Goal: Task Accomplishment & Management: Use online tool/utility

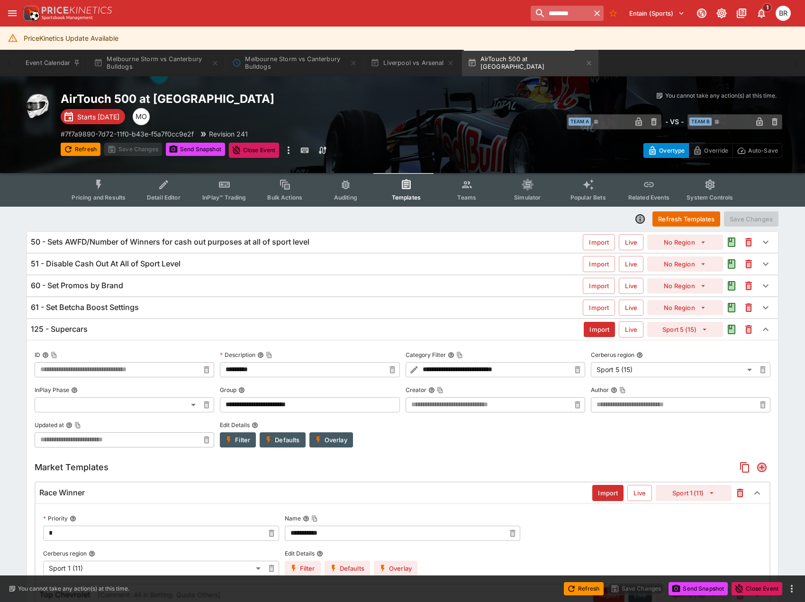
click at [566, 17] on input "********" at bounding box center [561, 13] width 60 height 15
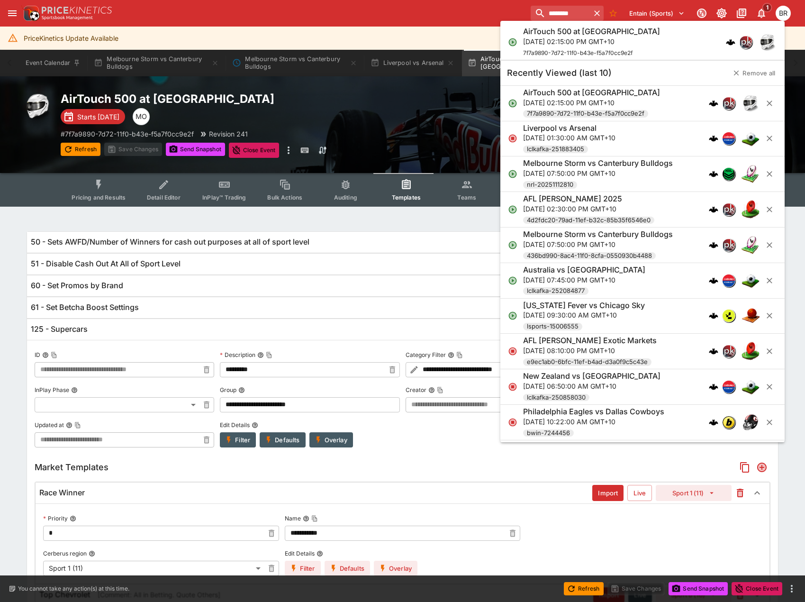
paste input "*******"
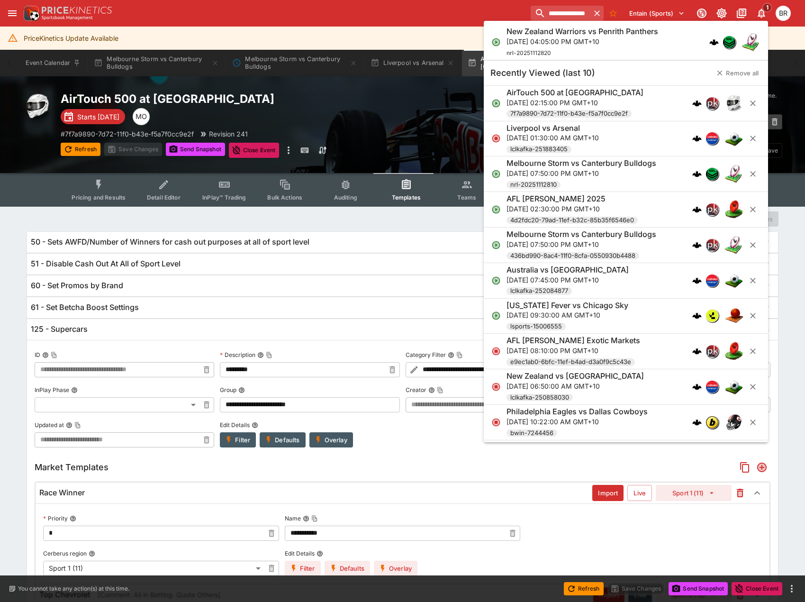
type input "**********"
click at [568, 32] on h6 "New Zealand Warriors vs Penrith Panthers" at bounding box center [583, 32] width 152 height 10
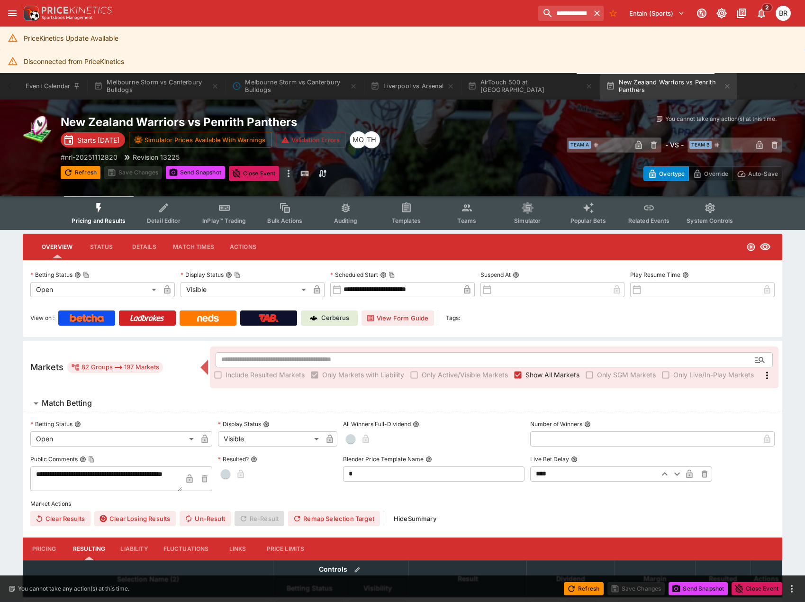
type input "**********"
type input "*******"
type input "**********"
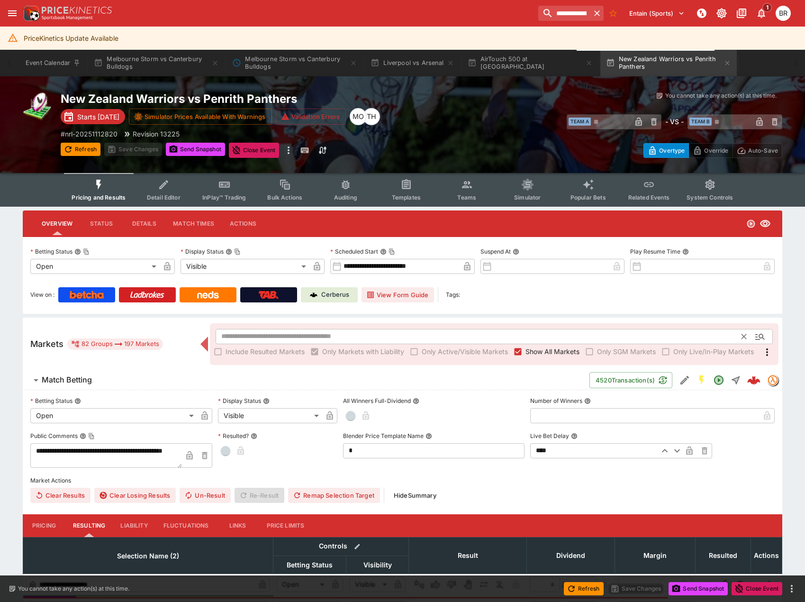
click at [403, 337] on input "text" at bounding box center [479, 336] width 526 height 15
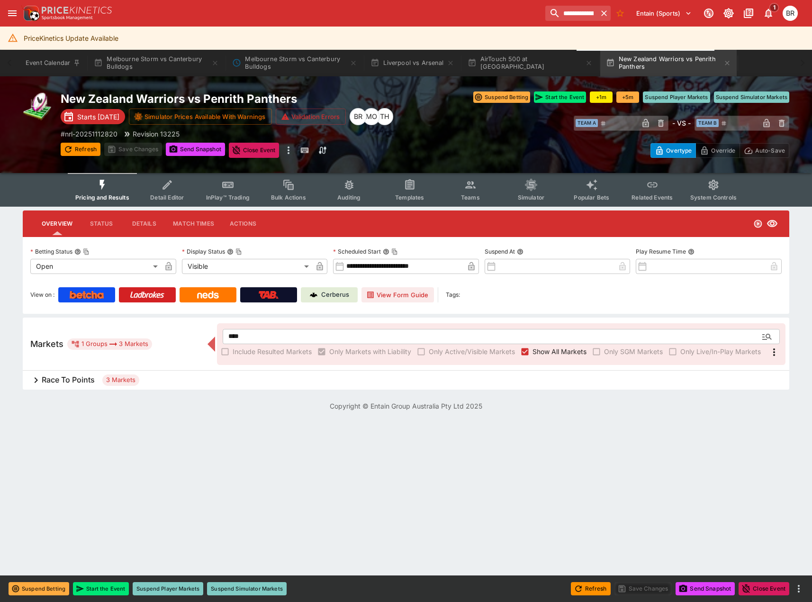
click at [280, 344] on label "Include Resulted Markets" at bounding box center [265, 351] width 94 height 15
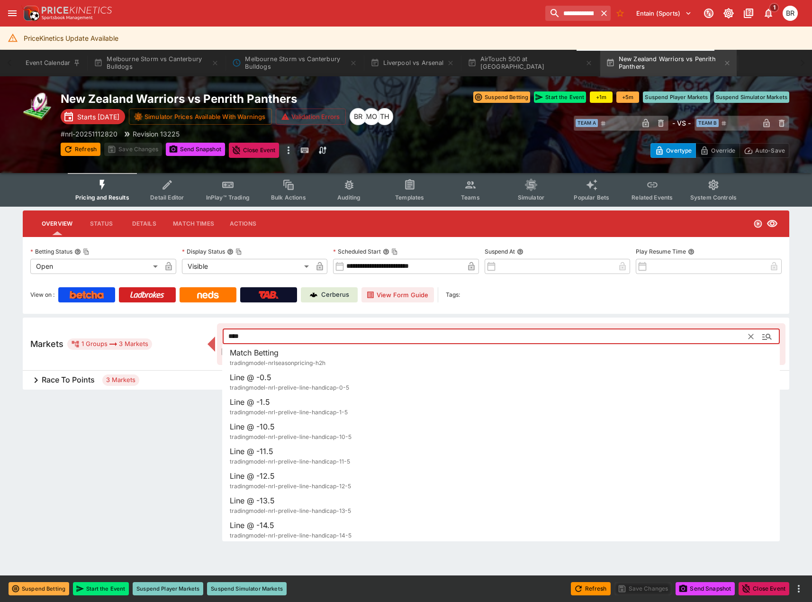
click at [282, 336] on input "****" at bounding box center [486, 336] width 526 height 15
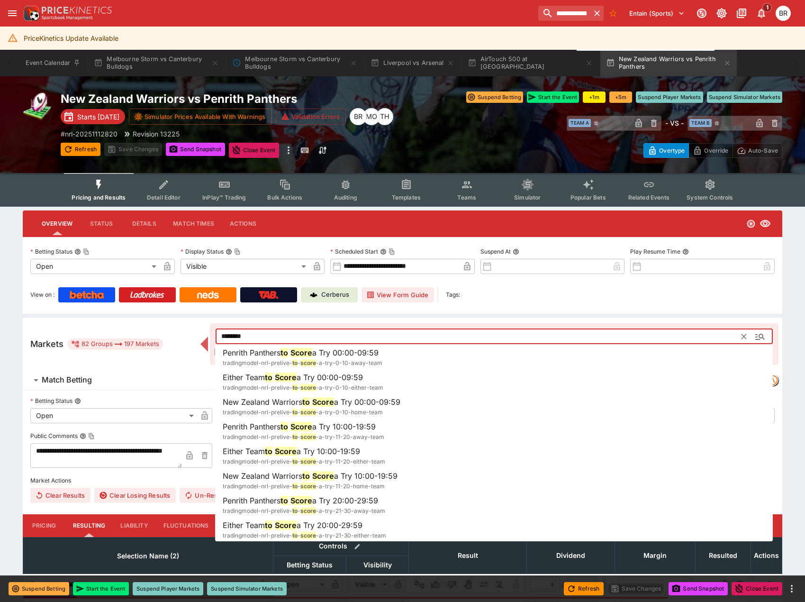
type input "********"
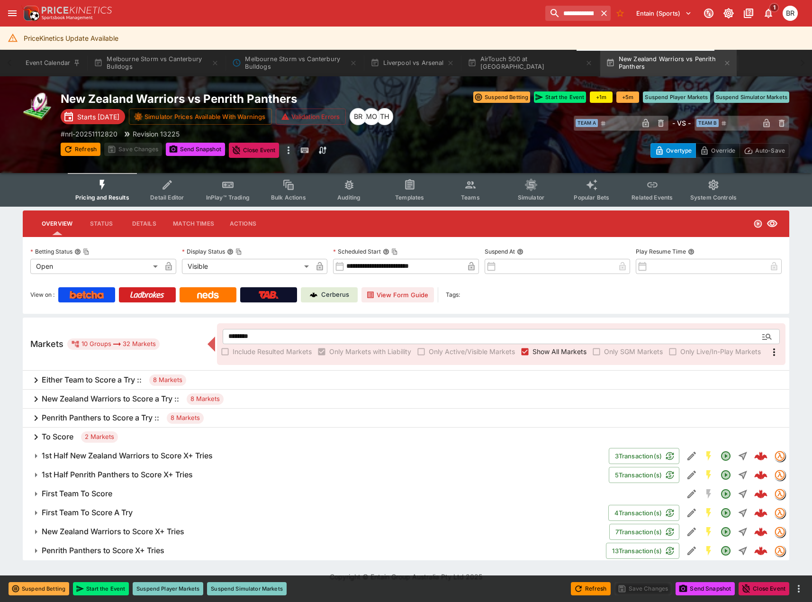
click at [158, 438] on div "To Score 2 Markets" at bounding box center [406, 436] width 767 height 19
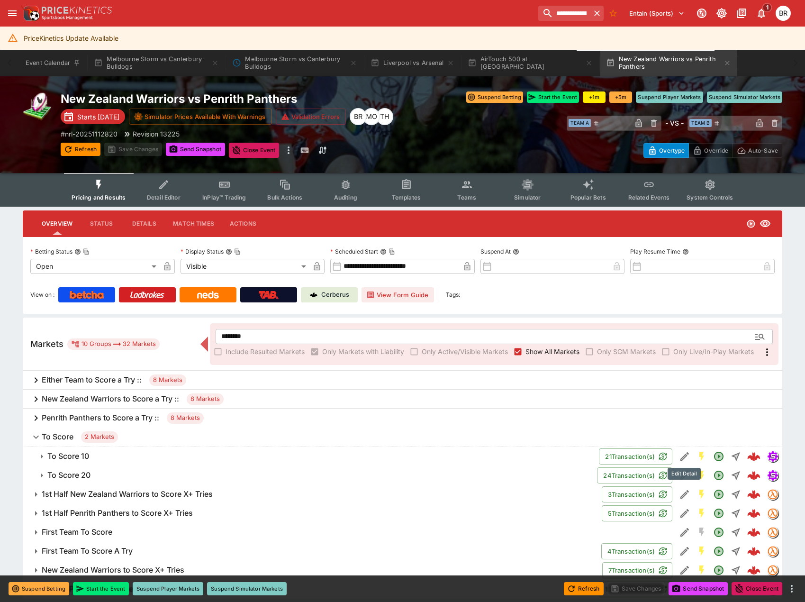
click at [687, 460] on icon "Edit Detail" at bounding box center [684, 456] width 11 height 11
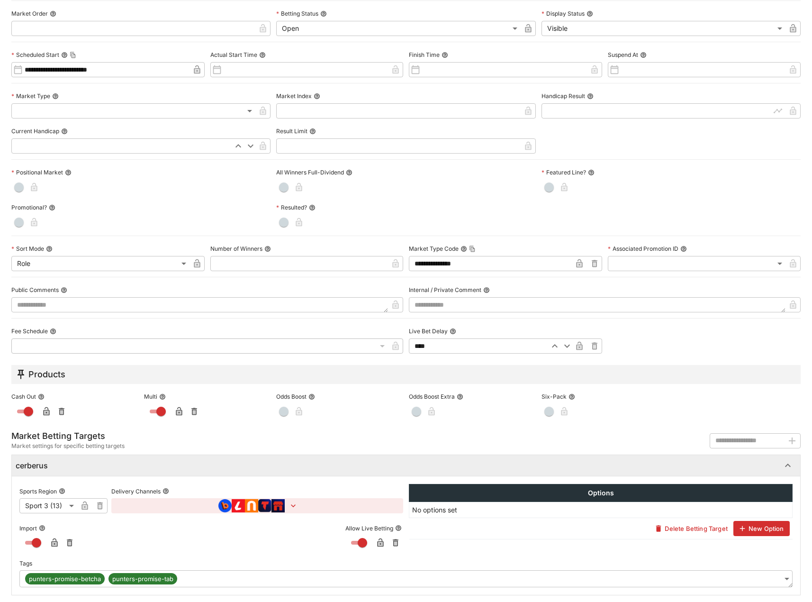
scroll to position [195, 0]
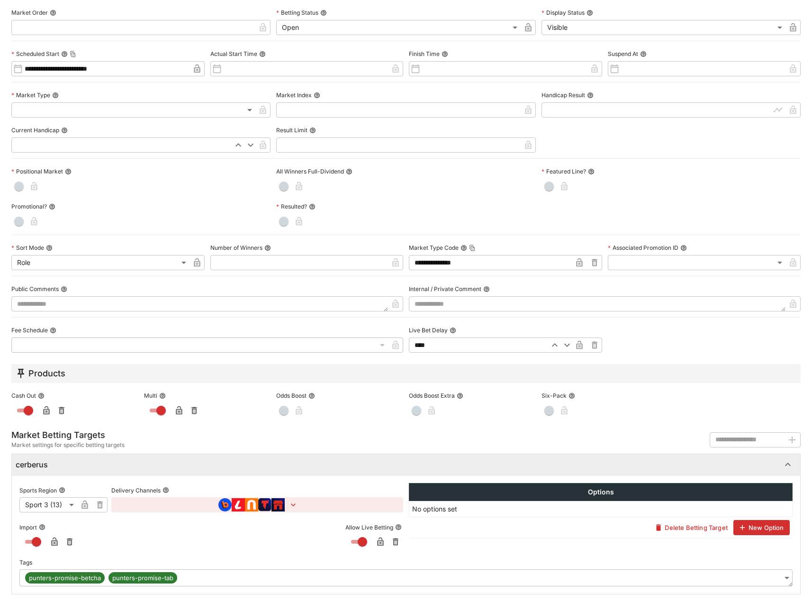
click at [236, 580] on body "**********" at bounding box center [406, 315] width 812 height 631
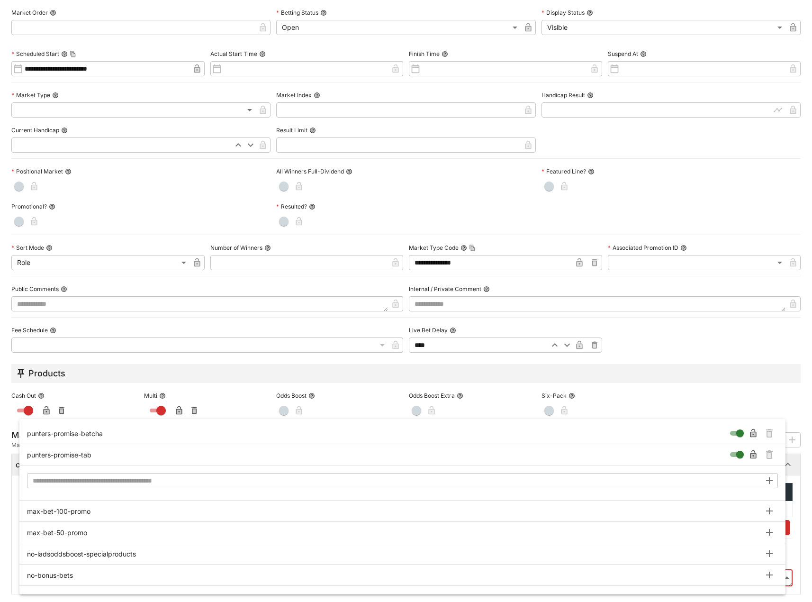
scroll to position [190, 0]
click at [3, 455] on div at bounding box center [406, 301] width 812 height 602
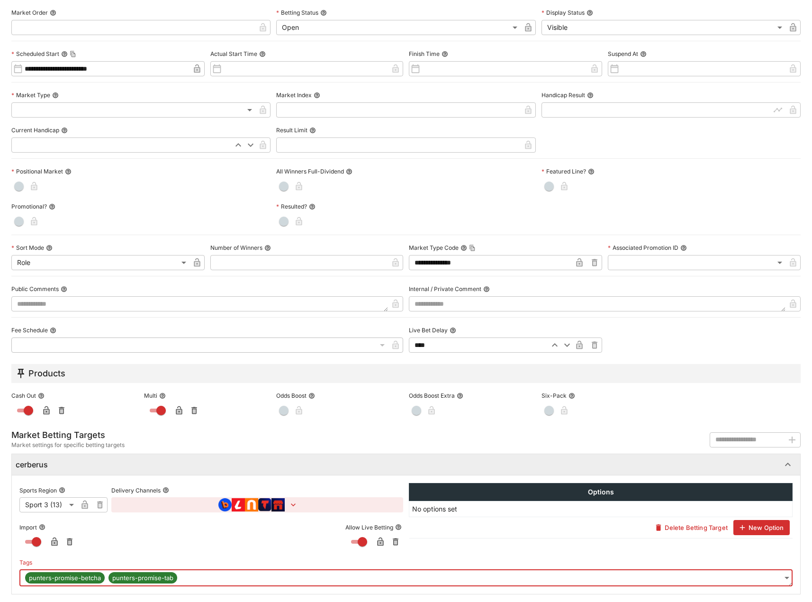
click at [784, 581] on body "**********" at bounding box center [406, 315] width 812 height 631
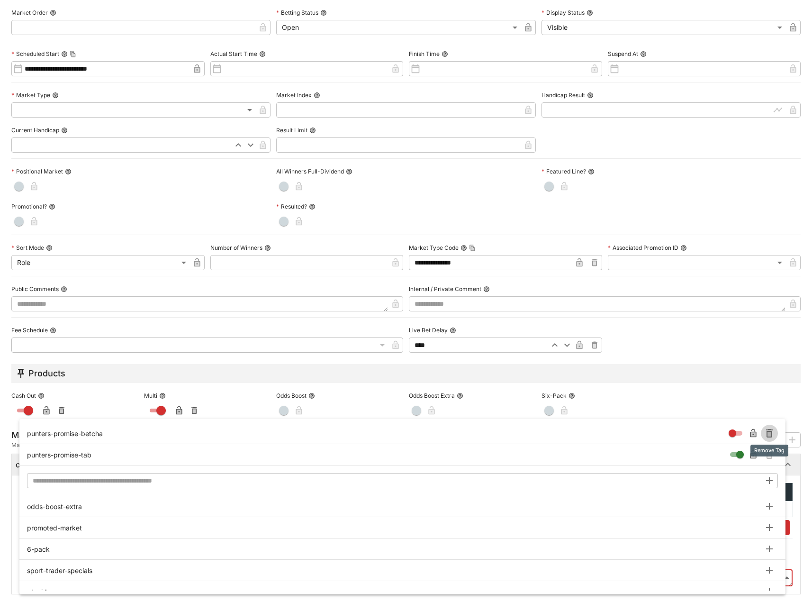
click at [771, 431] on icon "Remove Tag" at bounding box center [769, 433] width 7 height 9
type input "**********"
click at [769, 448] on button "Remove Tag" at bounding box center [769, 454] width 17 height 17
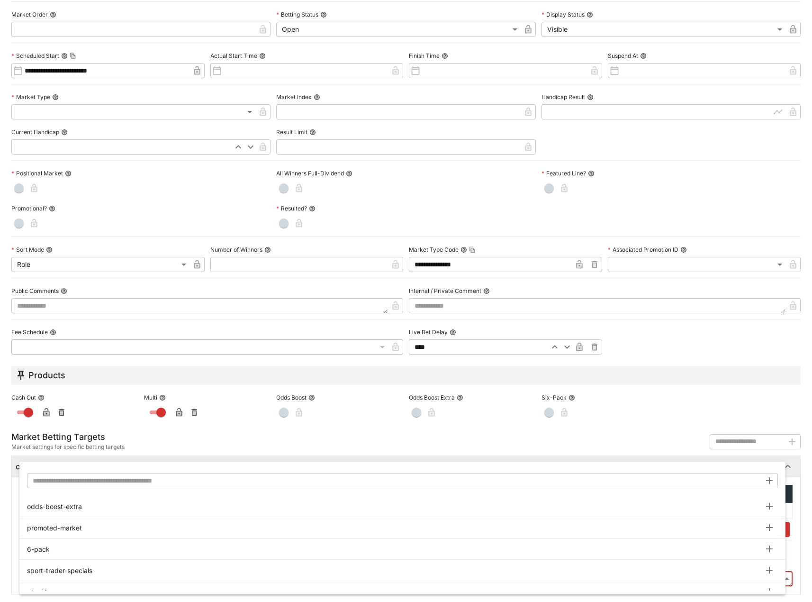
scroll to position [193, 0]
click at [97, 18] on div at bounding box center [406, 301] width 812 height 602
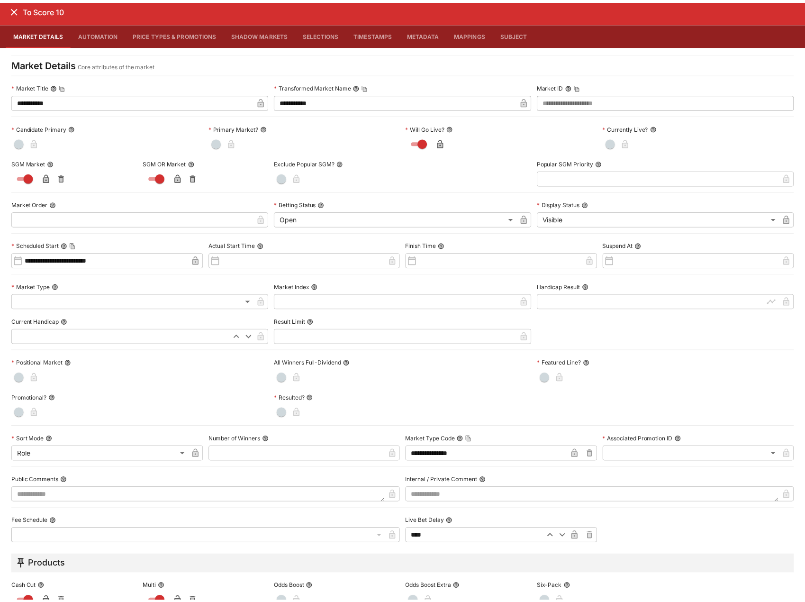
scroll to position [0, 0]
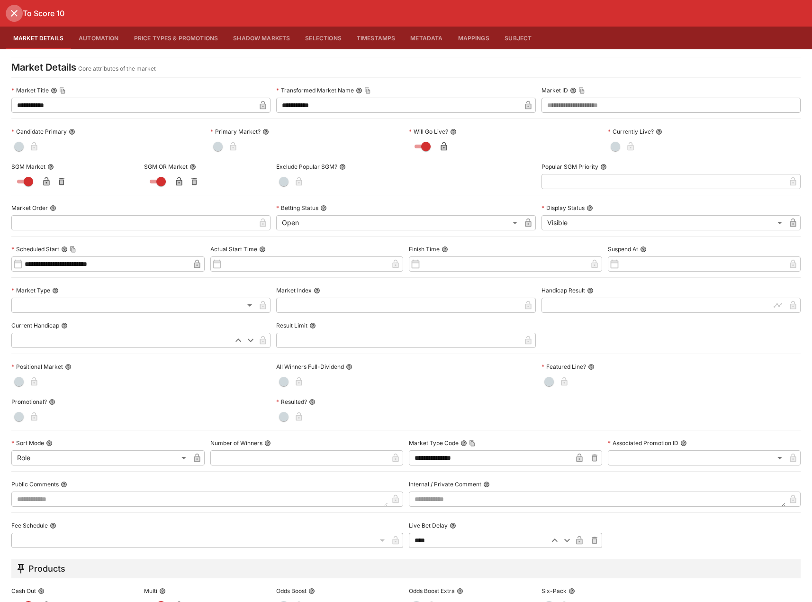
click at [15, 15] on icon "close" at bounding box center [14, 13] width 7 height 7
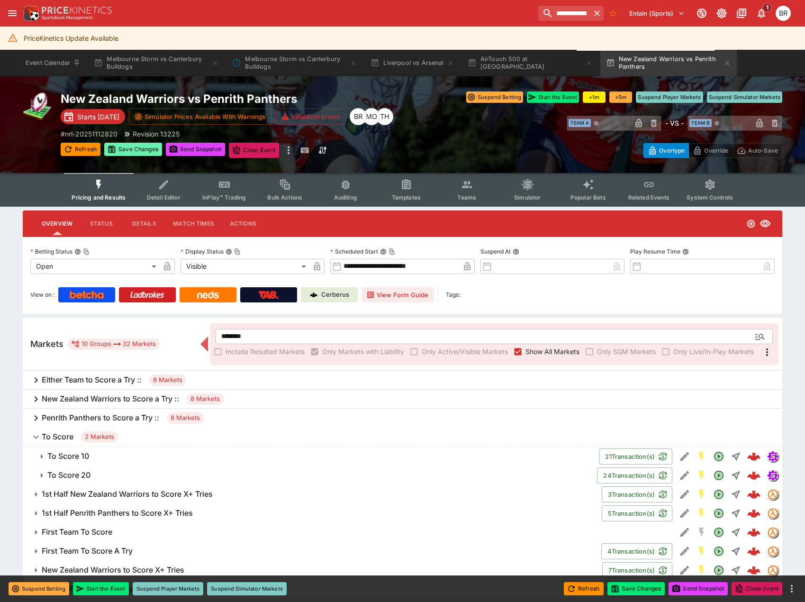
click at [152, 148] on button "Save Changes" at bounding box center [133, 149] width 58 height 13
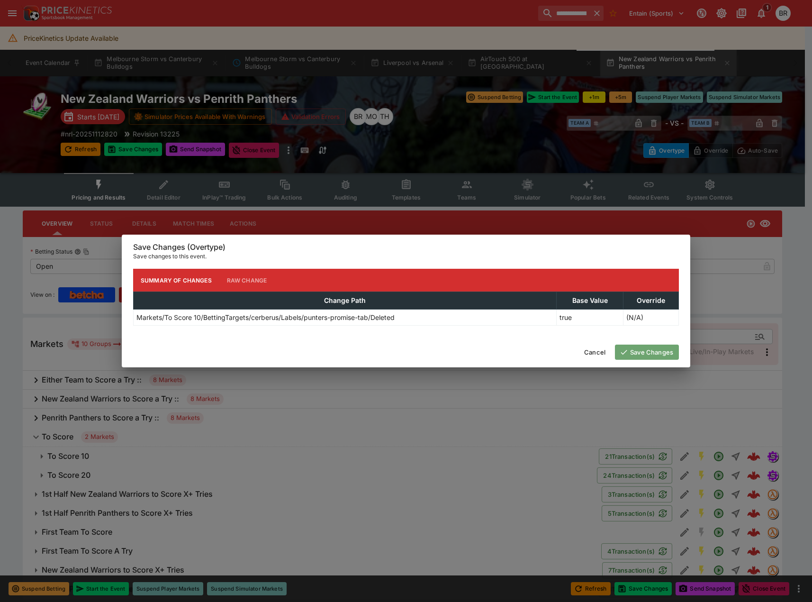
click at [644, 350] on button "Save Changes" at bounding box center [647, 351] width 64 height 15
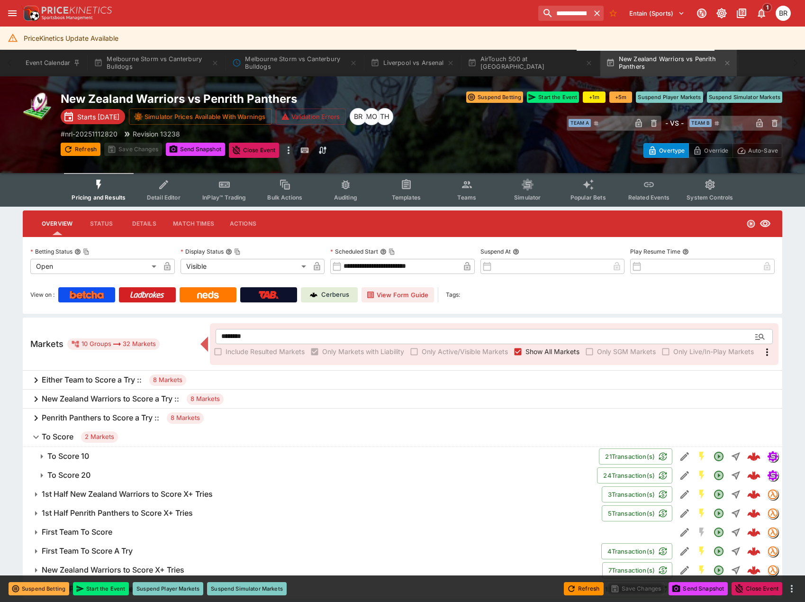
click at [408, 200] on span "Templates" at bounding box center [406, 197] width 29 height 7
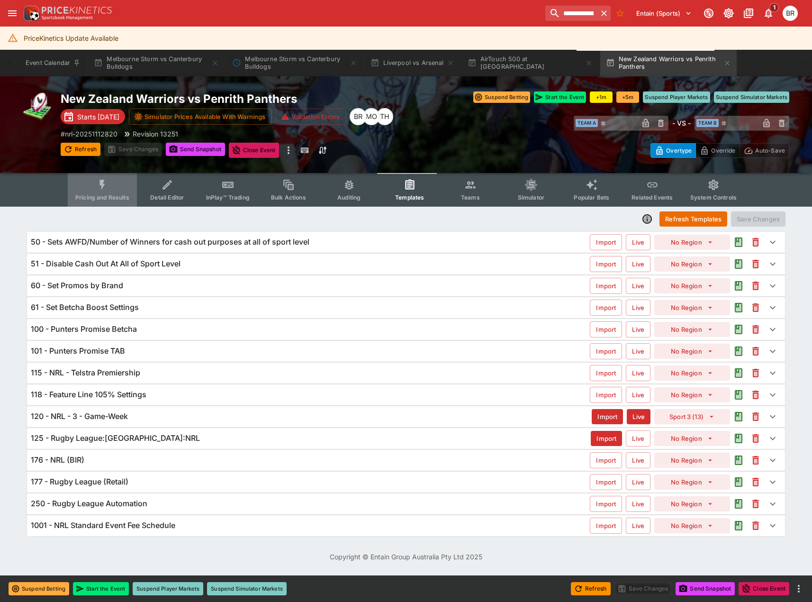
click at [123, 184] on button "Pricing and Results" at bounding box center [102, 190] width 69 height 34
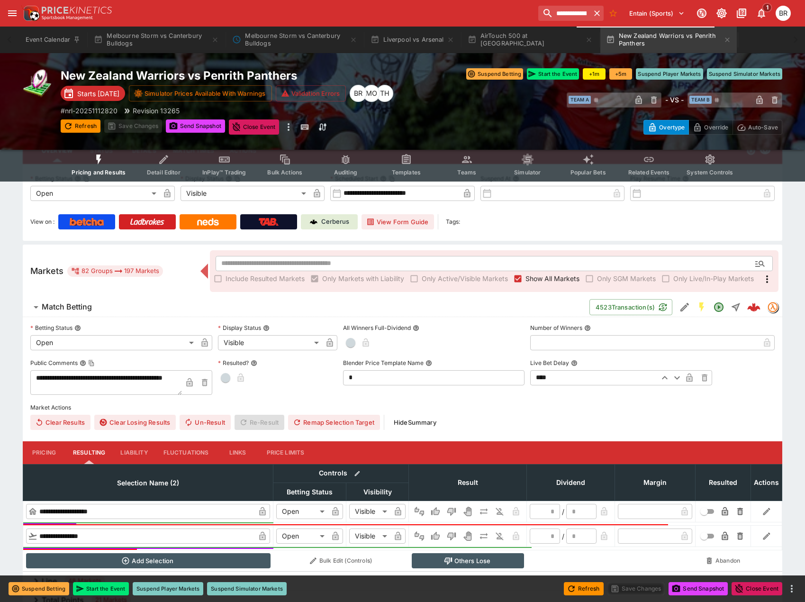
scroll to position [47, 0]
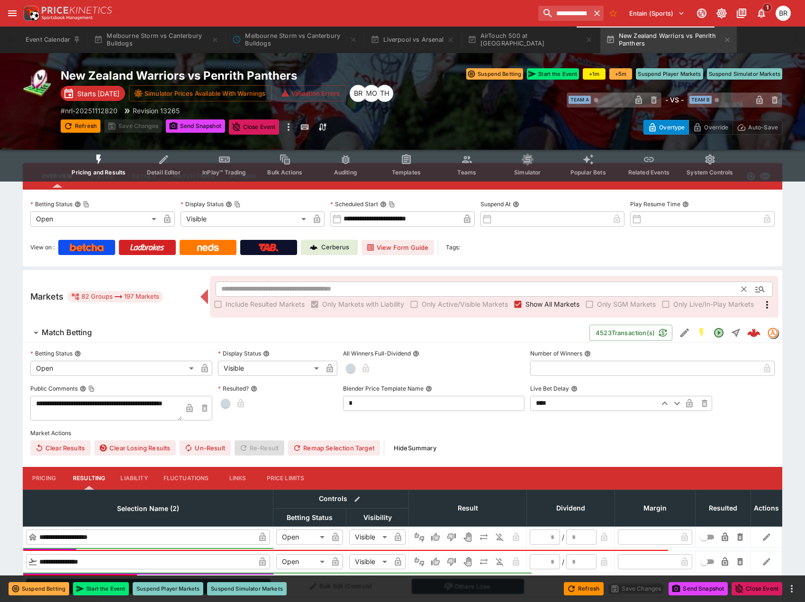
click at [327, 286] on input "text" at bounding box center [479, 288] width 526 height 15
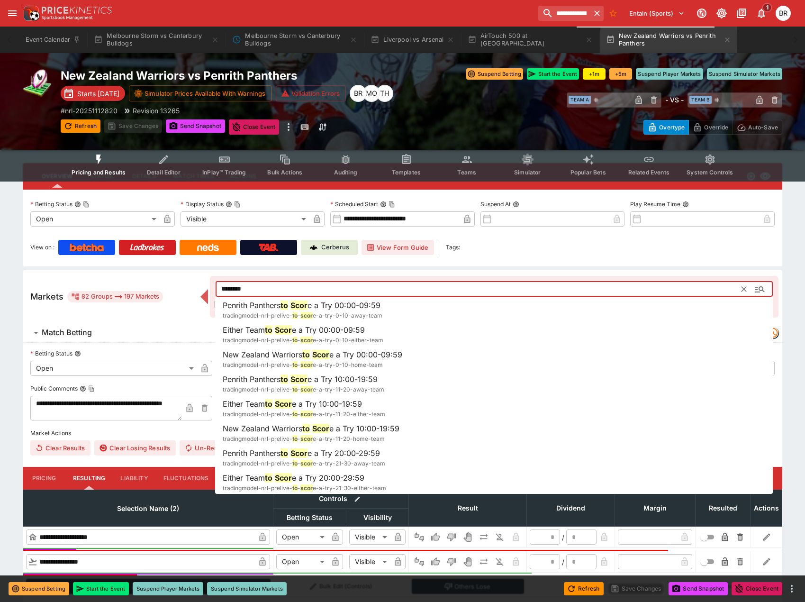
type input "********"
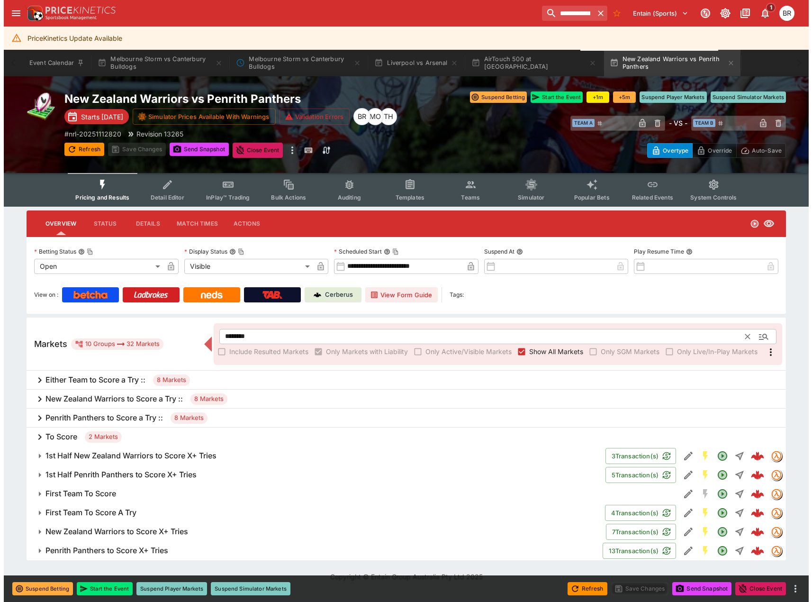
scroll to position [0, 0]
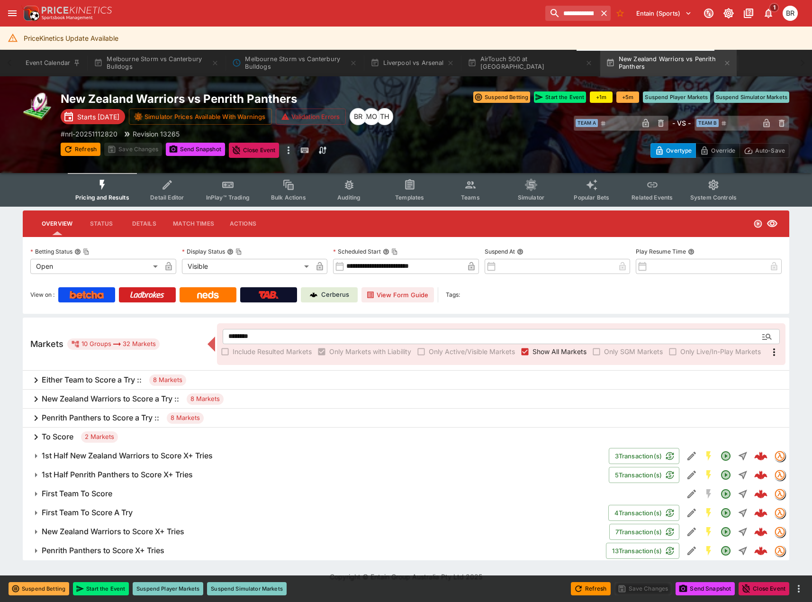
click at [255, 435] on div "To Score 2 Markets" at bounding box center [406, 436] width 767 height 19
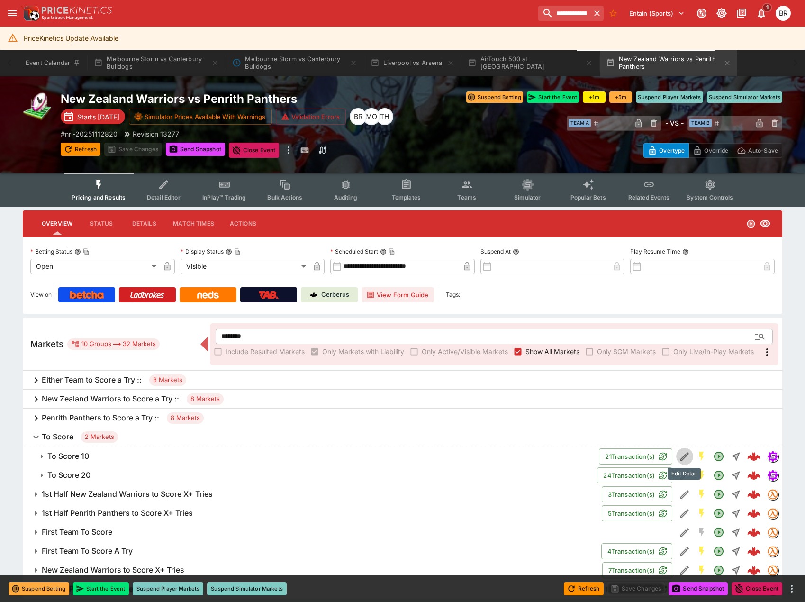
click at [690, 453] on button "Edit Detail" at bounding box center [684, 456] width 17 height 17
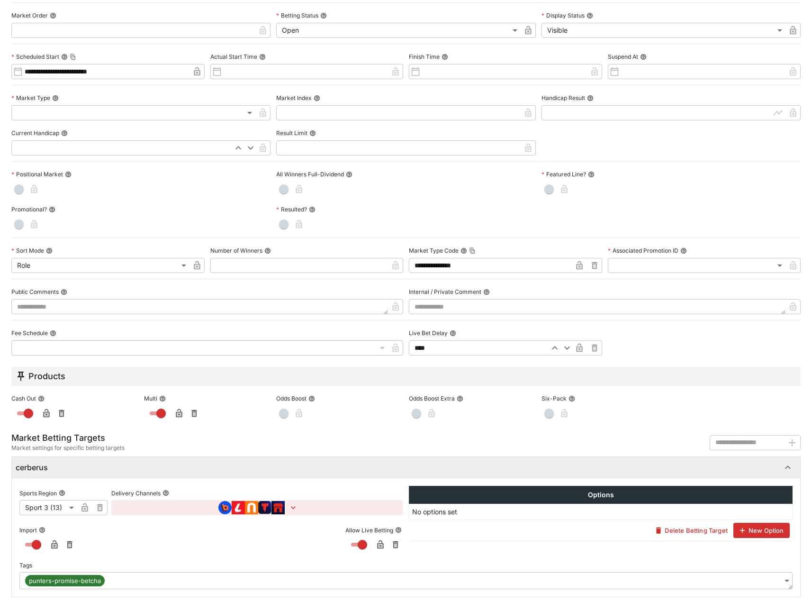
scroll to position [195, 0]
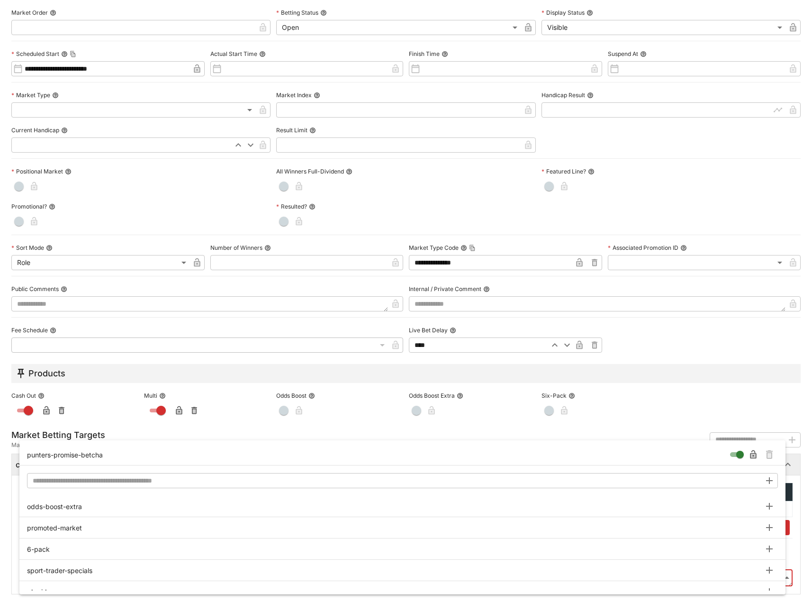
click at [750, 583] on body "**********" at bounding box center [406, 315] width 812 height 631
type input "**********"
click at [766, 450] on icon "Remove Tag" at bounding box center [769, 454] width 11 height 11
click at [163, 162] on div at bounding box center [406, 301] width 812 height 602
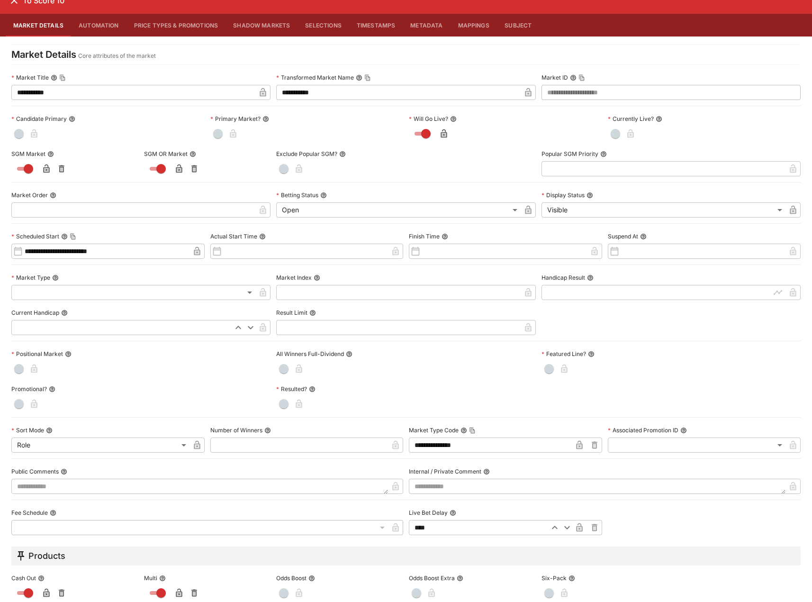
scroll to position [4, 0]
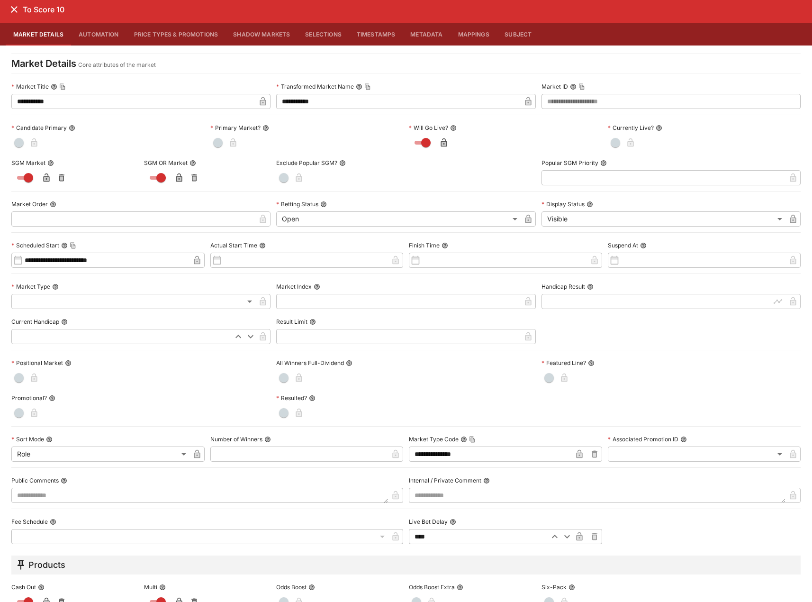
click at [21, 15] on div "To Score 10" at bounding box center [406, 9] width 812 height 27
click at [9, 8] on icon "close" at bounding box center [14, 9] width 11 height 11
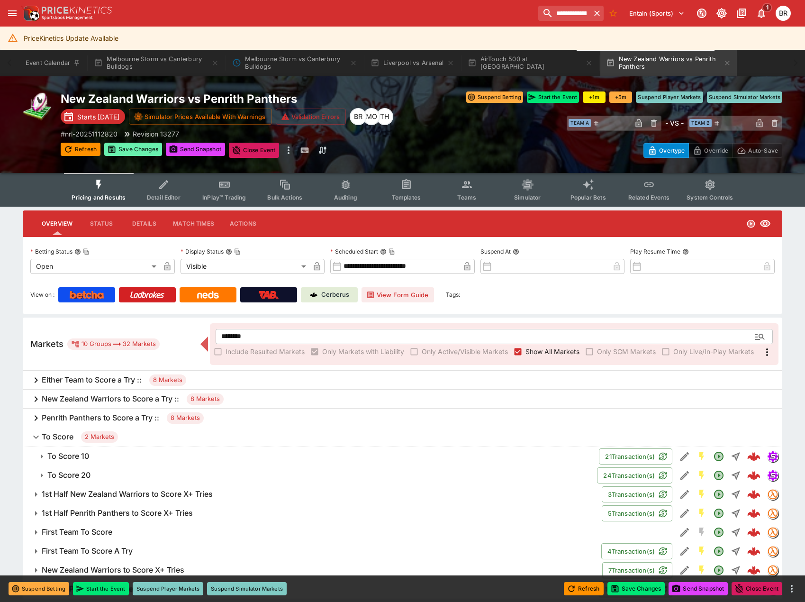
click at [146, 148] on button "Save Changes" at bounding box center [133, 149] width 58 height 13
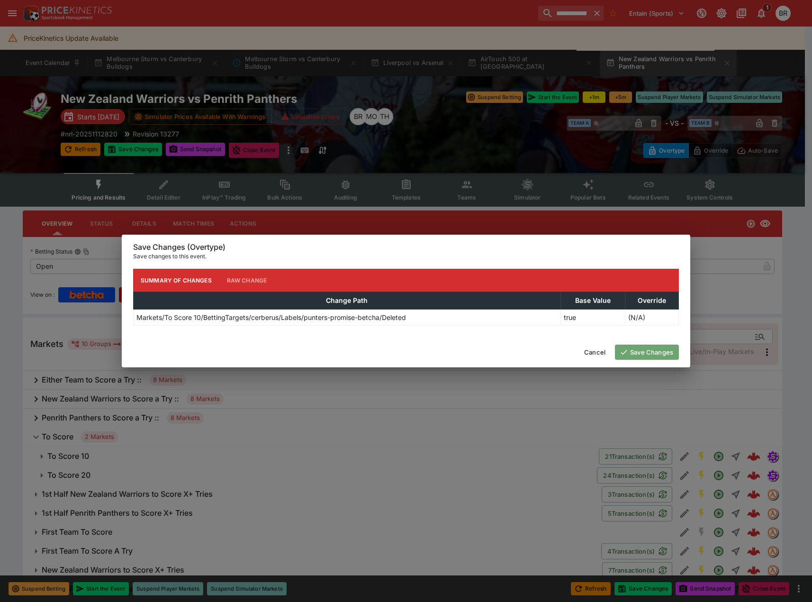
click at [661, 350] on button "Save Changes" at bounding box center [647, 351] width 64 height 15
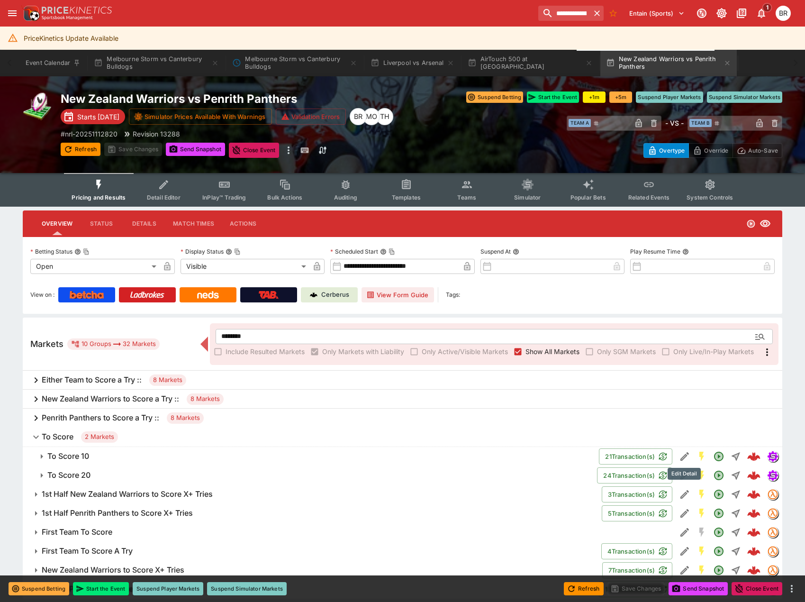
click at [679, 453] on icon "Edit Detail" at bounding box center [684, 456] width 11 height 11
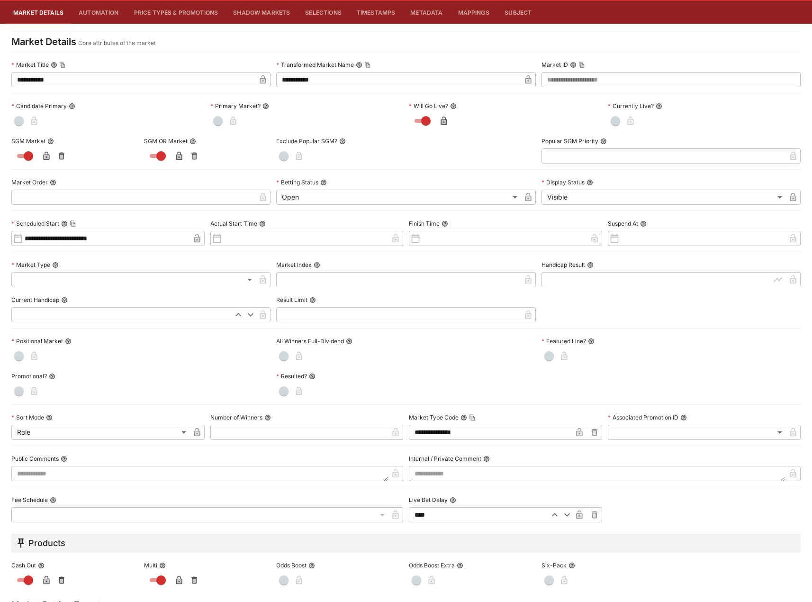
scroll to position [0, 0]
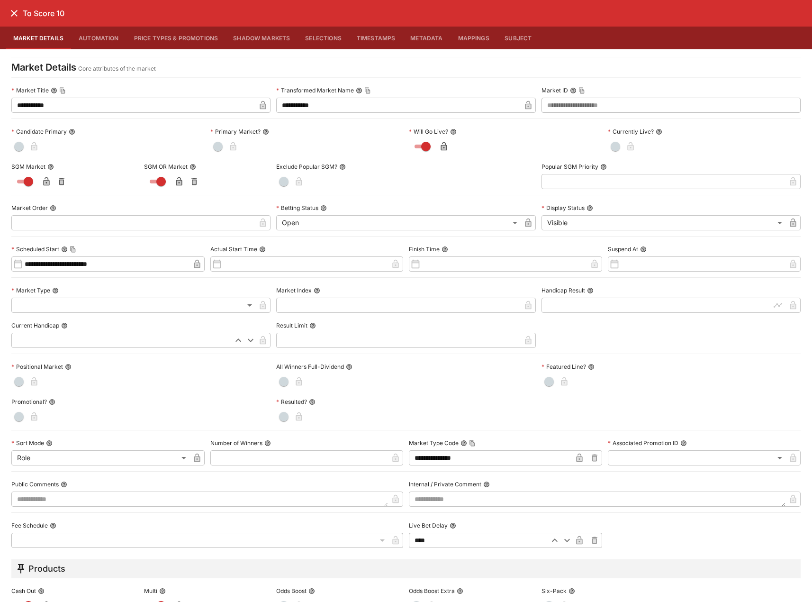
click at [19, 18] on icon "close" at bounding box center [14, 13] width 11 height 11
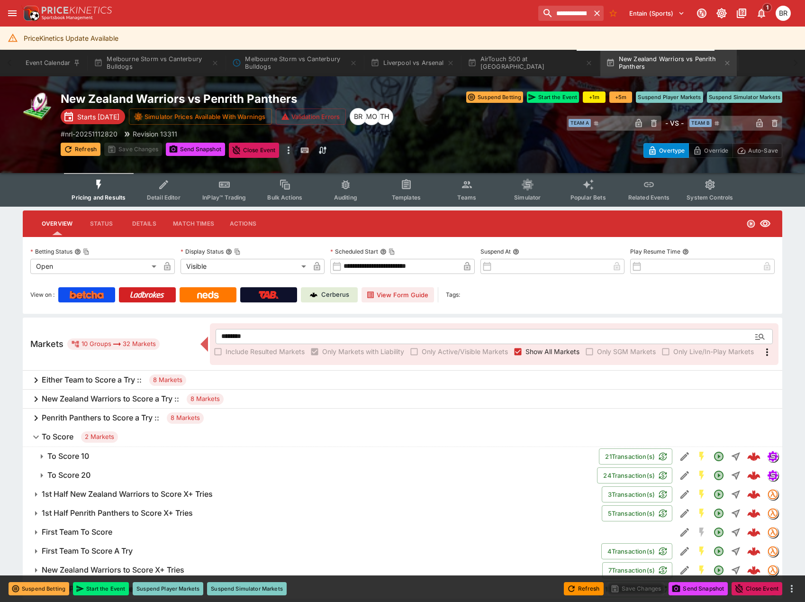
click at [94, 144] on button "Refresh" at bounding box center [81, 149] width 40 height 13
click at [679, 476] on icon "Edit Detail" at bounding box center [684, 475] width 11 height 11
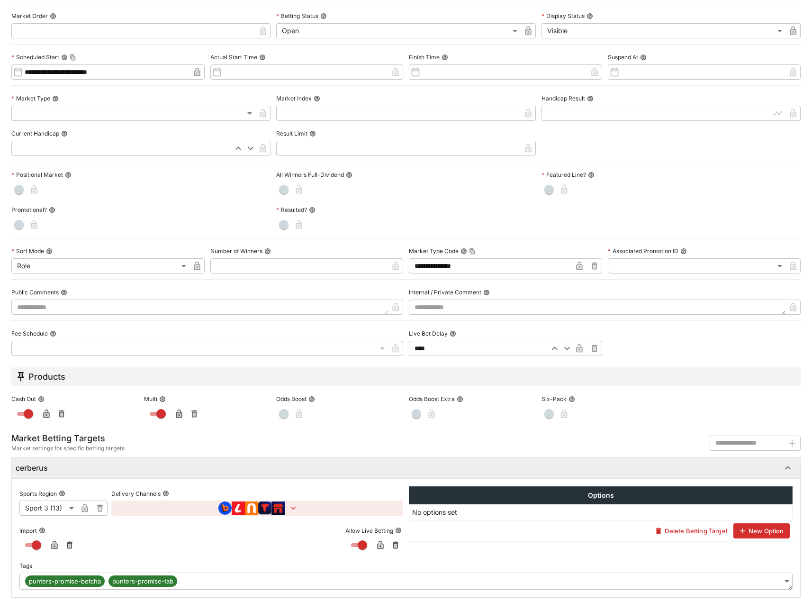
scroll to position [195, 0]
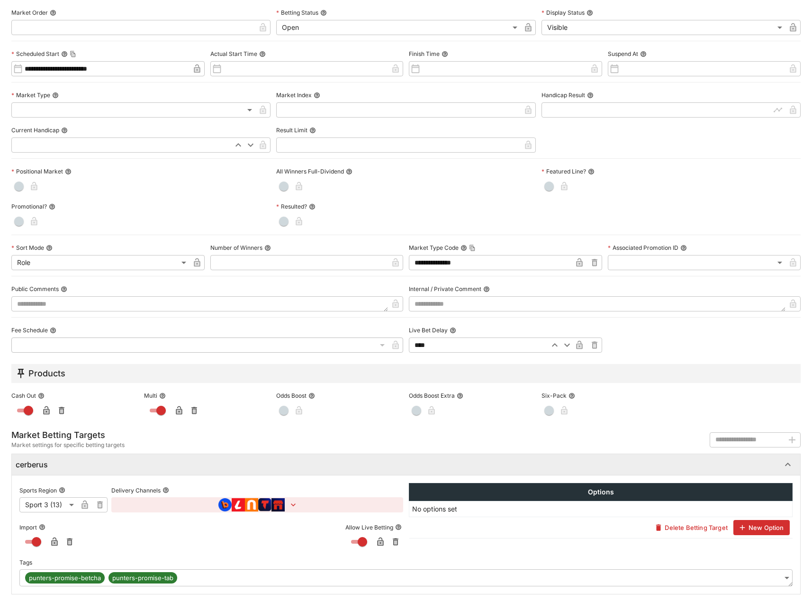
click at [780, 575] on body "**********" at bounding box center [406, 315] width 812 height 631
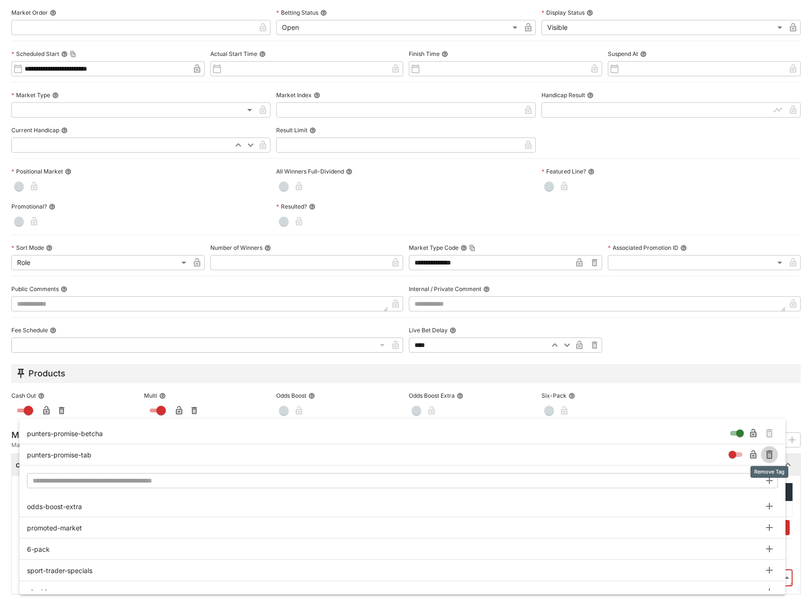
click at [767, 453] on icon "Remove Tag" at bounding box center [769, 454] width 7 height 9
type input "**********"
click at [764, 453] on icon "Remove Tag" at bounding box center [769, 454] width 11 height 11
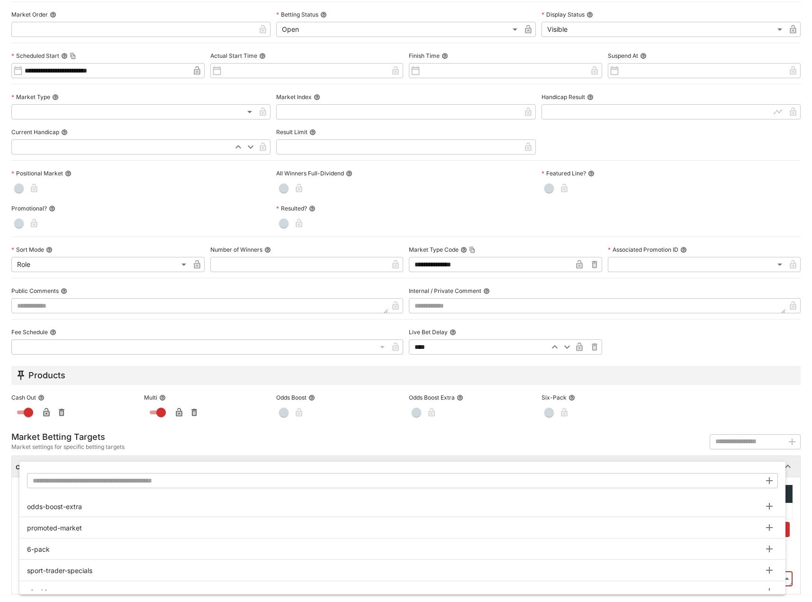
scroll to position [193, 0]
click at [113, 56] on div at bounding box center [406, 301] width 812 height 602
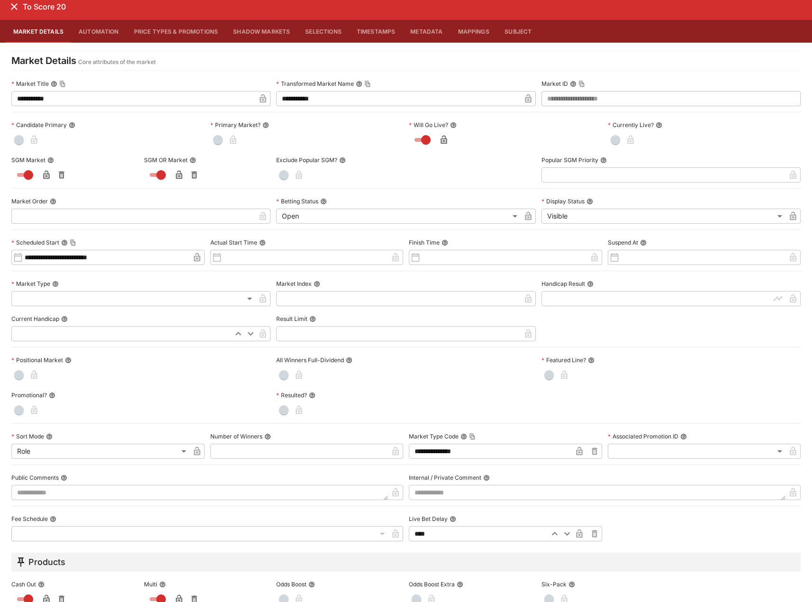
scroll to position [0, 0]
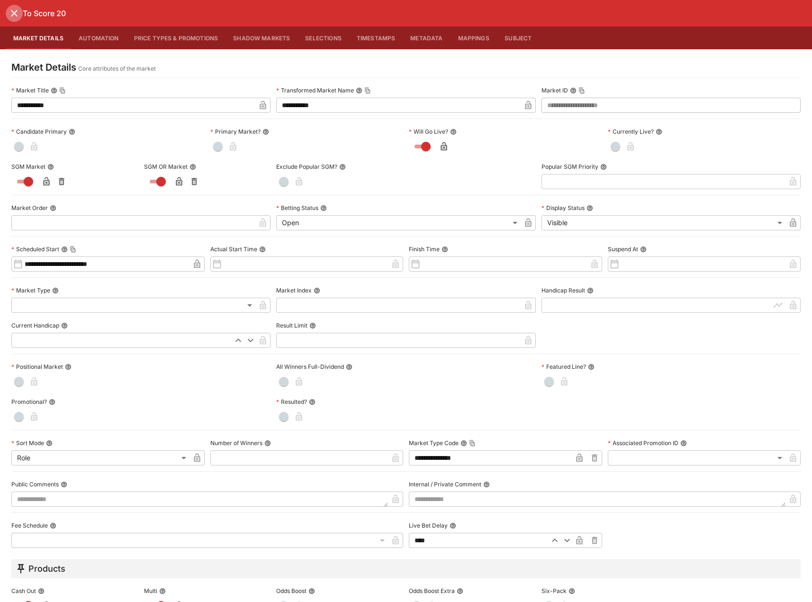
click at [11, 14] on icon "close" at bounding box center [14, 13] width 11 height 11
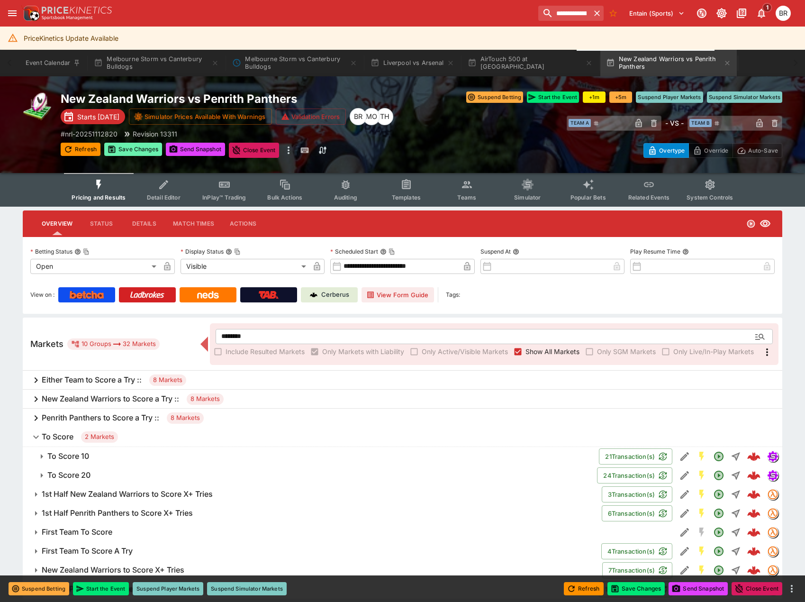
click at [149, 150] on button "Save Changes" at bounding box center [133, 149] width 58 height 13
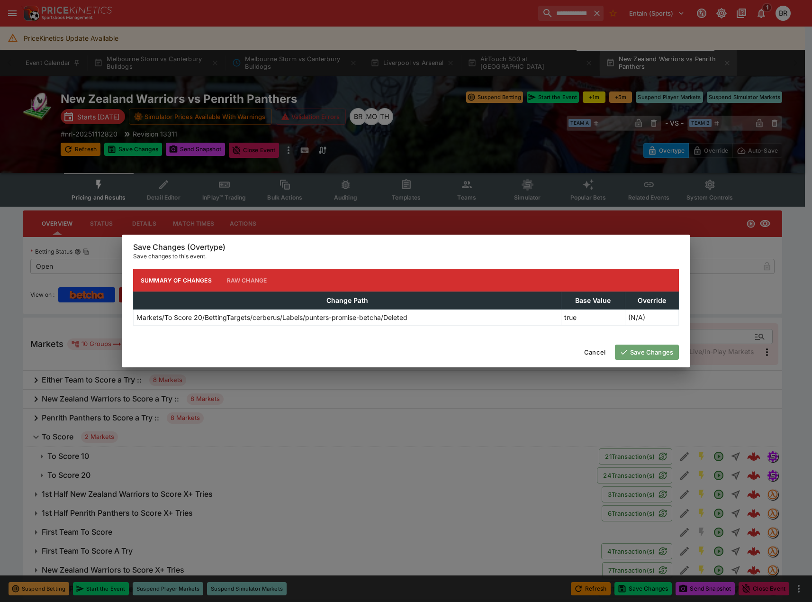
click at [632, 350] on button "Save Changes" at bounding box center [647, 351] width 64 height 15
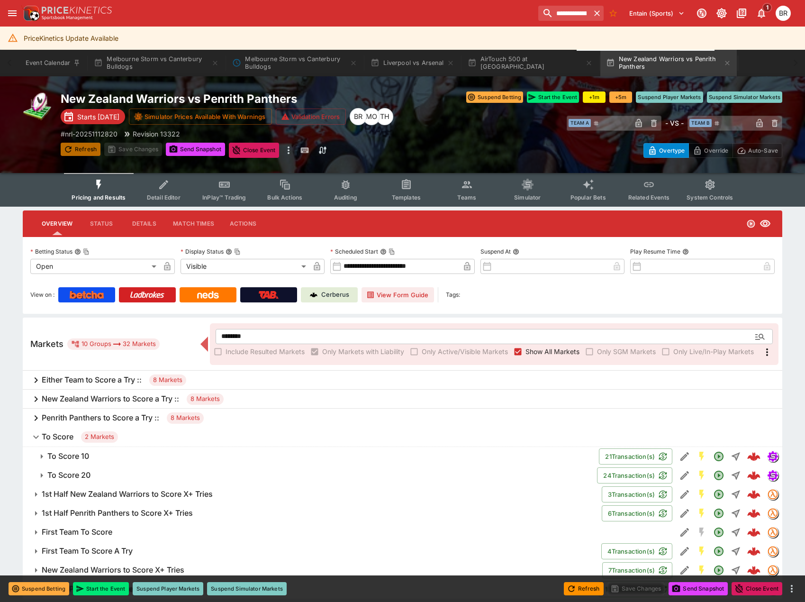
click at [95, 152] on button "Refresh" at bounding box center [81, 149] width 40 height 13
click at [680, 459] on icon "Edit Detail" at bounding box center [684, 456] width 9 height 9
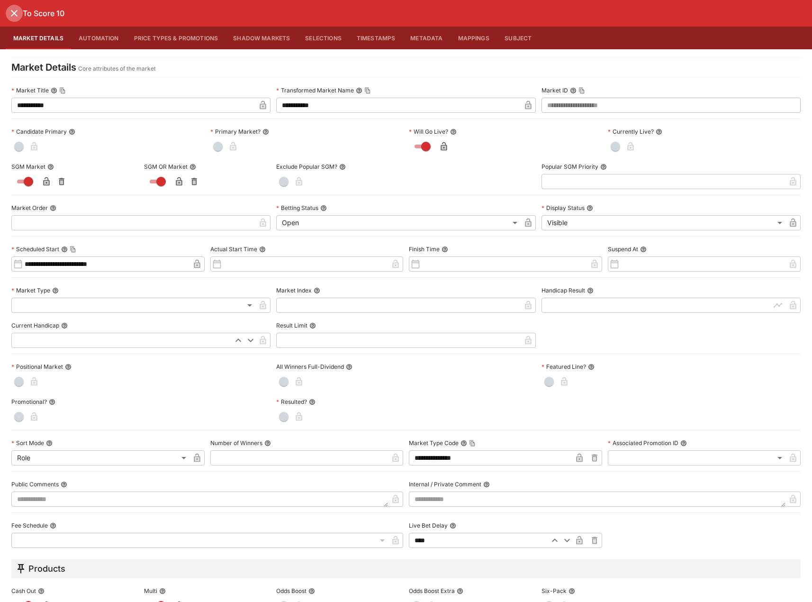
click at [15, 18] on icon "close" at bounding box center [14, 13] width 11 height 11
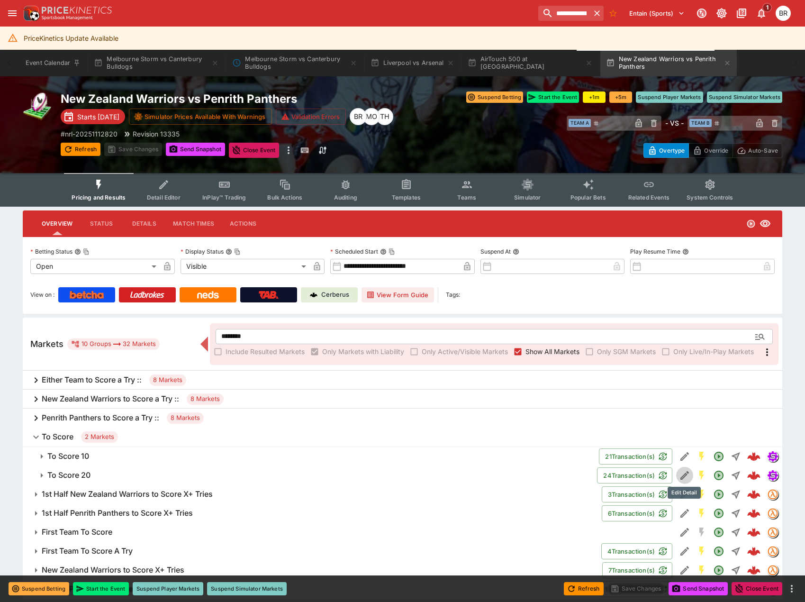
click at [681, 479] on icon "Edit Detail" at bounding box center [684, 475] width 9 height 9
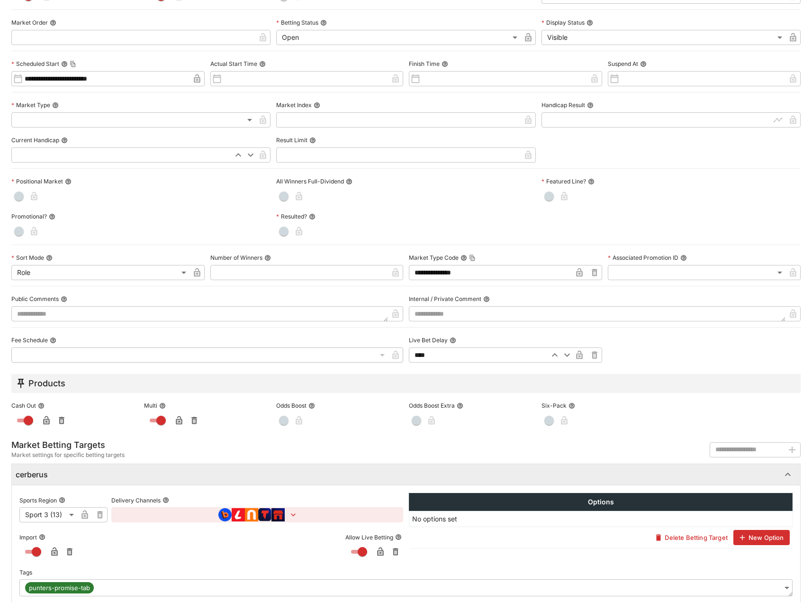
scroll to position [195, 0]
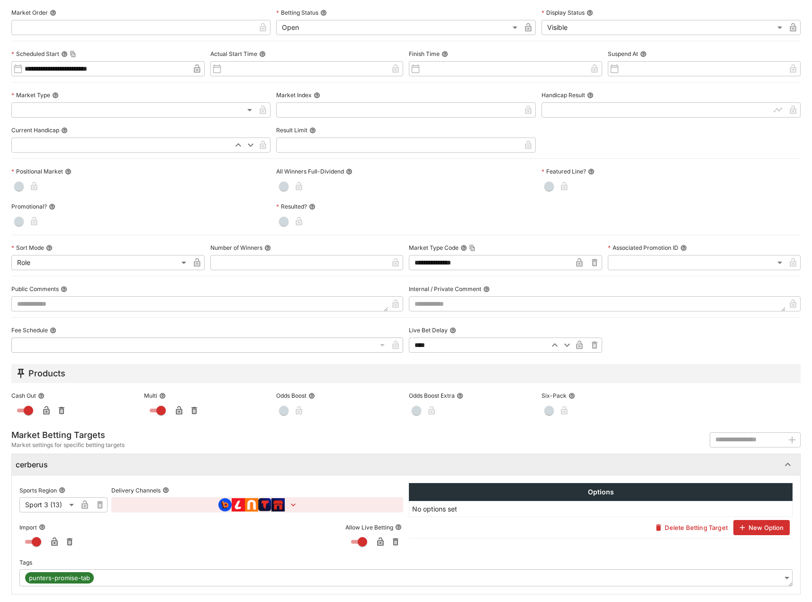
click at [776, 574] on body "**********" at bounding box center [406, 315] width 812 height 631
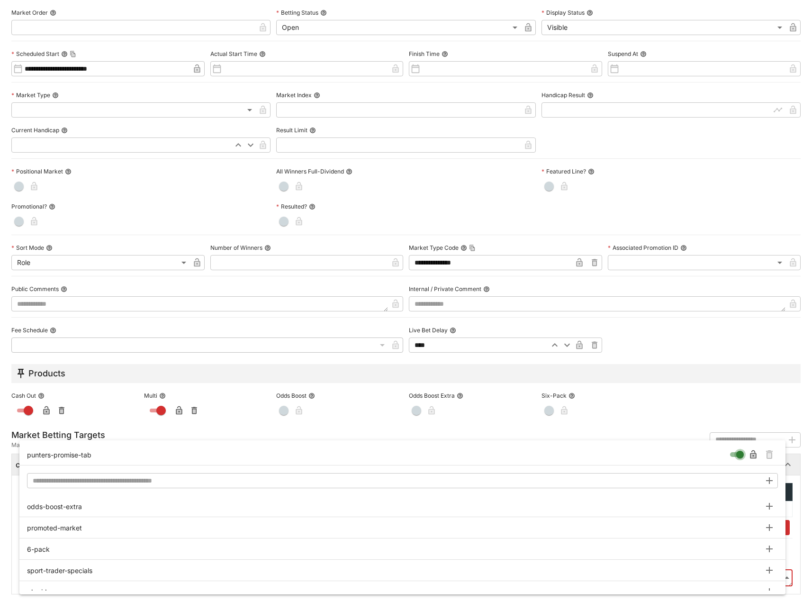
type input "**********"
click at [766, 451] on icon "Remove Tag" at bounding box center [769, 454] width 11 height 11
click at [151, 133] on div at bounding box center [406, 301] width 812 height 602
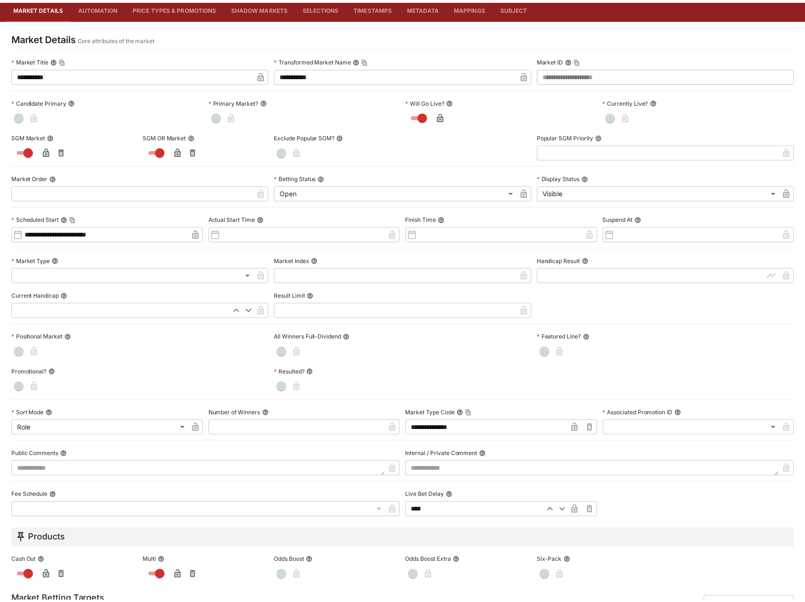
scroll to position [0, 0]
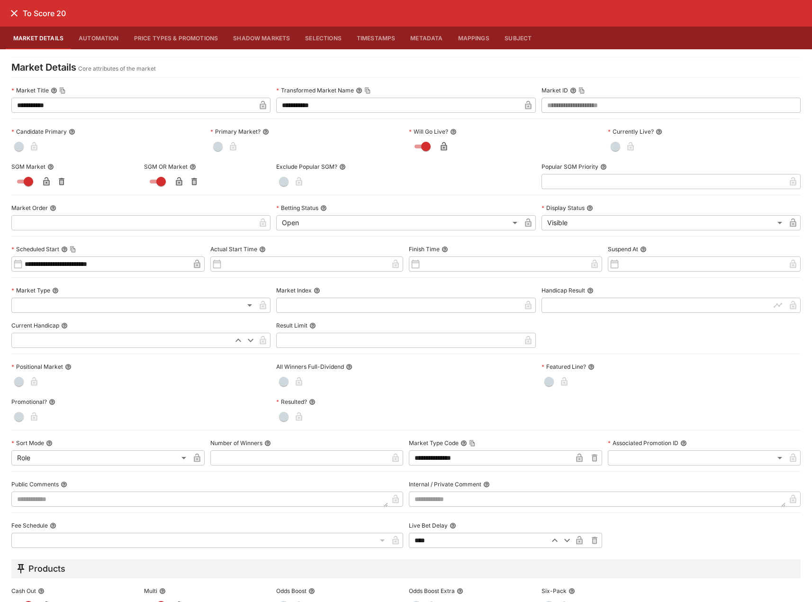
click at [13, 13] on icon "close" at bounding box center [14, 13] width 11 height 11
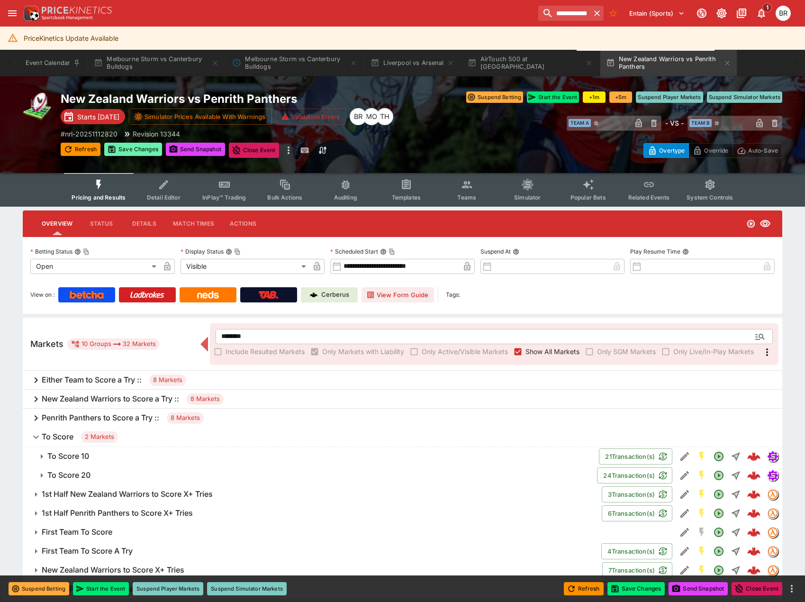
click at [136, 145] on button "Save Changes" at bounding box center [133, 149] width 58 height 13
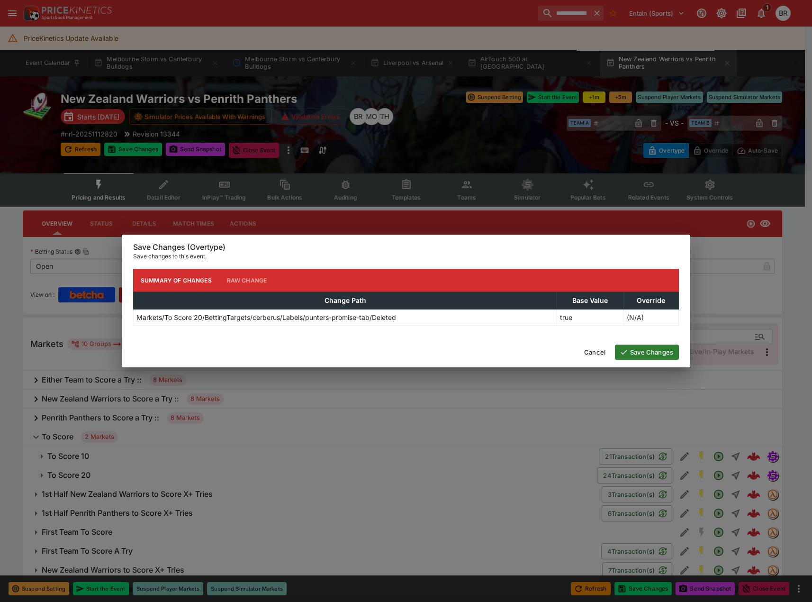
click at [655, 346] on button "Save Changes" at bounding box center [647, 351] width 64 height 15
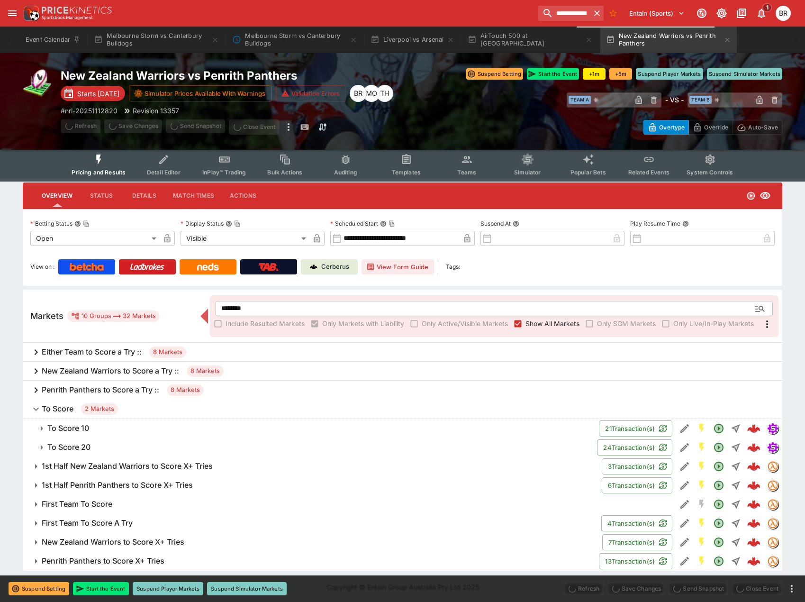
scroll to position [29, 0]
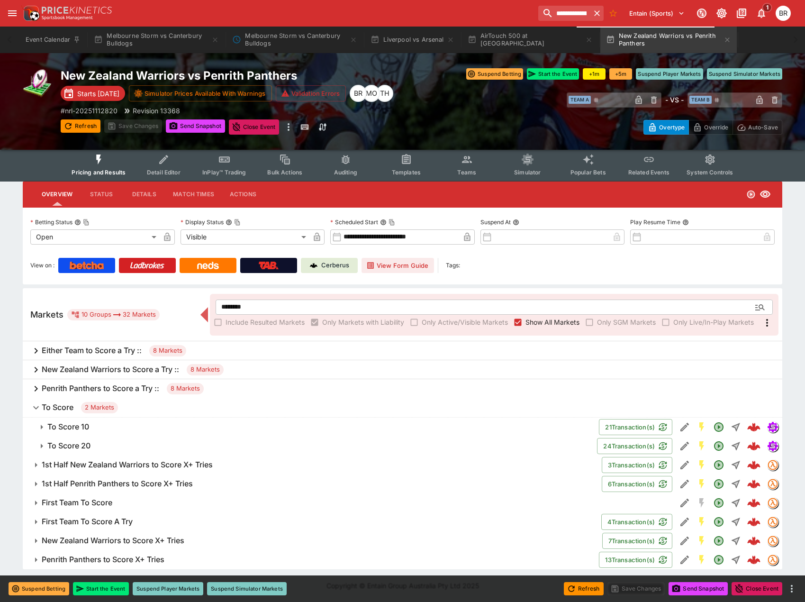
click at [155, 419] on button "To Score 10" at bounding box center [311, 426] width 576 height 19
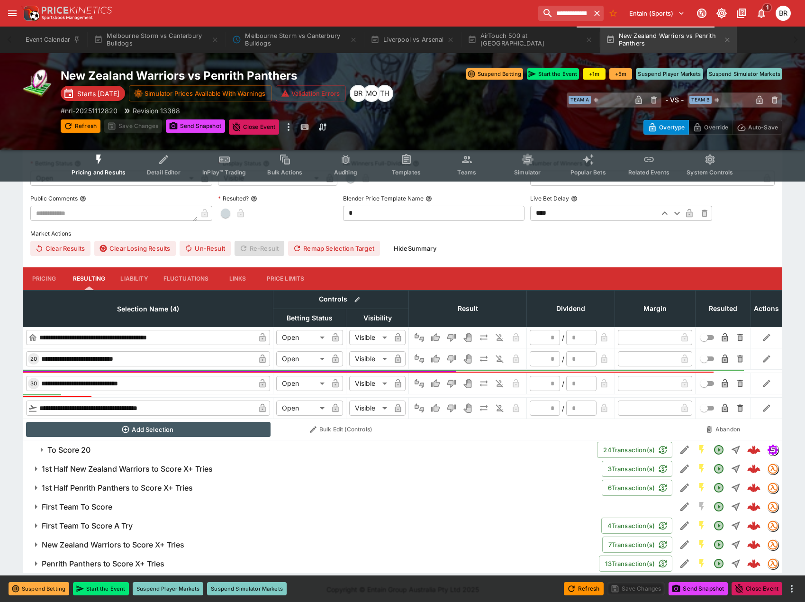
scroll to position [317, 0]
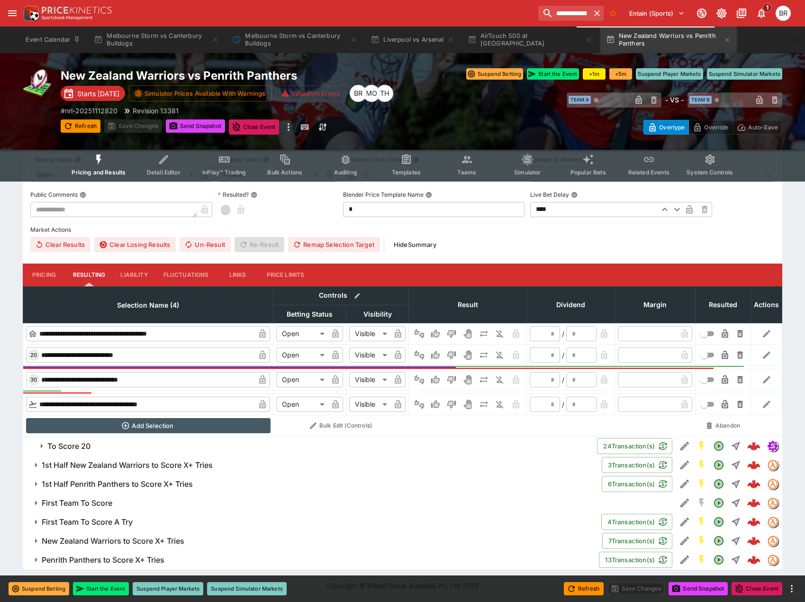
click at [7, 246] on div "**********" at bounding box center [402, 231] width 805 height 676
click at [419, 153] on button "Templates" at bounding box center [406, 165] width 61 height 34
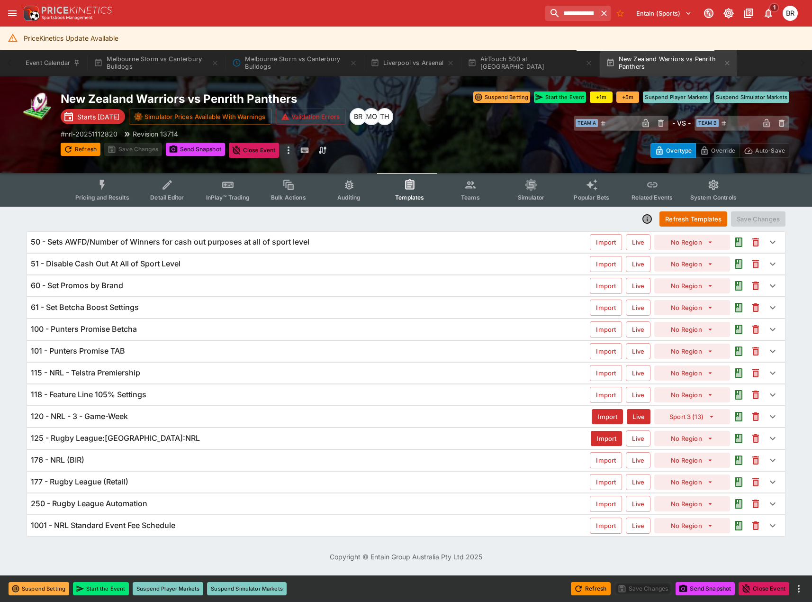
click at [210, 342] on div "101 - Punters Promise TAB Import Live No Region" at bounding box center [406, 351] width 758 height 21
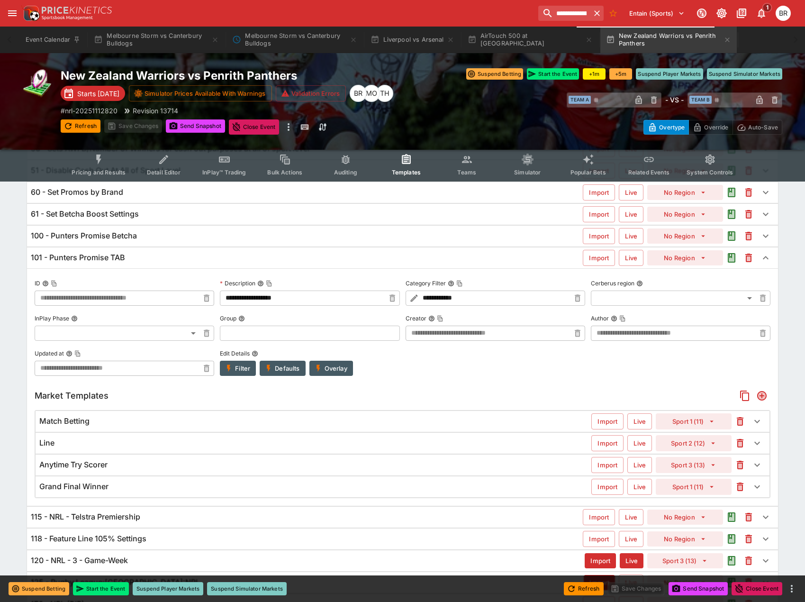
scroll to position [142, 0]
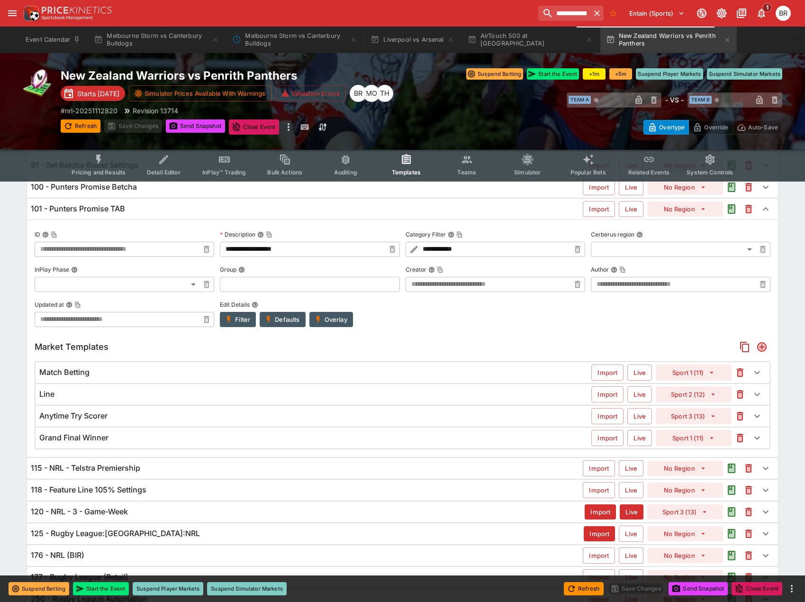
click at [189, 393] on div "Line" at bounding box center [315, 394] width 552 height 10
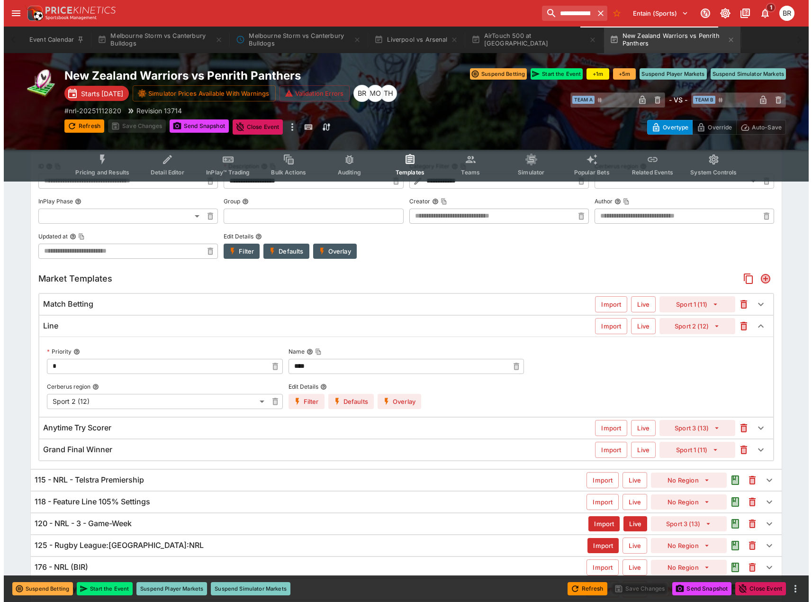
scroll to position [237, 0]
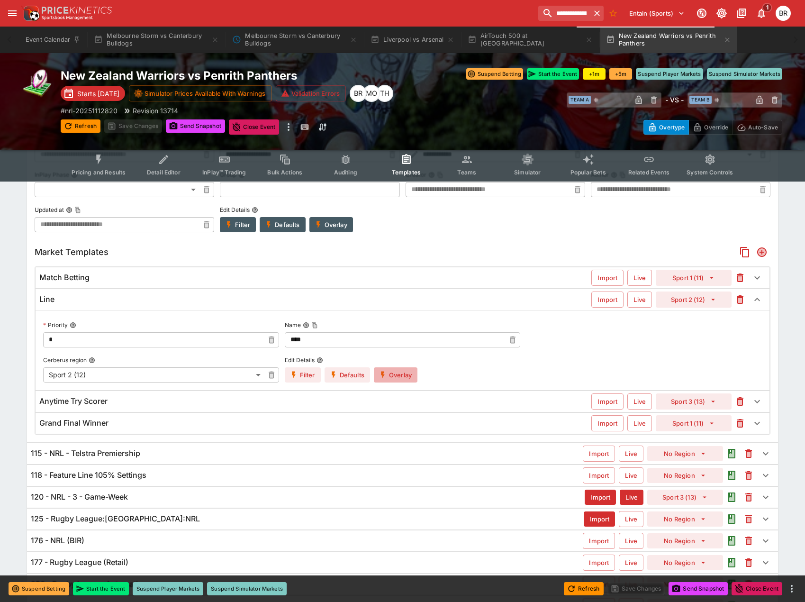
click at [402, 375] on button "Overlay" at bounding box center [396, 374] width 44 height 15
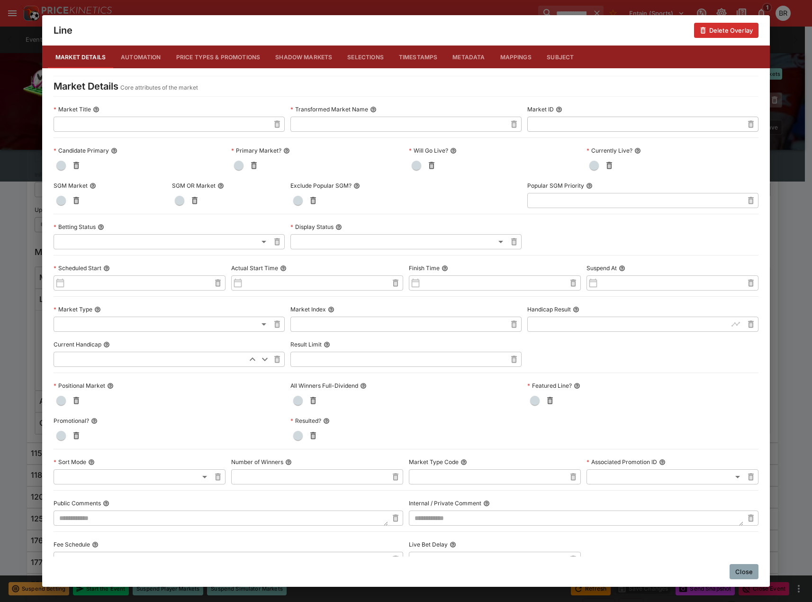
scroll to position [47, 0]
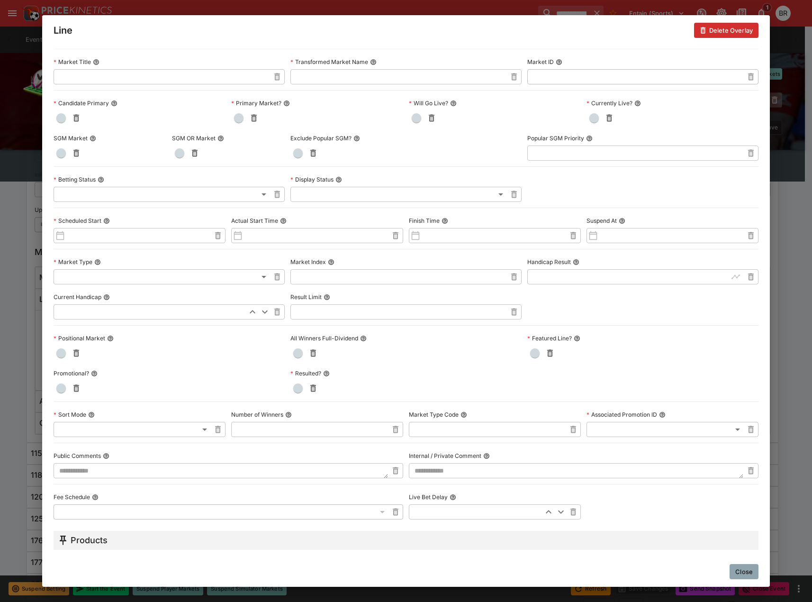
click at [755, 576] on button "Close" at bounding box center [744, 571] width 29 height 15
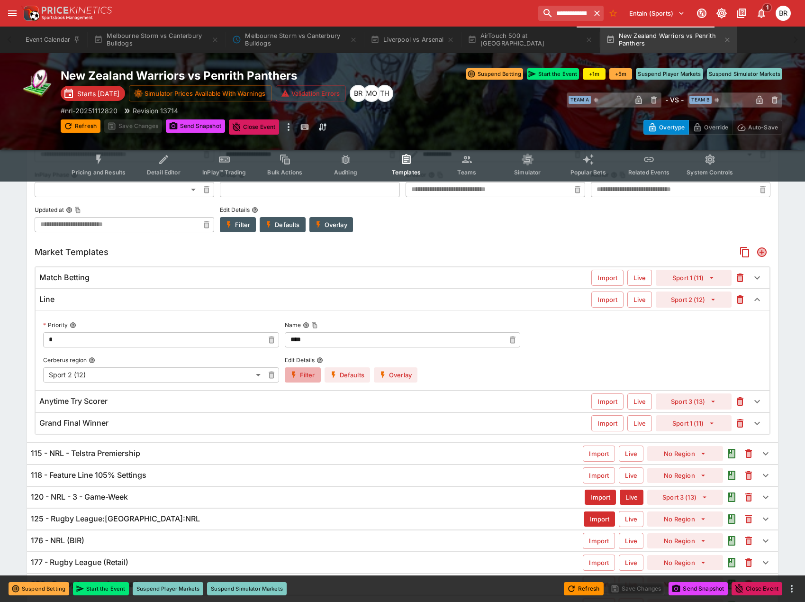
click at [296, 376] on icon "button" at bounding box center [294, 375] width 9 height 9
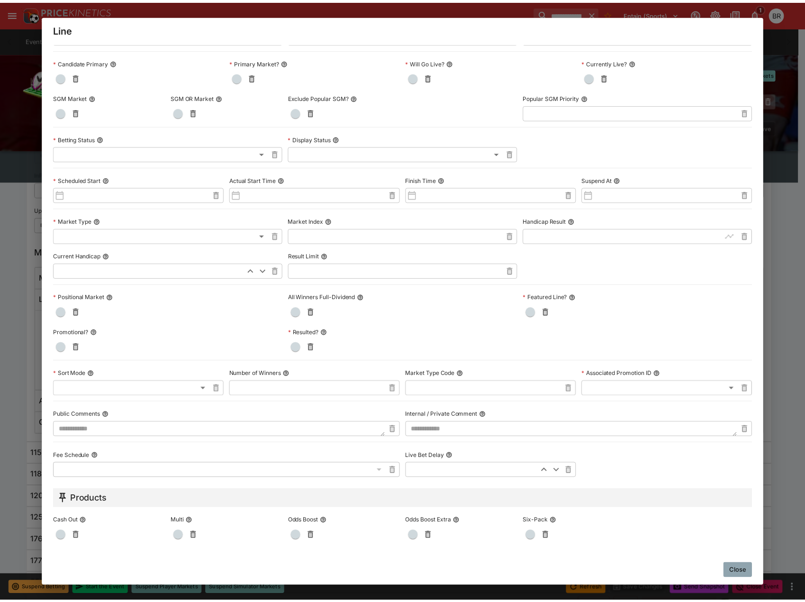
scroll to position [116, 0]
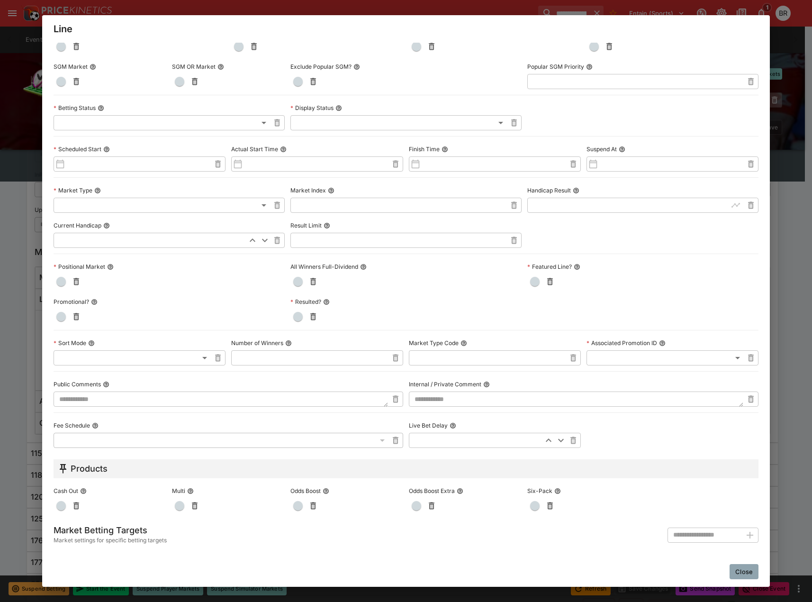
click at [16, 171] on div "Line Market Details Automation Price Types & Promotions Shadow Markets Selectio…" at bounding box center [406, 301] width 812 height 602
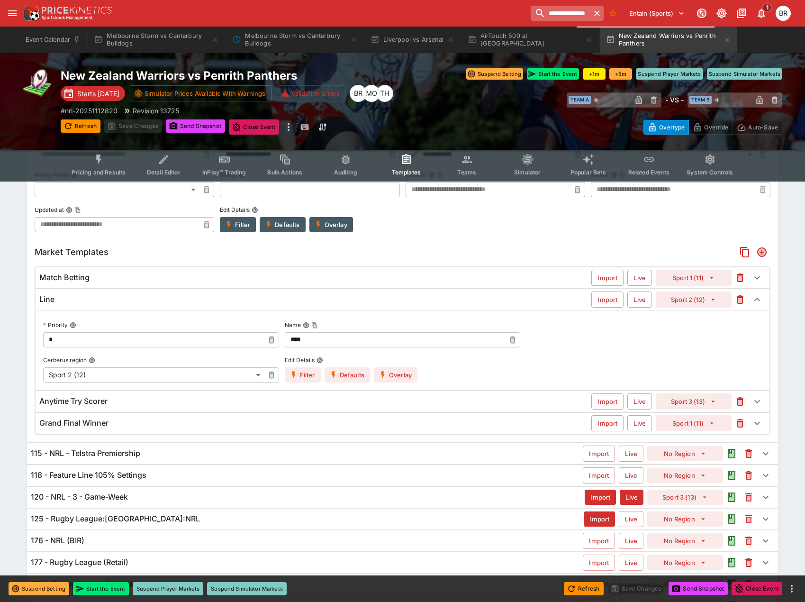
click at [544, 8] on input "**********" at bounding box center [561, 13] width 60 height 15
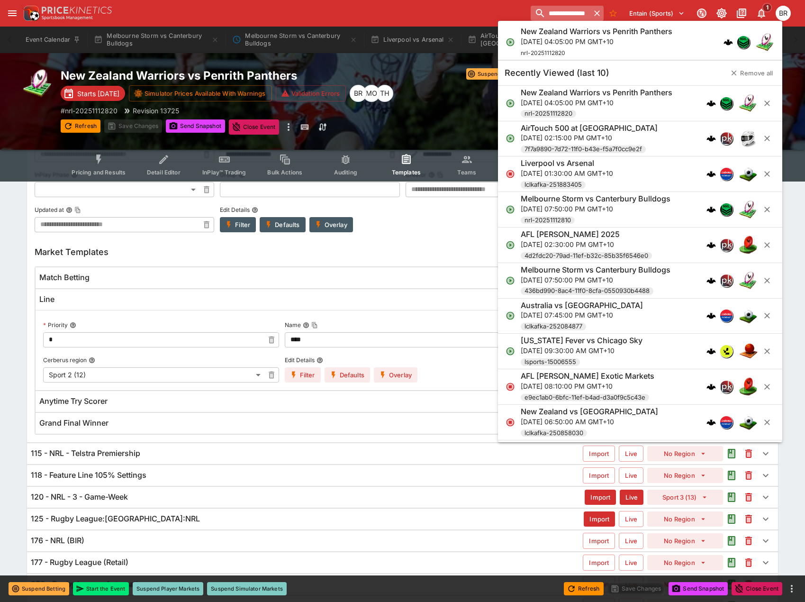
click at [544, 8] on input "**********" at bounding box center [561, 13] width 60 height 15
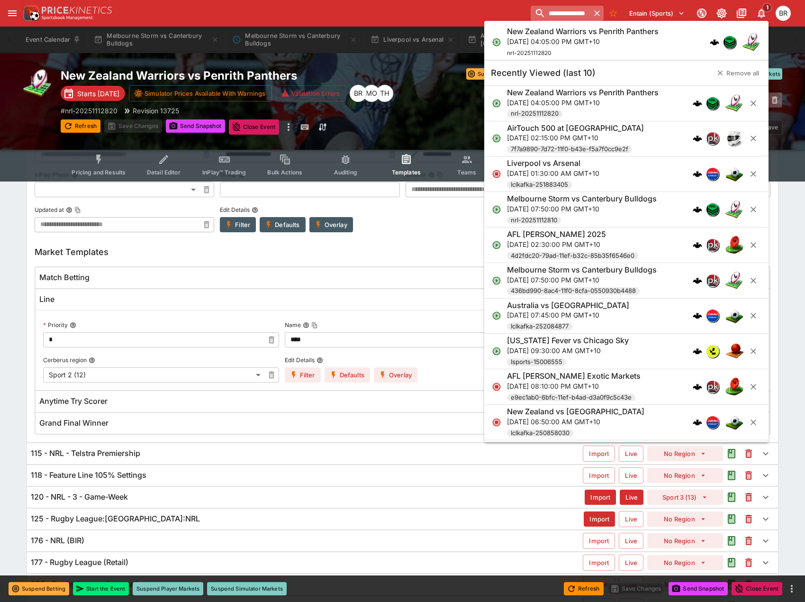
click at [544, 8] on input "**********" at bounding box center [561, 13] width 60 height 15
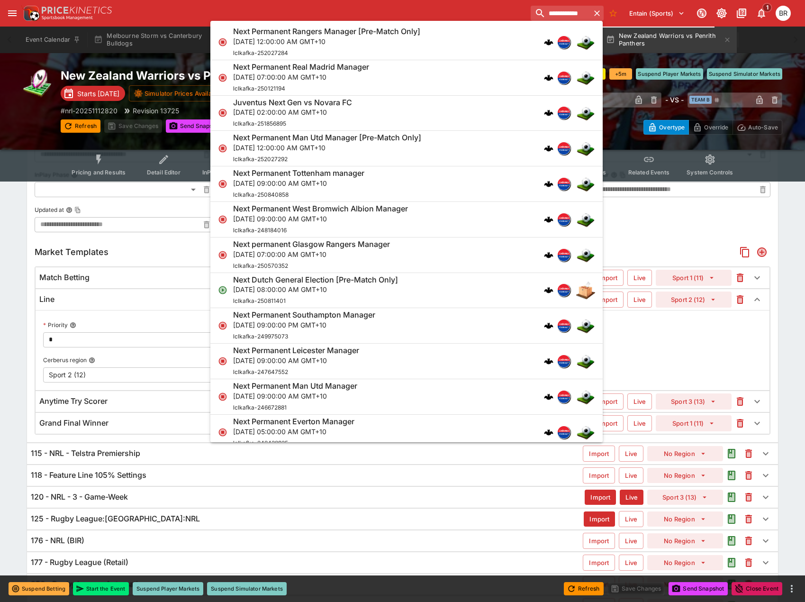
type input "**********"
click at [456, 45] on div "Next Permanent Rangers Manager [Pre-Match Only] [DATE] 12:00:00 AM GMT+10 lclka…" at bounding box center [401, 42] width 337 height 31
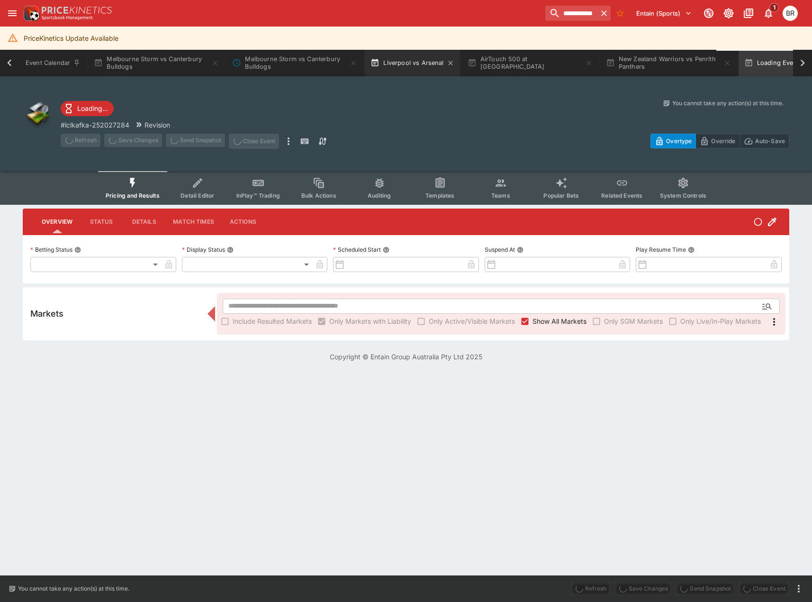
type input "**********"
type input "******"
type input "**********"
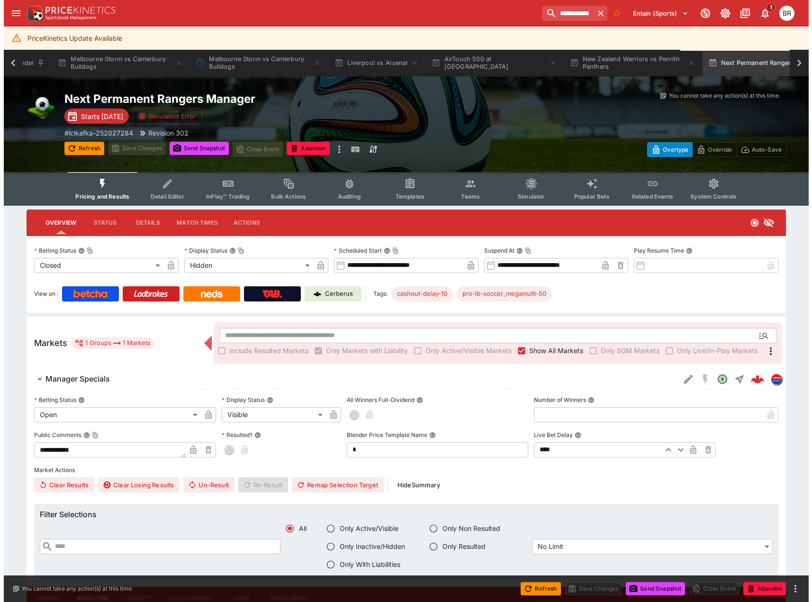
scroll to position [0, 66]
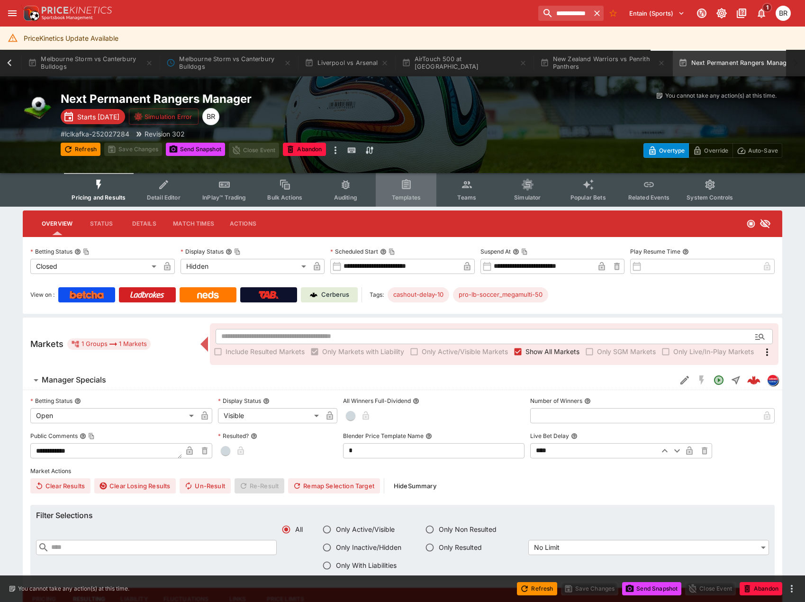
click at [417, 184] on button "Templates" at bounding box center [406, 190] width 61 height 34
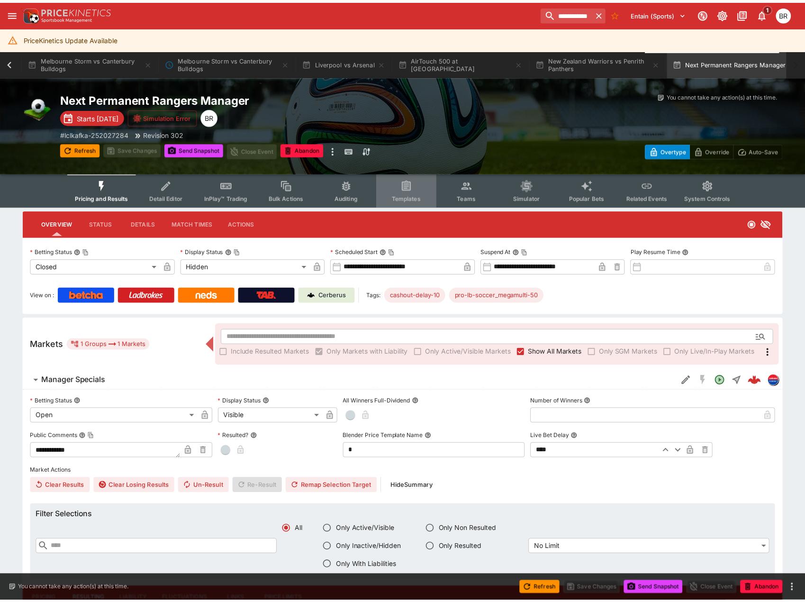
scroll to position [0, 60]
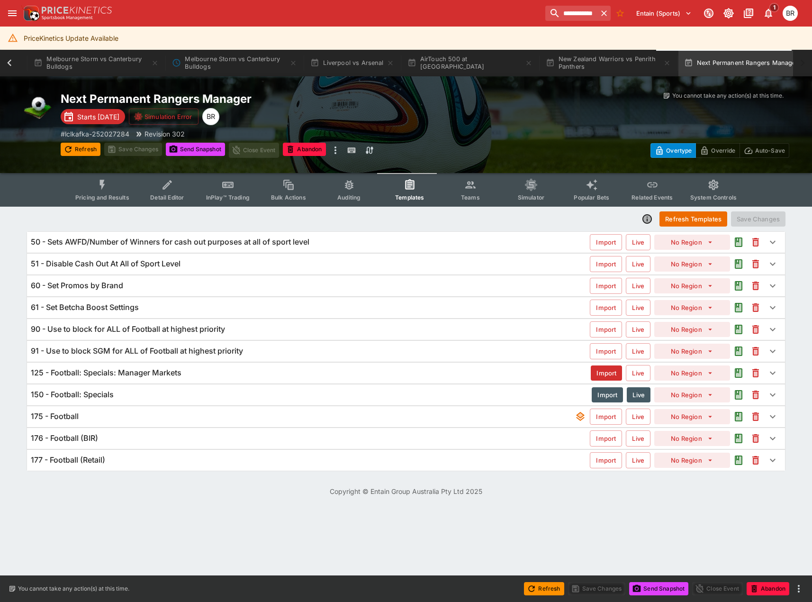
click at [246, 373] on div "125 - Football: Specials: Manager Markets" at bounding box center [311, 373] width 560 height 10
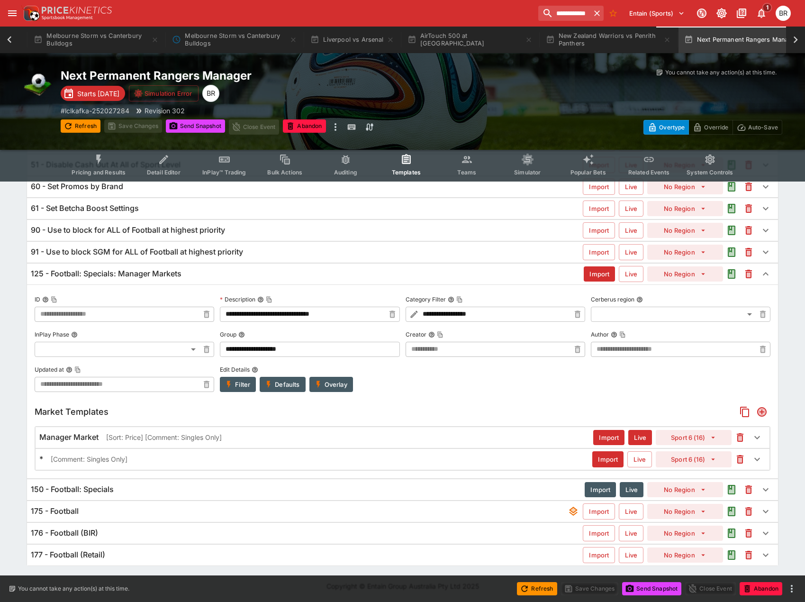
scroll to position [100, 0]
click at [263, 459] on div "* [Comment: Singles Only]" at bounding box center [315, 458] width 553 height 10
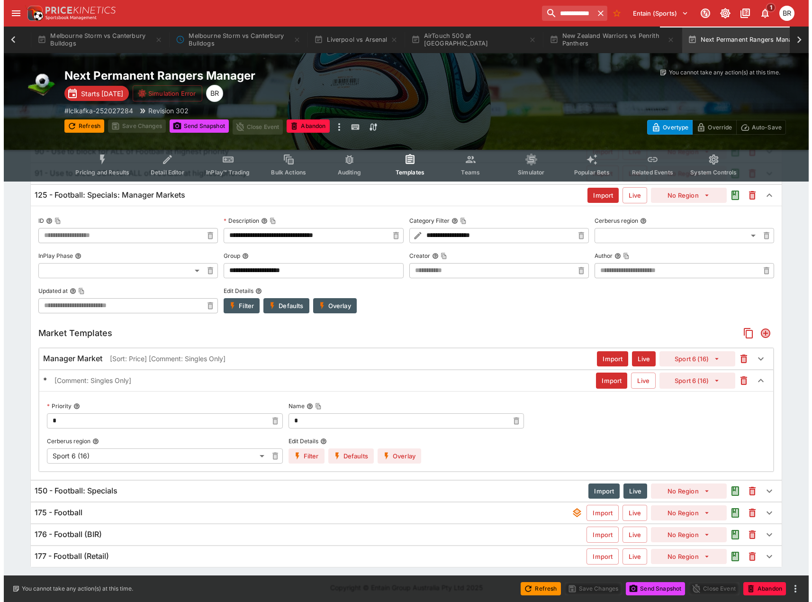
scroll to position [179, 0]
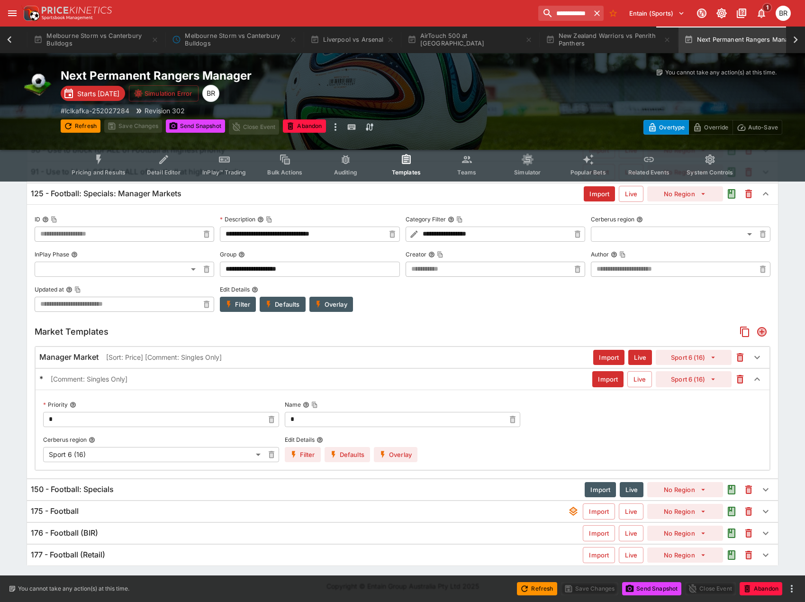
click at [394, 457] on button "Overlay" at bounding box center [396, 454] width 44 height 15
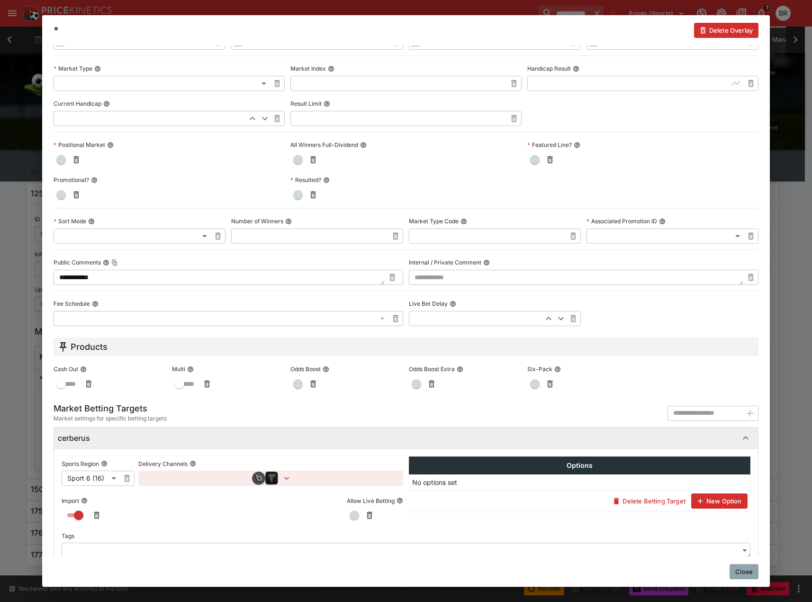
scroll to position [258, 0]
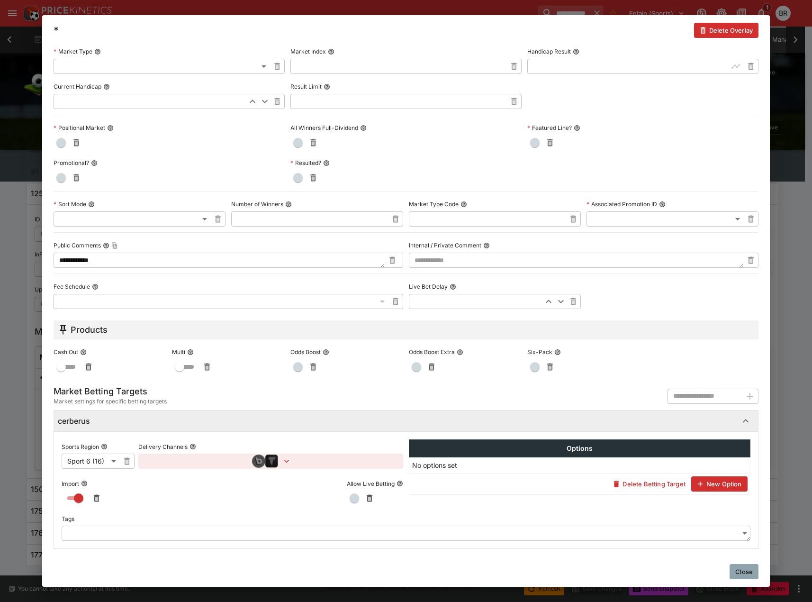
click at [290, 463] on icon "button" at bounding box center [286, 460] width 9 height 9
click at [734, 576] on div at bounding box center [406, 301] width 812 height 602
click at [734, 573] on button "Close" at bounding box center [744, 571] width 29 height 15
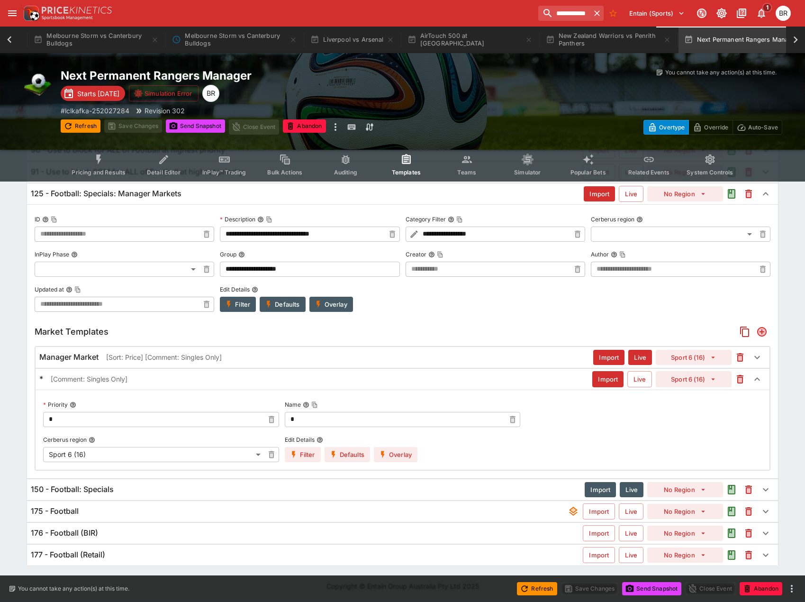
click at [364, 361] on div "Manager Market [Sort: Price] [Comment: Singles Only]" at bounding box center [316, 357] width 554 height 10
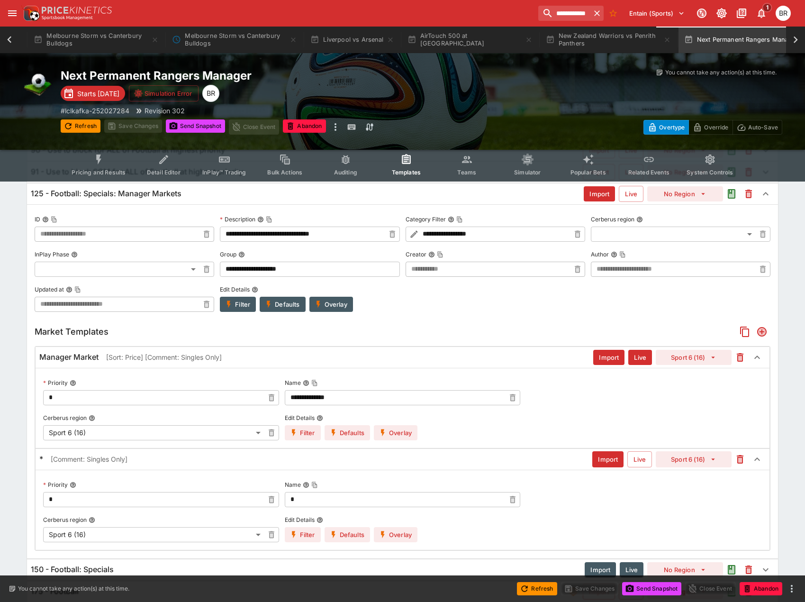
click at [388, 438] on button "Overlay" at bounding box center [396, 432] width 44 height 15
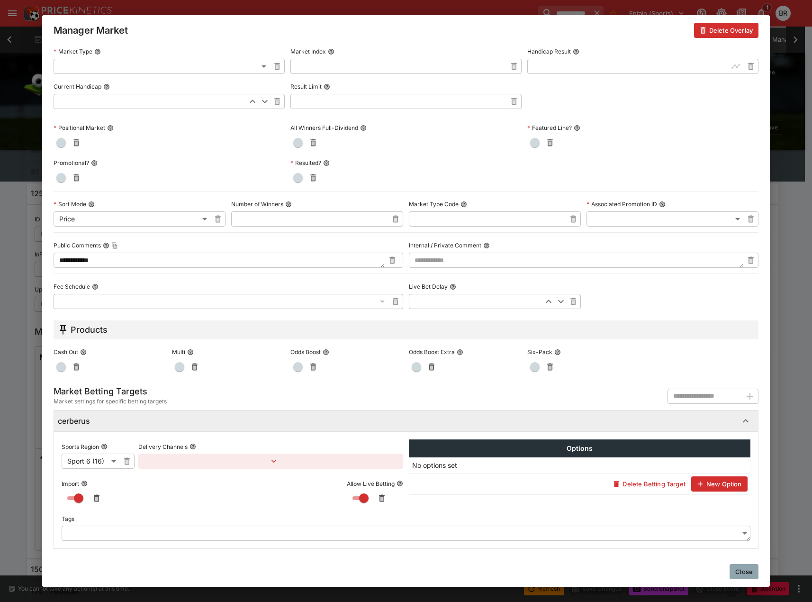
click at [740, 565] on button "Close" at bounding box center [744, 571] width 29 height 15
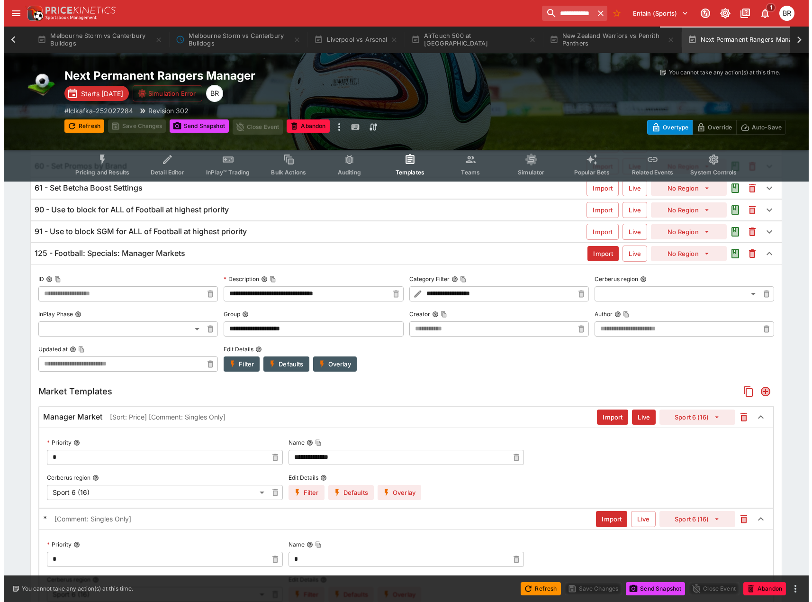
scroll to position [237, 0]
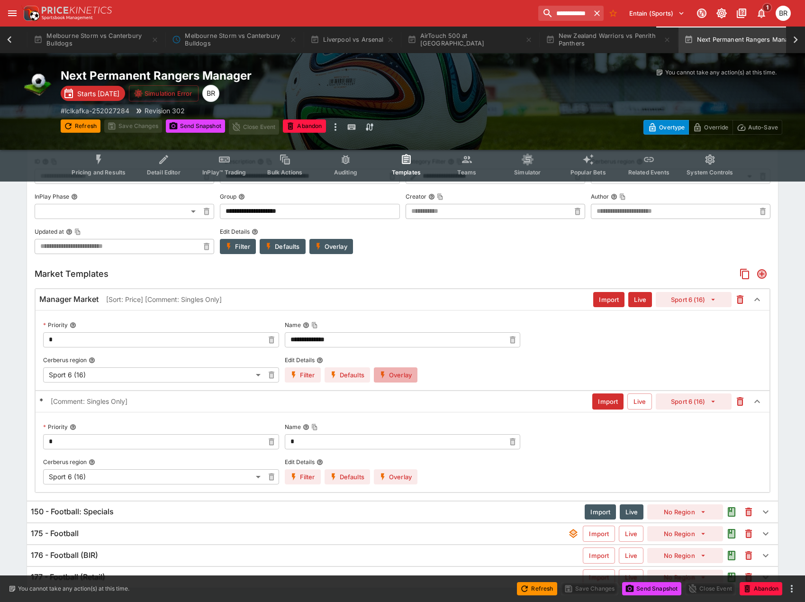
click at [400, 375] on button "Overlay" at bounding box center [396, 374] width 44 height 15
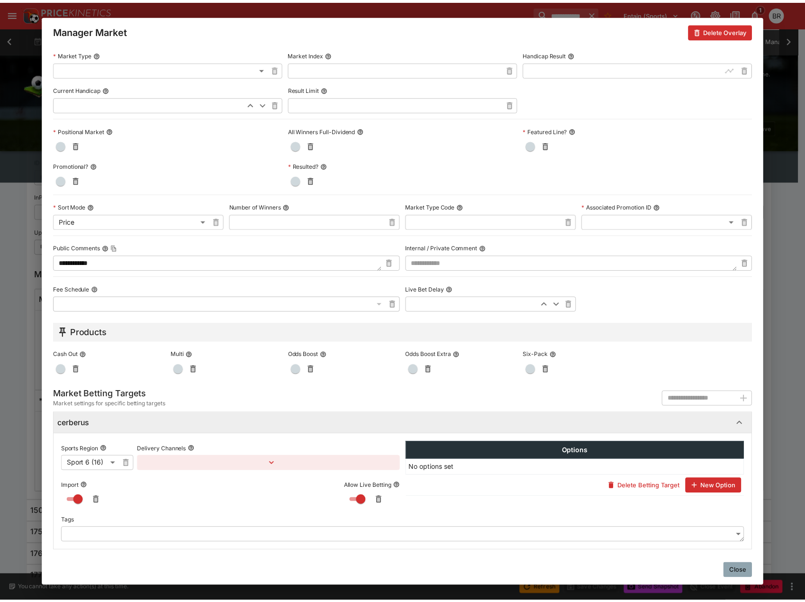
scroll to position [258, 0]
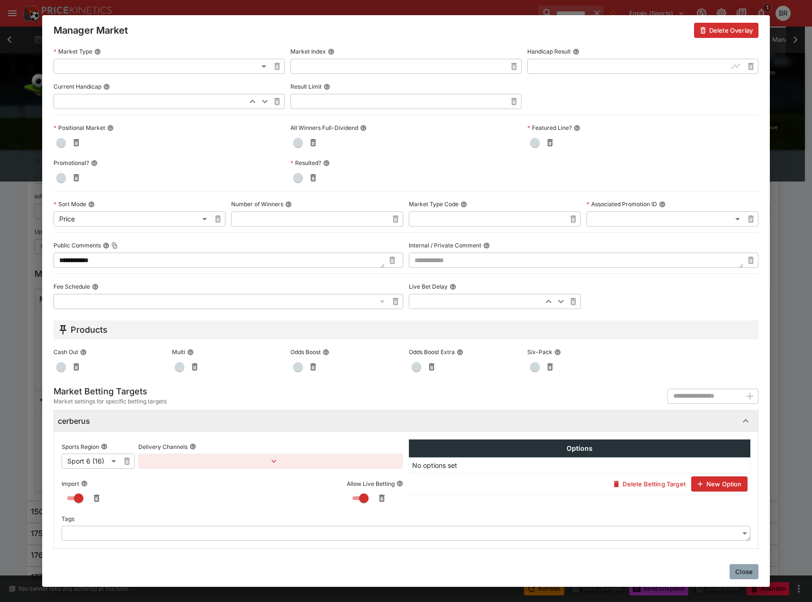
click at [750, 567] on button "Close" at bounding box center [744, 571] width 29 height 15
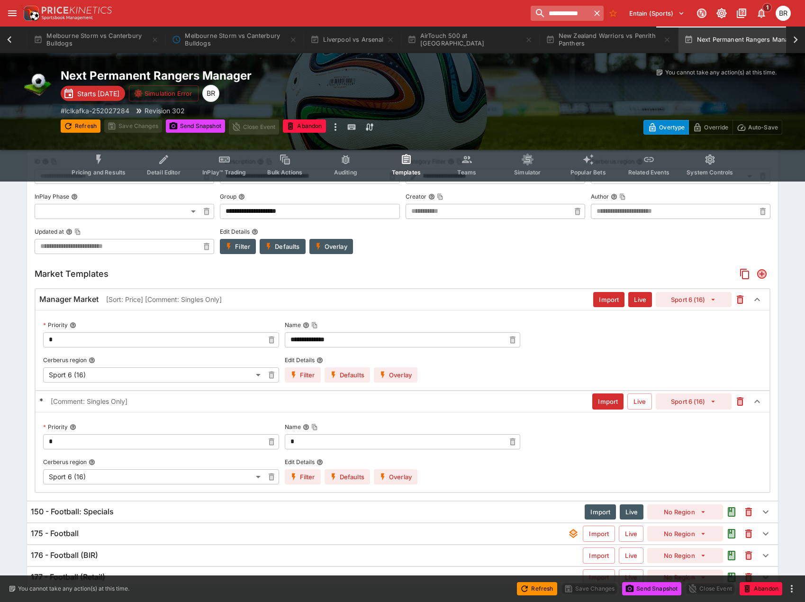
click at [578, 18] on input "**********" at bounding box center [561, 13] width 60 height 15
paste input "******"
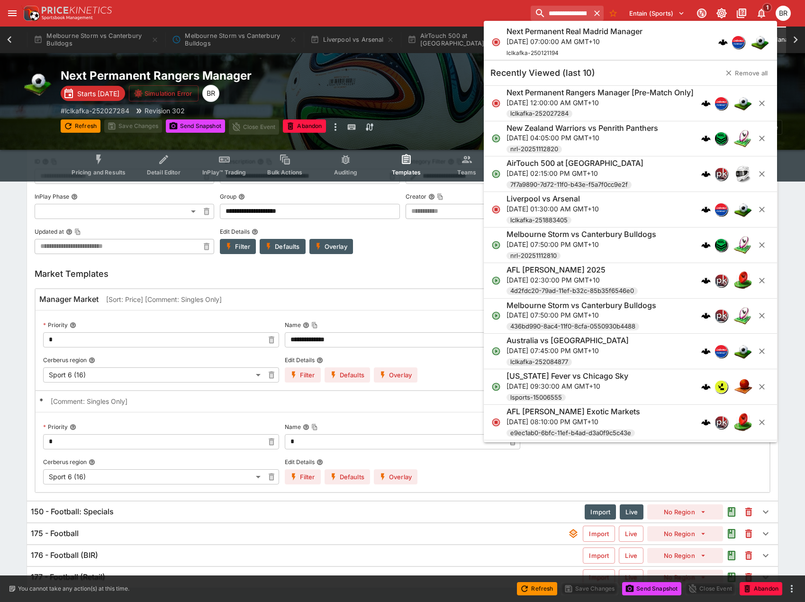
type input "**********"
click at [563, 40] on p "[DATE] 07:00:00 AM GMT+10" at bounding box center [575, 41] width 136 height 10
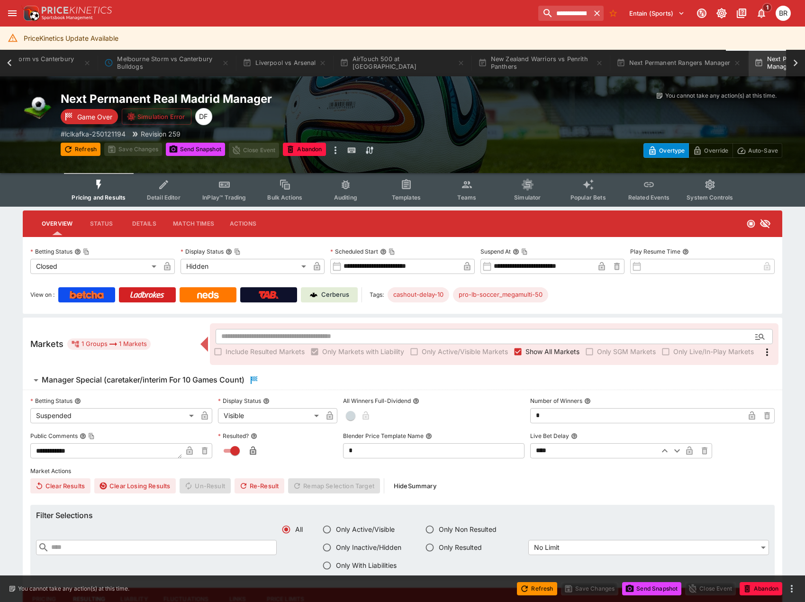
type input "**********"
type input "******"
type input "**********"
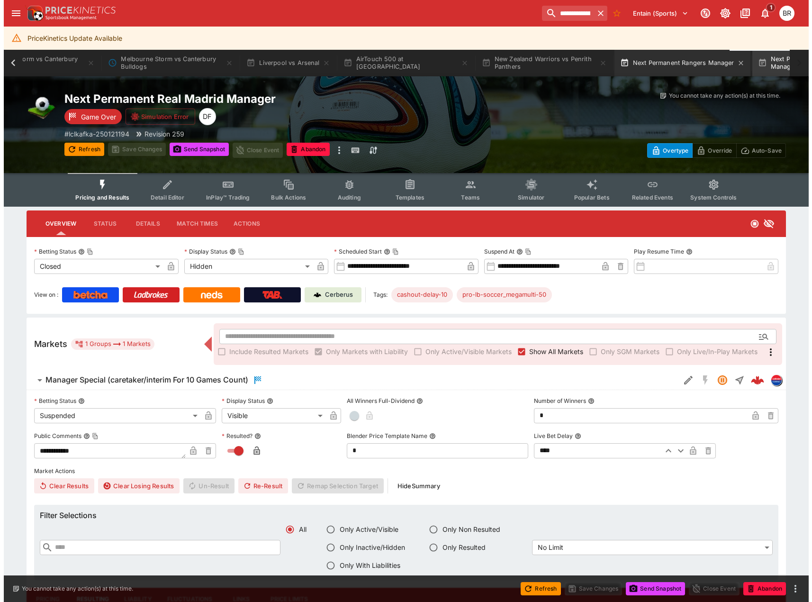
scroll to position [0, 206]
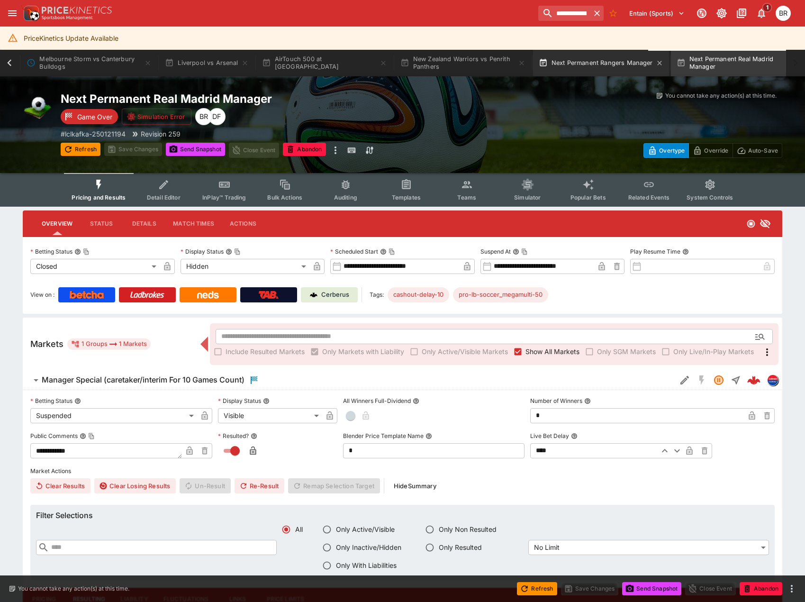
click at [642, 66] on button "Next Permanent Rangers Manager" at bounding box center [601, 63] width 136 height 27
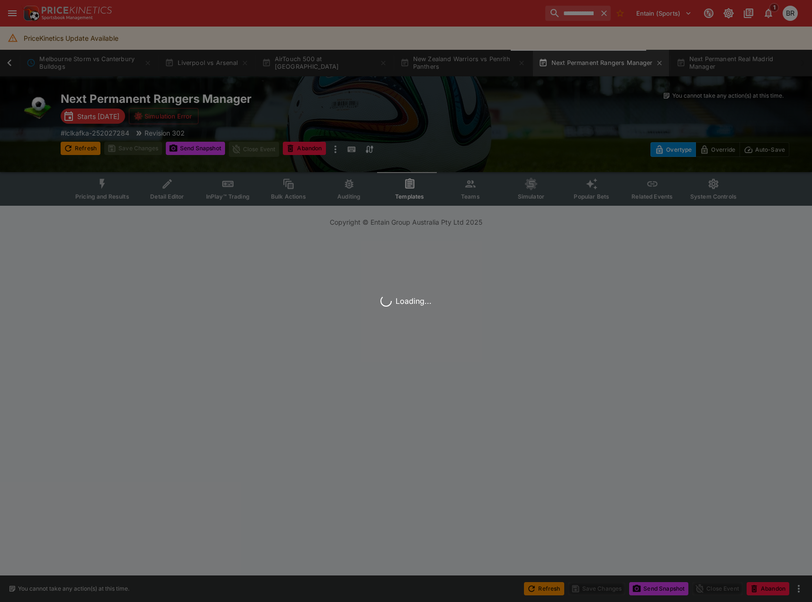
scroll to position [0, 200]
click at [638, 66] on div "Loading..." at bounding box center [406, 301] width 812 height 602
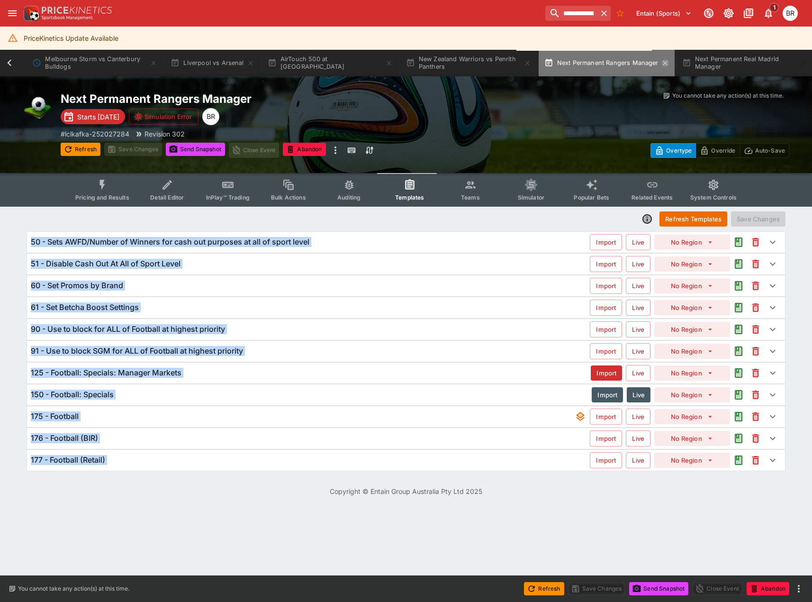
click at [663, 61] on icon "button" at bounding box center [665, 63] width 4 height 4
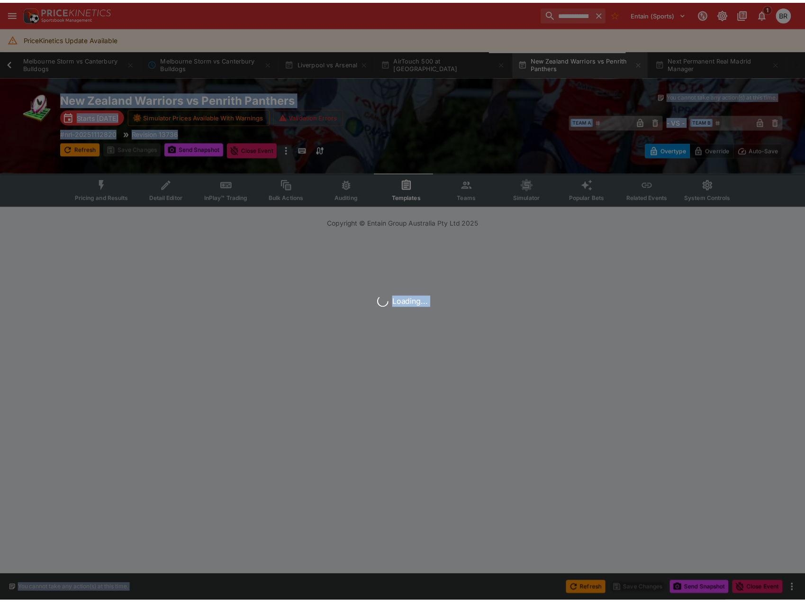
scroll to position [0, 63]
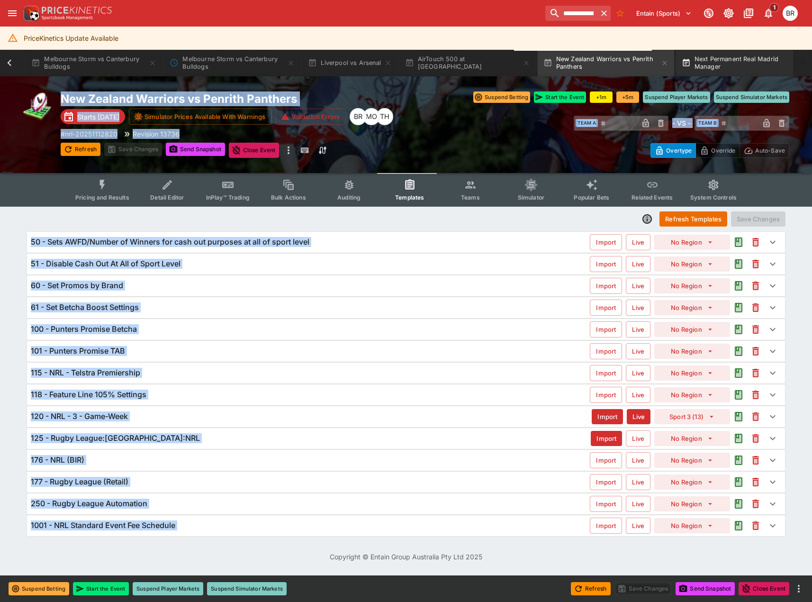
click at [697, 71] on button "Next Permanent Real Madrid Manager" at bounding box center [744, 63] width 136 height 27
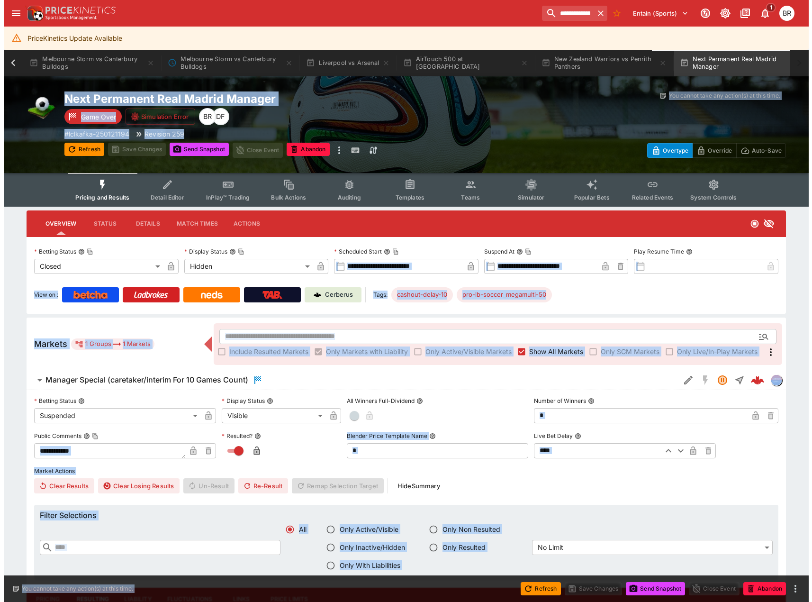
scroll to position [0, 68]
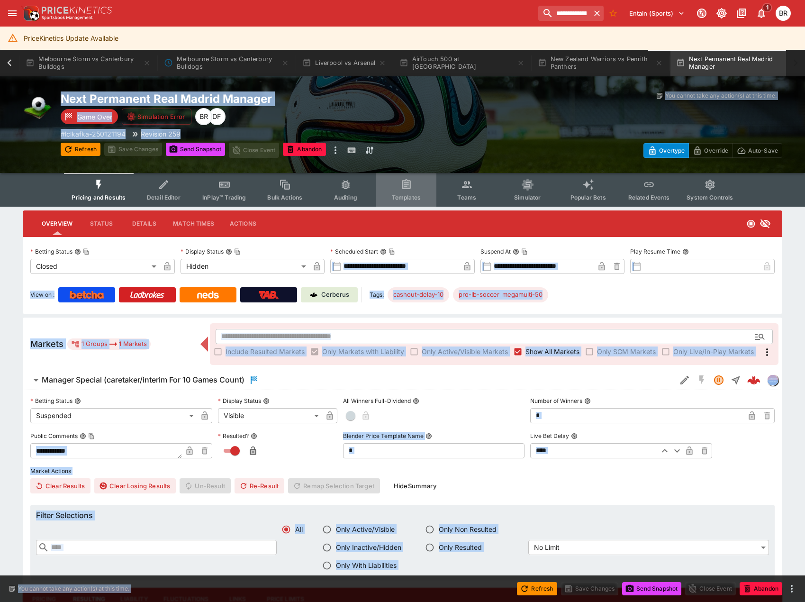
click at [417, 205] on button "Templates" at bounding box center [406, 190] width 61 height 34
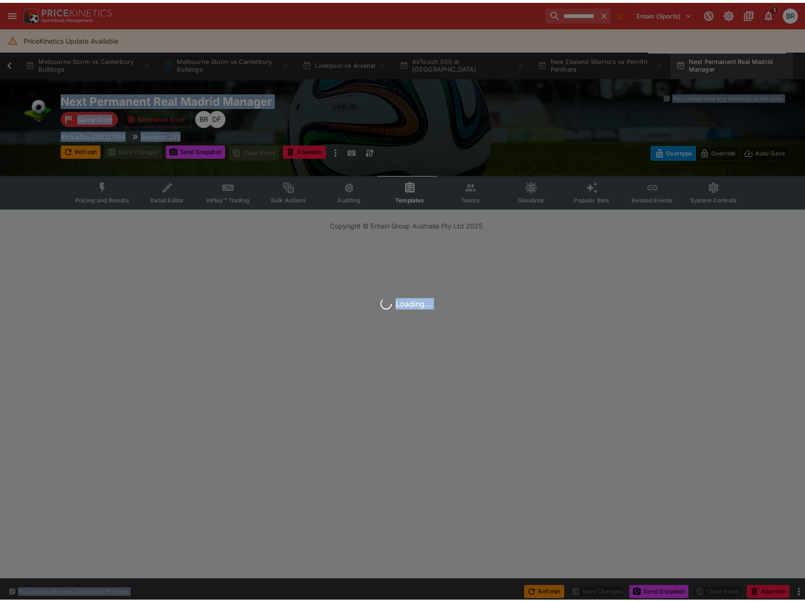
scroll to position [0, 63]
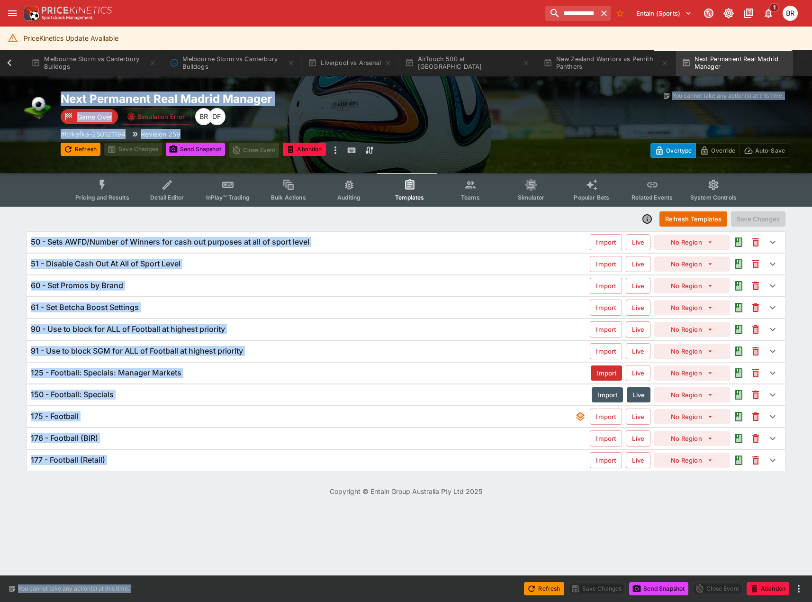
click at [466, 133] on div "Overtype Override Auto-Save" at bounding box center [607, 144] width 364 height 27
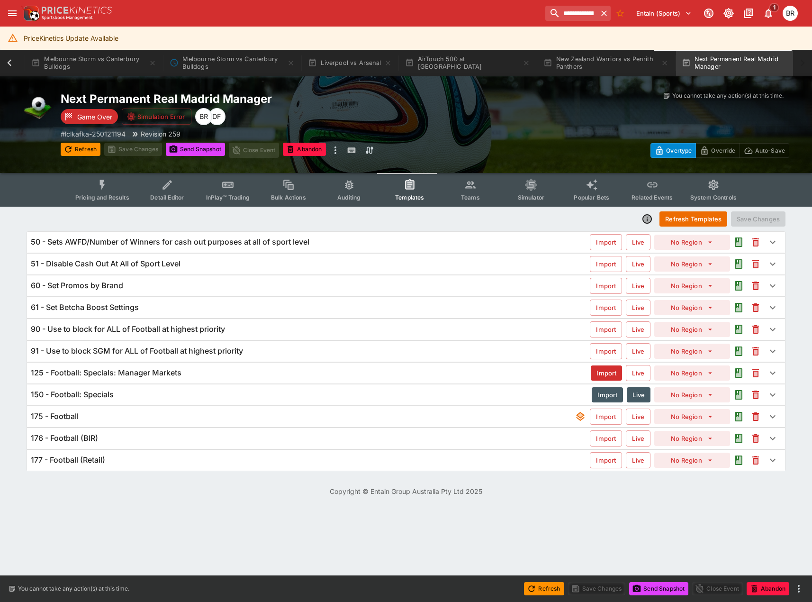
click at [136, 376] on h6 "125 - Football: Specials: Manager Markets" at bounding box center [106, 373] width 151 height 10
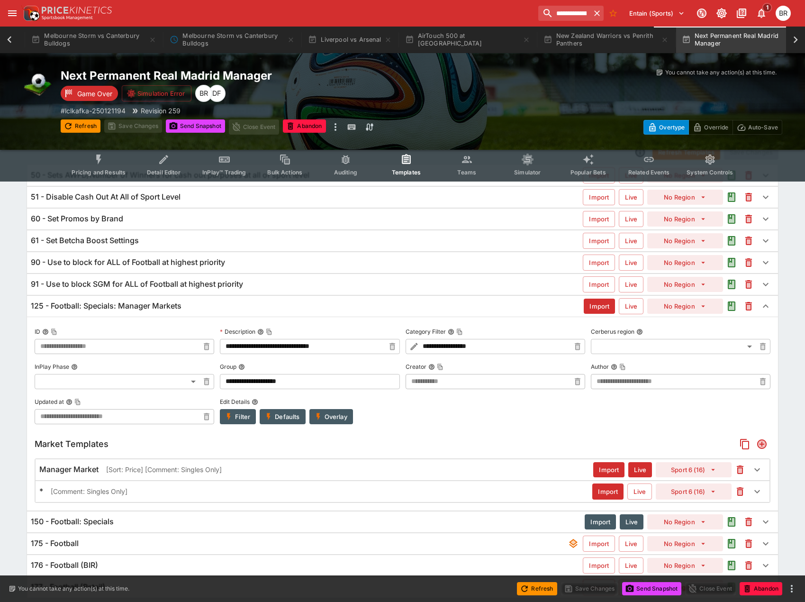
scroll to position [95, 0]
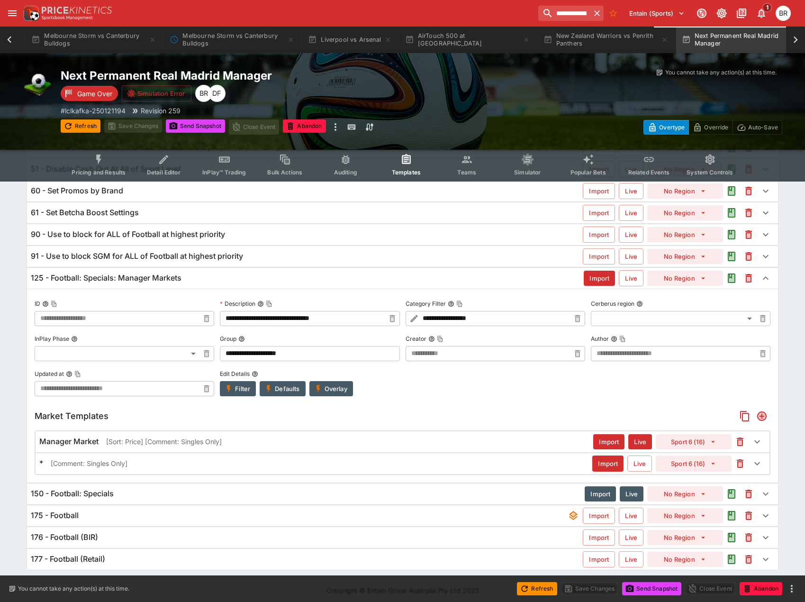
click at [275, 464] on div "* [Comment: Singles Only]" at bounding box center [315, 463] width 553 height 10
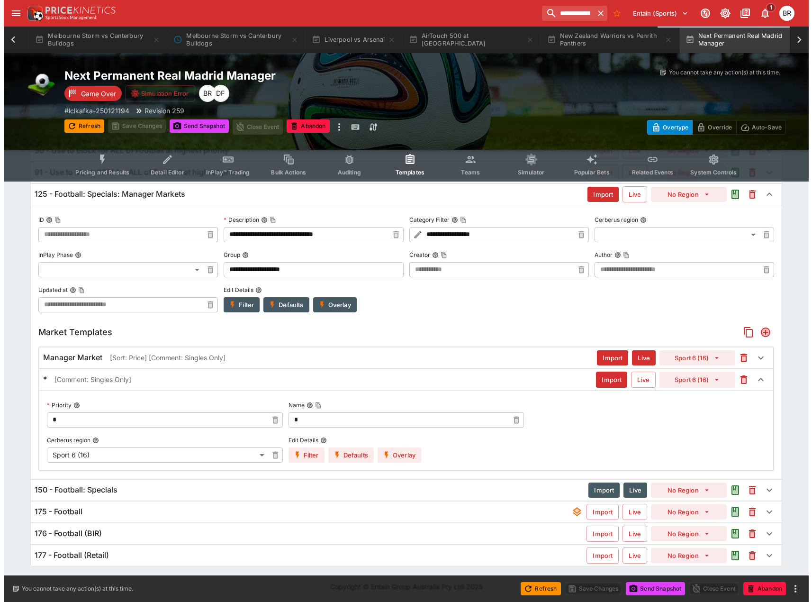
scroll to position [180, 0]
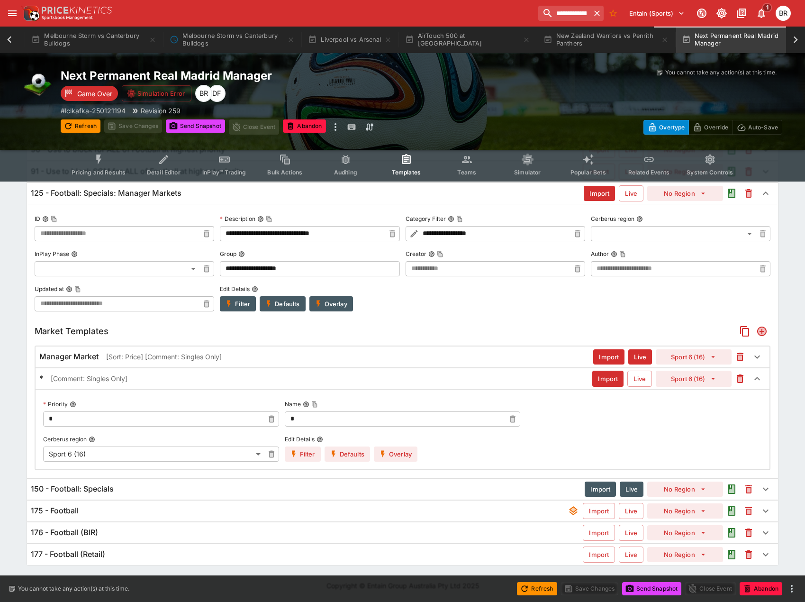
click at [391, 451] on button "Overlay" at bounding box center [396, 453] width 44 height 15
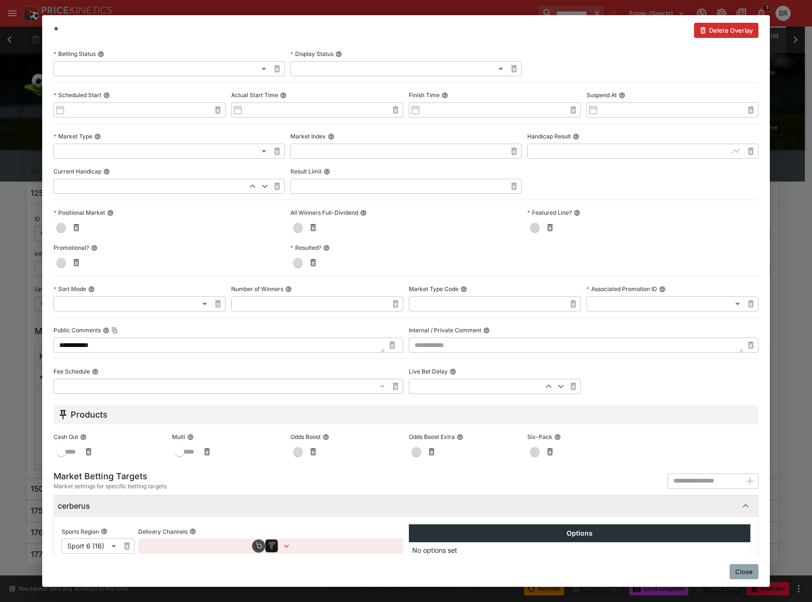
scroll to position [258, 0]
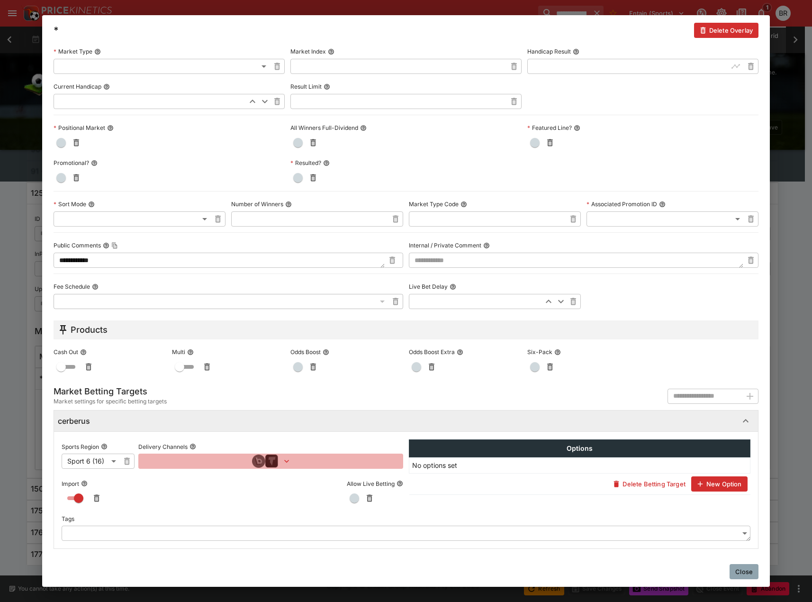
click at [288, 460] on icon "button" at bounding box center [286, 460] width 9 height 9
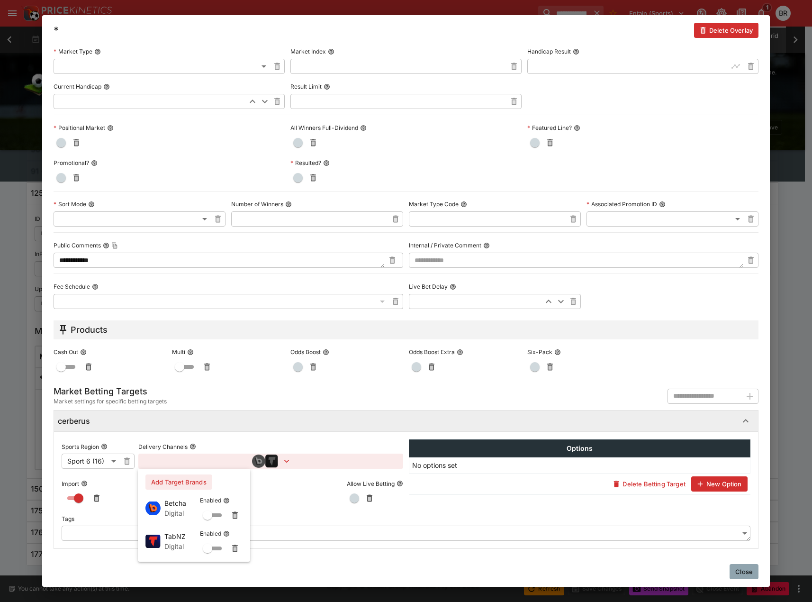
click at [4, 389] on div at bounding box center [406, 301] width 812 height 602
click at [6, 388] on div "**********" at bounding box center [406, 301] width 812 height 602
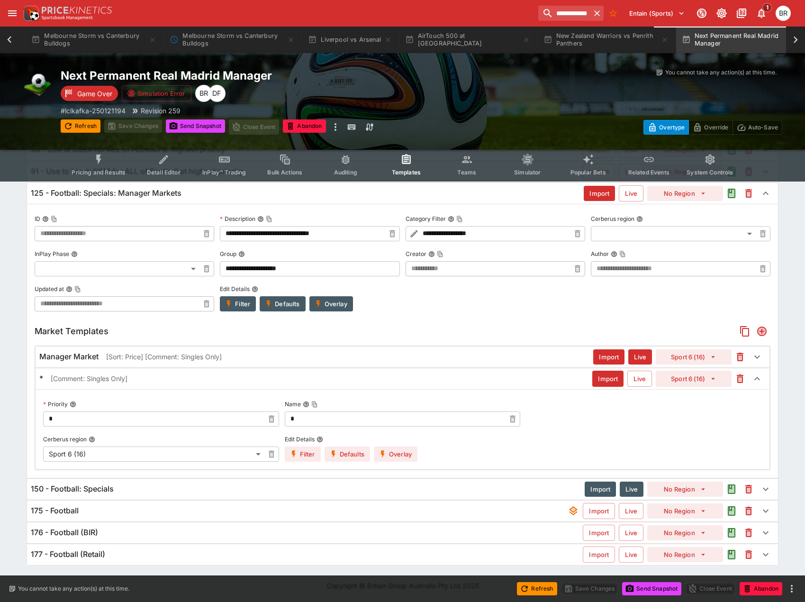
click at [520, 358] on div "Manager Market [Sort: Price] [Comment: Singles Only]" at bounding box center [316, 357] width 554 height 10
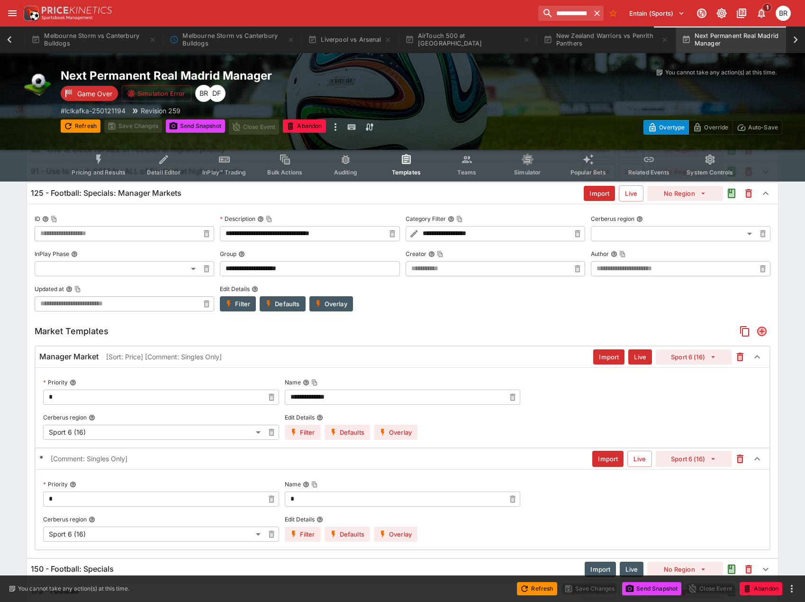
click at [390, 430] on button "Overlay" at bounding box center [396, 432] width 44 height 15
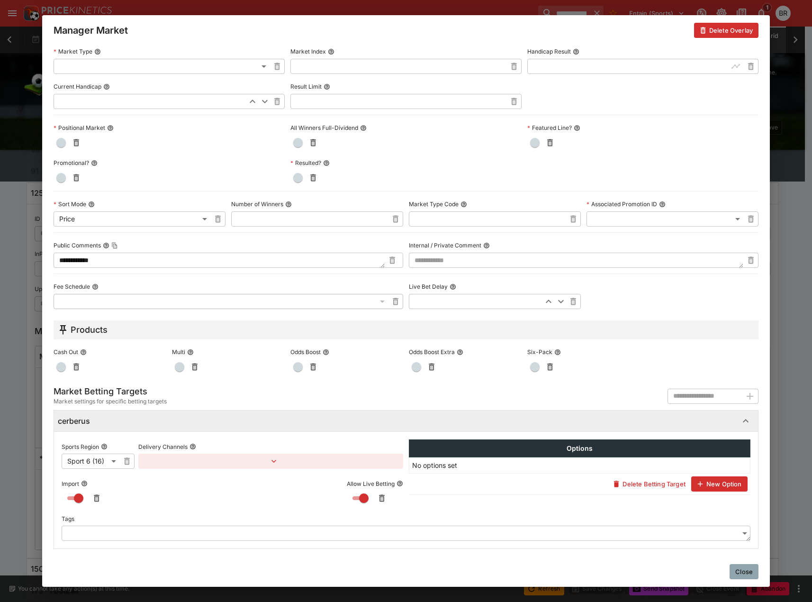
click at [281, 462] on button "button" at bounding box center [270, 460] width 265 height 15
click at [705, 549] on div at bounding box center [406, 301] width 812 height 602
click at [734, 568] on button "Close" at bounding box center [744, 571] width 29 height 15
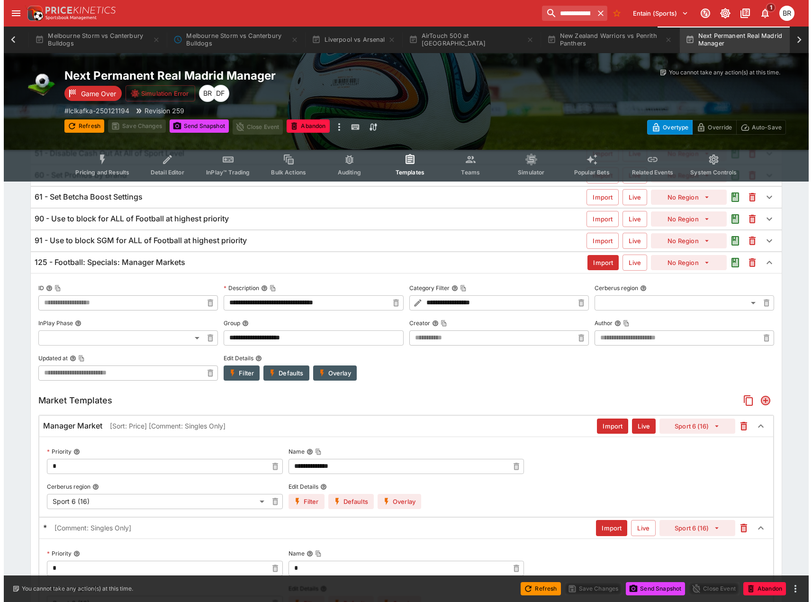
scroll to position [85, 0]
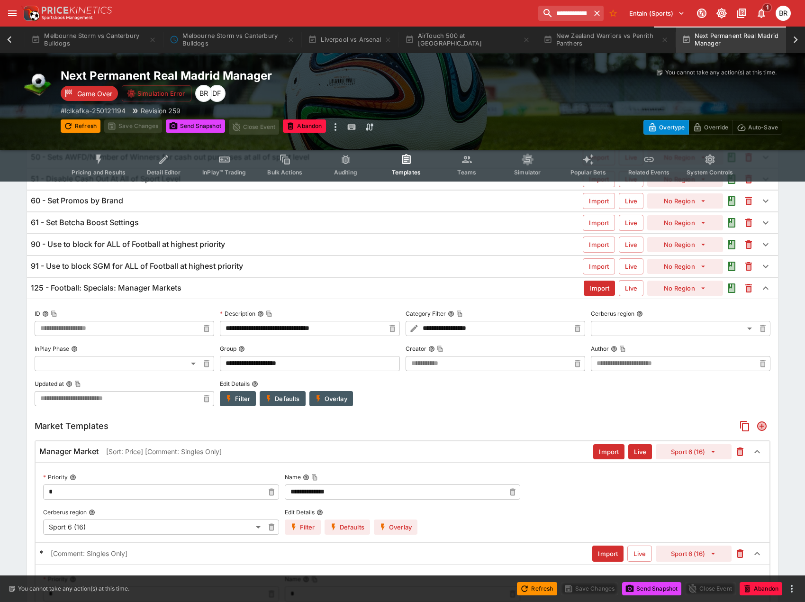
click at [316, 399] on icon "button" at bounding box center [318, 398] width 9 height 9
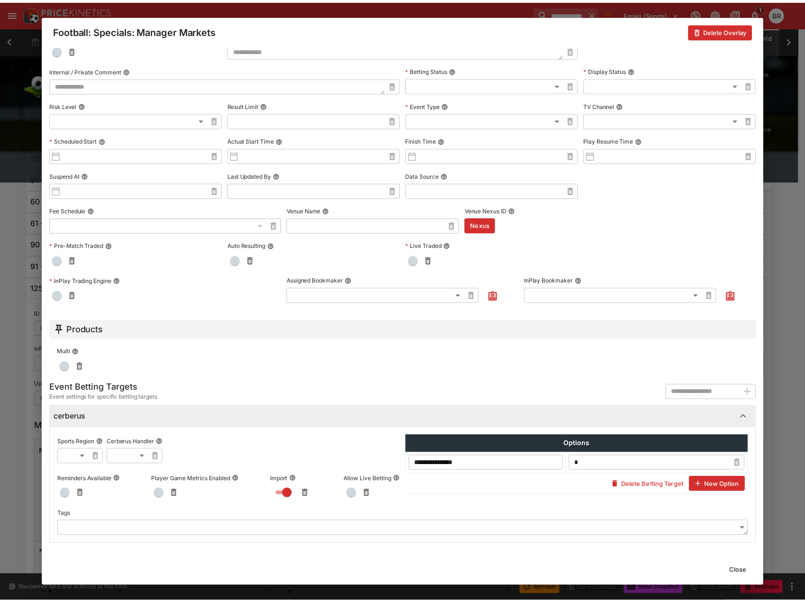
scroll to position [180, 0]
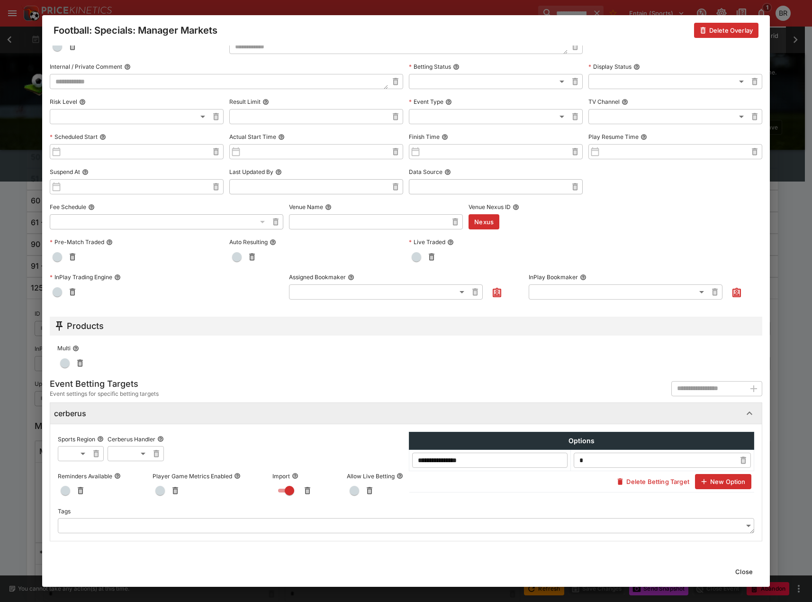
click at [734, 572] on button "Close" at bounding box center [744, 571] width 29 height 15
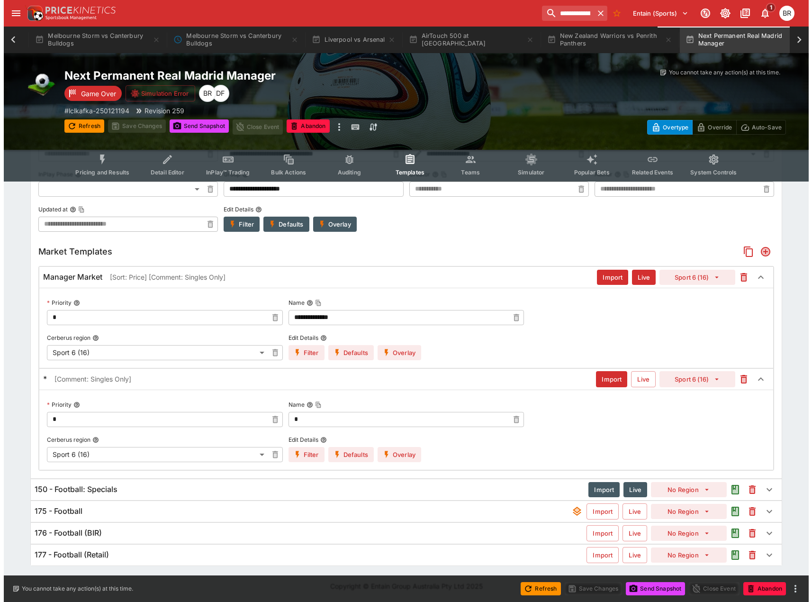
scroll to position [263, 0]
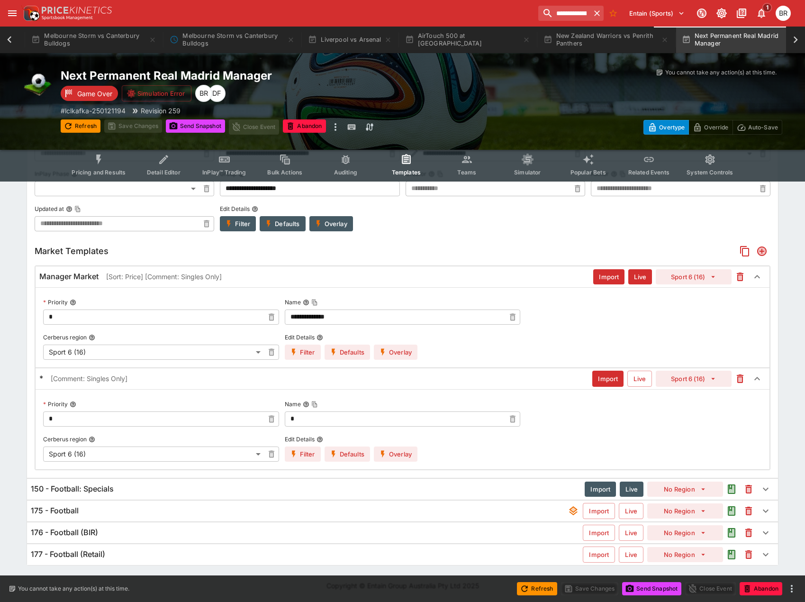
click at [380, 450] on icon "button" at bounding box center [383, 454] width 9 height 9
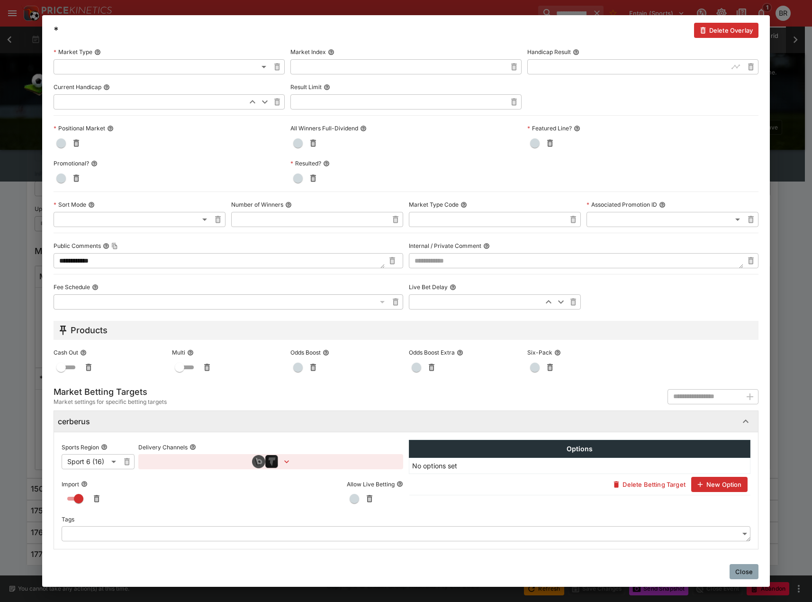
scroll to position [258, 0]
click at [299, 465] on button "button" at bounding box center [270, 460] width 265 height 15
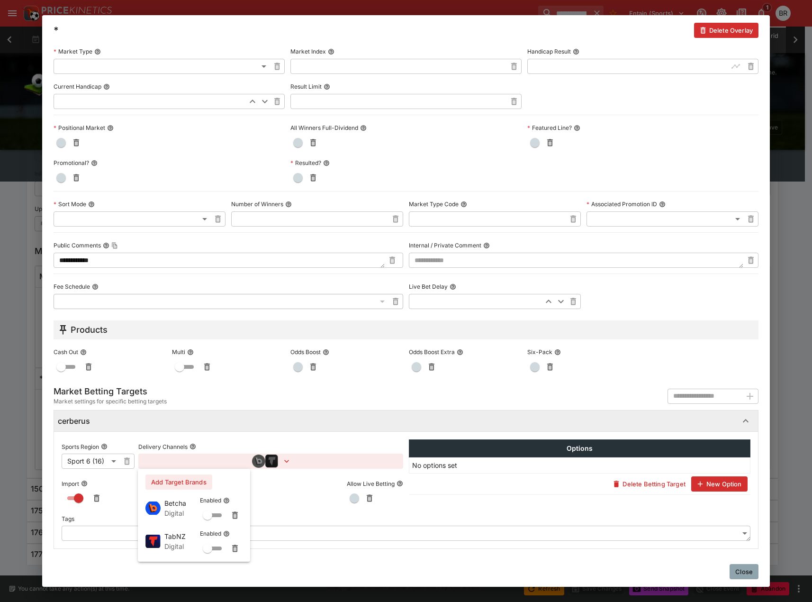
click at [194, 476] on button "Add Target Brands" at bounding box center [178, 481] width 67 height 15
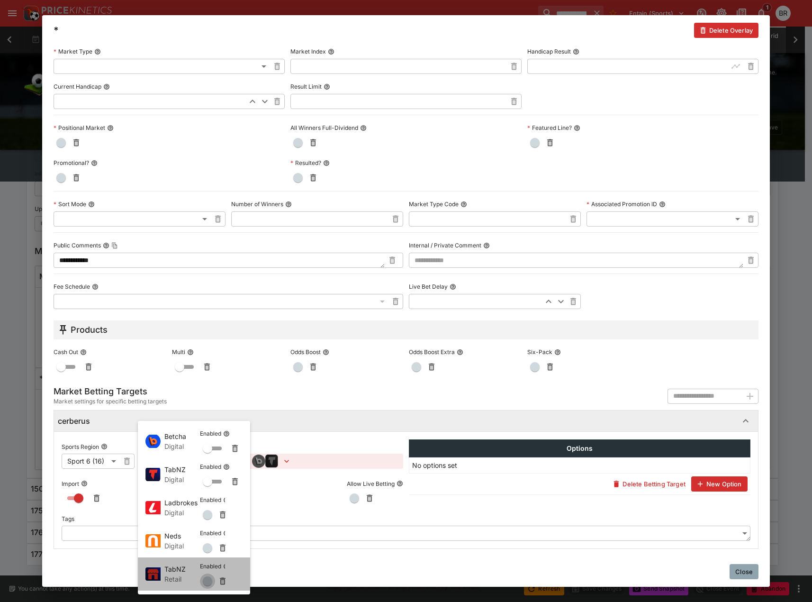
click at [205, 577] on span "button" at bounding box center [207, 580] width 9 height 9
click at [736, 572] on div at bounding box center [406, 301] width 812 height 602
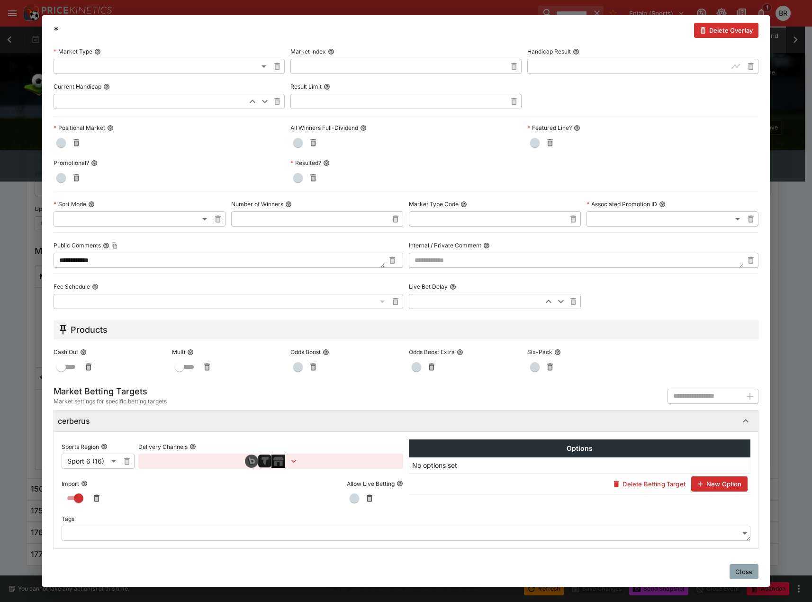
click at [742, 577] on button "Close" at bounding box center [744, 571] width 29 height 15
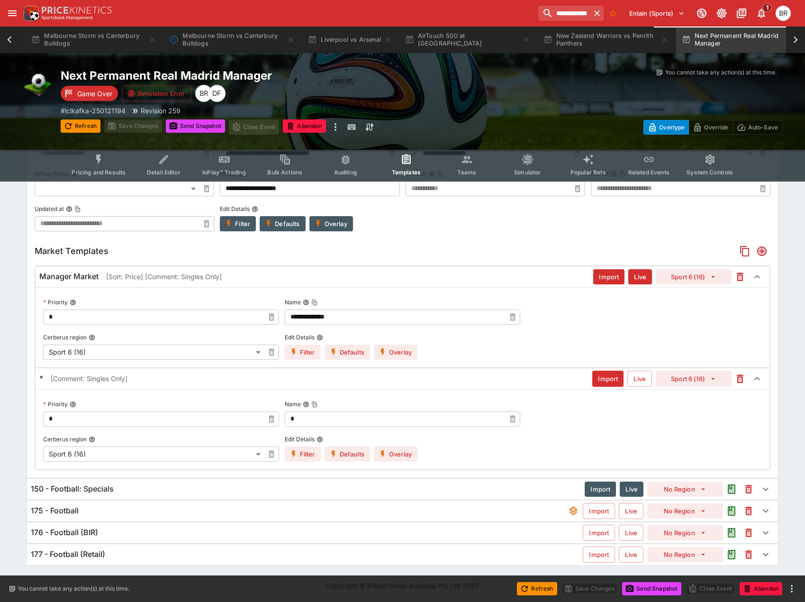
click at [383, 353] on icon "button" at bounding box center [383, 351] width 4 height 7
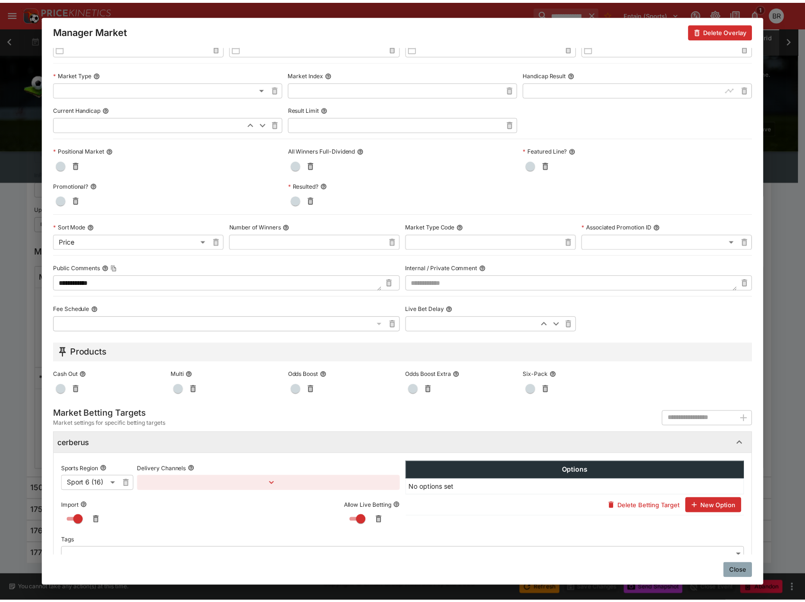
scroll to position [237, 0]
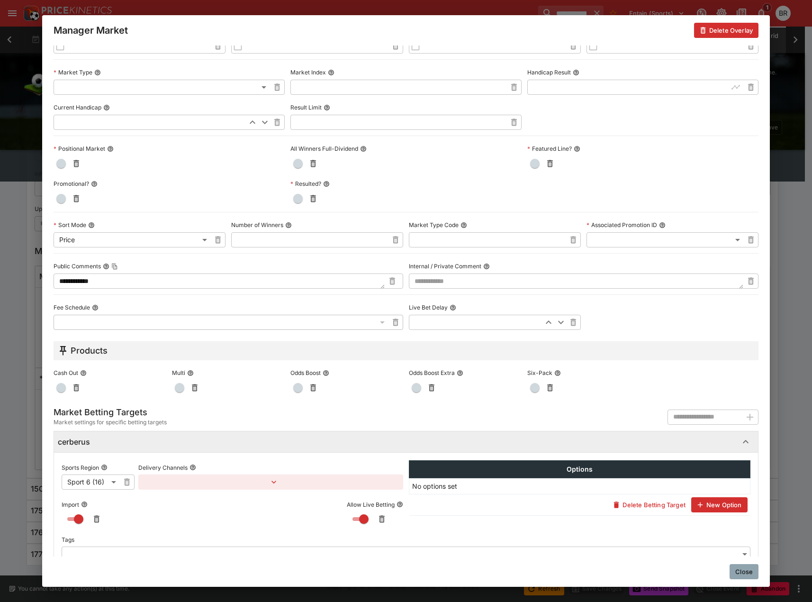
click at [210, 492] on div "Import Allow Live Betting" at bounding box center [233, 508] width 342 height 37
click at [226, 487] on button "button" at bounding box center [270, 481] width 265 height 15
click at [203, 502] on button "Add Target Brands" at bounding box center [178, 502] width 67 height 15
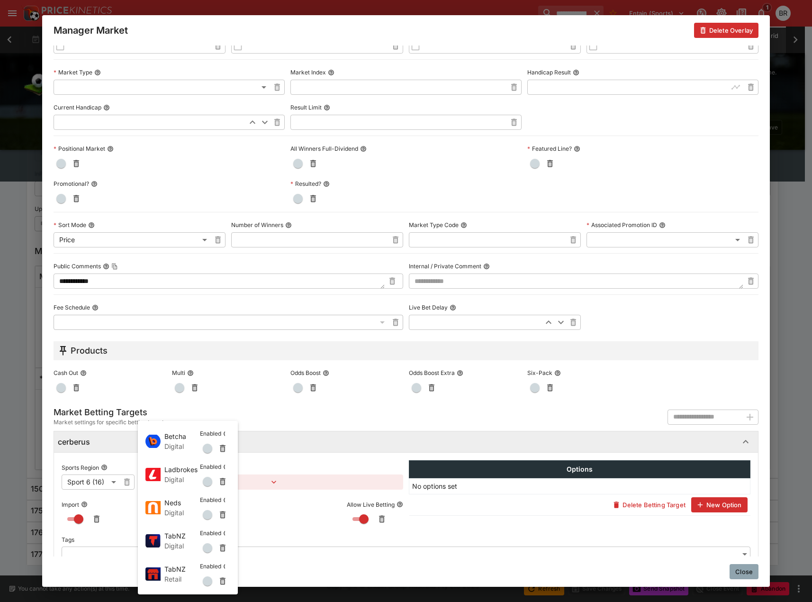
click at [209, 547] on span "button" at bounding box center [207, 547] width 9 height 9
click at [209, 578] on span "button" at bounding box center [207, 580] width 9 height 9
click at [207, 448] on span "button" at bounding box center [207, 448] width 9 height 9
click at [736, 571] on div at bounding box center [406, 301] width 812 height 602
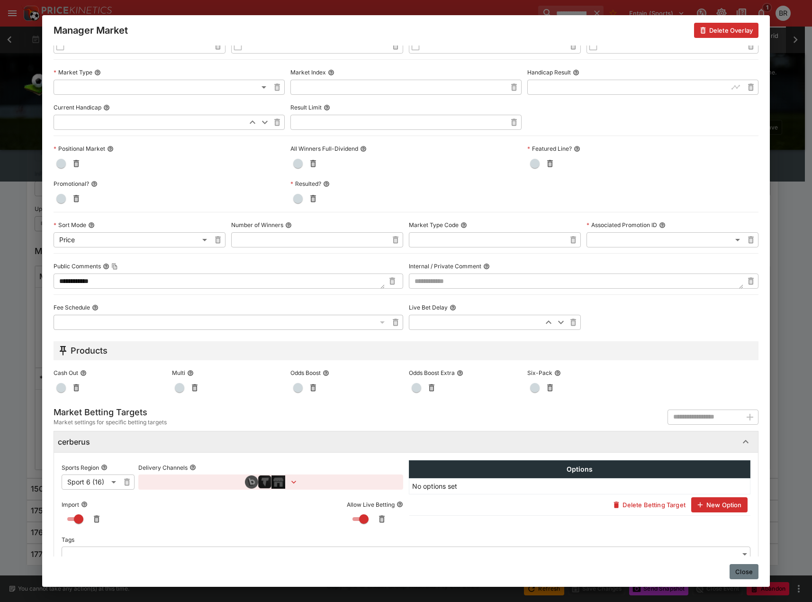
click at [739, 571] on button "Close" at bounding box center [744, 571] width 29 height 15
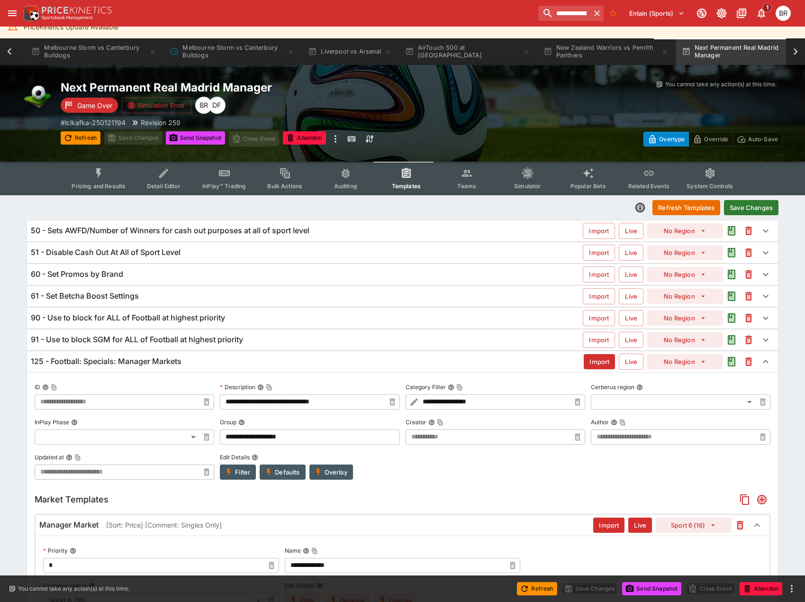
scroll to position [0, 0]
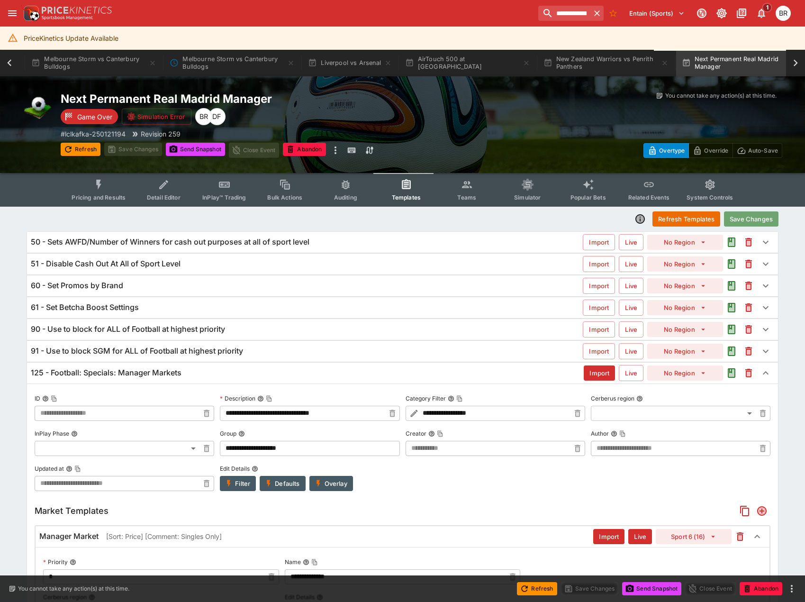
click at [755, 218] on button "Save Changes" at bounding box center [751, 218] width 54 height 15
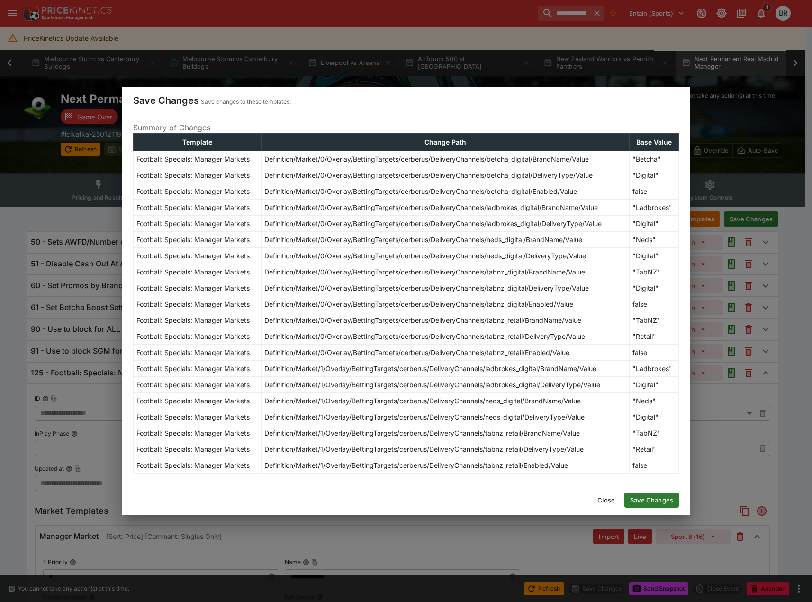
click at [633, 491] on div "Close Save Changes" at bounding box center [406, 500] width 569 height 30
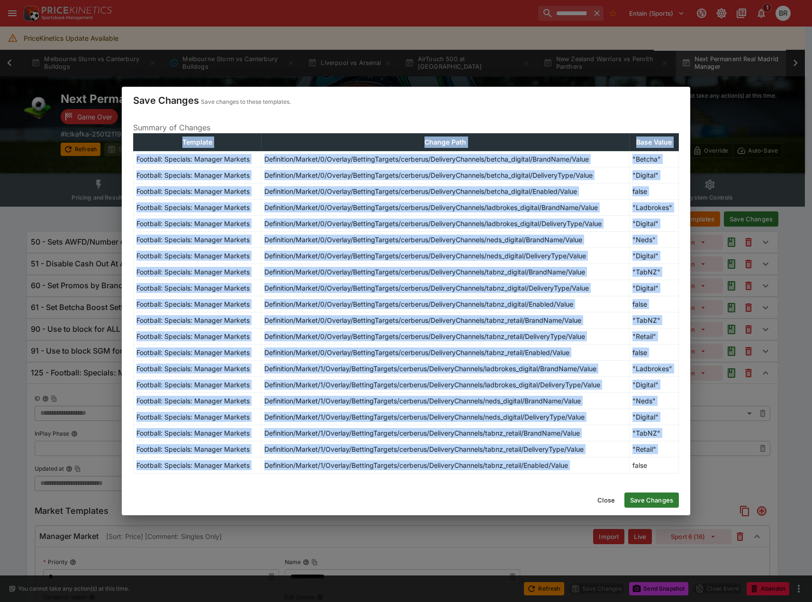
click at [633, 492] on div "Close Save Changes" at bounding box center [406, 500] width 569 height 30
click at [645, 505] on button "Save Changes" at bounding box center [652, 499] width 54 height 15
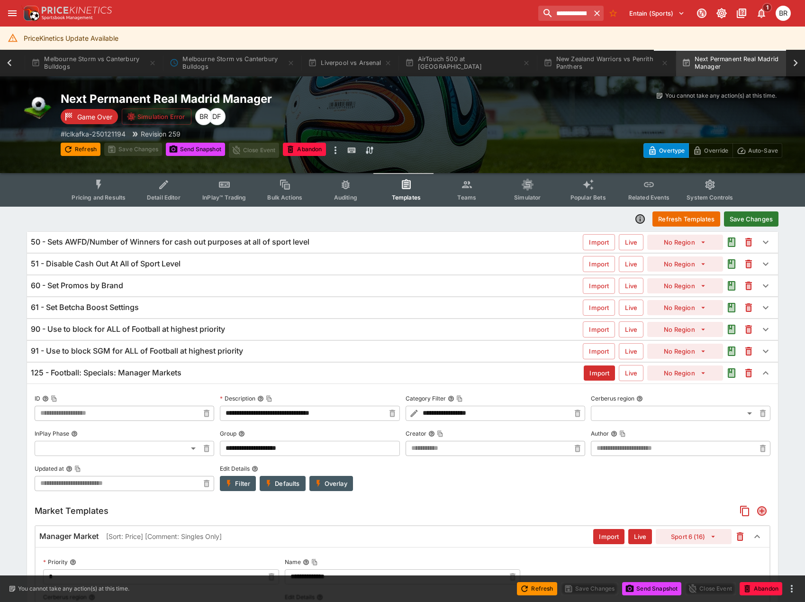
type input "**********"
click at [453, 100] on div "You cannot take any action(s) at this time. You cannot take any action(s) at th…" at bounding box center [602, 101] width 361 height 20
click at [571, 67] on button "New Zealand Warriors vs Penrith Panthers" at bounding box center [606, 63] width 136 height 27
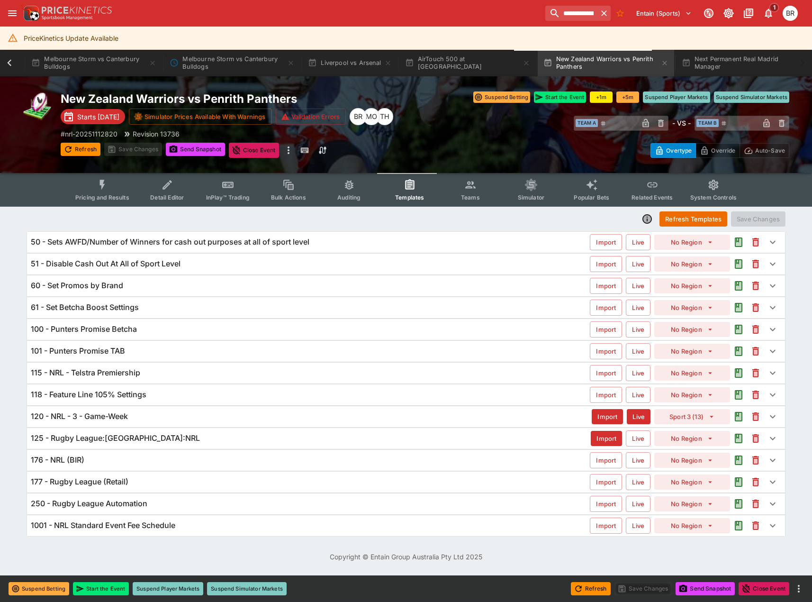
click at [233, 352] on div "101 - Punters Promise TAB" at bounding box center [310, 351] width 559 height 10
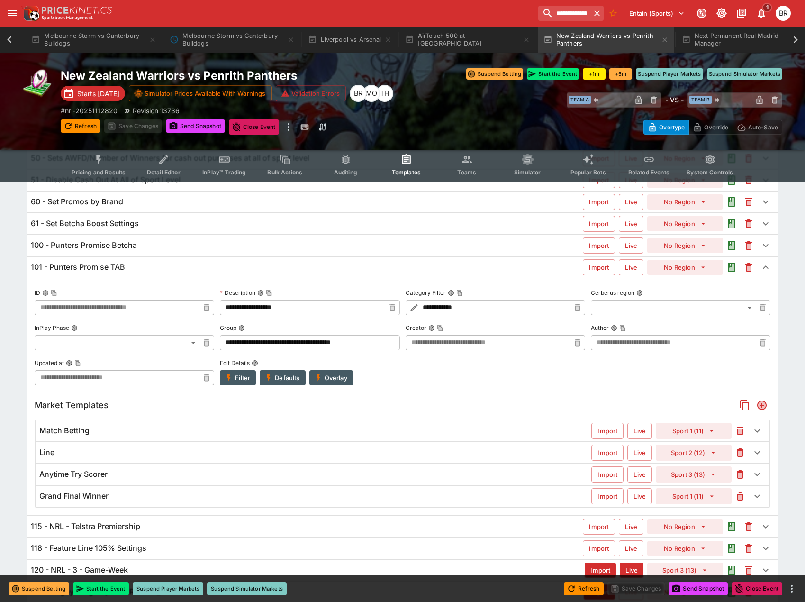
scroll to position [95, 0]
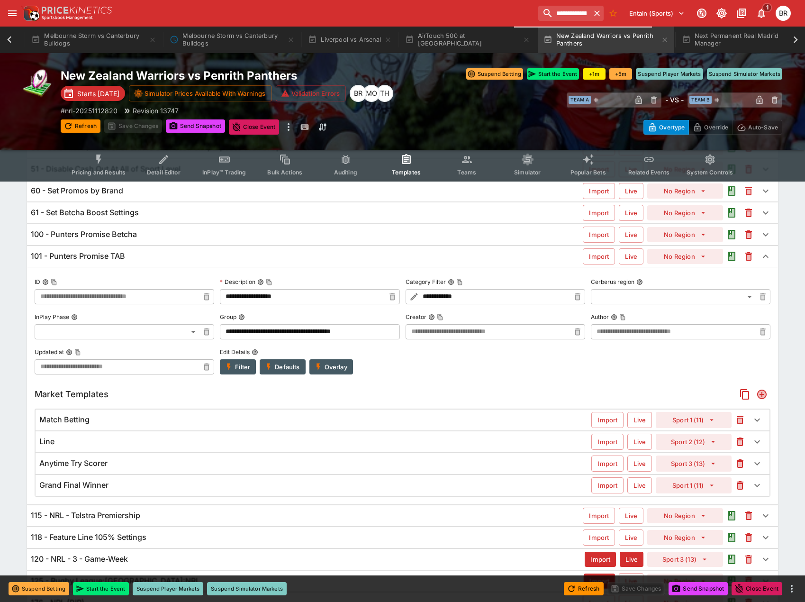
click at [329, 431] on div "Line Import Live Sport 2 (12)" at bounding box center [403, 441] width 734 height 21
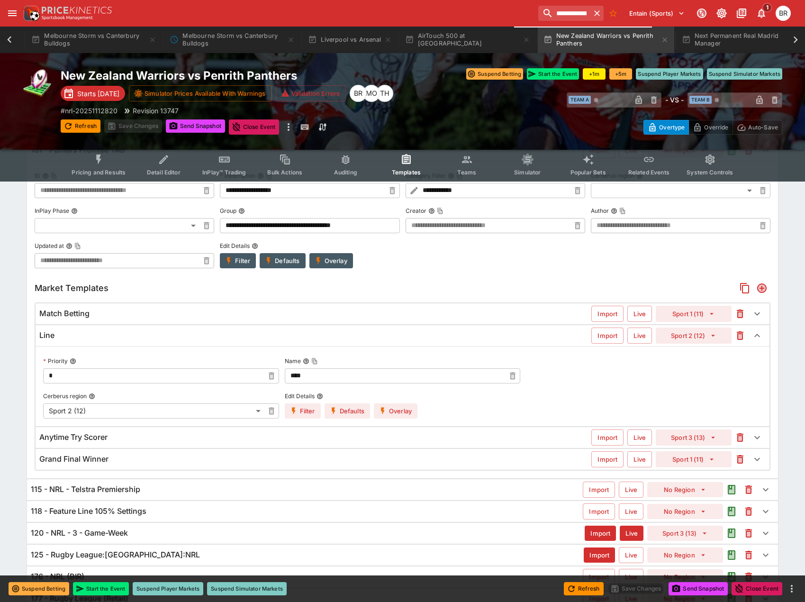
scroll to position [152, 0]
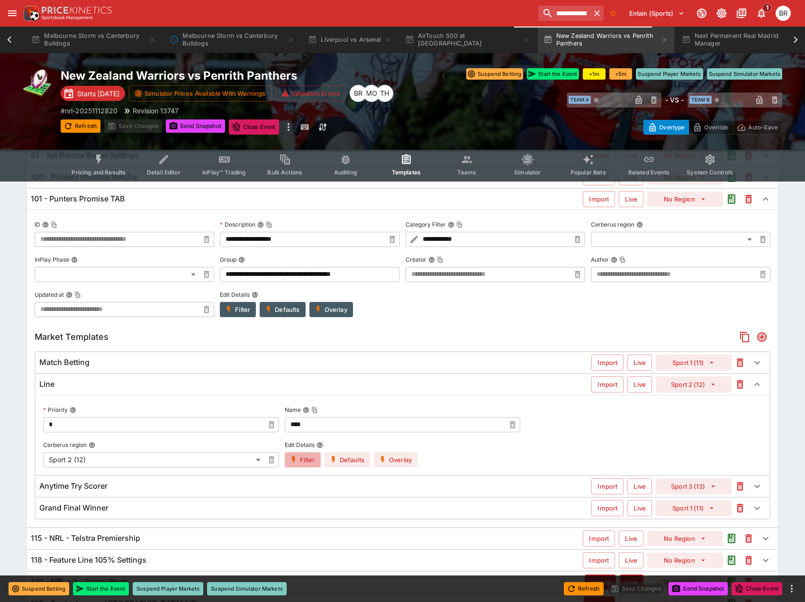
click at [299, 456] on button "Filter" at bounding box center [303, 459] width 36 height 15
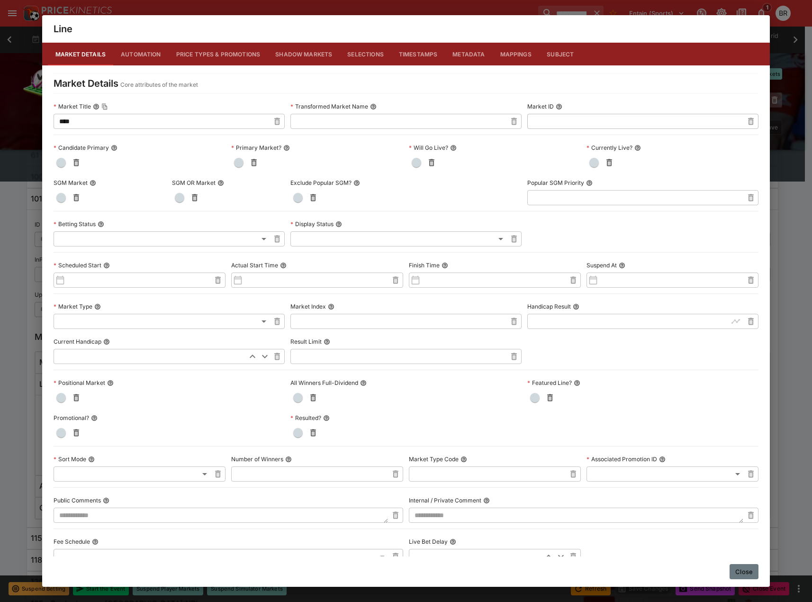
click at [736, 571] on button "Close" at bounding box center [744, 571] width 29 height 15
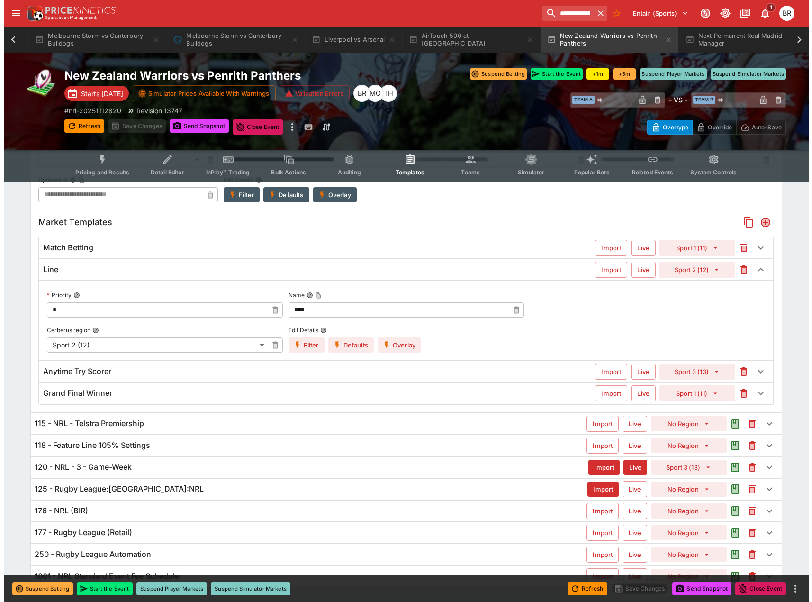
scroll to position [294, 0]
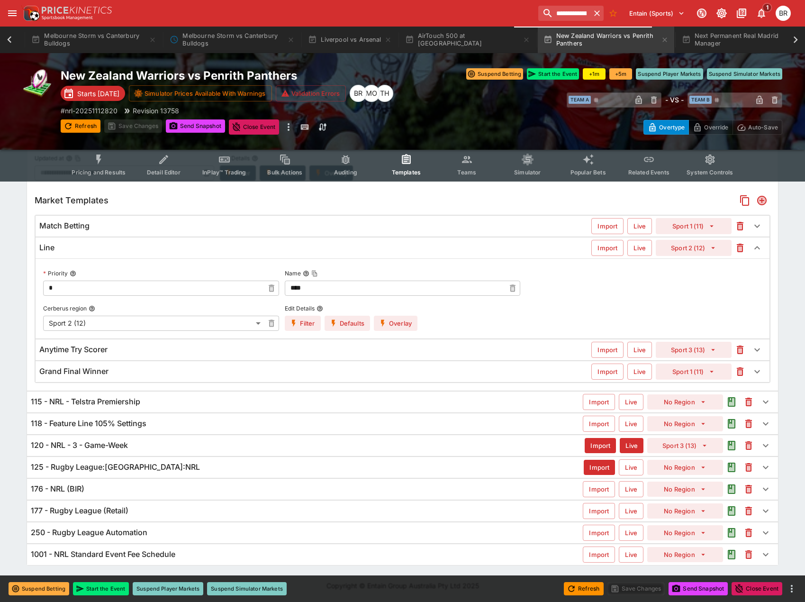
click at [230, 424] on div "118 - Feature Line 105% Settings" at bounding box center [307, 423] width 552 height 10
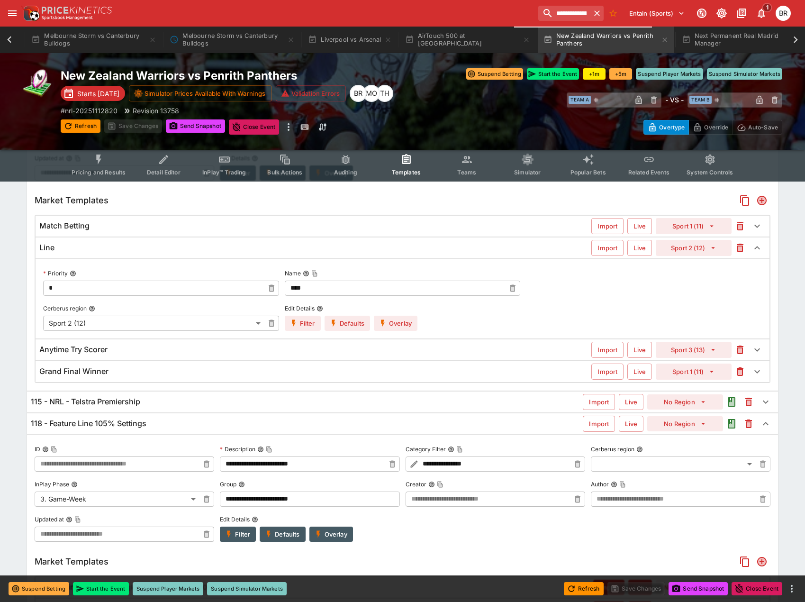
click at [351, 539] on button "Overlay" at bounding box center [331, 533] width 44 height 15
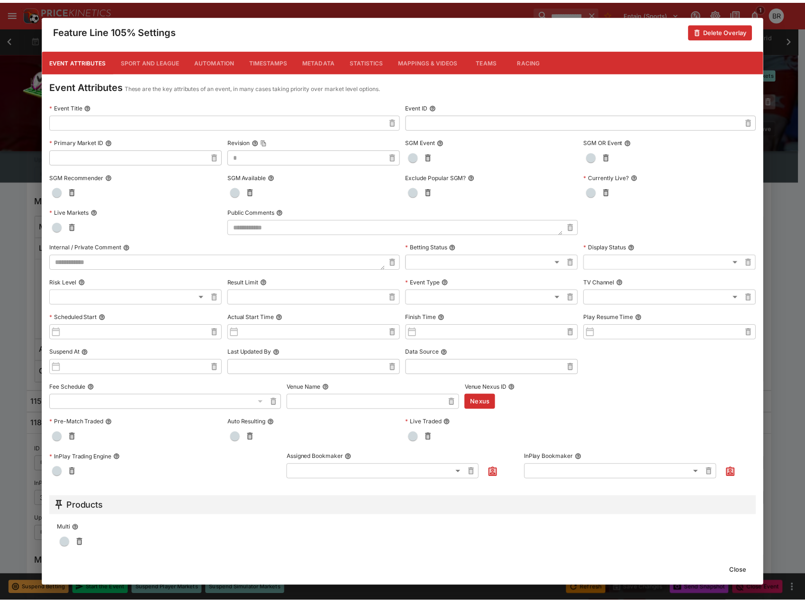
scroll to position [180, 0]
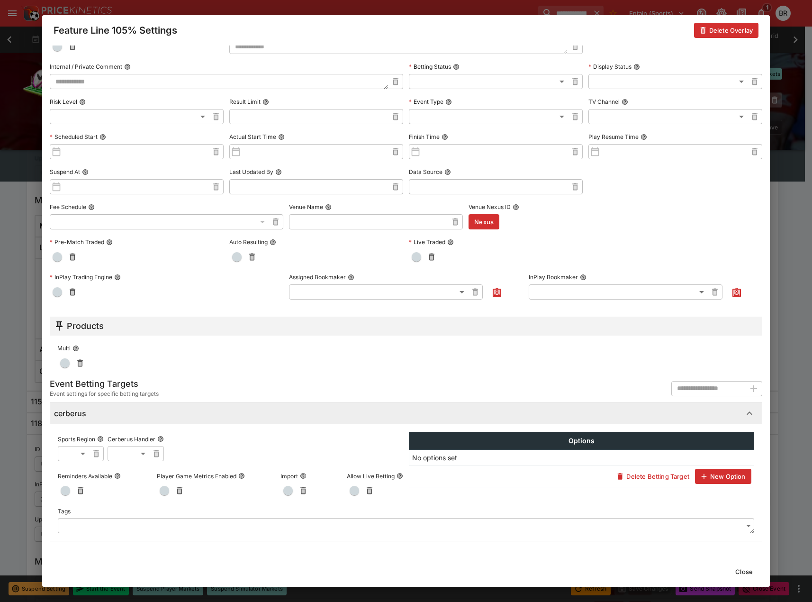
click at [752, 570] on button "Close" at bounding box center [744, 571] width 29 height 15
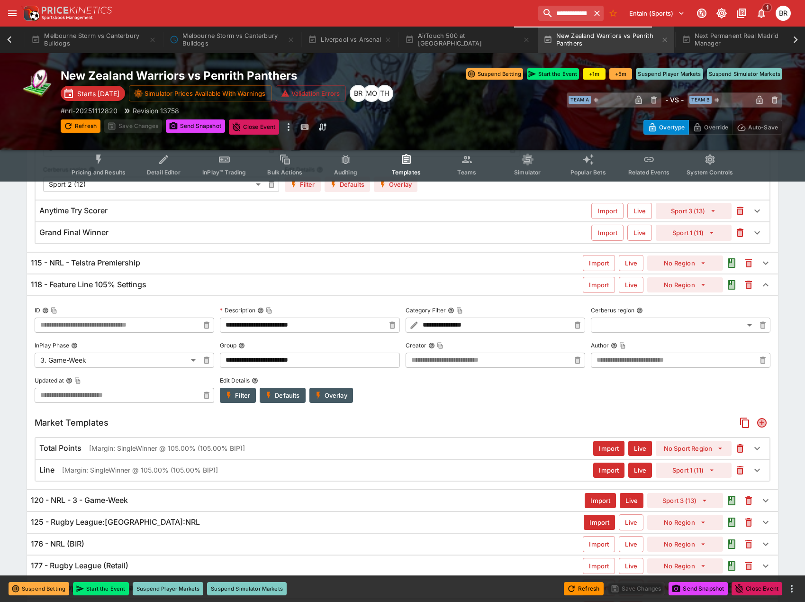
scroll to position [398, 0]
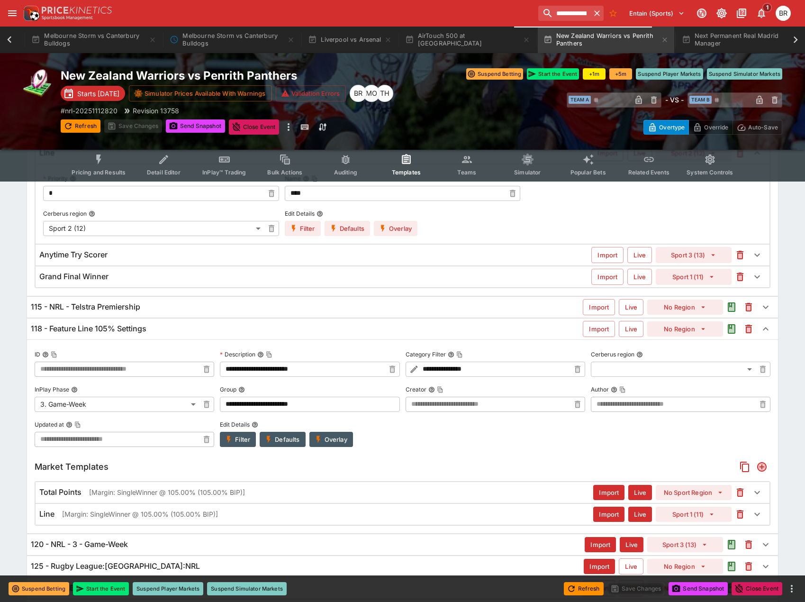
click at [253, 335] on div "118 - Feature Line 105% Settings Import Live No Region" at bounding box center [402, 328] width 751 height 21
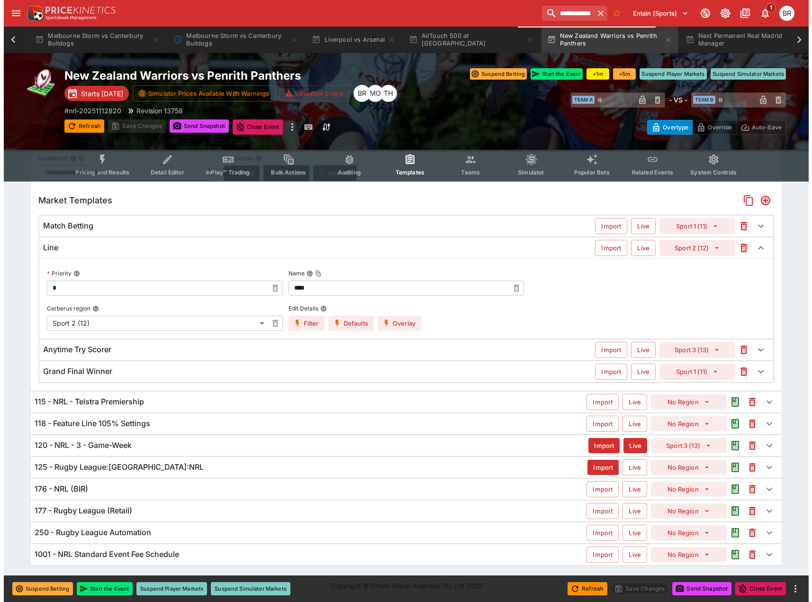
scroll to position [294, 0]
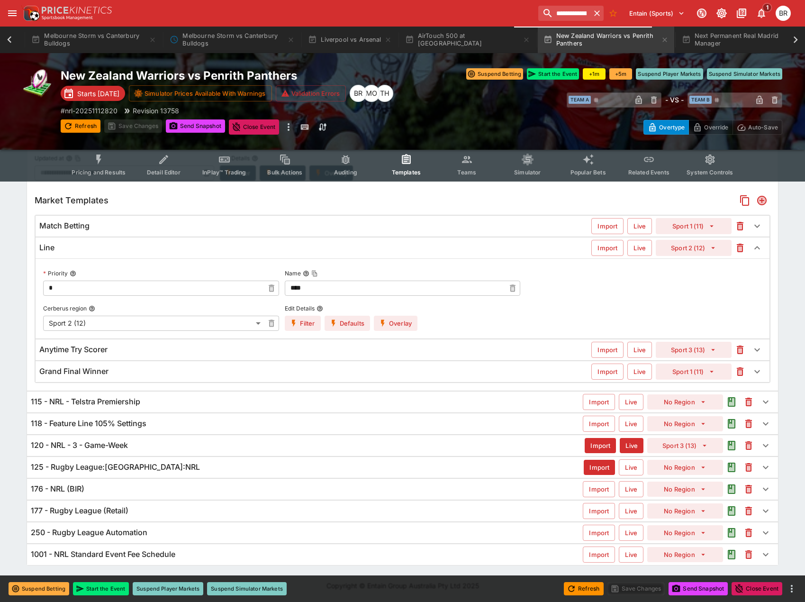
click at [308, 327] on button "Filter" at bounding box center [303, 323] width 36 height 15
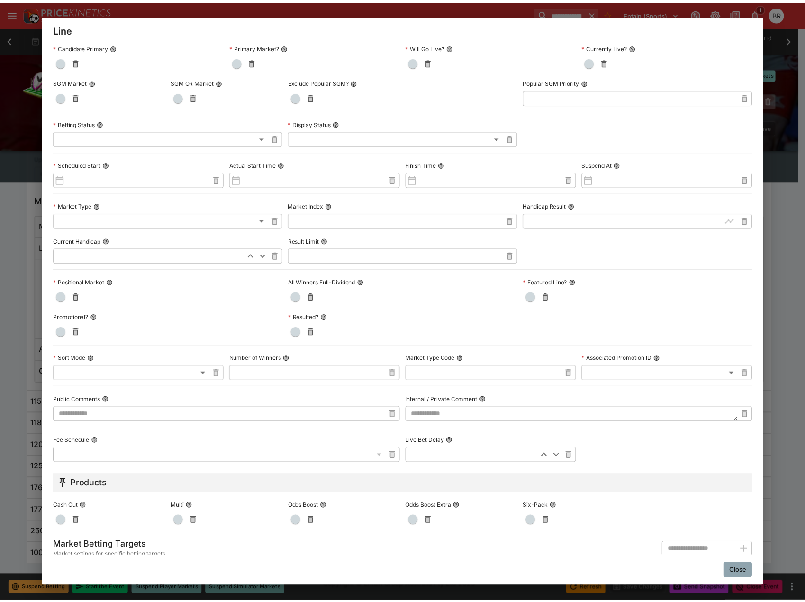
scroll to position [116, 0]
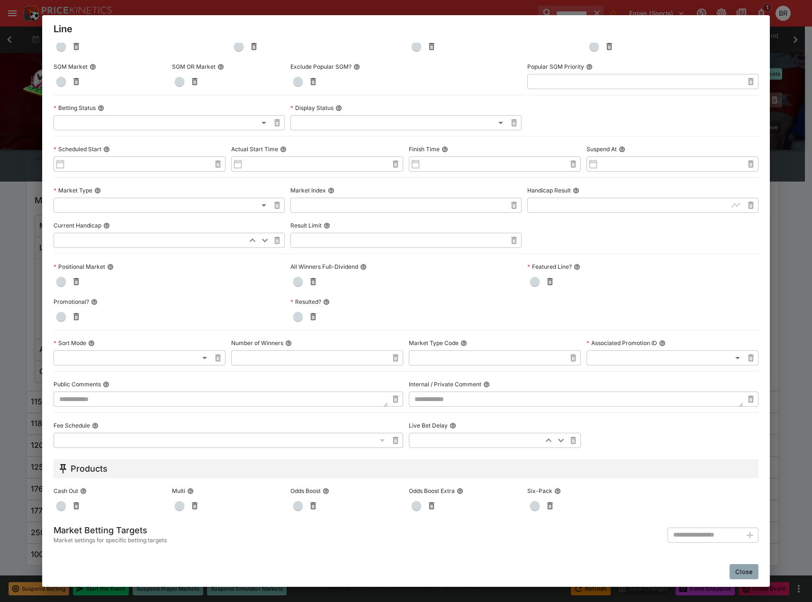
click at [744, 575] on button "Close" at bounding box center [744, 571] width 29 height 15
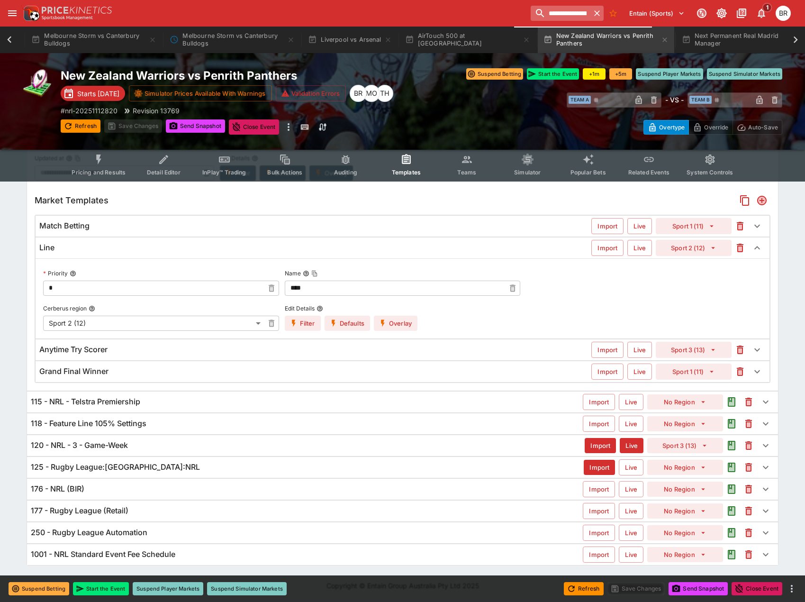
click at [539, 19] on input "**********" at bounding box center [561, 13] width 60 height 15
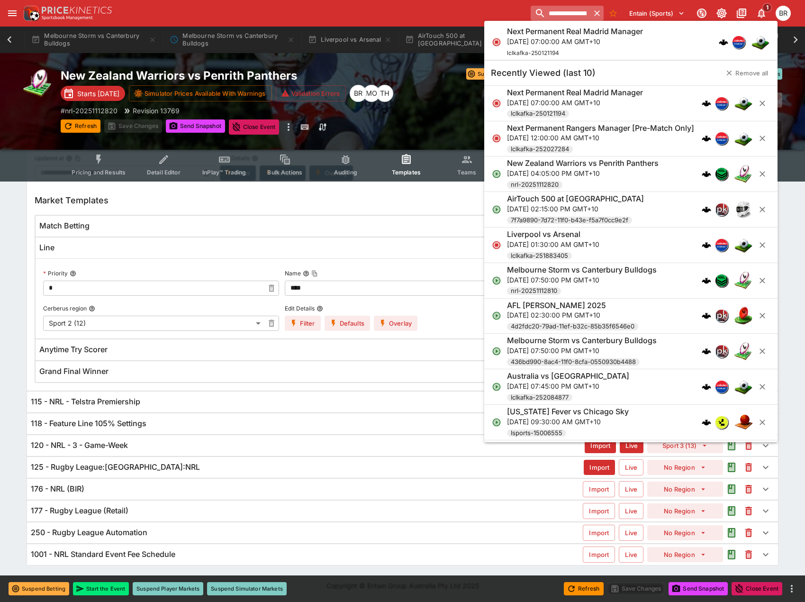
click at [539, 19] on input "**********" at bounding box center [561, 13] width 60 height 15
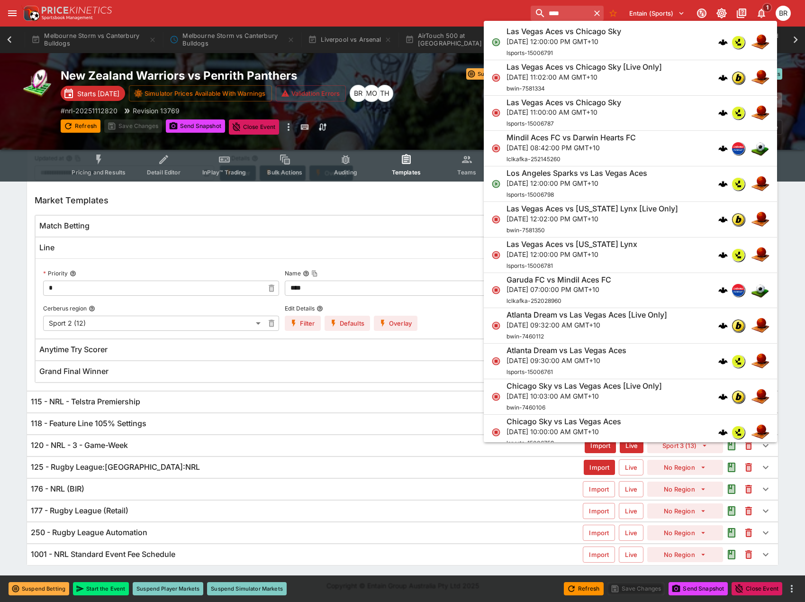
type input "****"
click at [568, 26] on li "Las Vegas Aces vs Chicago Sky [DATE] 12:00:00 PM GMT+10 lsports-15006791" at bounding box center [630, 43] width 293 height 36
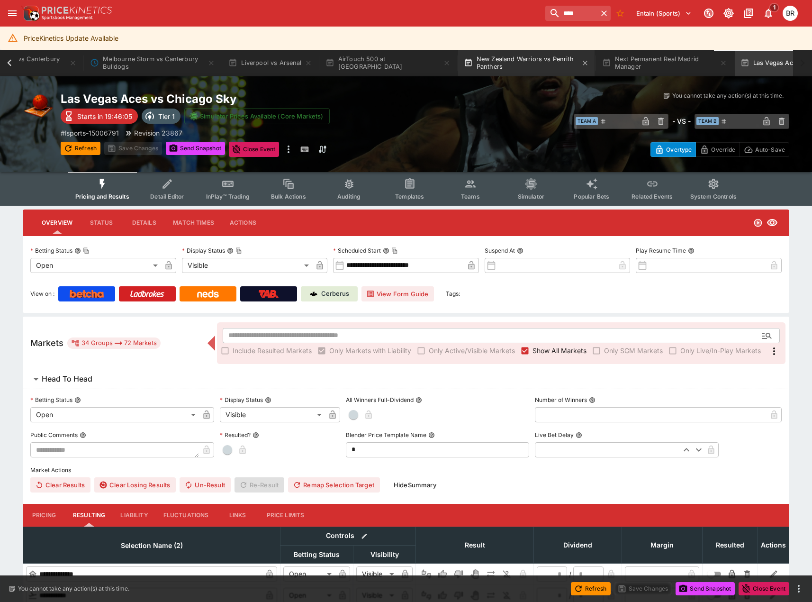
type input "**********"
type input "*******"
type input "**********"
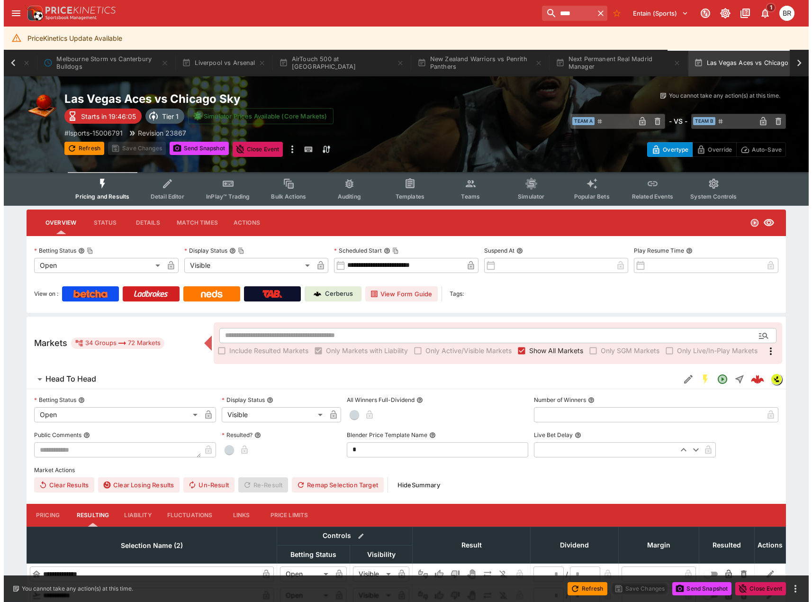
scroll to position [0, 199]
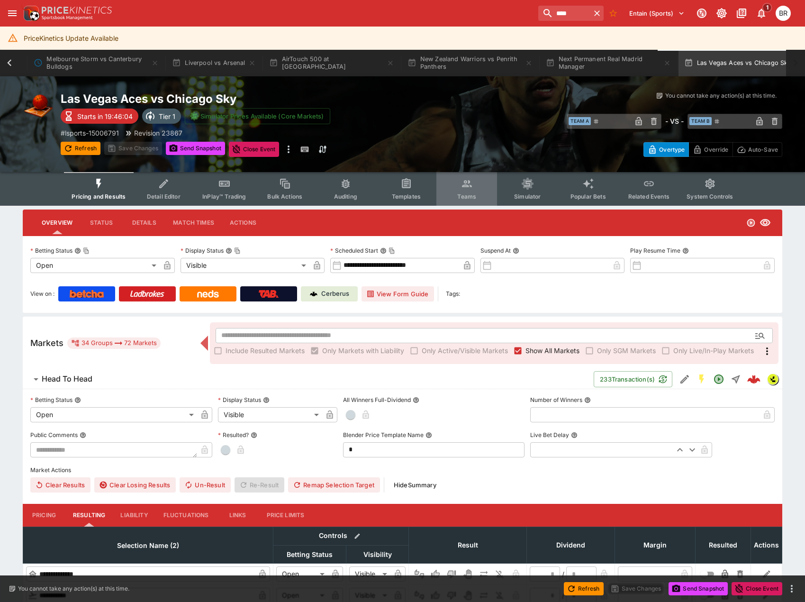
click at [455, 180] on button "Teams" at bounding box center [466, 189] width 61 height 34
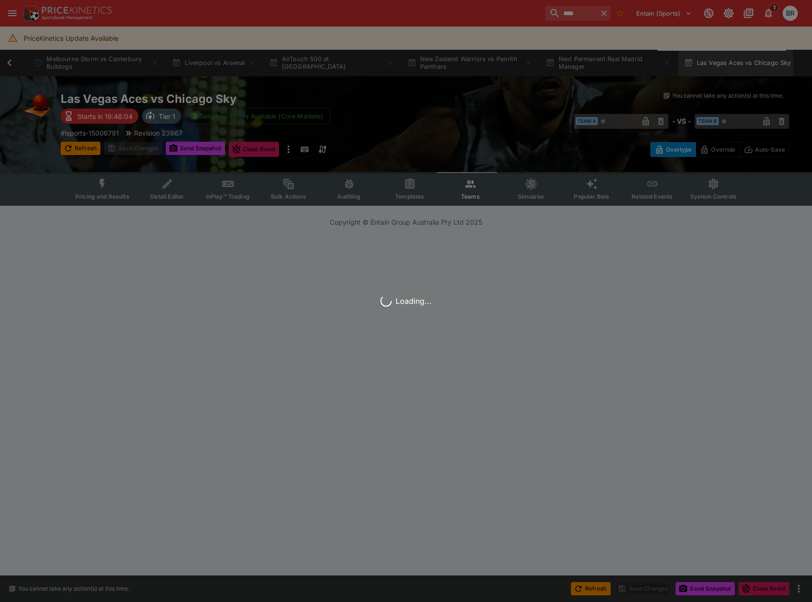
scroll to position [0, 193]
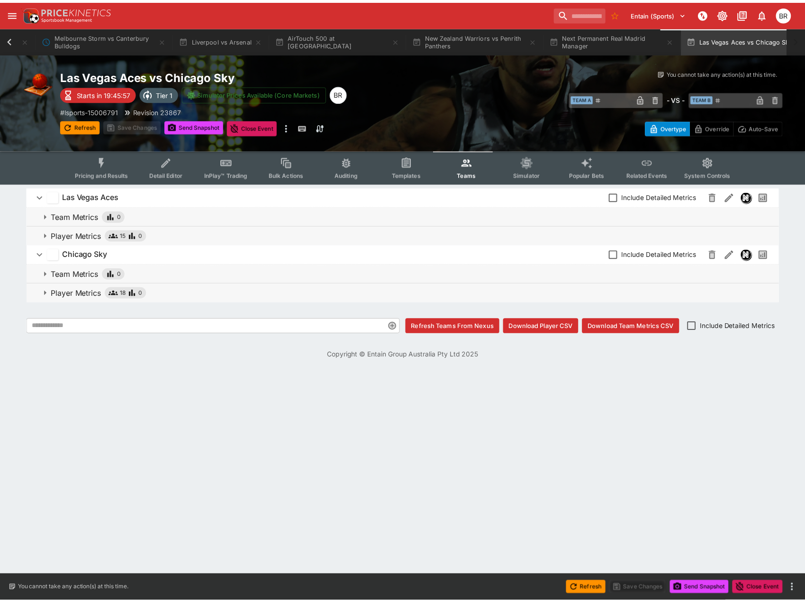
scroll to position [0, 191]
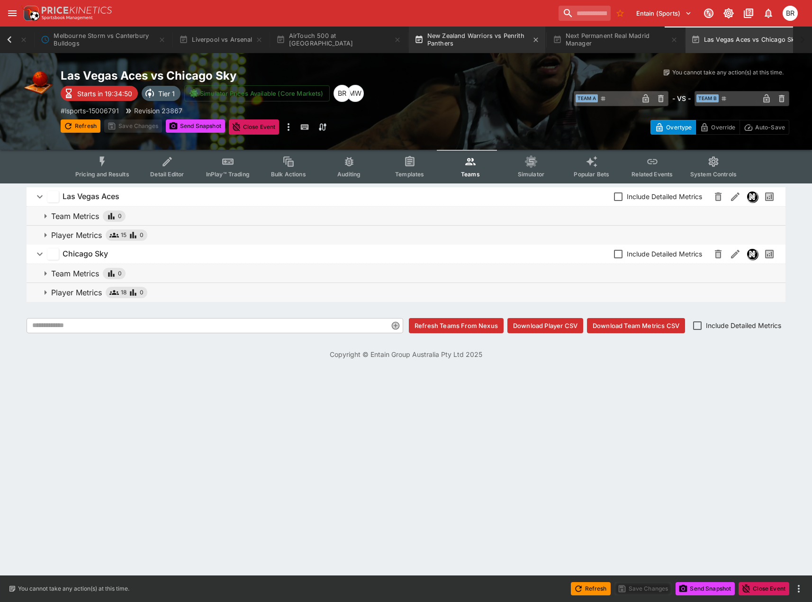
click at [409, 46] on button "New Zealand Warriors vs Penrith Panthers" at bounding box center [477, 40] width 136 height 27
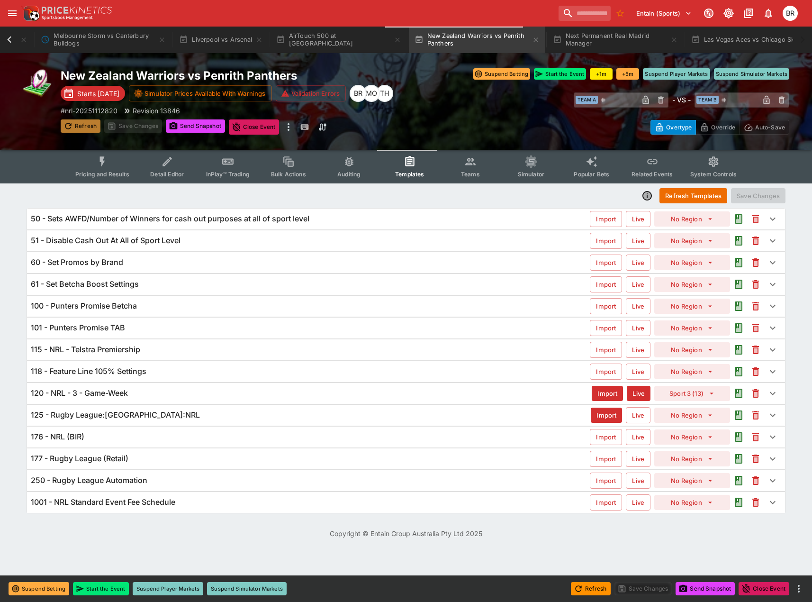
click at [80, 129] on button "Refresh" at bounding box center [81, 125] width 40 height 13
click at [136, 387] on div "120 - NRL - 3 - Game-Week Import Live Sport 3 (13)" at bounding box center [406, 393] width 758 height 21
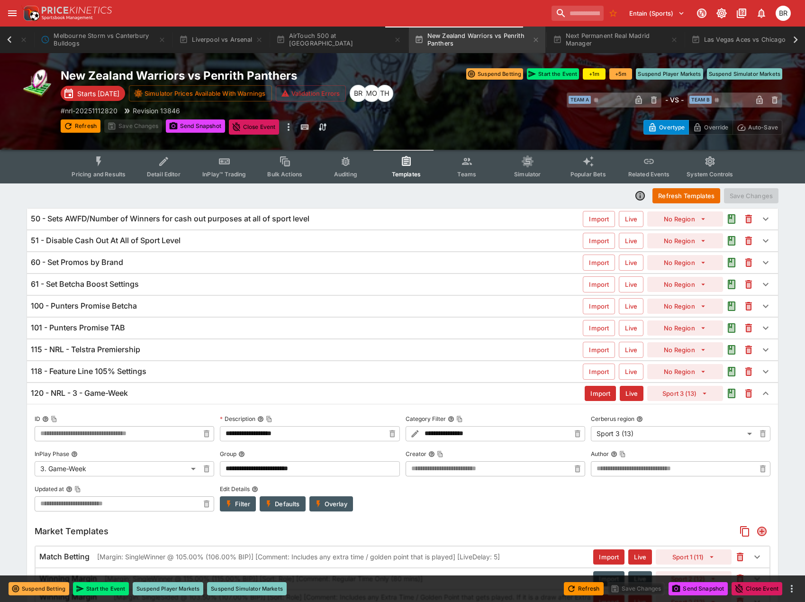
type input "**********"
click at [137, 325] on div "101 - Punters Promise TAB" at bounding box center [307, 328] width 552 height 10
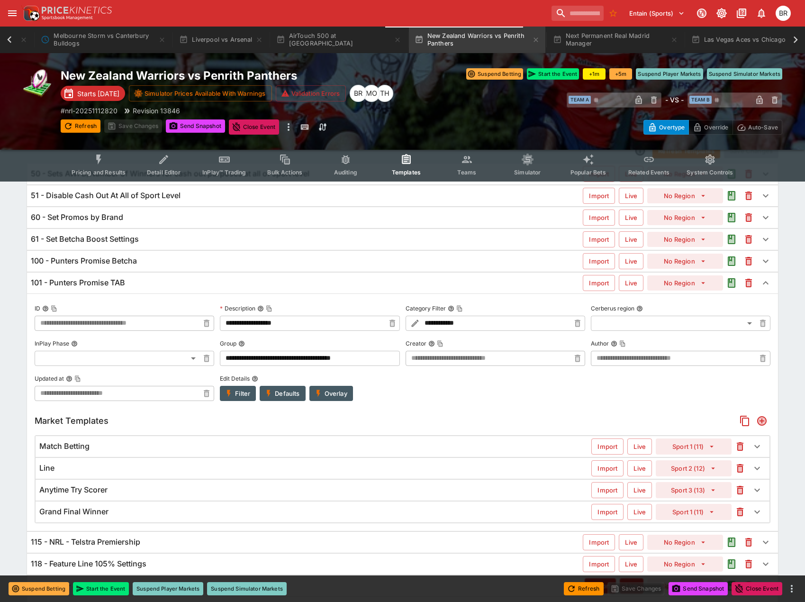
scroll to position [47, 0]
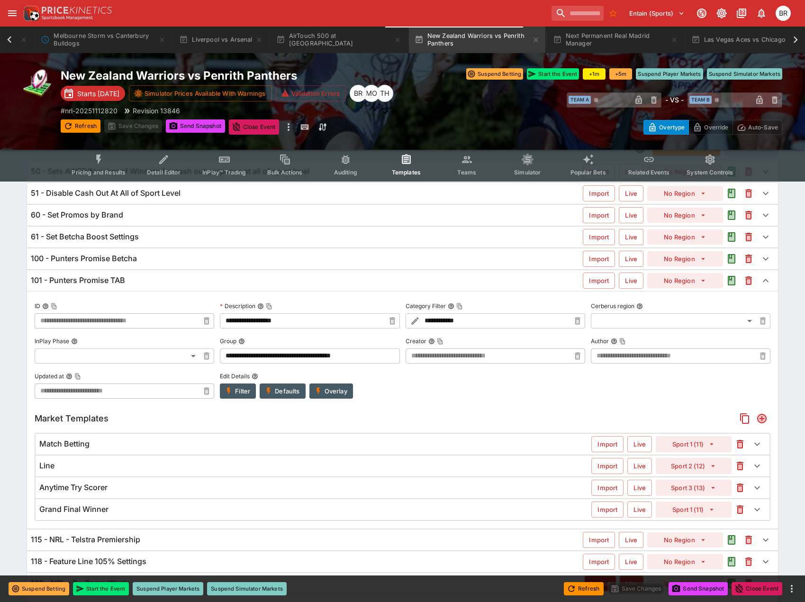
click at [194, 462] on div "Line" at bounding box center [315, 466] width 552 height 10
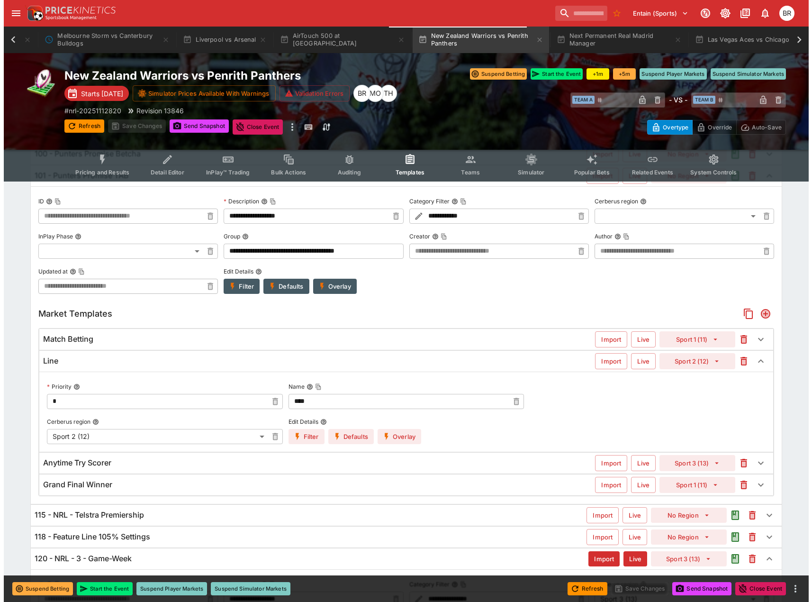
scroll to position [190, 0]
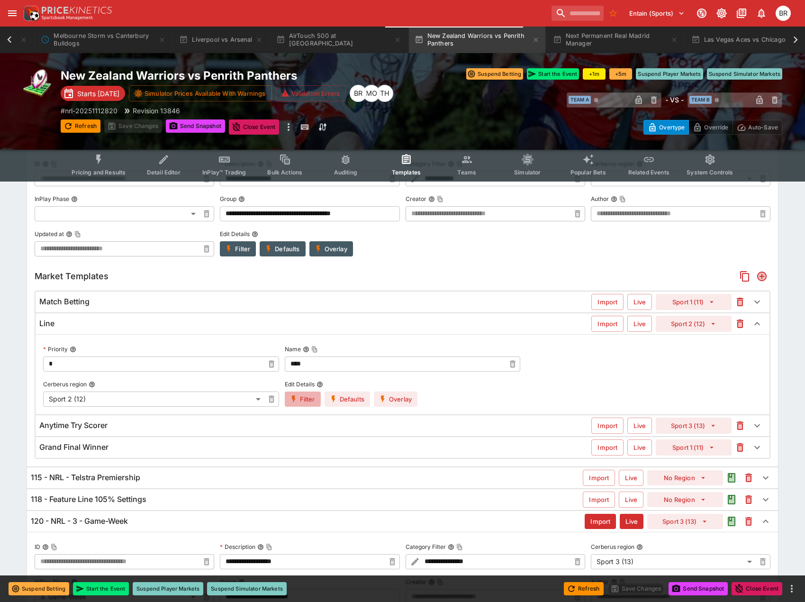
click at [307, 395] on button "Filter" at bounding box center [303, 398] width 36 height 15
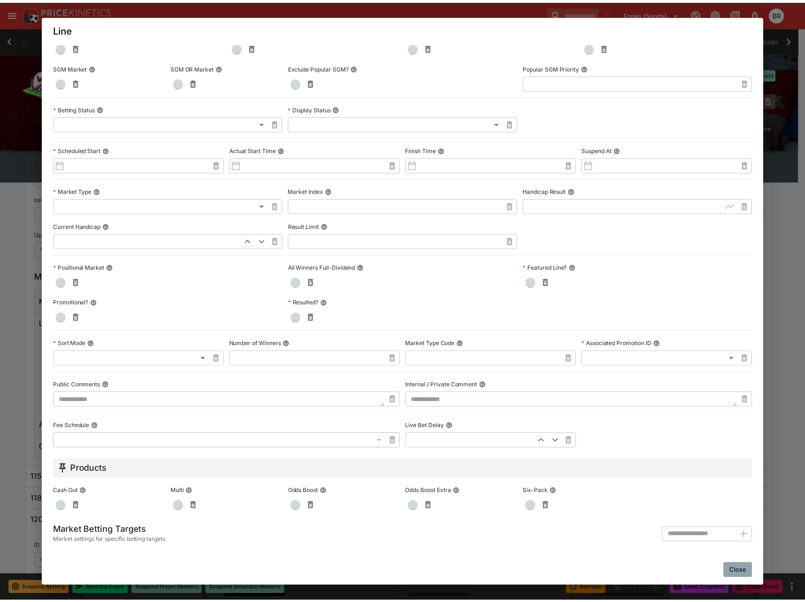
scroll to position [116, 0]
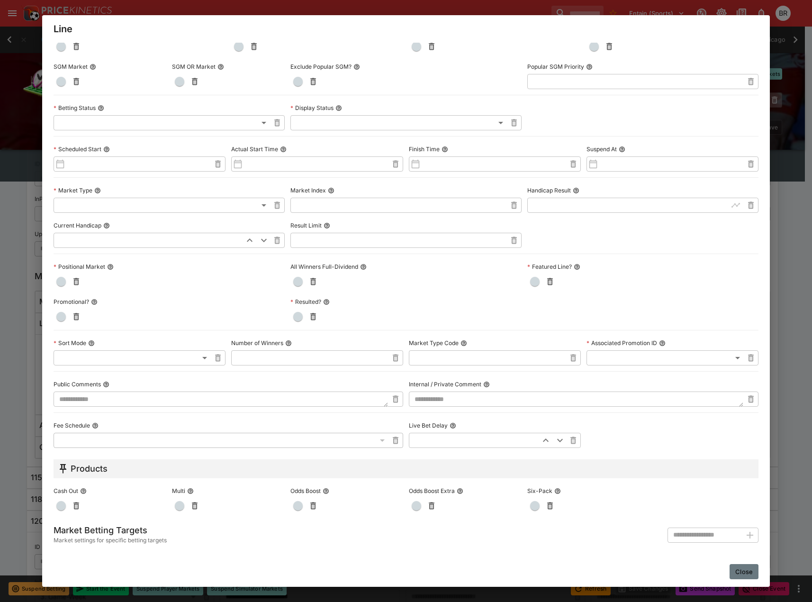
click at [738, 570] on button "Close" at bounding box center [744, 571] width 29 height 15
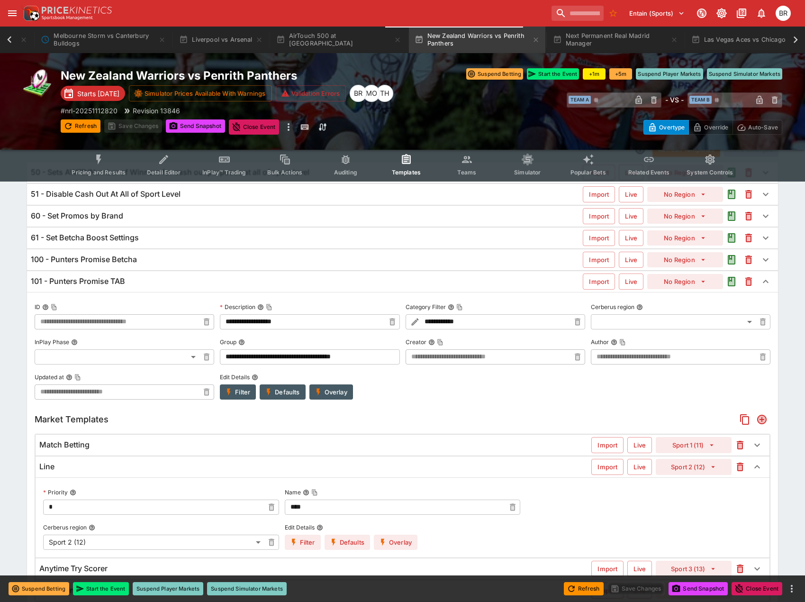
scroll to position [0, 0]
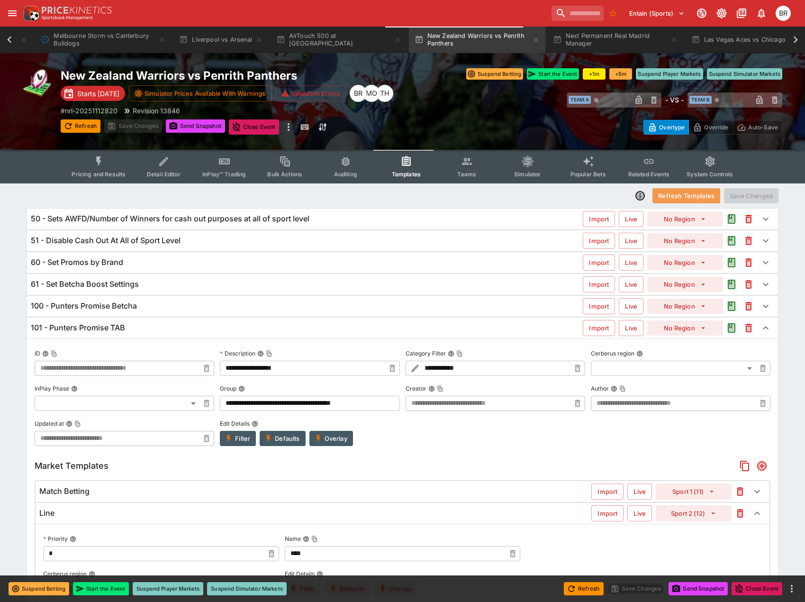
click at [713, 200] on button "Refresh Templates" at bounding box center [687, 195] width 68 height 15
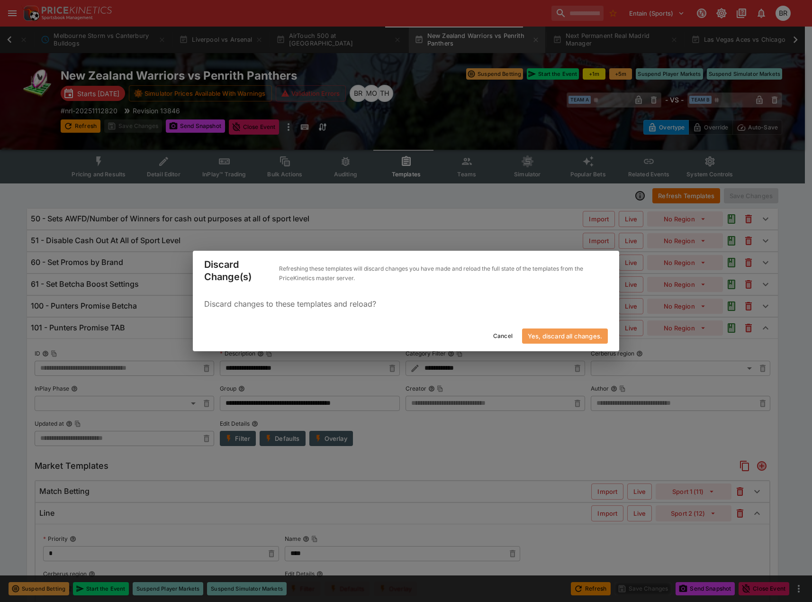
click at [577, 338] on button "Yes, discard all changes." at bounding box center [565, 335] width 86 height 15
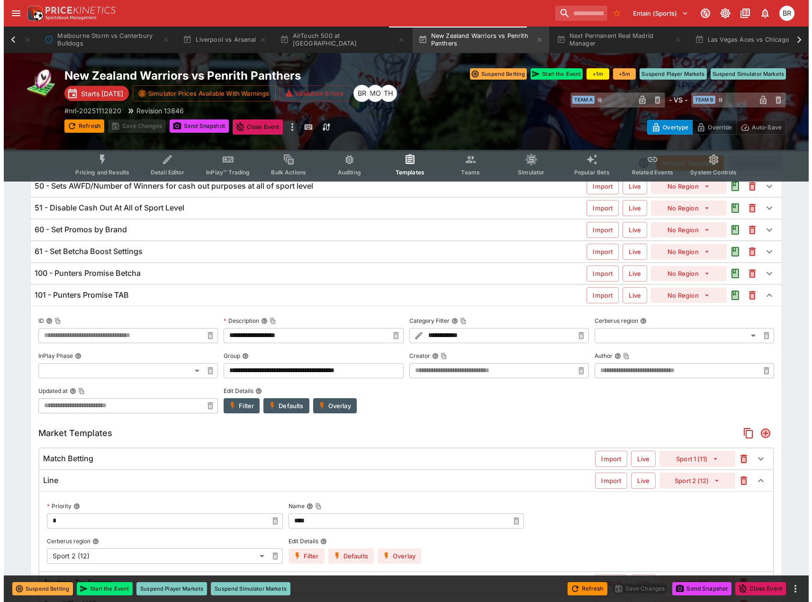
scroll to position [142, 0]
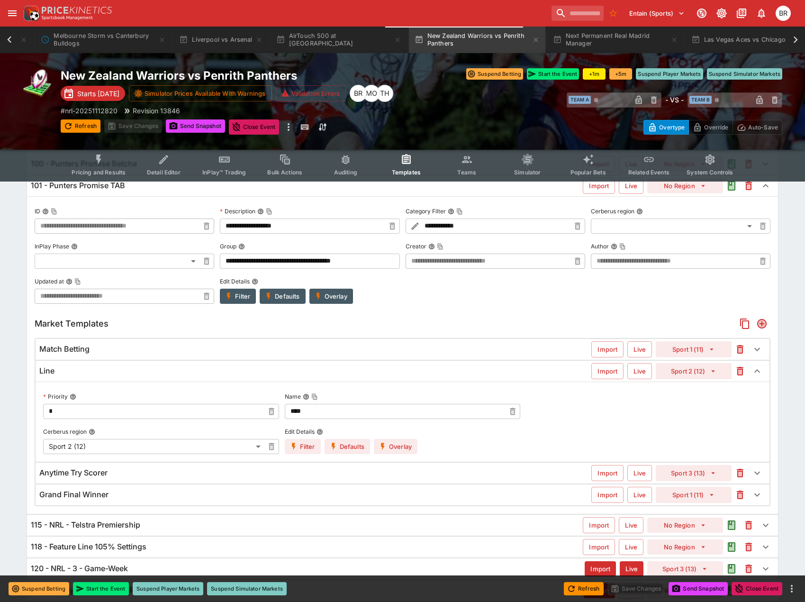
click at [297, 448] on icon "button" at bounding box center [294, 446] width 9 height 9
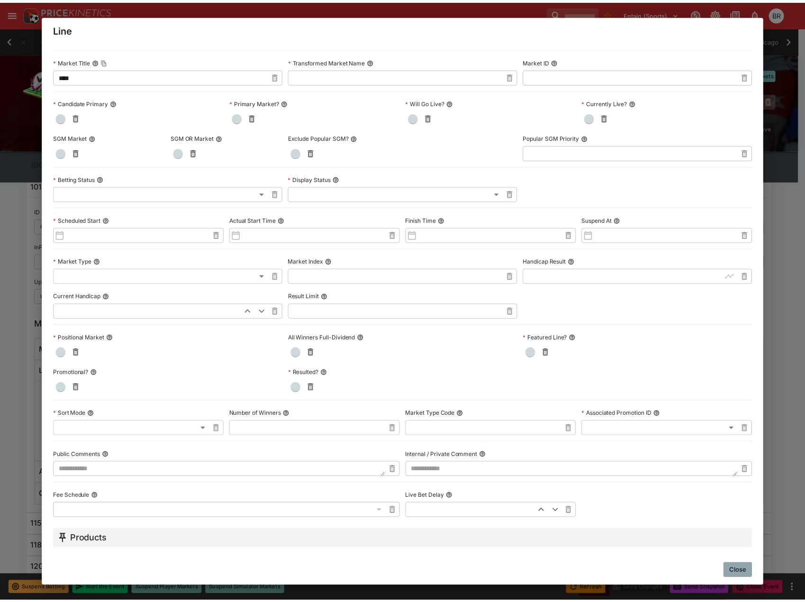
scroll to position [47, 0]
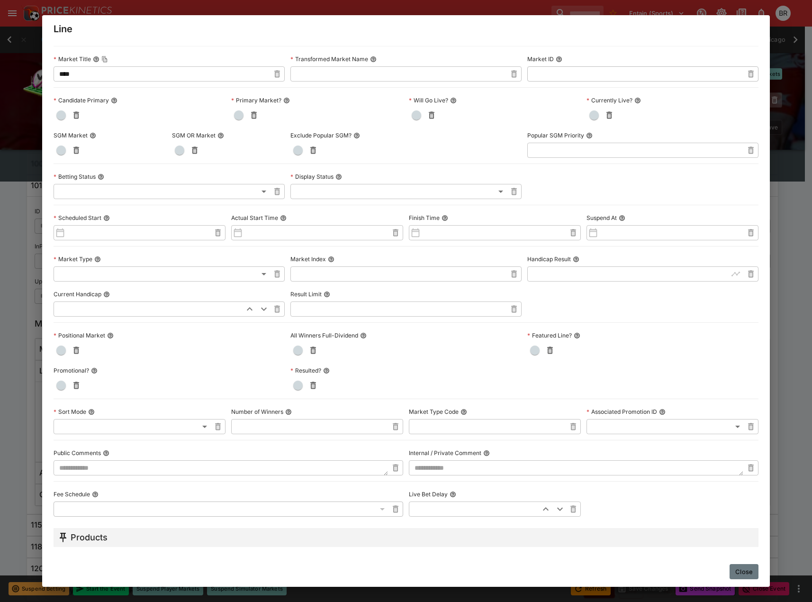
click at [744, 574] on button "Close" at bounding box center [744, 571] width 29 height 15
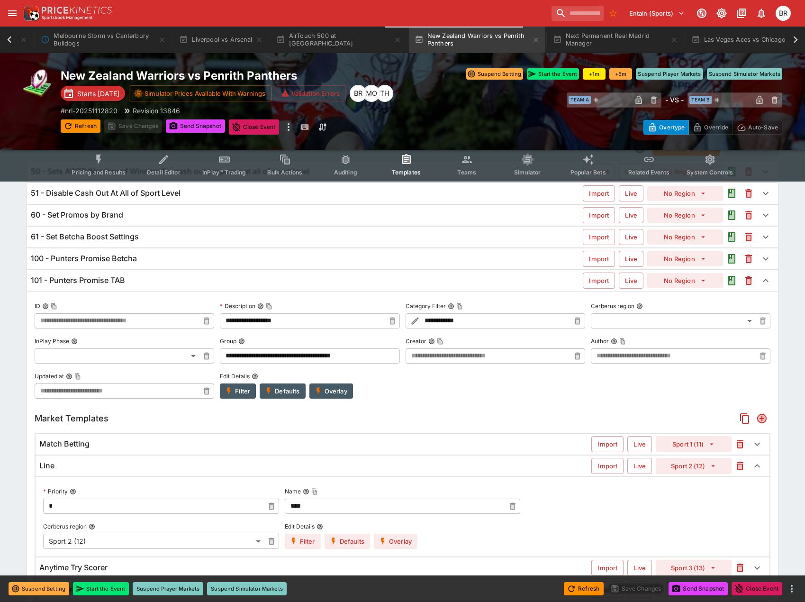
click at [222, 258] on div "100 - Punters Promise Betcha" at bounding box center [307, 259] width 552 height 10
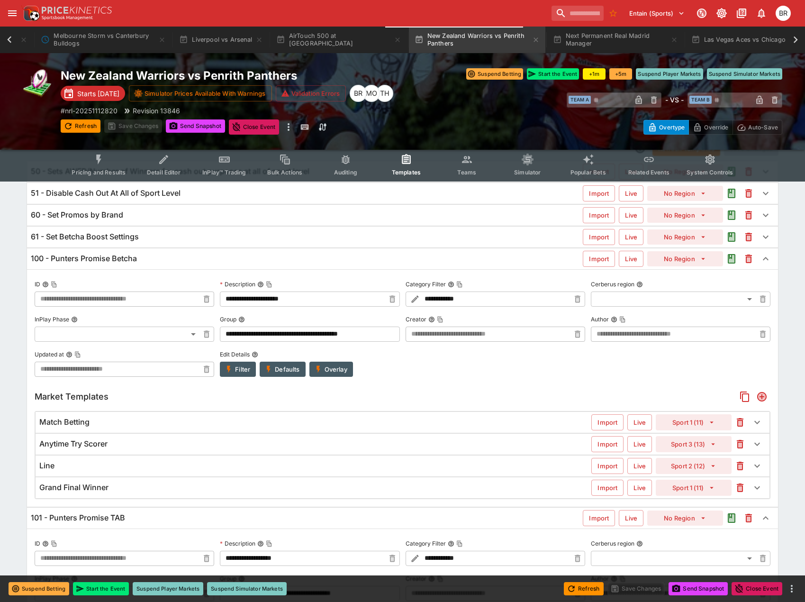
click at [235, 367] on button "Filter" at bounding box center [238, 369] width 36 height 15
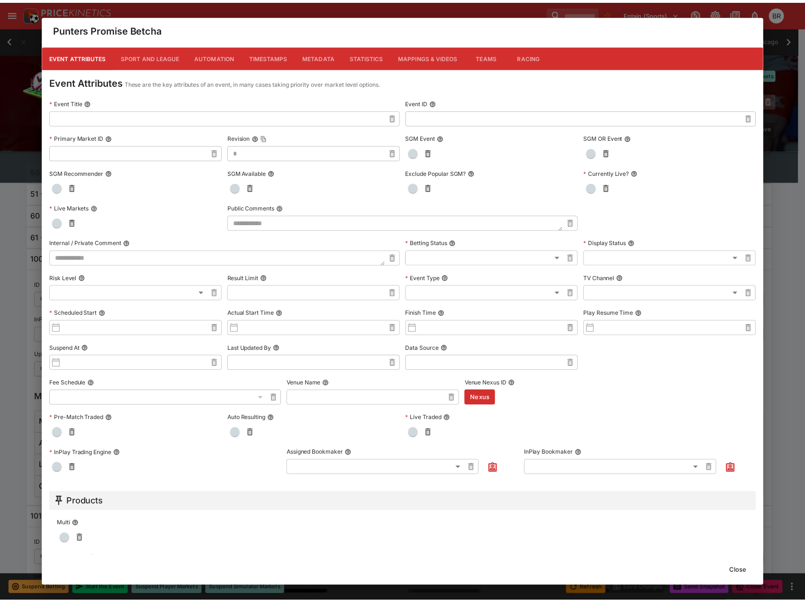
scroll to position [0, 0]
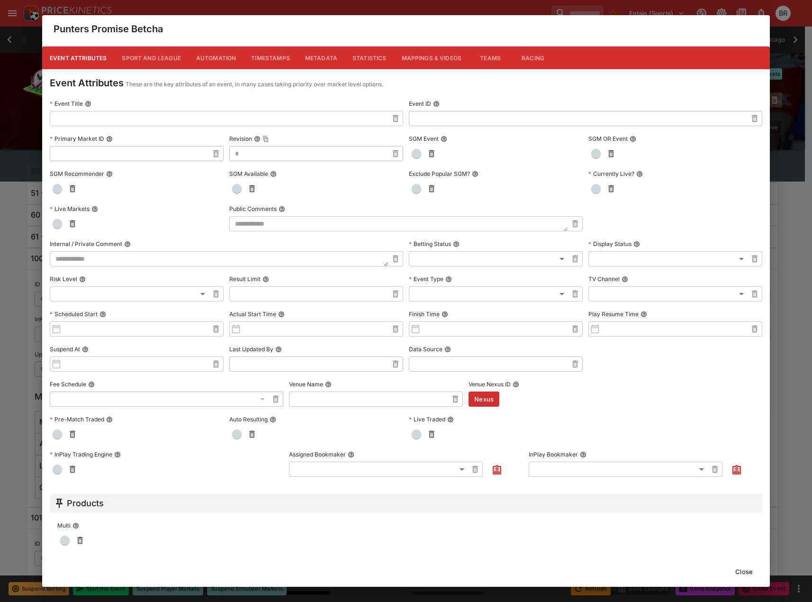
click at [745, 574] on button "Close" at bounding box center [744, 571] width 29 height 15
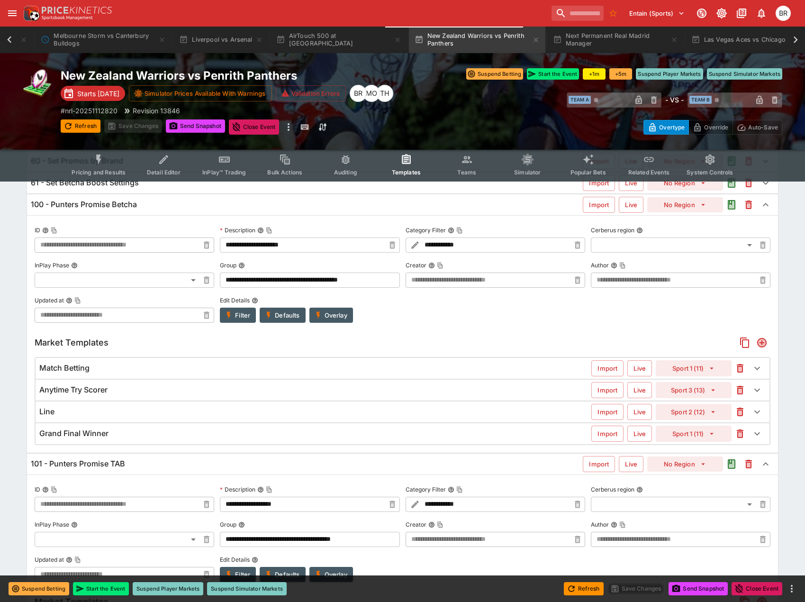
scroll to position [142, 0]
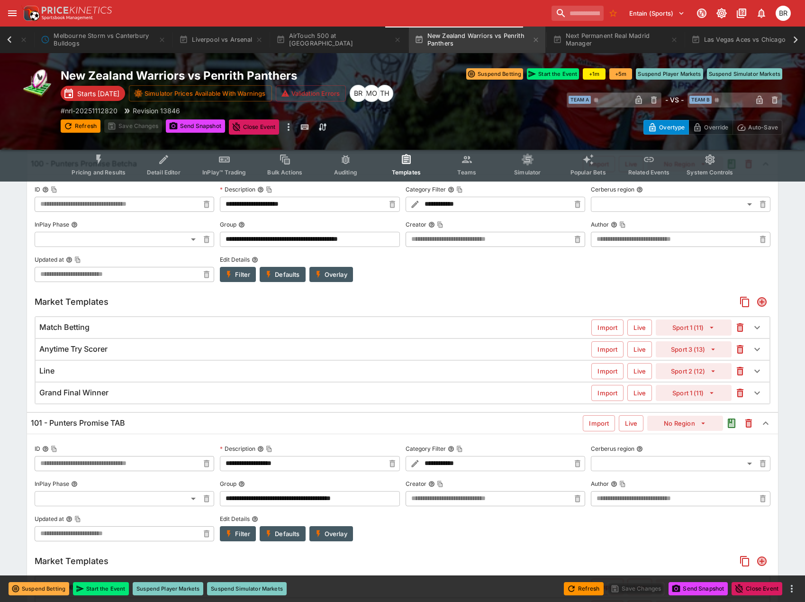
click at [435, 373] on div "Line" at bounding box center [315, 371] width 552 height 10
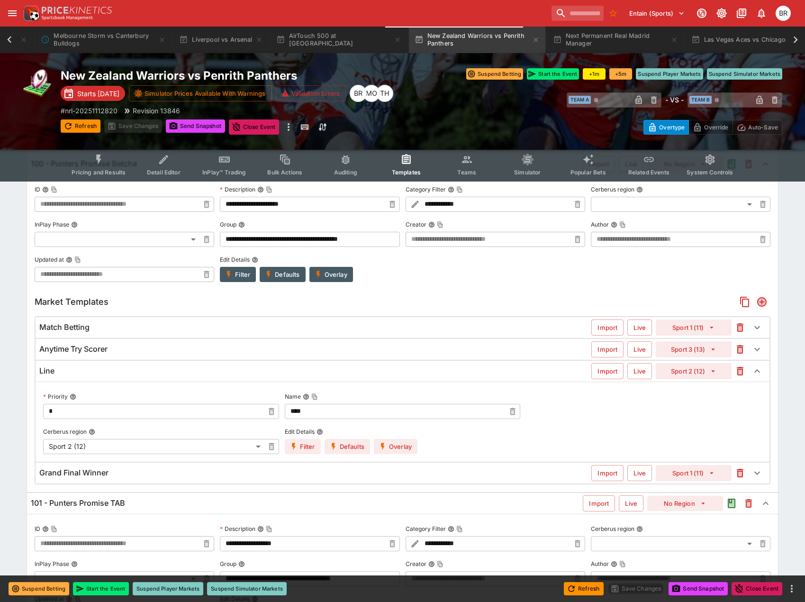
click at [295, 450] on icon "button" at bounding box center [294, 446] width 9 height 9
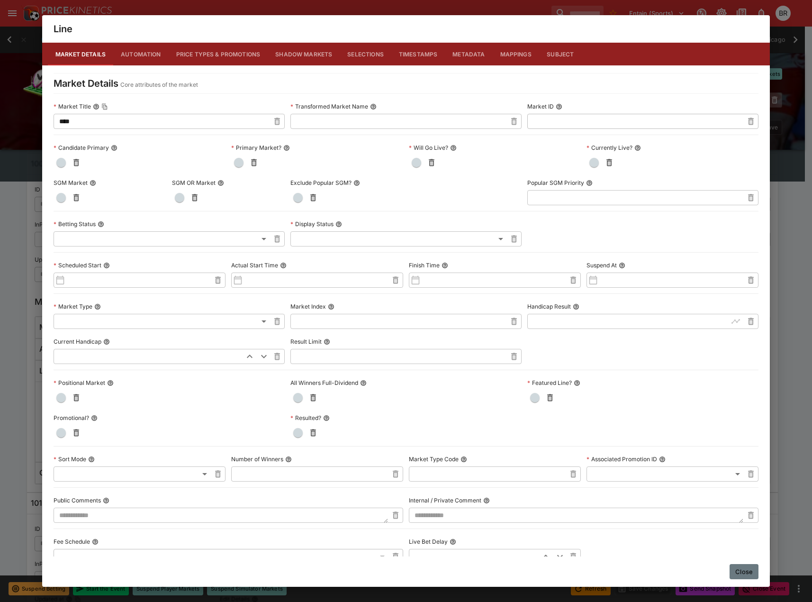
click at [751, 573] on button "Close" at bounding box center [744, 571] width 29 height 15
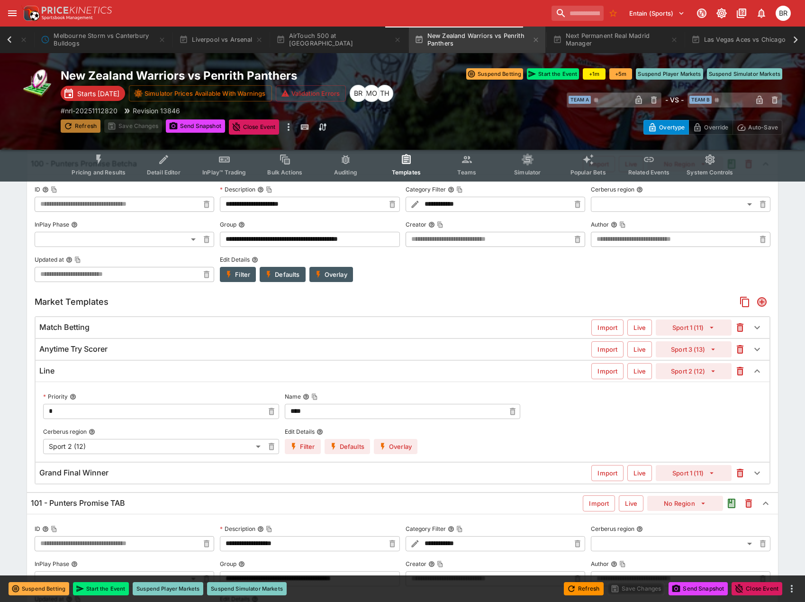
click at [64, 122] on icon "button" at bounding box center [67, 125] width 9 height 9
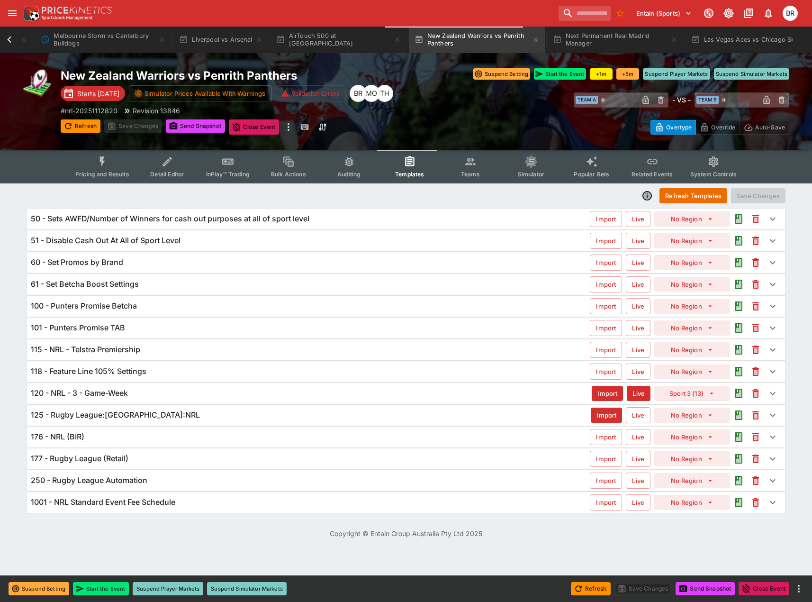
click at [262, 313] on div "100 - Punters Promise Betcha Import Live No Region" at bounding box center [406, 306] width 758 height 21
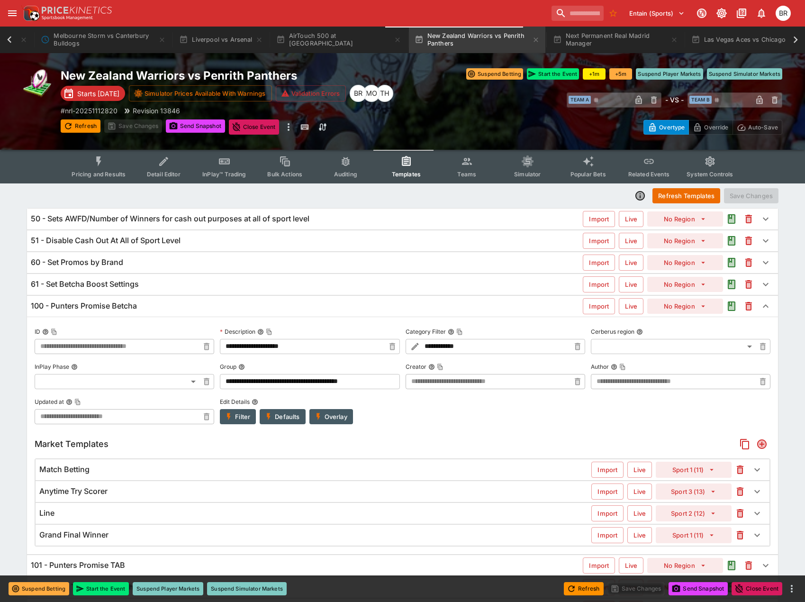
click at [182, 512] on div "Line" at bounding box center [315, 513] width 552 height 10
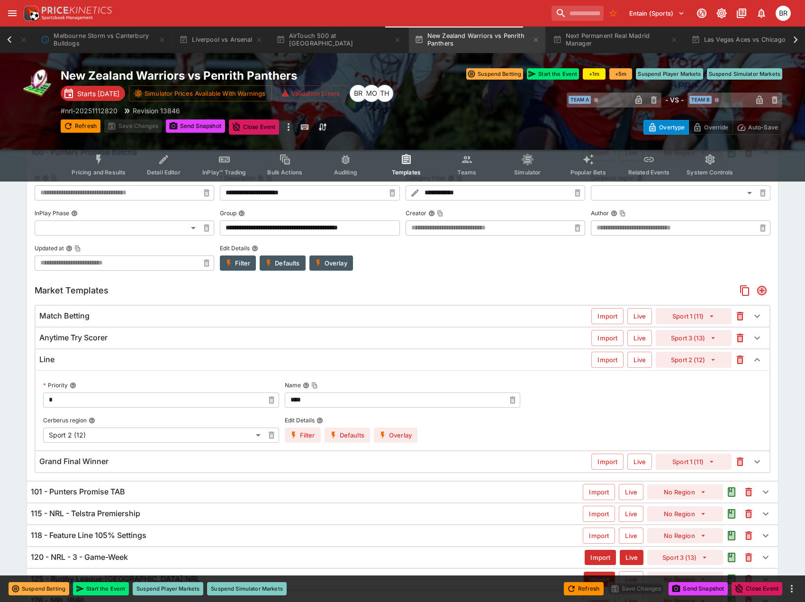
scroll to position [190, 0]
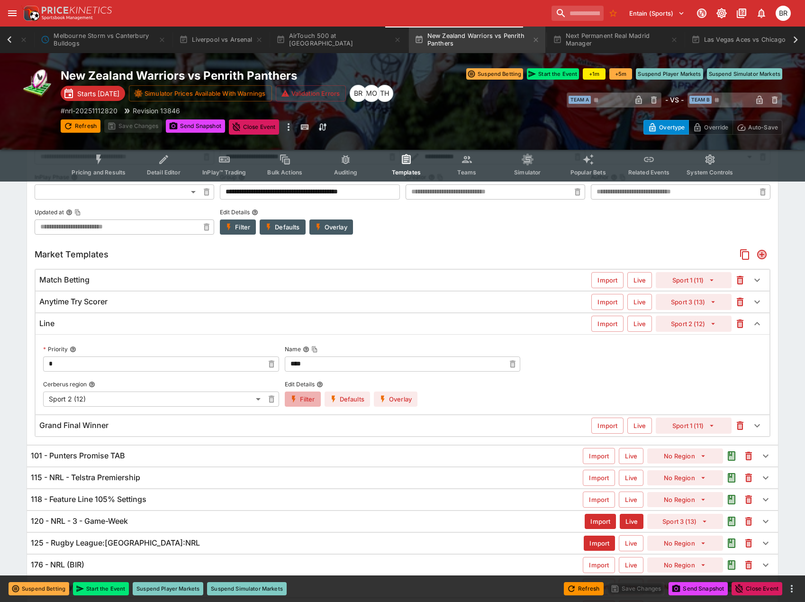
click at [294, 393] on button "Filter" at bounding box center [303, 398] width 36 height 15
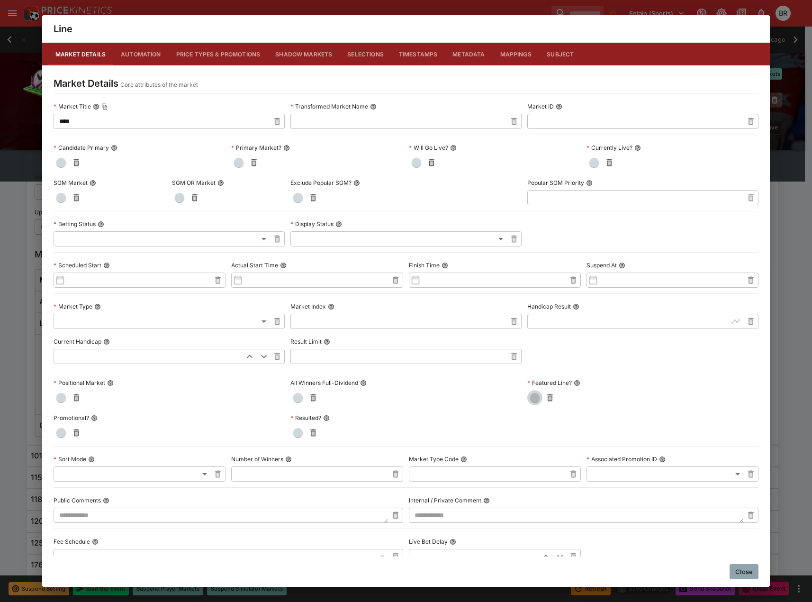
click at [534, 402] on button "button" at bounding box center [534, 397] width 15 height 15
click at [732, 569] on button "Close" at bounding box center [744, 571] width 29 height 15
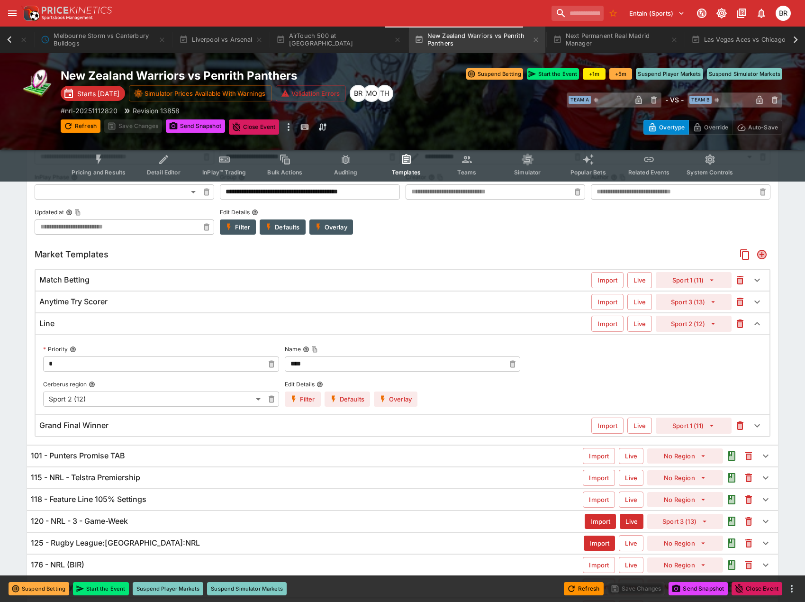
click at [333, 452] on div "101 - Punters Promise TAB" at bounding box center [307, 456] width 552 height 10
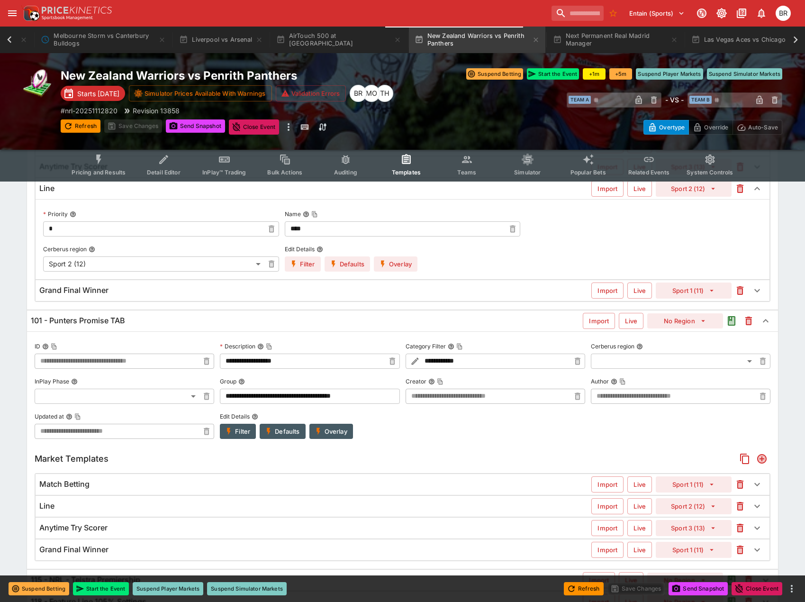
scroll to position [390, 0]
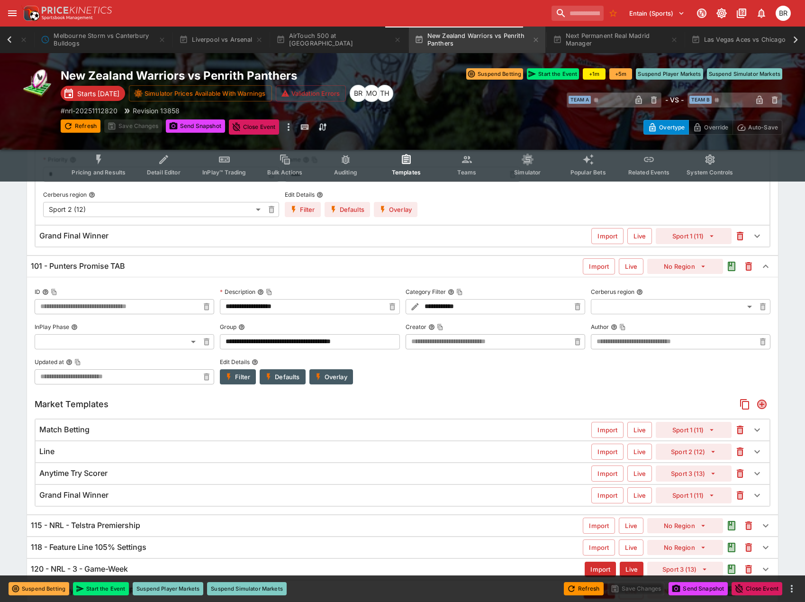
click at [340, 455] on div "Line" at bounding box center [315, 451] width 552 height 10
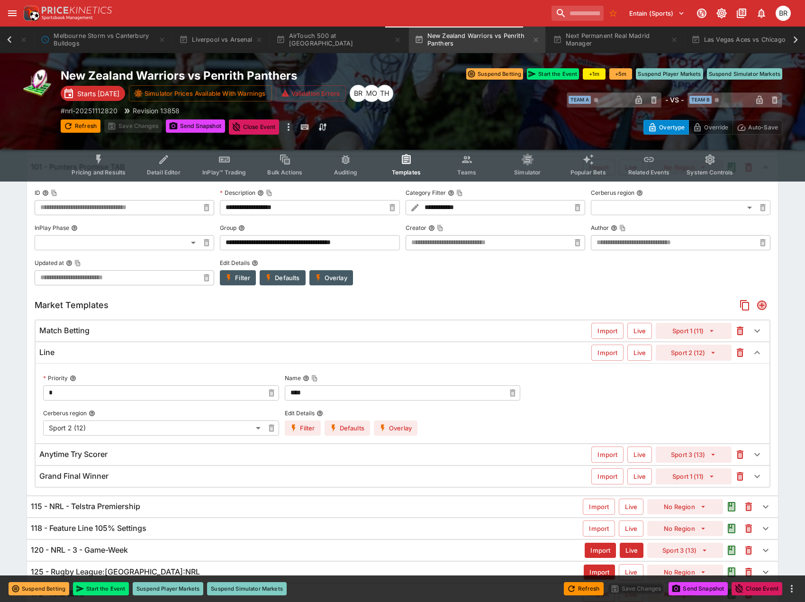
scroll to position [533, 0]
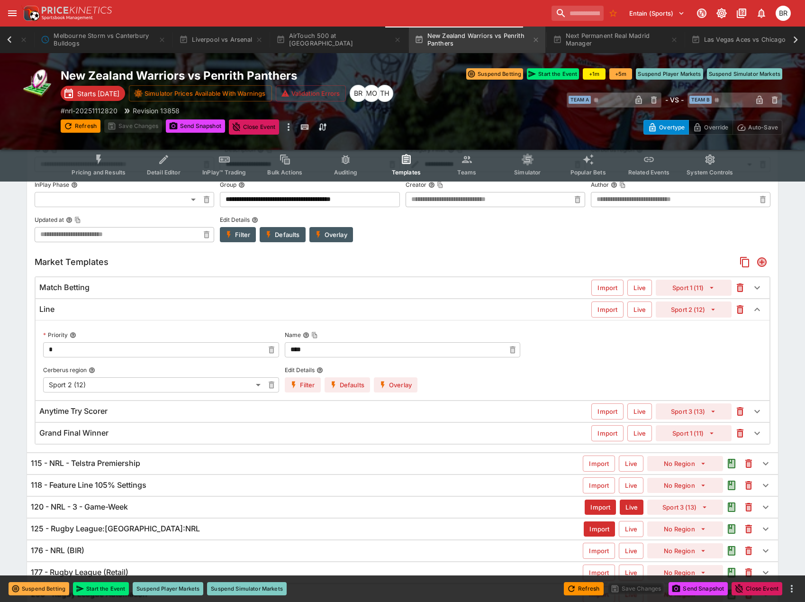
click at [299, 390] on button "Filter" at bounding box center [303, 384] width 36 height 15
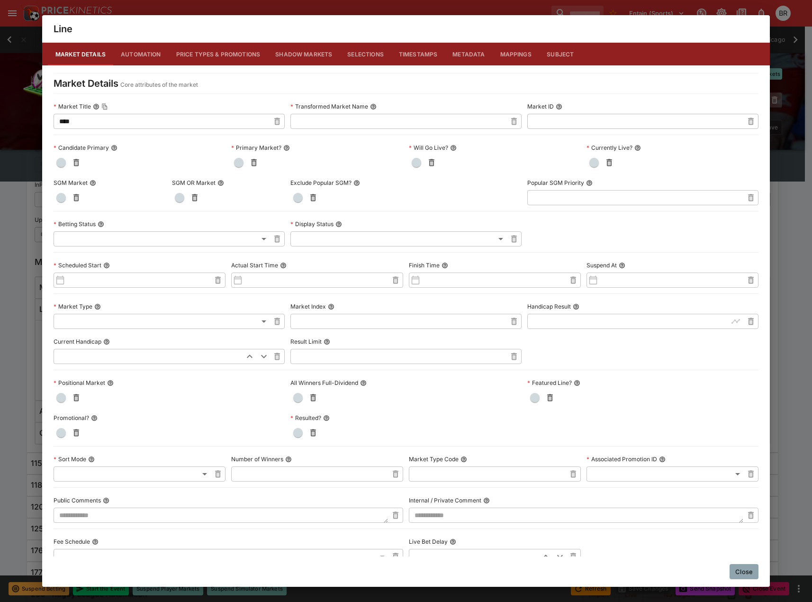
click at [527, 404] on div at bounding box center [642, 397] width 231 height 15
click at [530, 399] on span "button" at bounding box center [534, 397] width 9 height 9
click at [739, 569] on button "Close" at bounding box center [744, 571] width 29 height 15
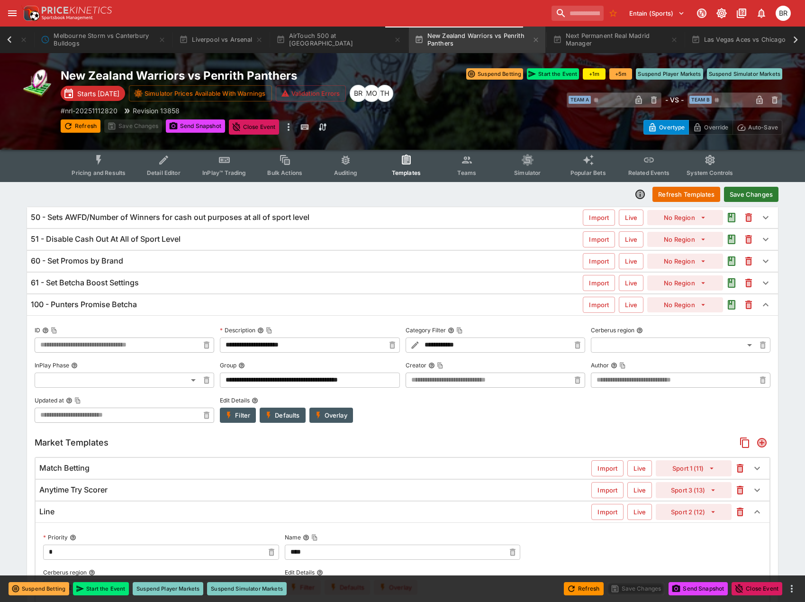
scroll to position [0, 0]
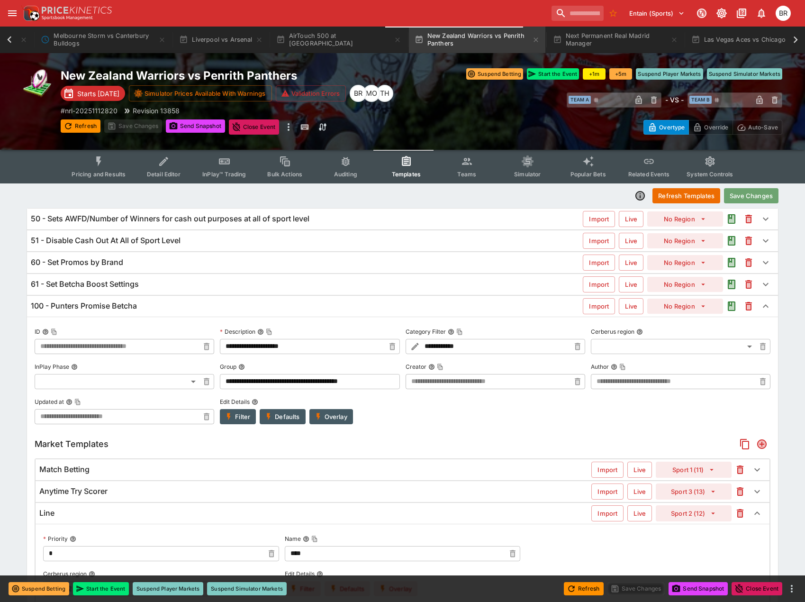
click at [748, 191] on button "Save Changes" at bounding box center [751, 195] width 54 height 15
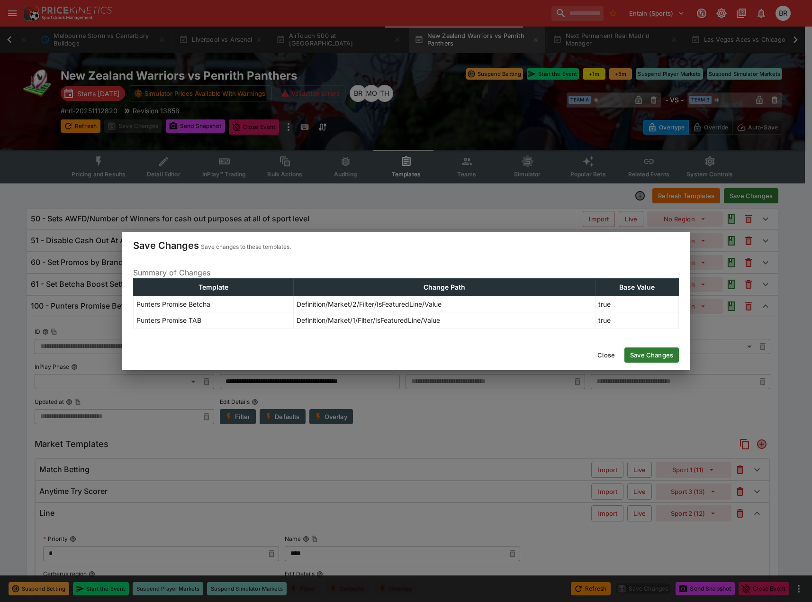
click at [674, 351] on button "Save Changes" at bounding box center [652, 354] width 54 height 15
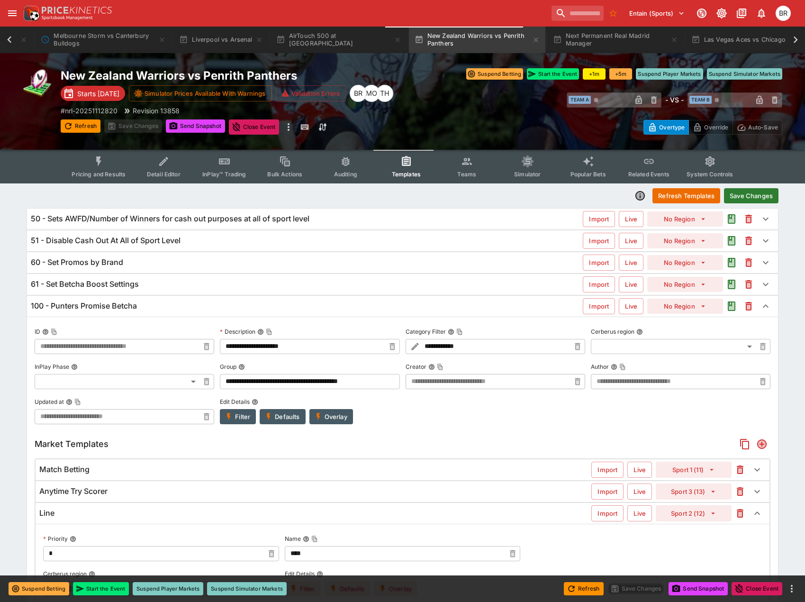
type input "**********"
click at [234, 310] on div "100 - Punters Promise Betcha" at bounding box center [307, 306] width 552 height 10
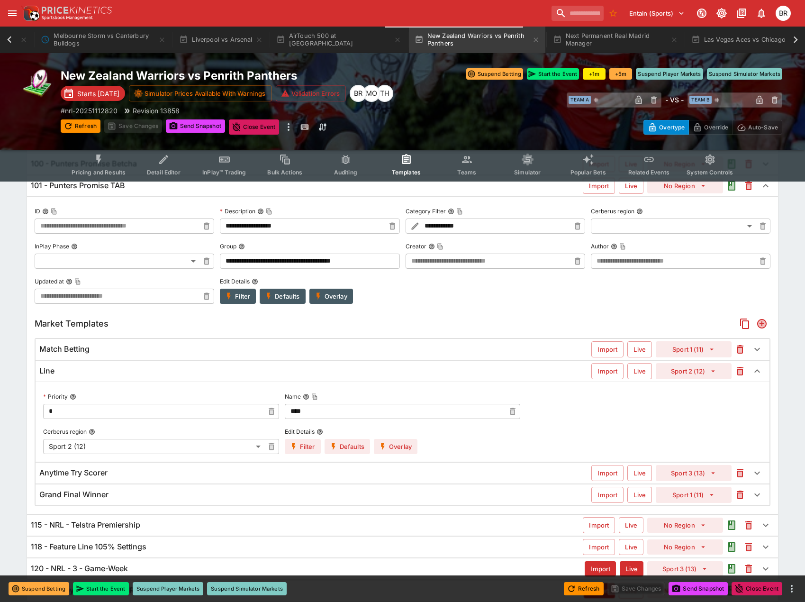
scroll to position [47, 0]
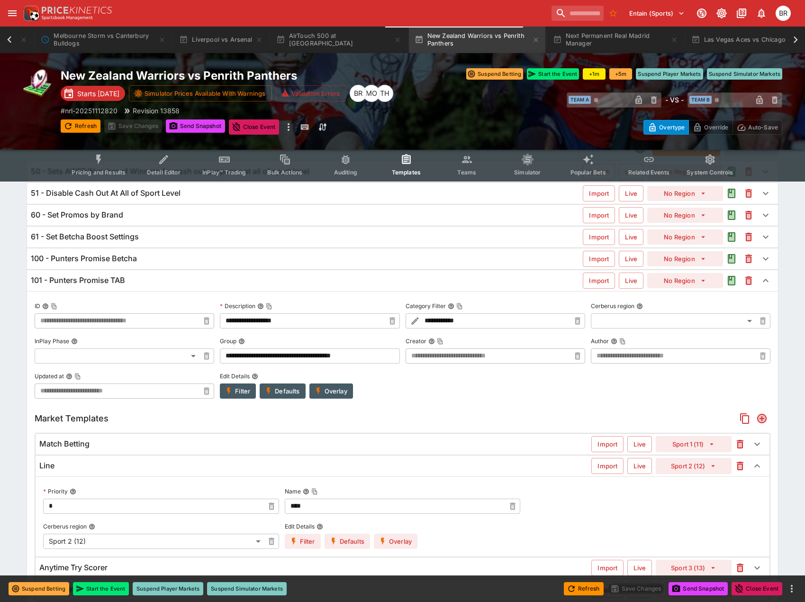
click at [221, 279] on div "101 - Punters Promise TAB" at bounding box center [307, 280] width 552 height 10
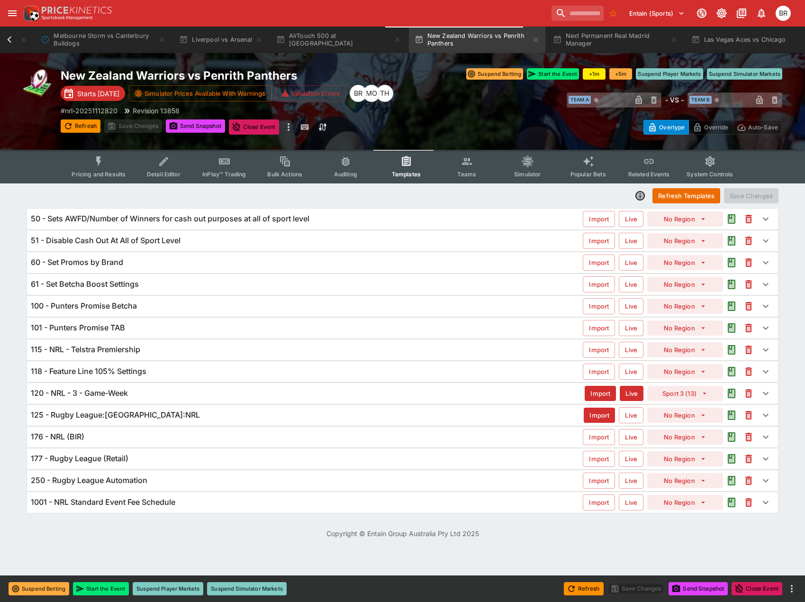
scroll to position [0, 0]
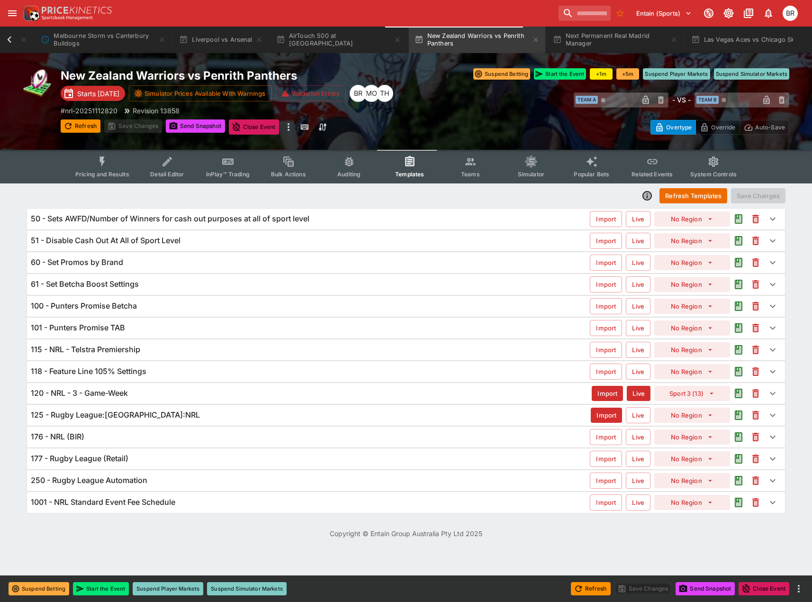
click at [222, 397] on div "120 - NRL - 3 - Game-Week" at bounding box center [311, 393] width 561 height 10
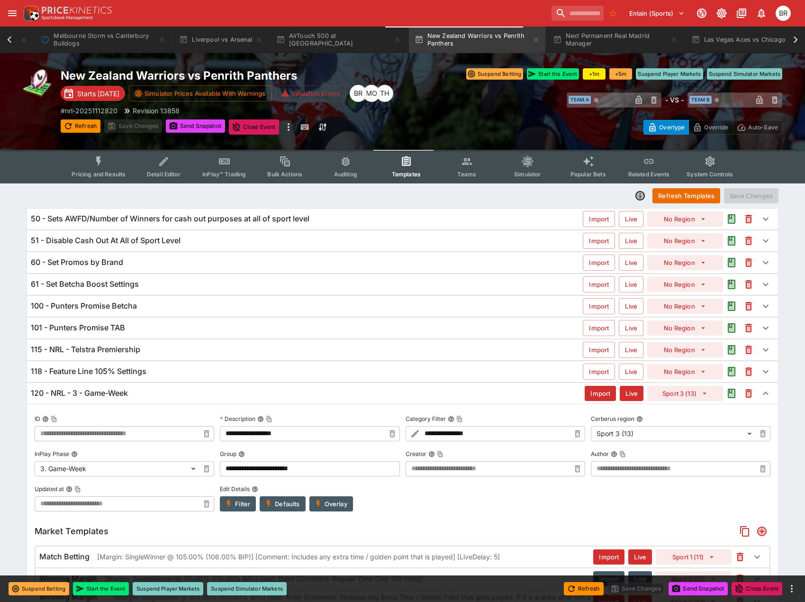
click at [228, 324] on div "101 - Punters Promise TAB" at bounding box center [307, 328] width 552 height 10
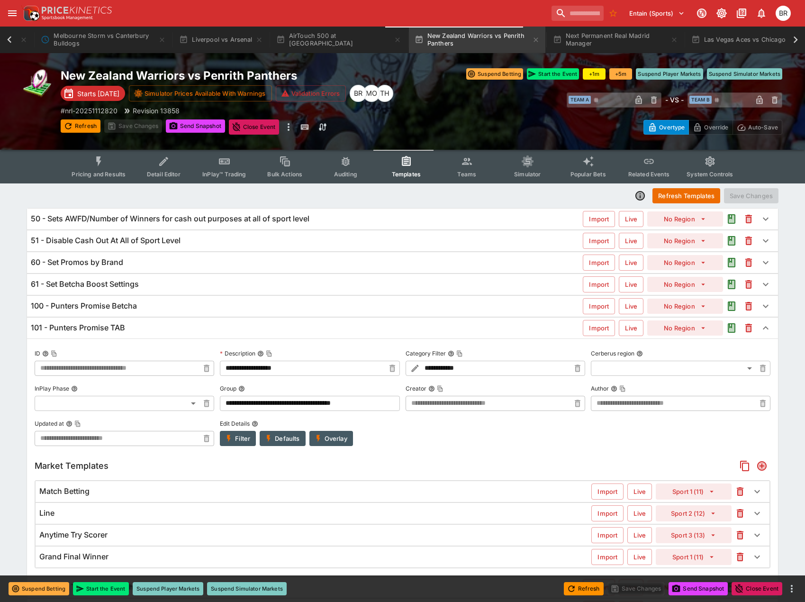
click at [161, 488] on div "Match Betting" at bounding box center [315, 491] width 552 height 10
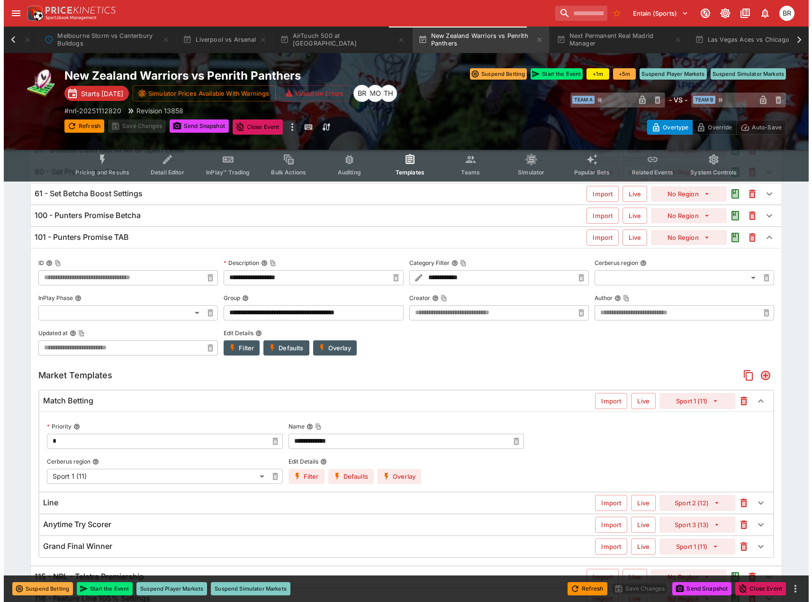
scroll to position [142, 0]
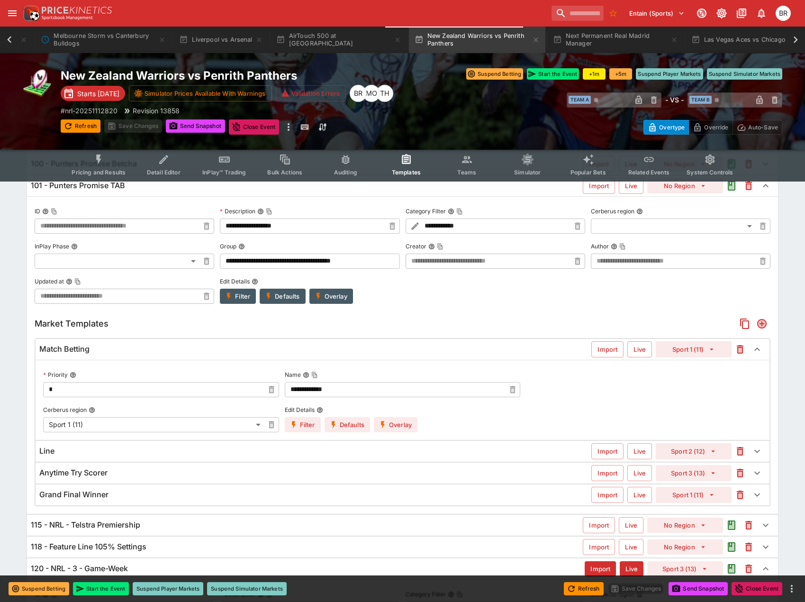
click at [394, 433] on div "**********" at bounding box center [403, 400] width 734 height 80
click at [396, 428] on button "Overlay" at bounding box center [396, 424] width 44 height 15
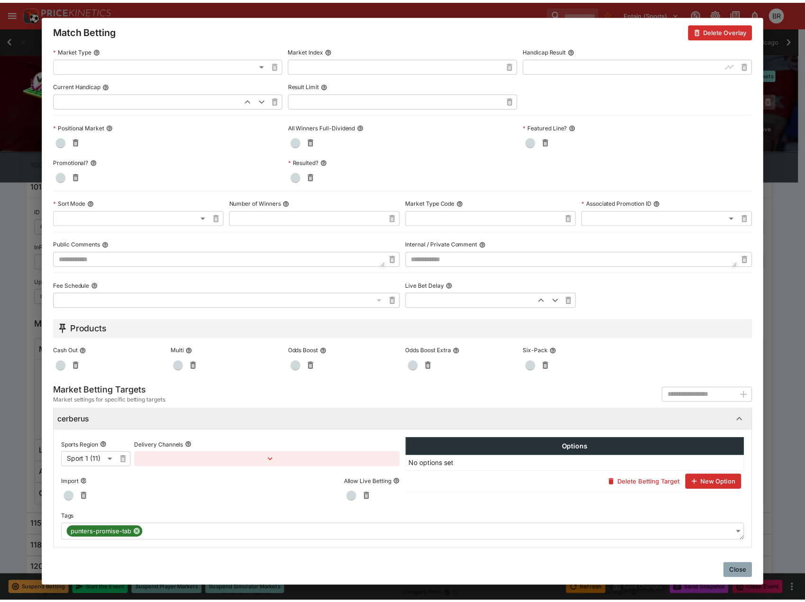
scroll to position [260, 0]
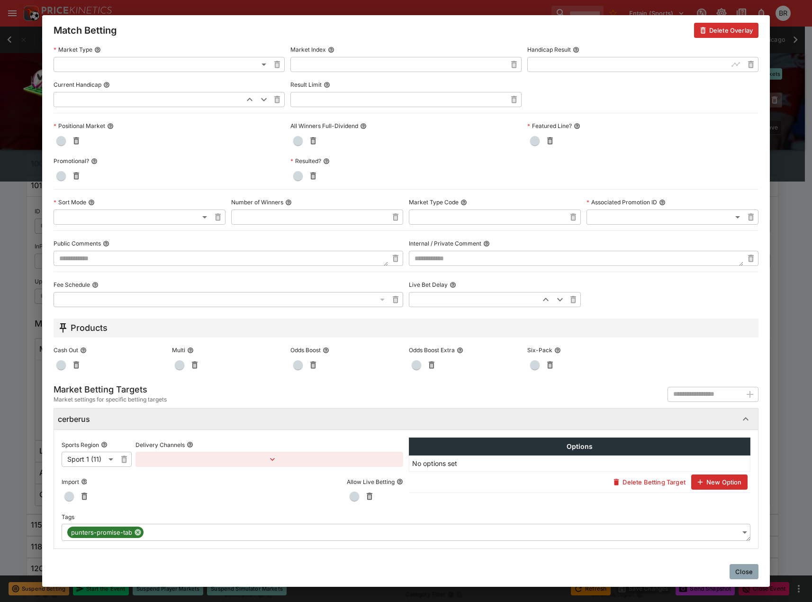
click at [756, 572] on button "Close" at bounding box center [744, 571] width 29 height 15
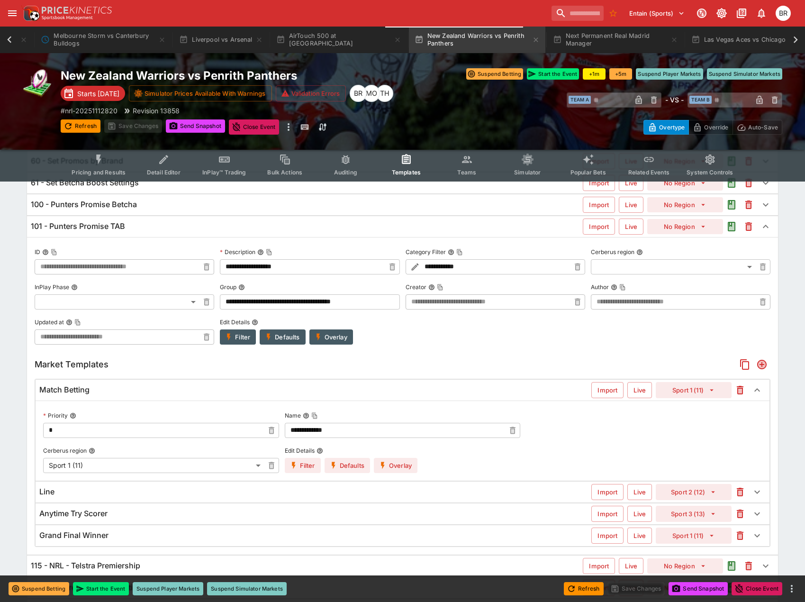
scroll to position [142, 0]
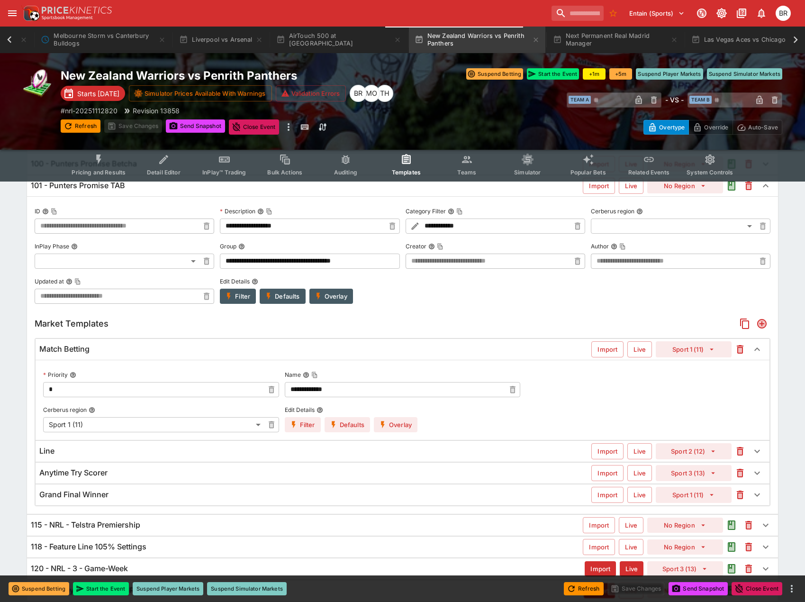
click at [405, 489] on div "Grand Final Winner Import Live Sport 1 (11)" at bounding box center [403, 494] width 734 height 21
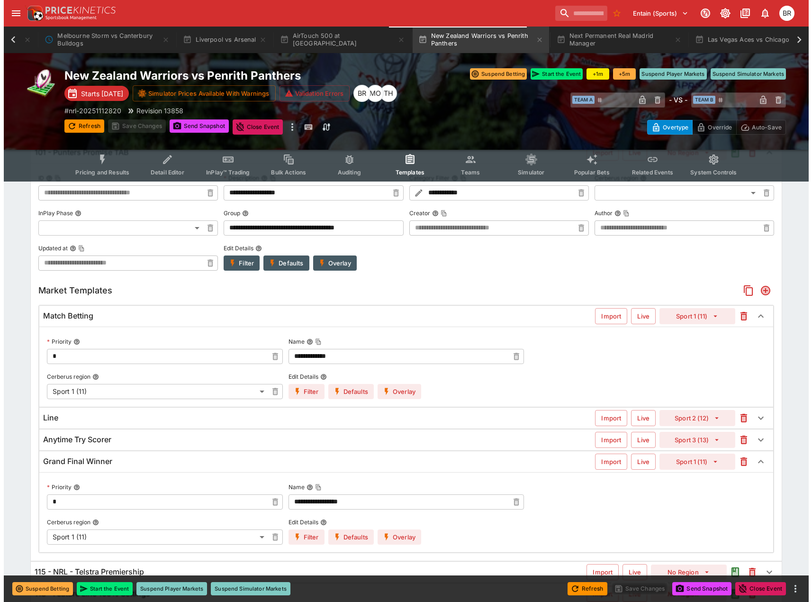
scroll to position [293, 0]
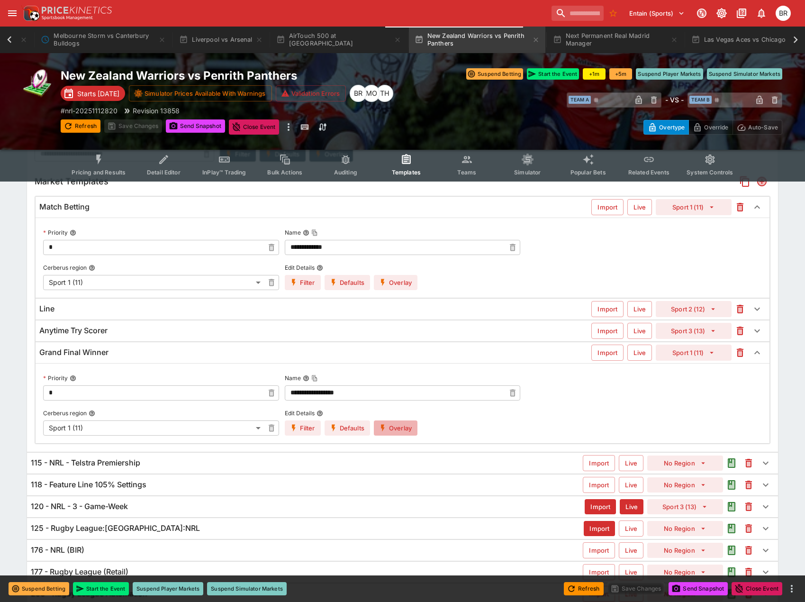
click at [399, 430] on button "Overlay" at bounding box center [396, 427] width 44 height 15
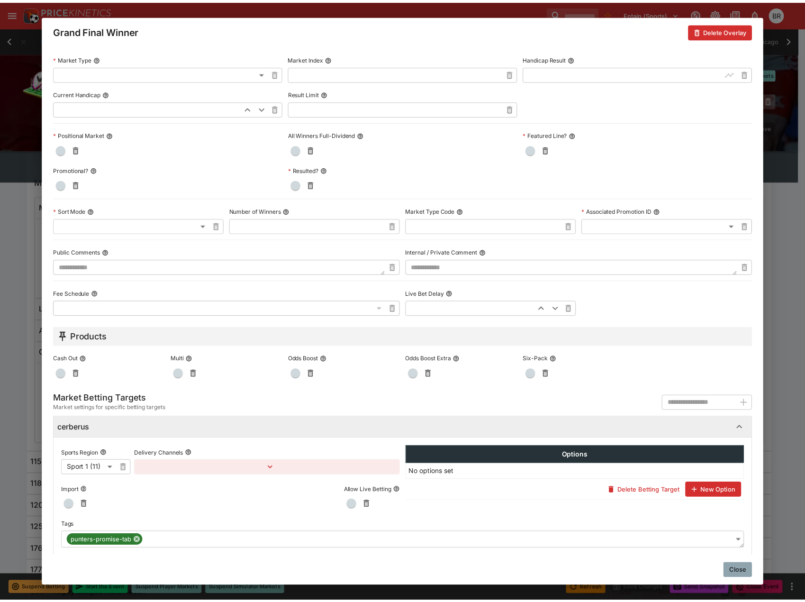
scroll to position [260, 0]
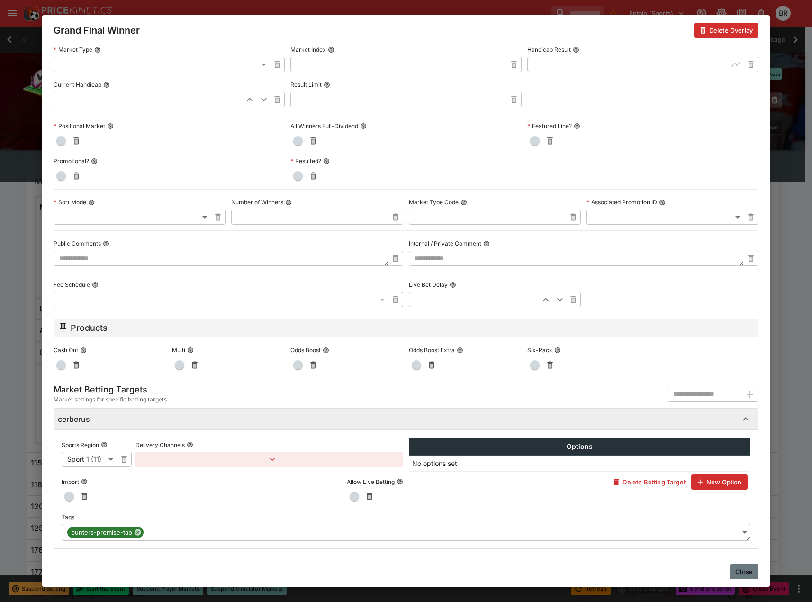
click at [734, 564] on button "Close" at bounding box center [744, 571] width 29 height 15
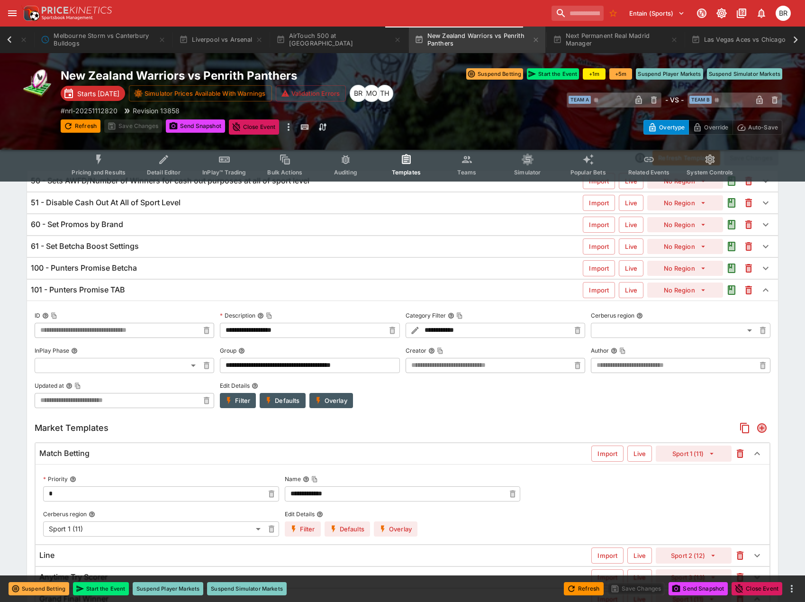
scroll to position [9, 0]
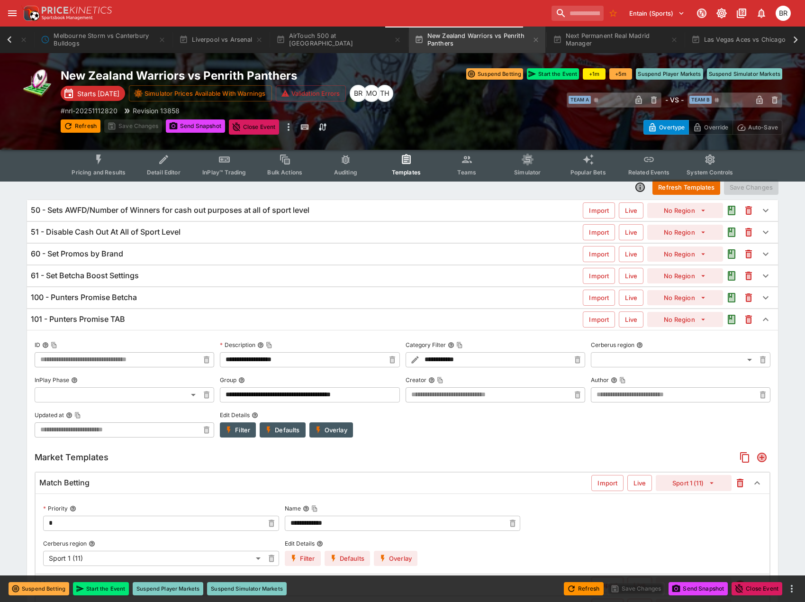
click at [331, 303] on div "100 - Punters Promise Betcha Import Live No Region" at bounding box center [402, 297] width 751 height 21
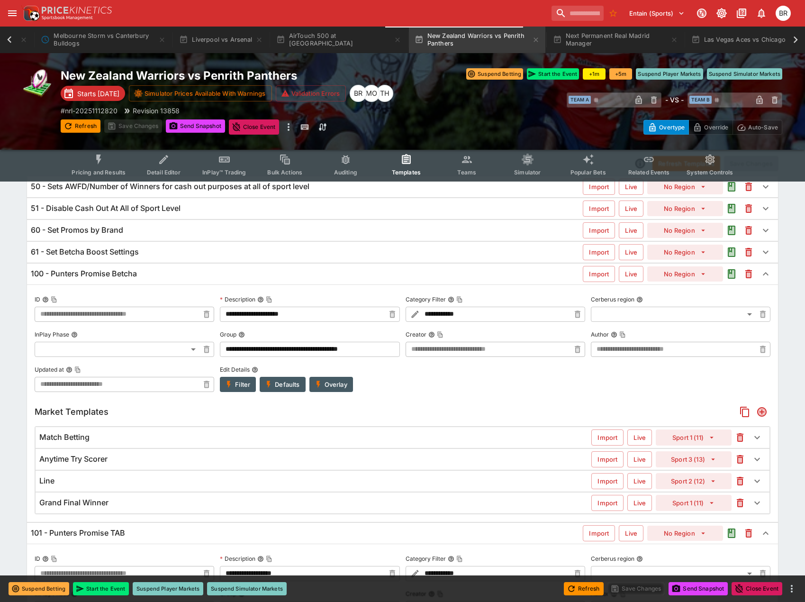
scroll to position [56, 0]
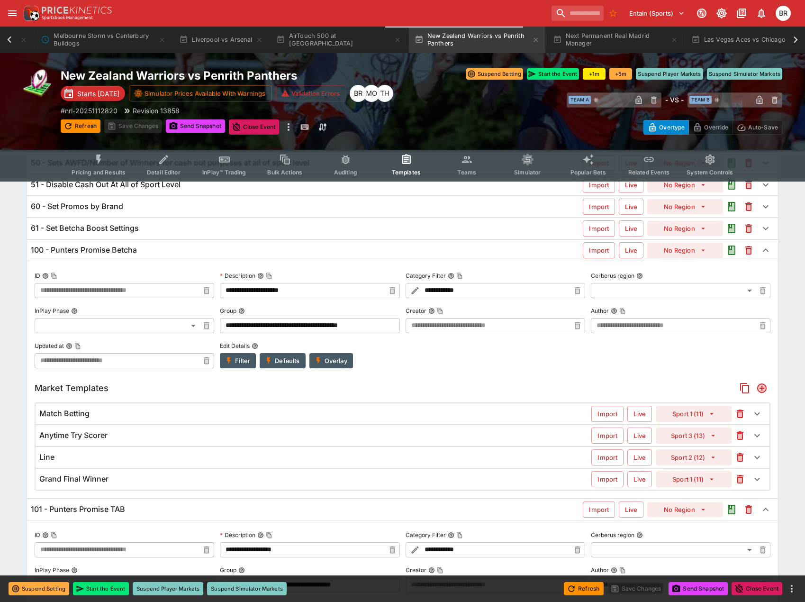
click at [349, 414] on div "Match Betting" at bounding box center [315, 413] width 552 height 10
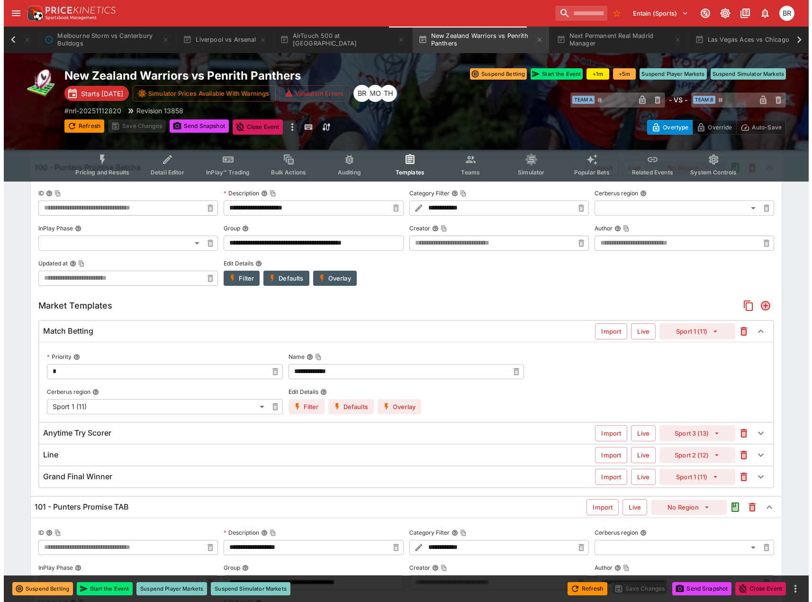
scroll to position [198, 0]
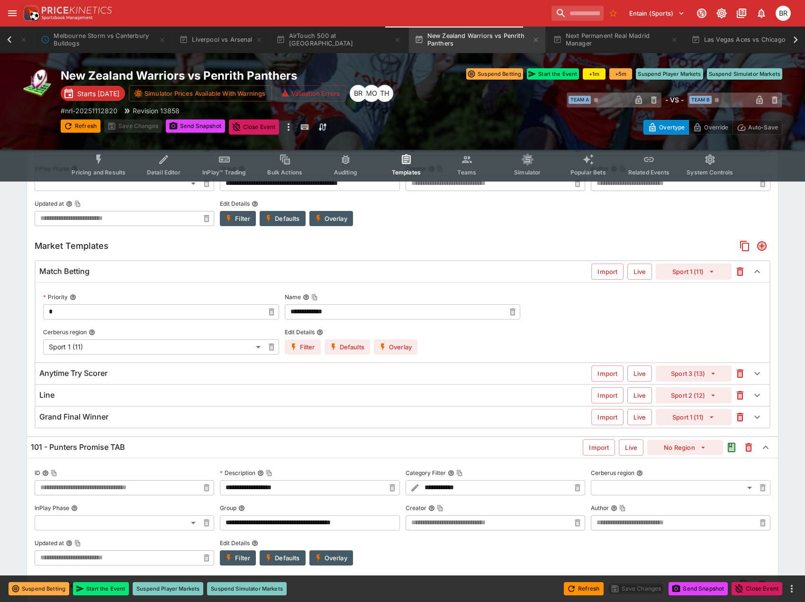
click at [391, 349] on button "Overlay" at bounding box center [396, 346] width 44 height 15
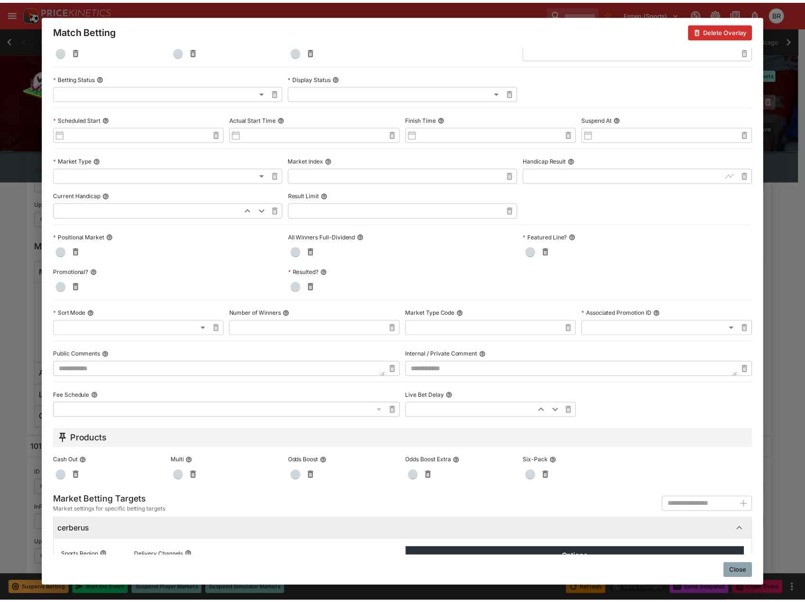
scroll to position [260, 0]
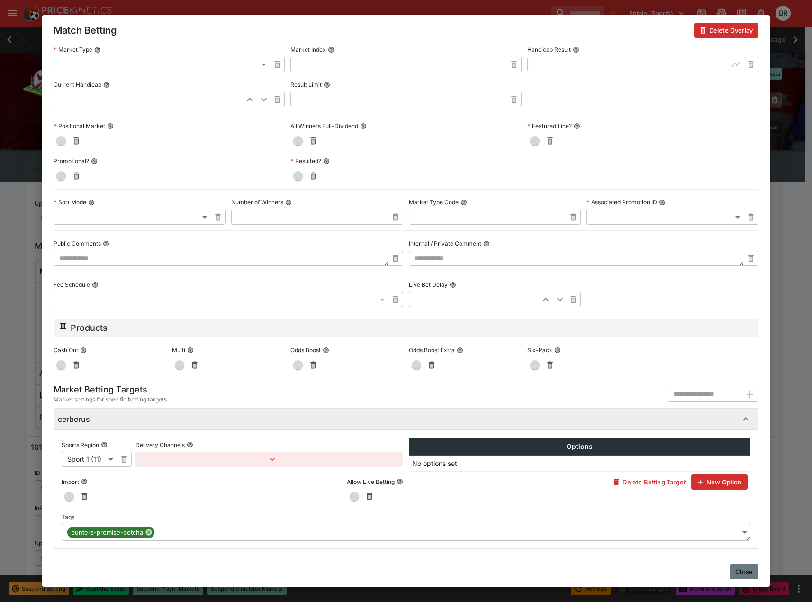
click at [737, 567] on button "Close" at bounding box center [744, 571] width 29 height 15
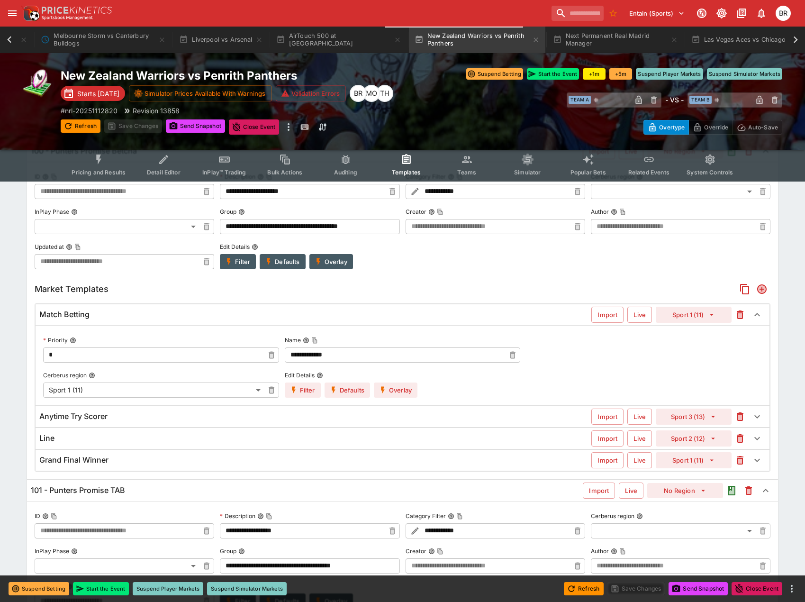
scroll to position [103, 0]
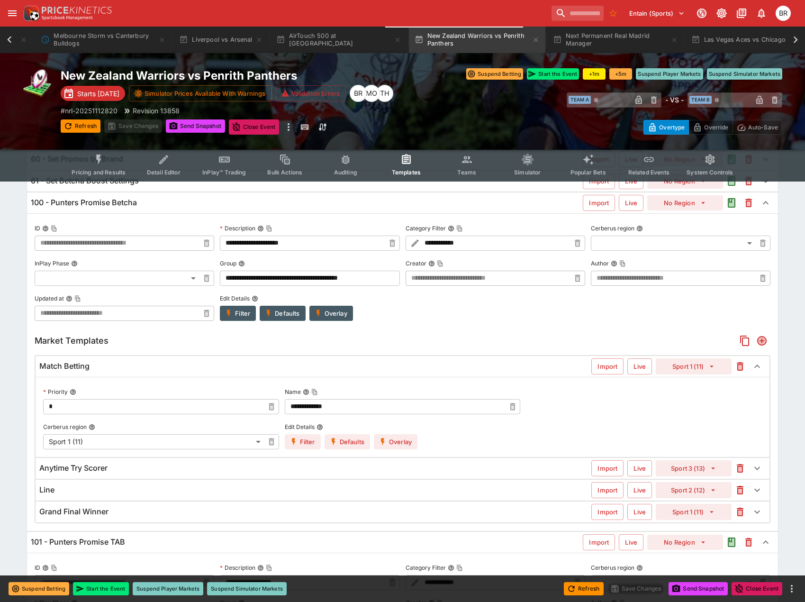
click at [437, 343] on div "Market Templates" at bounding box center [403, 340] width 736 height 17
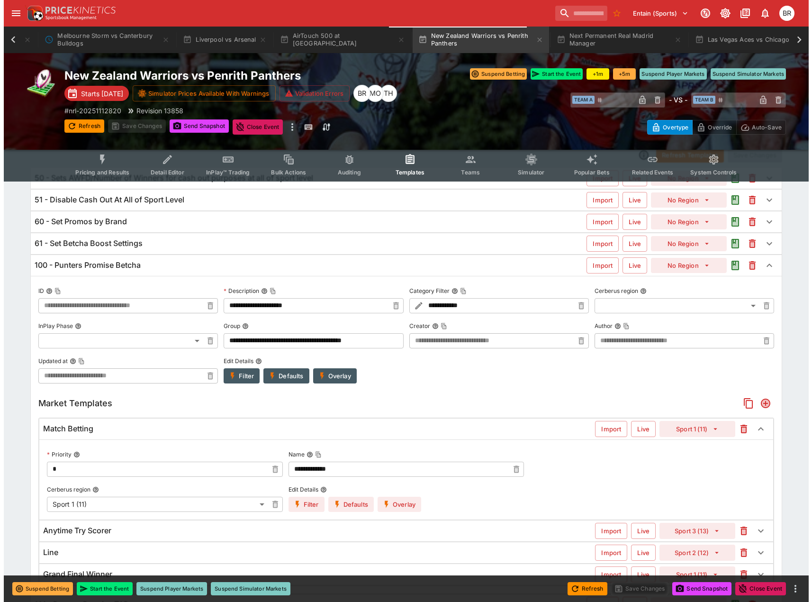
scroll to position [9, 0]
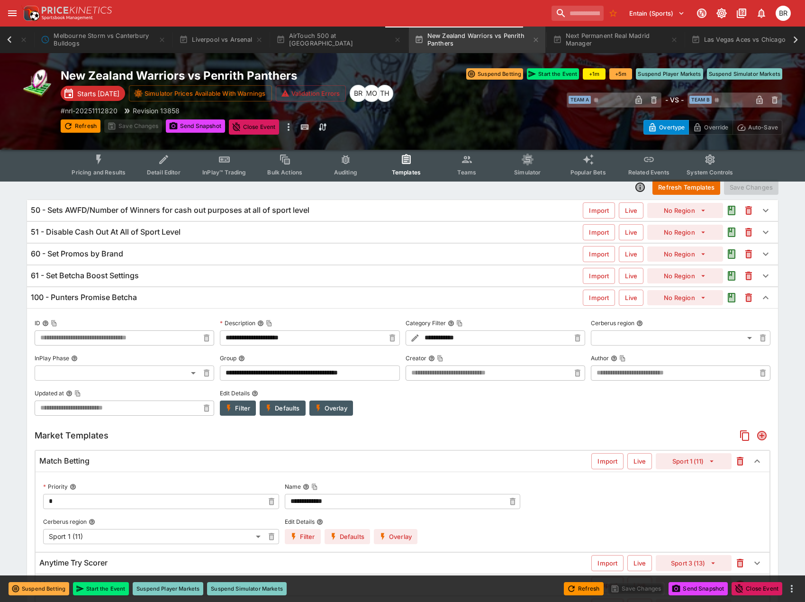
click at [347, 305] on div "100 - Punters Promise Betcha Import Live No Region" at bounding box center [402, 297] width 751 height 21
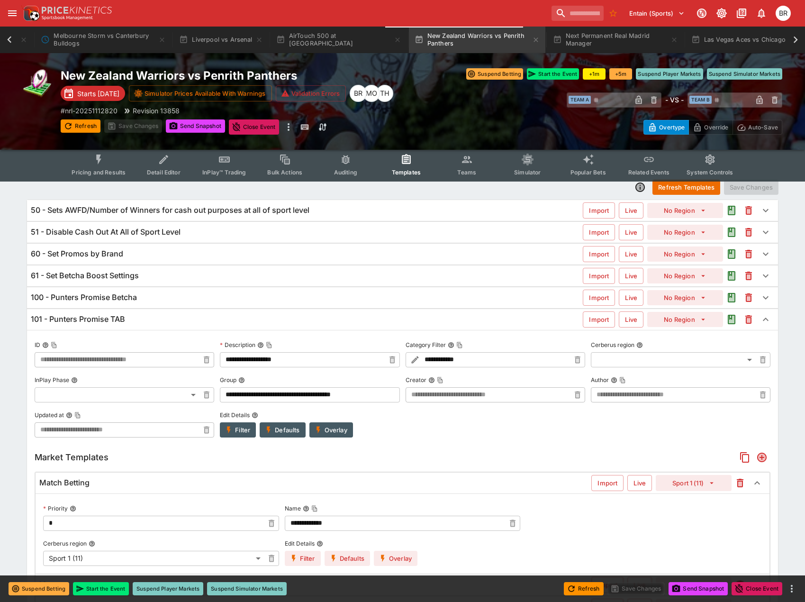
click at [235, 436] on button "Filter" at bounding box center [238, 429] width 36 height 15
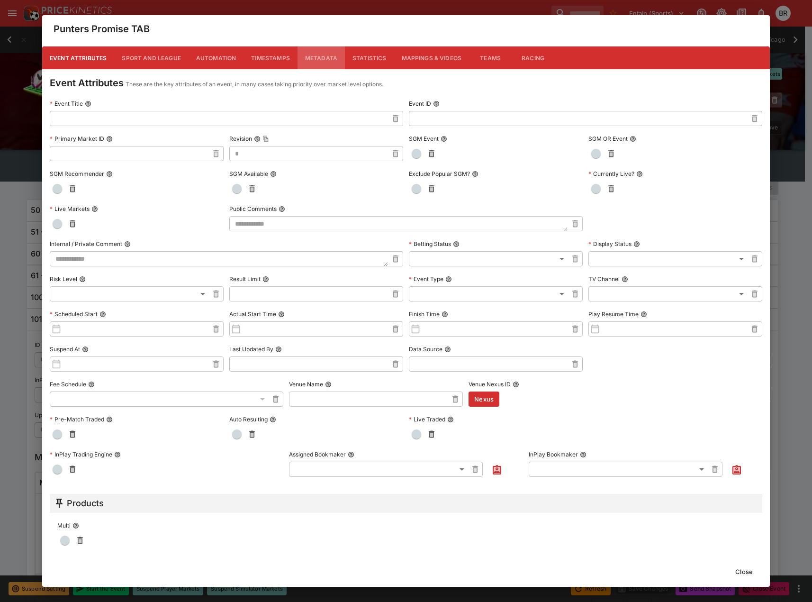
click at [336, 58] on button "Metadata" at bounding box center [321, 57] width 47 height 23
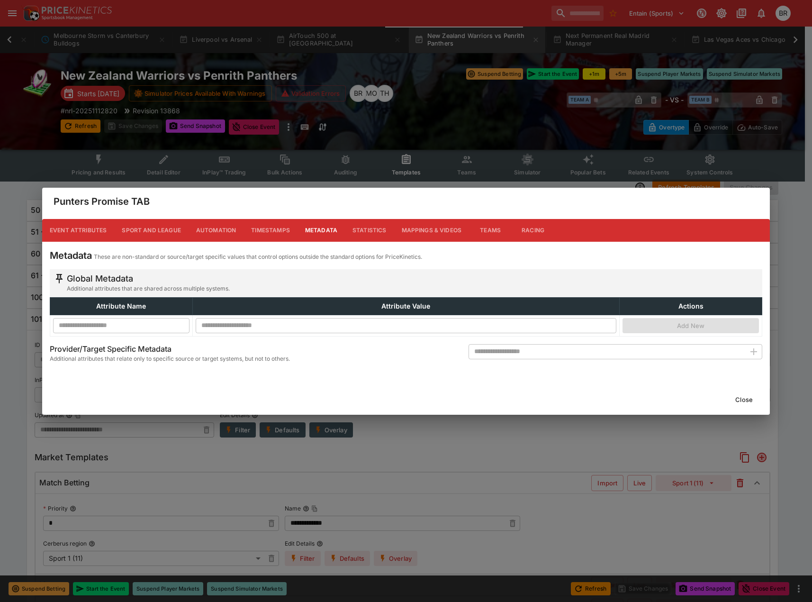
click at [742, 393] on button "Close" at bounding box center [744, 399] width 29 height 15
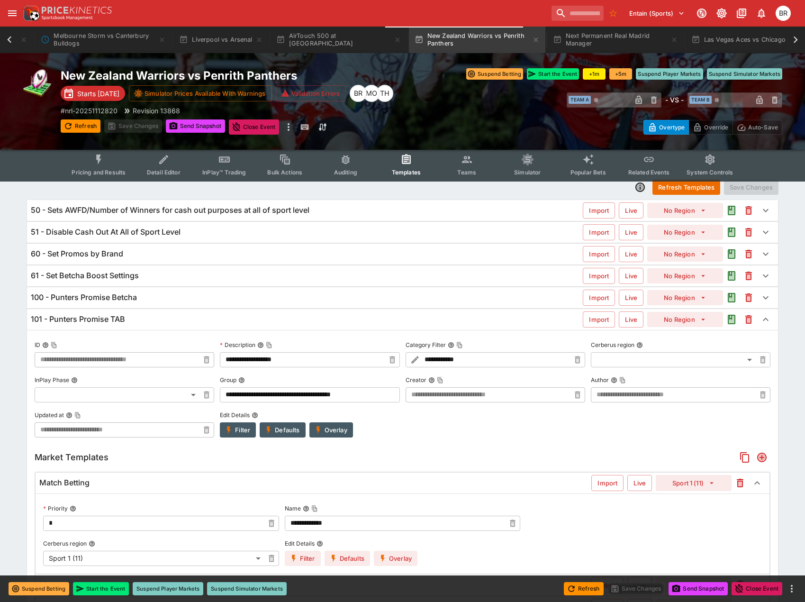
click at [237, 427] on button "Filter" at bounding box center [238, 429] width 36 height 15
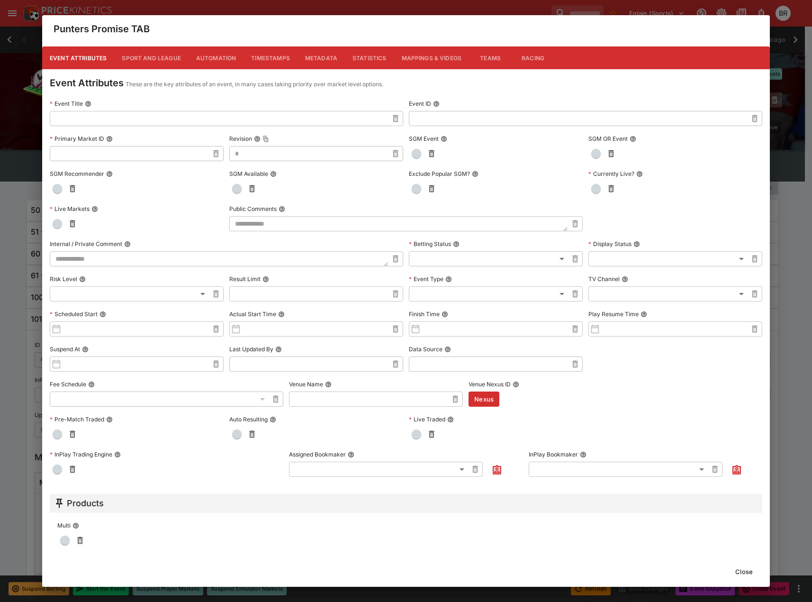
click at [325, 57] on button "Metadata" at bounding box center [321, 57] width 47 height 23
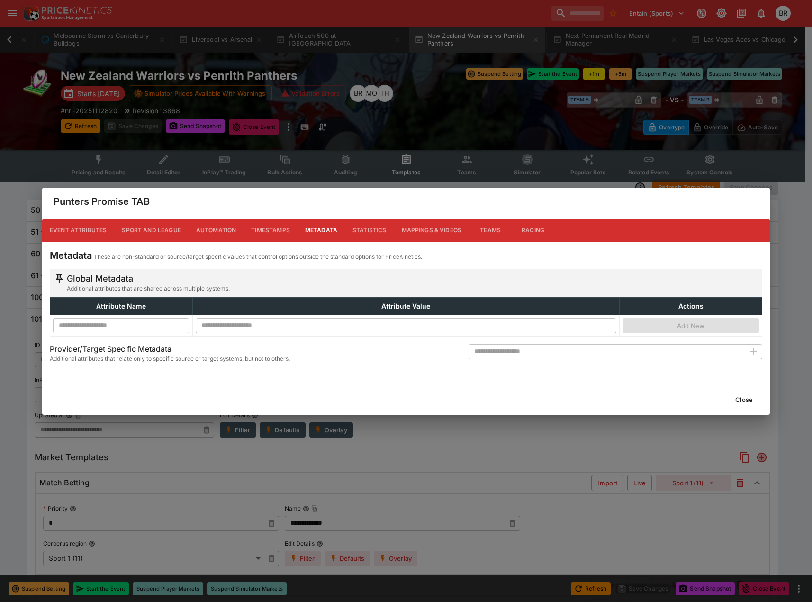
click at [729, 408] on div "Close" at bounding box center [406, 399] width 728 height 30
click at [736, 404] on button "Close" at bounding box center [744, 399] width 29 height 15
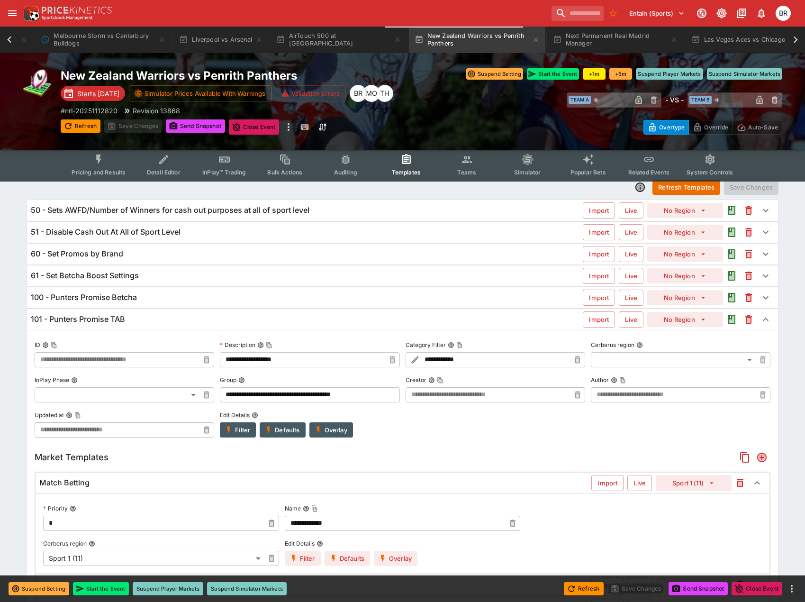
click at [292, 299] on div "100 - Punters Promise Betcha" at bounding box center [307, 297] width 552 height 10
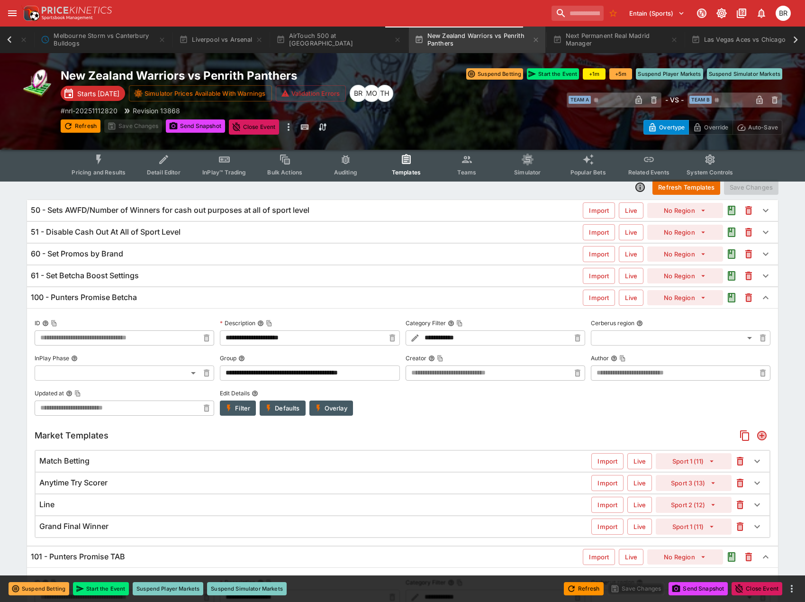
click at [238, 409] on button "Filter" at bounding box center [238, 407] width 36 height 15
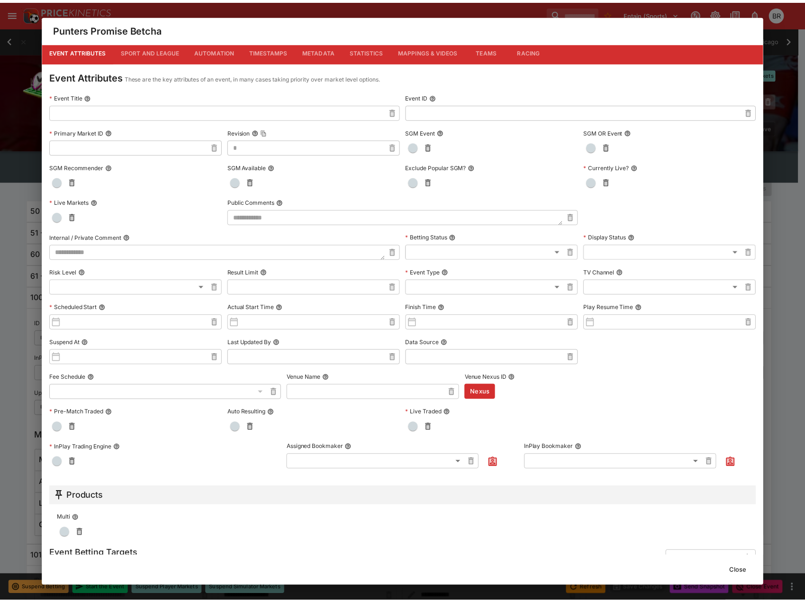
scroll to position [0, 0]
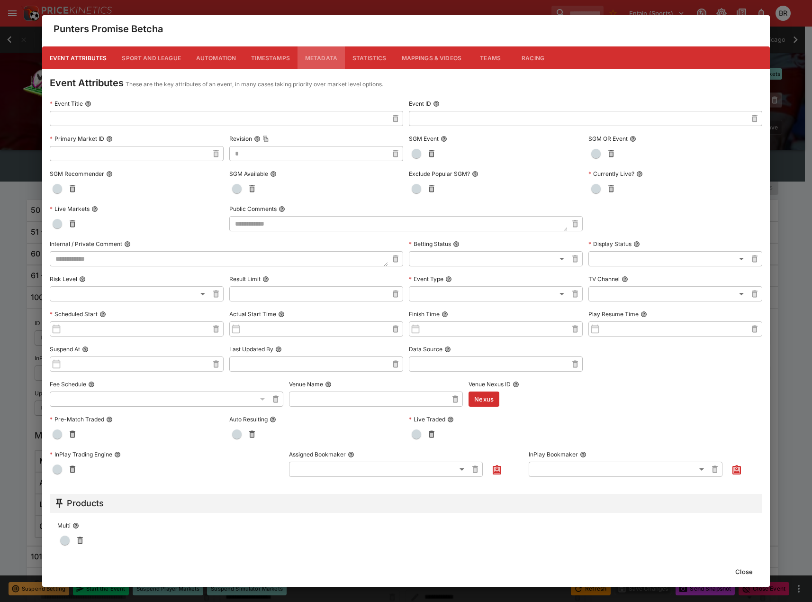
click at [315, 61] on button "Metadata" at bounding box center [321, 57] width 47 height 23
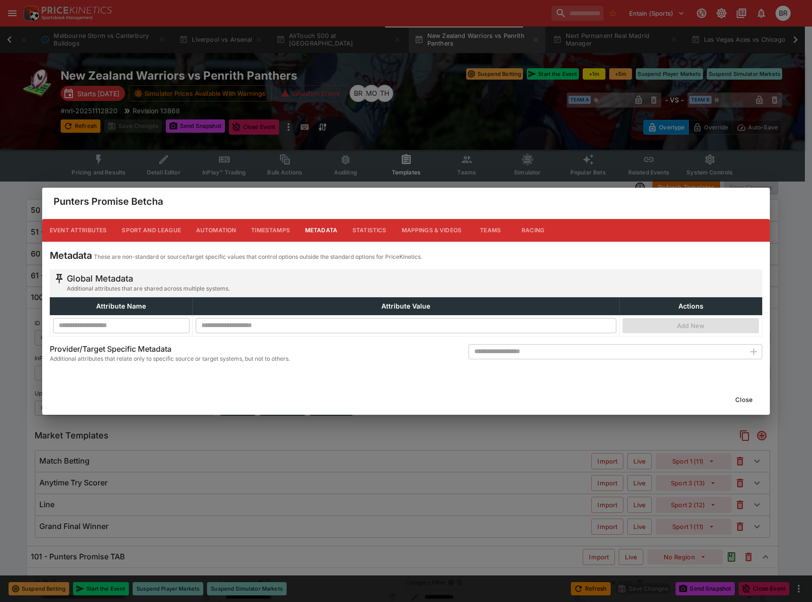
click at [749, 396] on button "Close" at bounding box center [744, 399] width 29 height 15
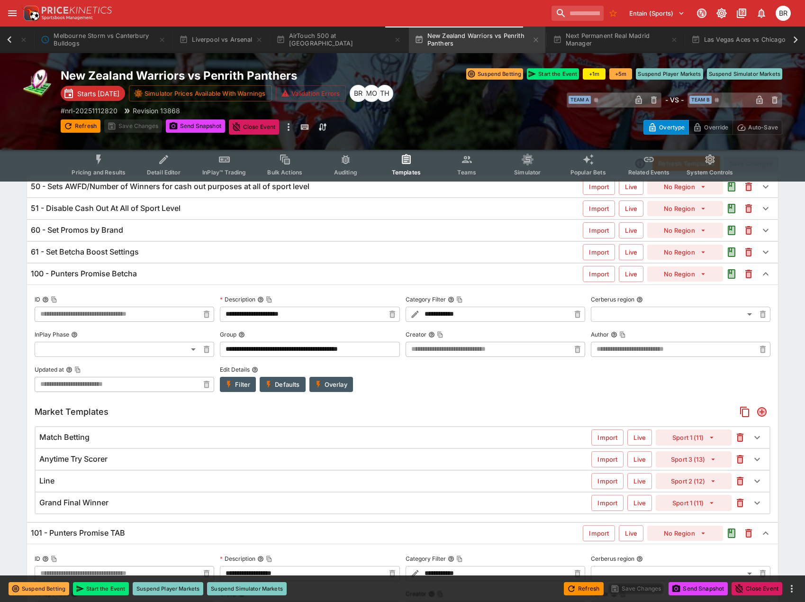
scroll to position [56, 0]
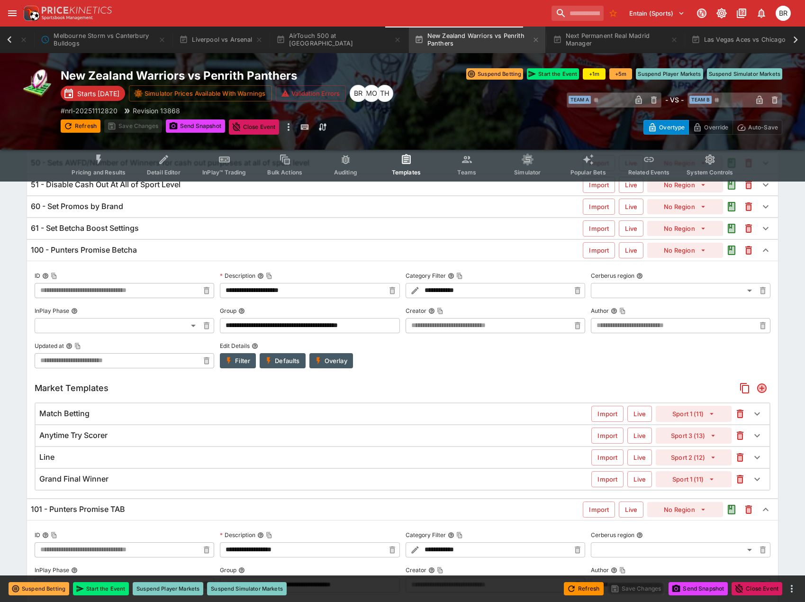
click at [235, 417] on div "Match Betting" at bounding box center [315, 413] width 552 height 10
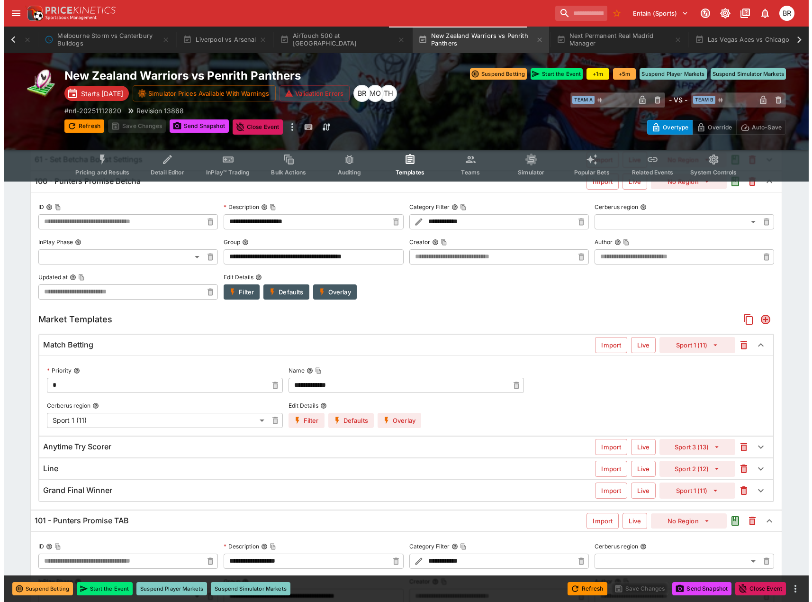
scroll to position [151, 0]
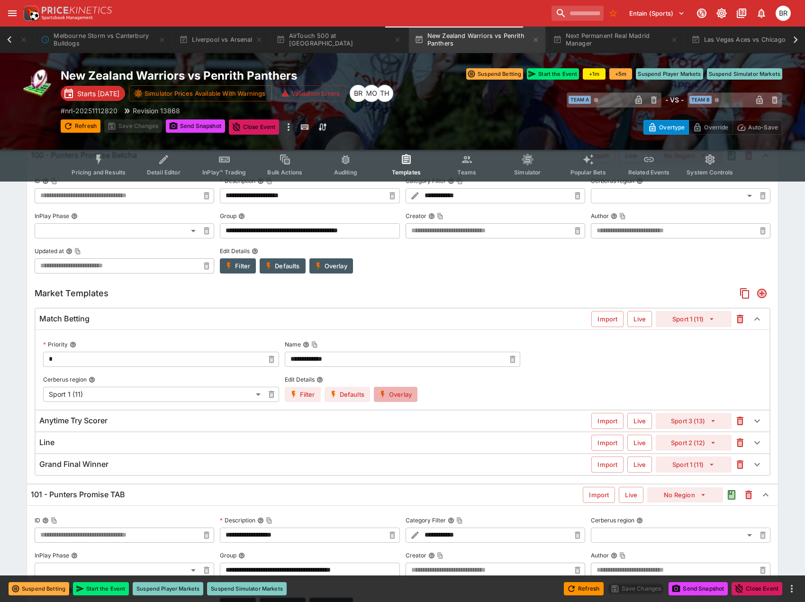
click at [392, 396] on button "Overlay" at bounding box center [396, 394] width 44 height 15
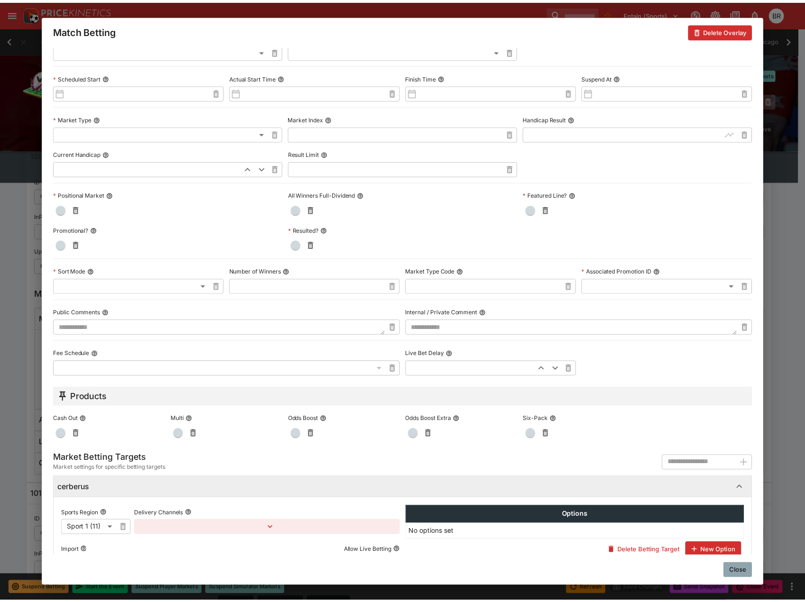
scroll to position [165, 0]
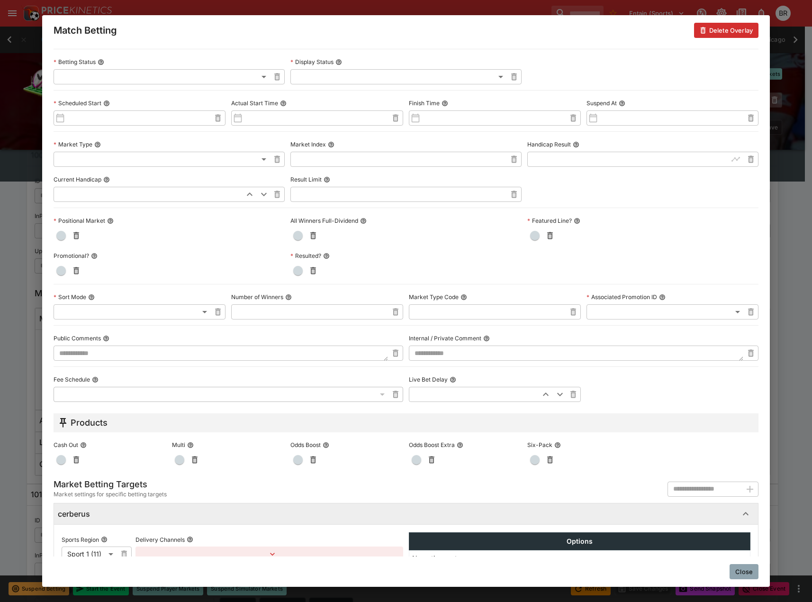
click at [738, 575] on button "Close" at bounding box center [744, 571] width 29 height 15
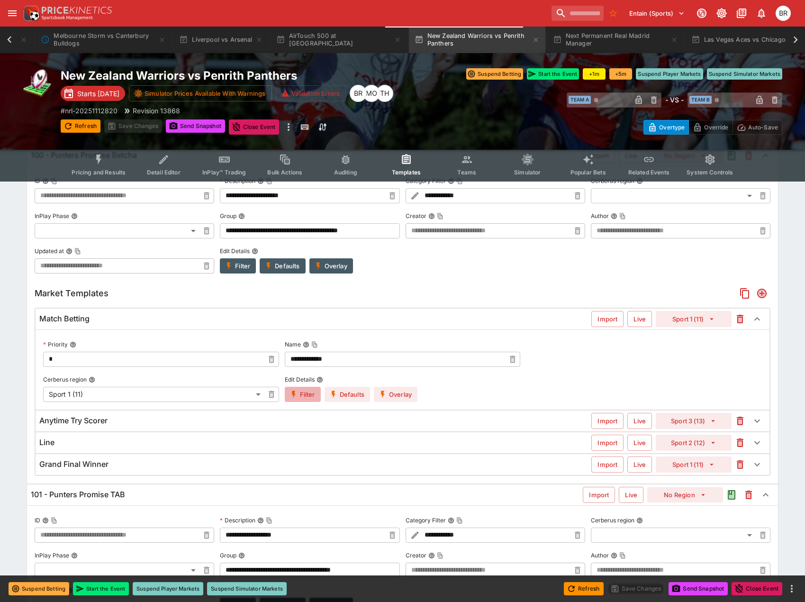
click at [315, 390] on button "Filter" at bounding box center [303, 394] width 36 height 15
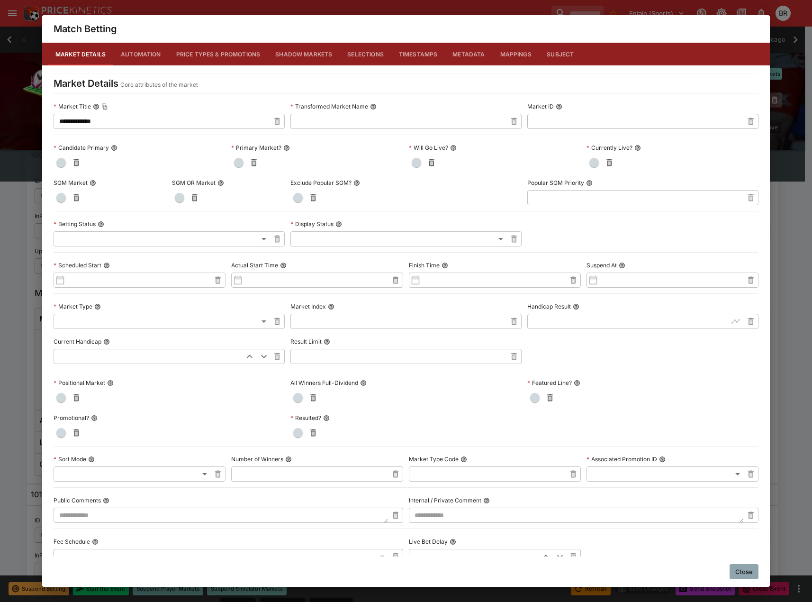
click at [474, 60] on button "Metadata" at bounding box center [468, 54] width 47 height 23
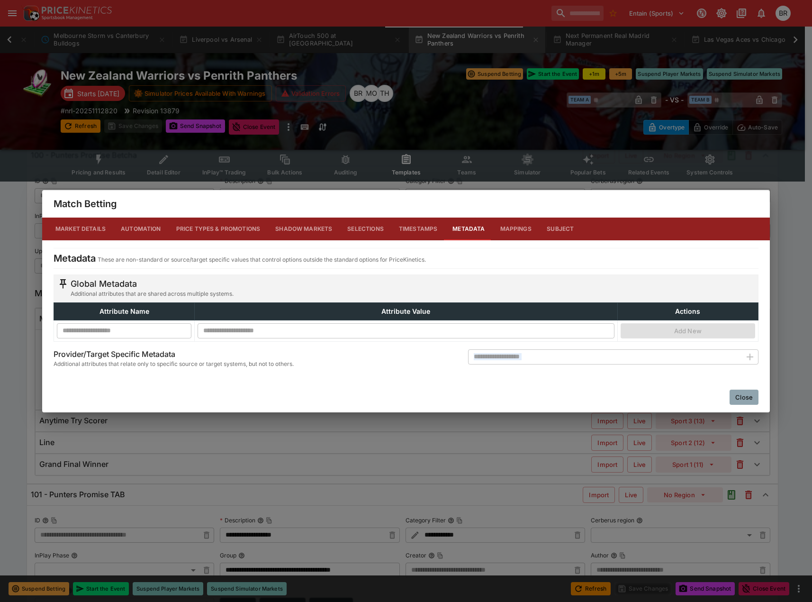
click at [554, 364] on div "​" at bounding box center [613, 361] width 290 height 25
click at [552, 366] on div "​" at bounding box center [613, 361] width 290 height 25
click at [558, 361] on input "text" at bounding box center [604, 356] width 273 height 15
type input "**********"
click at [744, 360] on button "button" at bounding box center [750, 356] width 17 height 17
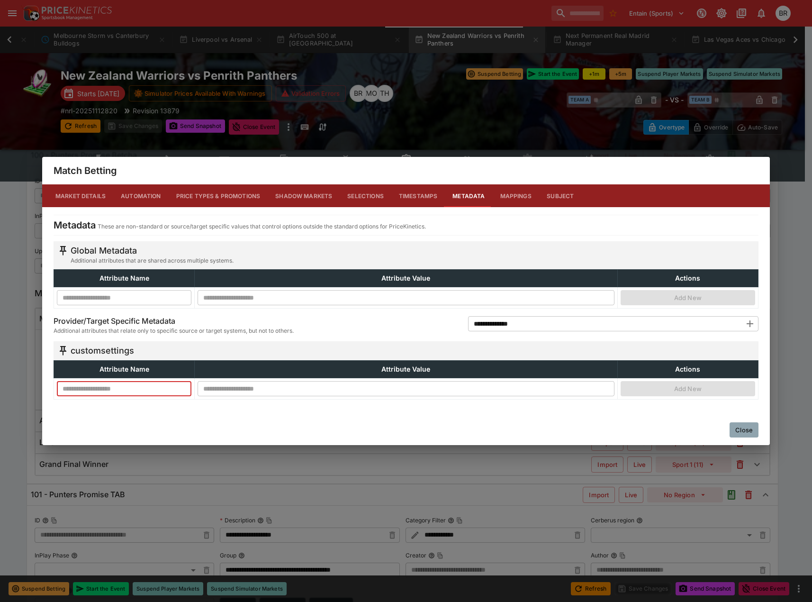
click at [104, 386] on input "text" at bounding box center [124, 388] width 135 height 15
type input "**********"
click at [212, 383] on input "text" at bounding box center [406, 388] width 417 height 15
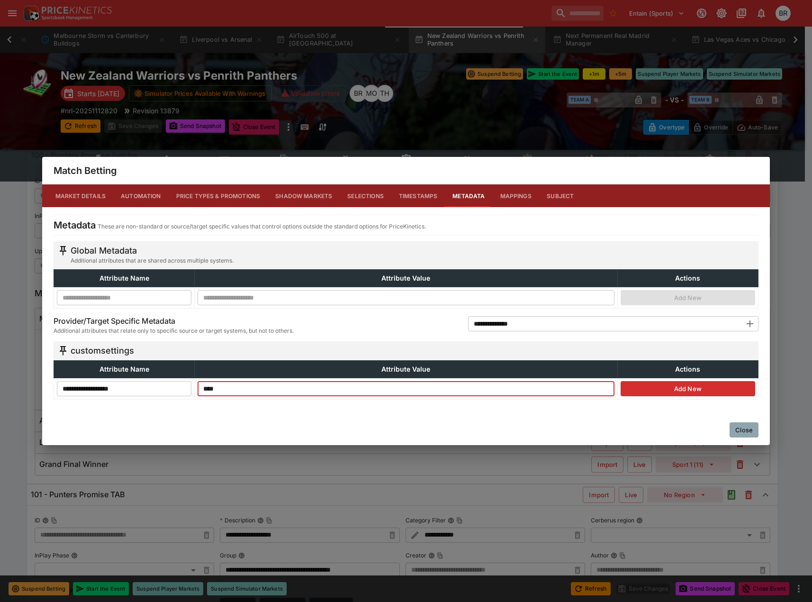
type input "****"
click at [670, 381] on button "Add New" at bounding box center [688, 388] width 135 height 15
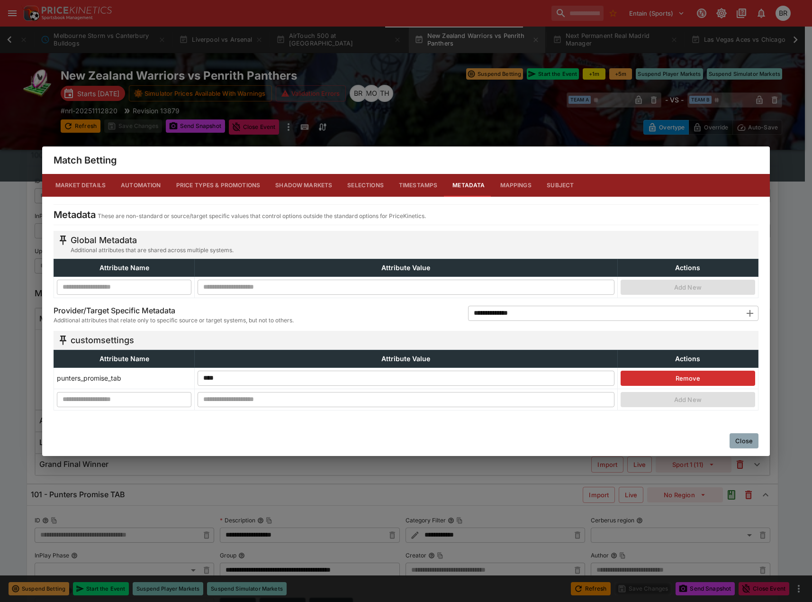
click at [158, 397] on input "text" at bounding box center [124, 398] width 135 height 15
paste input "**********"
type input "**********"
click at [226, 399] on input "text" at bounding box center [406, 398] width 417 height 15
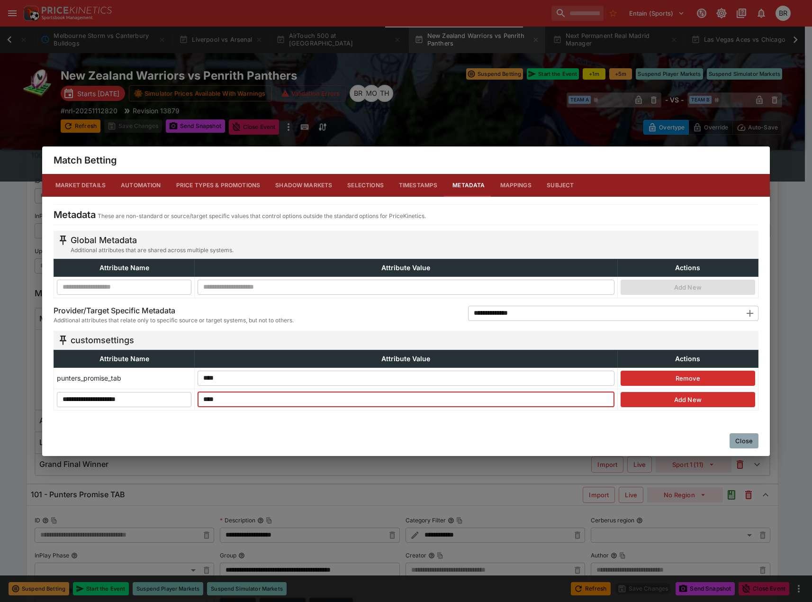
type input "****"
click at [661, 403] on button "Add New" at bounding box center [688, 399] width 135 height 15
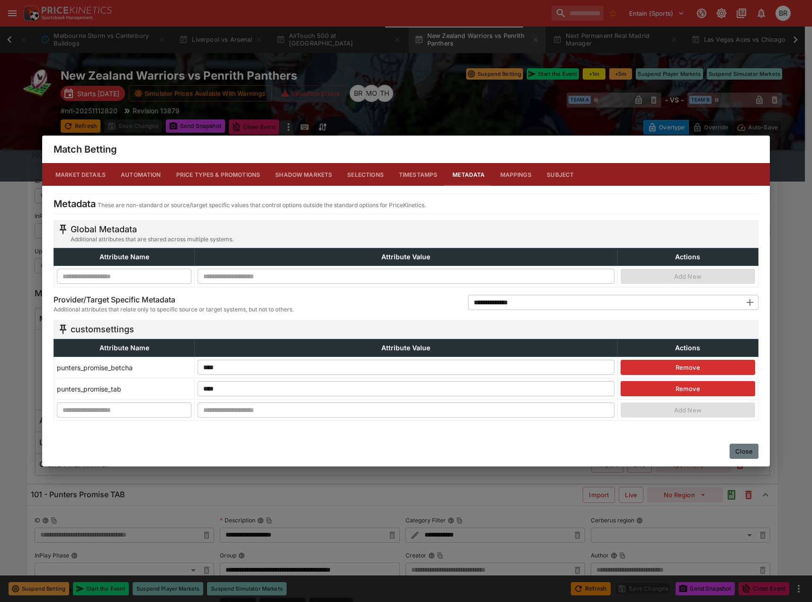
click at [741, 453] on button "Close" at bounding box center [744, 451] width 29 height 15
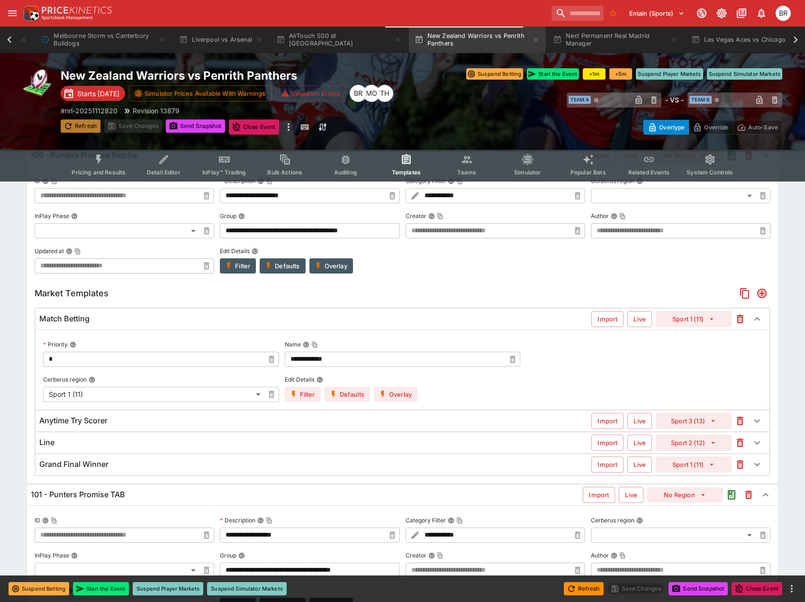
click at [73, 127] on button "Refresh" at bounding box center [81, 125] width 40 height 13
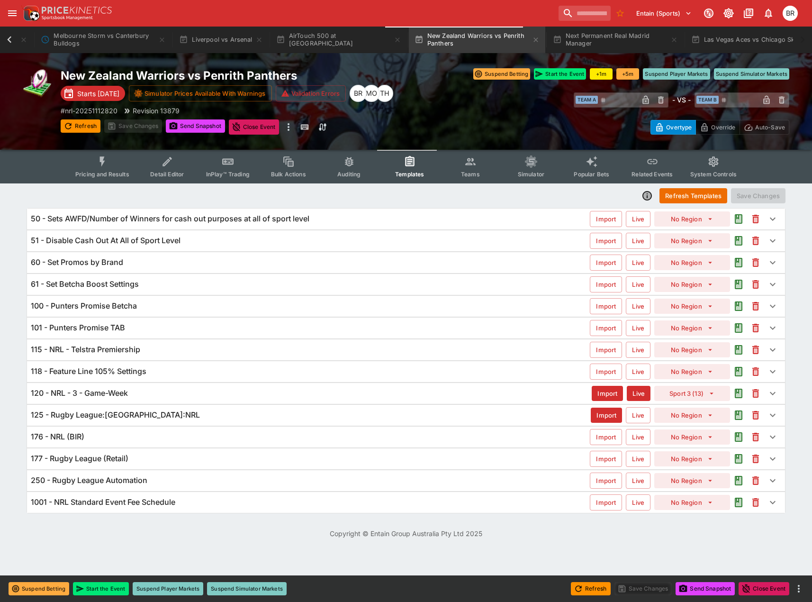
click at [278, 308] on div "100 - Punters Promise Betcha" at bounding box center [310, 306] width 559 height 10
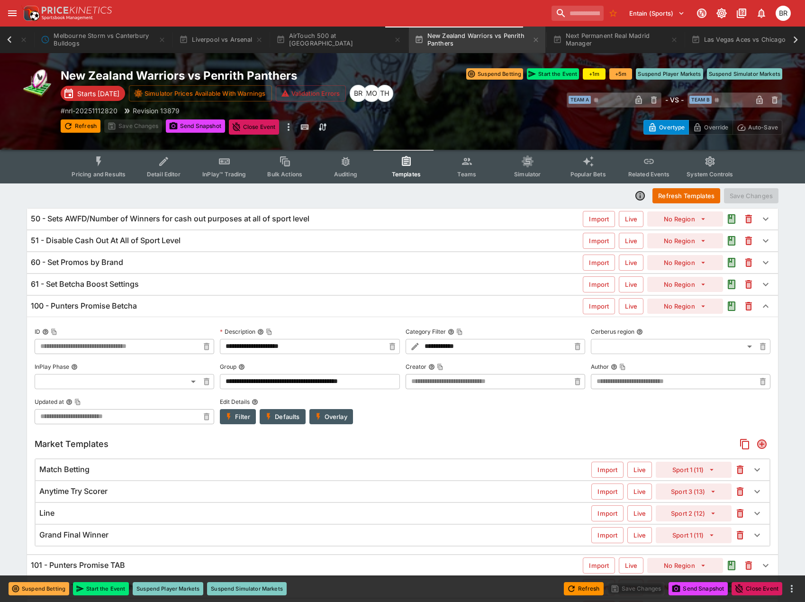
click at [245, 418] on button "Filter" at bounding box center [238, 416] width 36 height 15
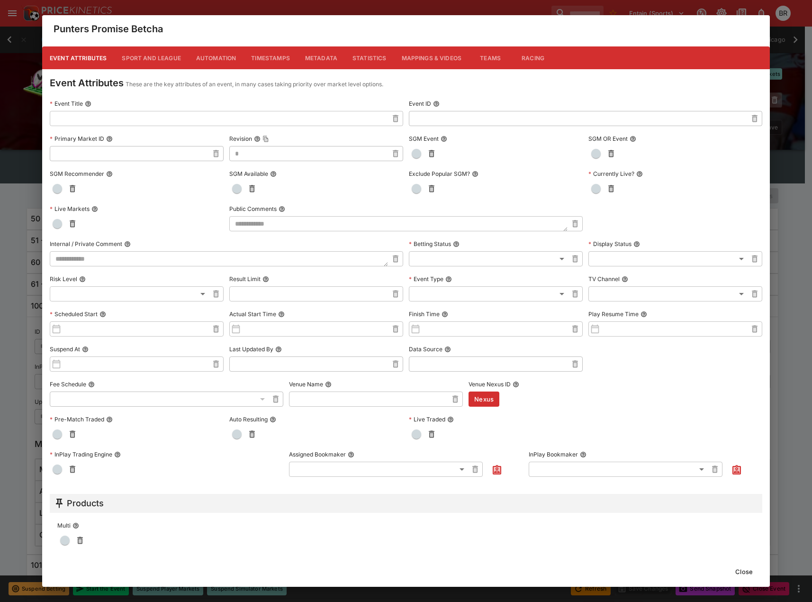
click at [313, 54] on button "Metadata" at bounding box center [321, 57] width 47 height 23
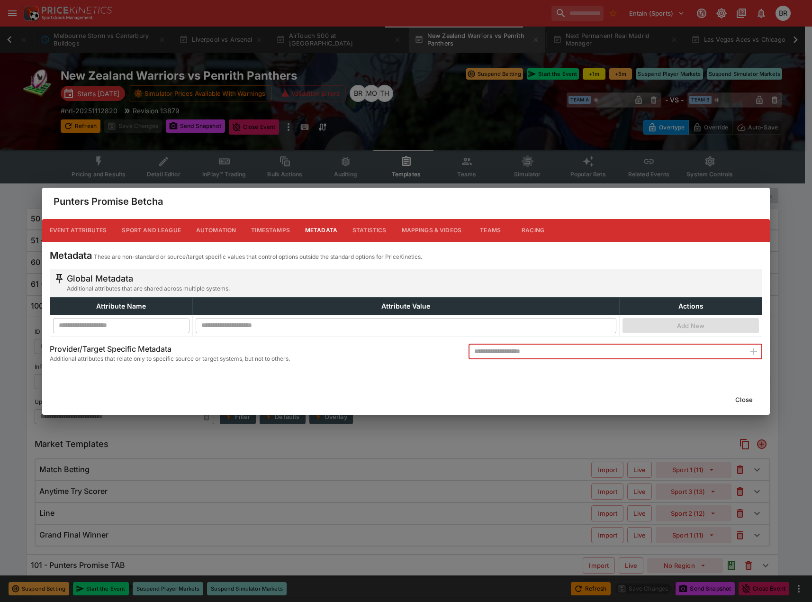
click at [553, 347] on input "text" at bounding box center [607, 351] width 277 height 15
type input "**********"
click at [752, 357] on icon "button" at bounding box center [753, 351] width 11 height 11
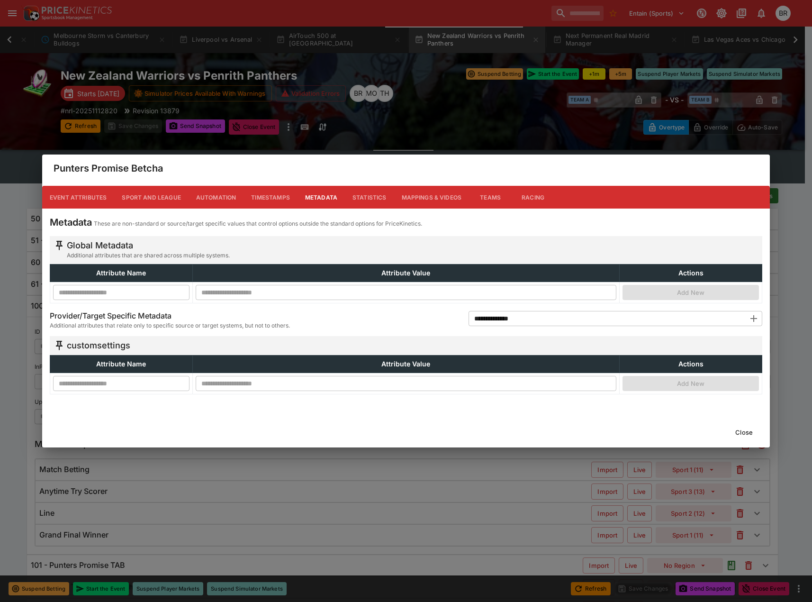
click at [73, 387] on input "text" at bounding box center [121, 383] width 136 height 15
paste input "**********"
type input "**********"
click at [246, 387] on input "text" at bounding box center [406, 383] width 421 height 15
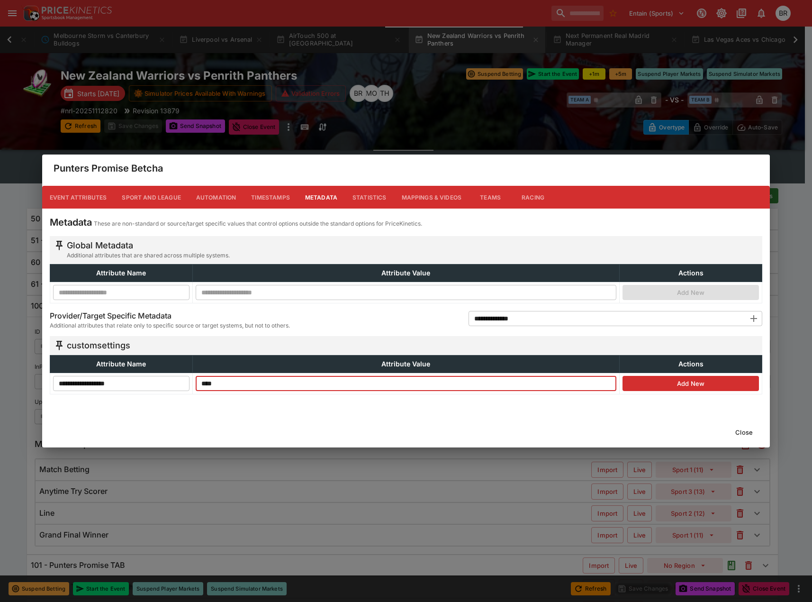
type input "****"
click at [698, 375] on td "Add New" at bounding box center [691, 383] width 143 height 21
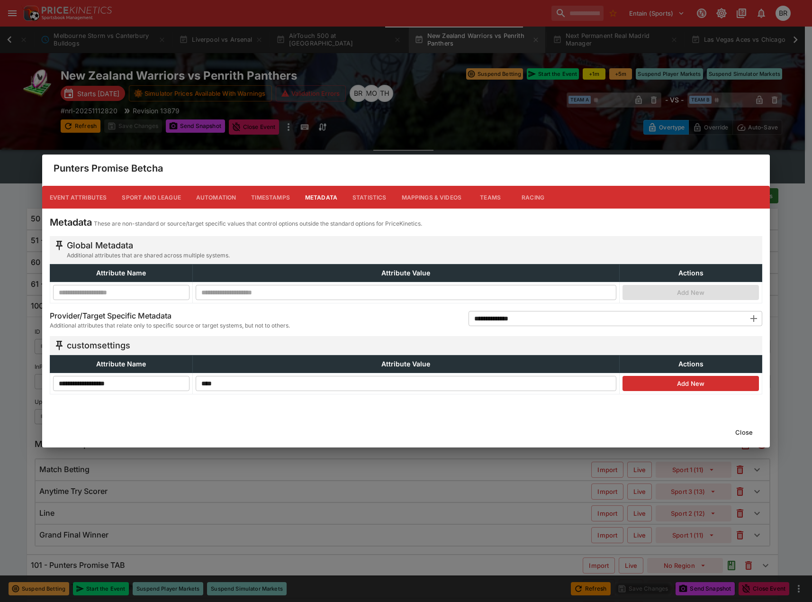
click at [695, 378] on button "Add New" at bounding box center [691, 383] width 136 height 15
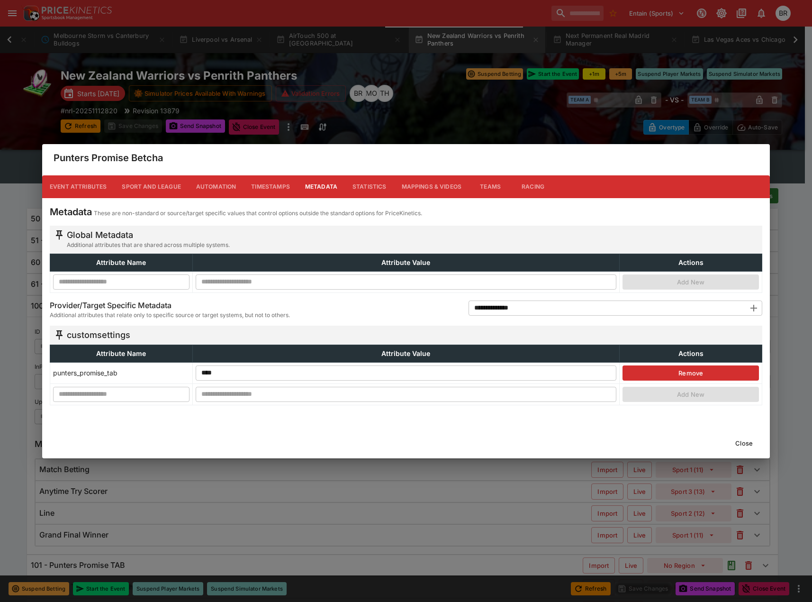
click at [172, 390] on input "text" at bounding box center [121, 393] width 136 height 15
paste input "**********"
type input "**********"
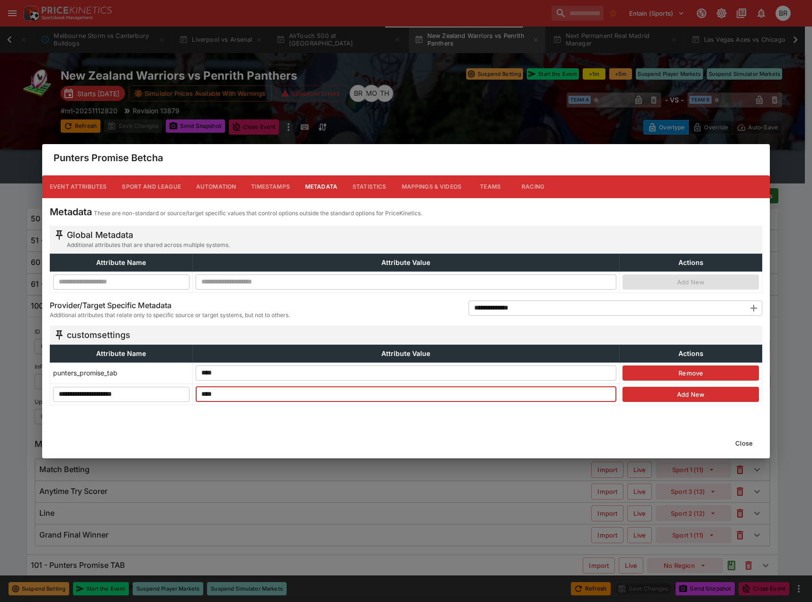
type input "****"
click at [670, 392] on button "Add New" at bounding box center [691, 394] width 136 height 15
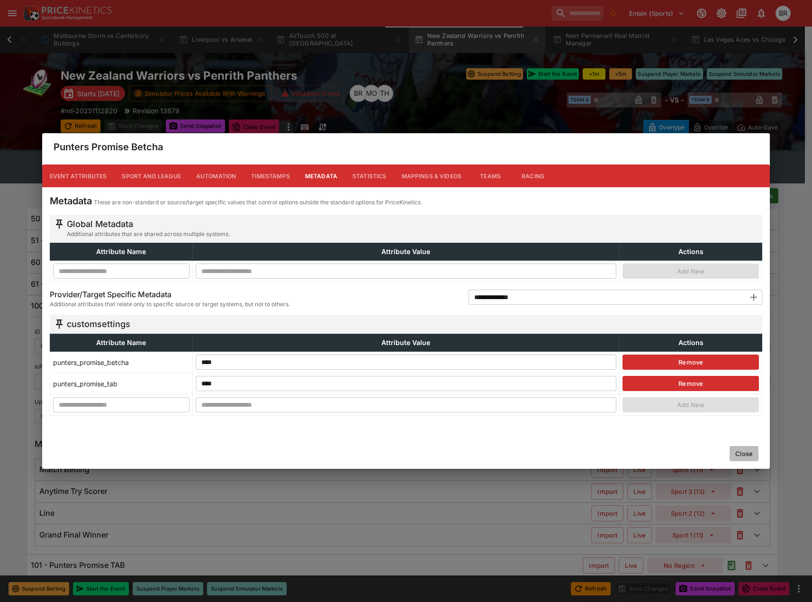
click at [745, 453] on button "Close" at bounding box center [744, 453] width 29 height 15
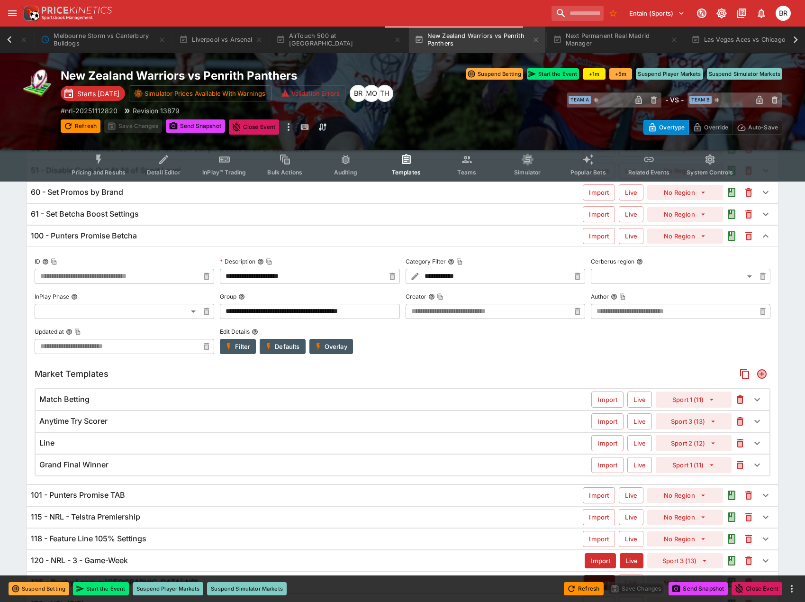
scroll to position [95, 0]
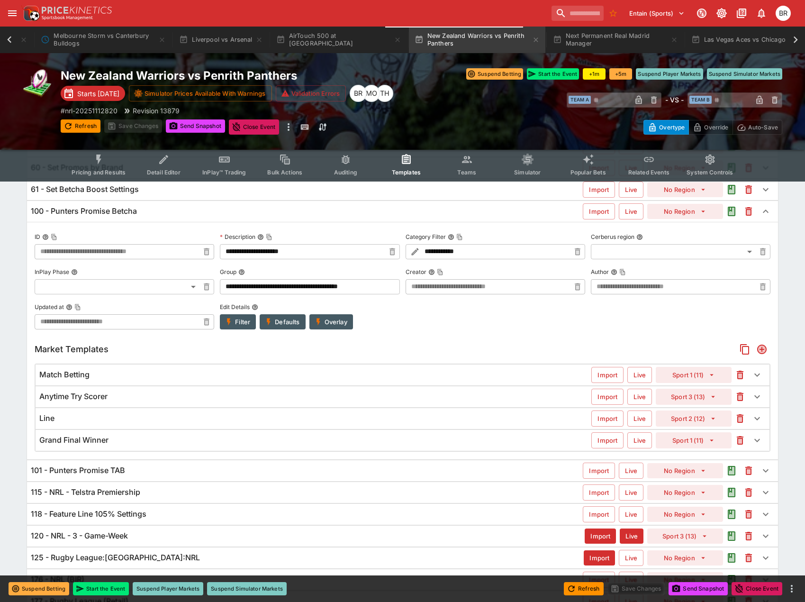
click at [294, 466] on div "101 - Punters Promise TAB" at bounding box center [307, 470] width 552 height 10
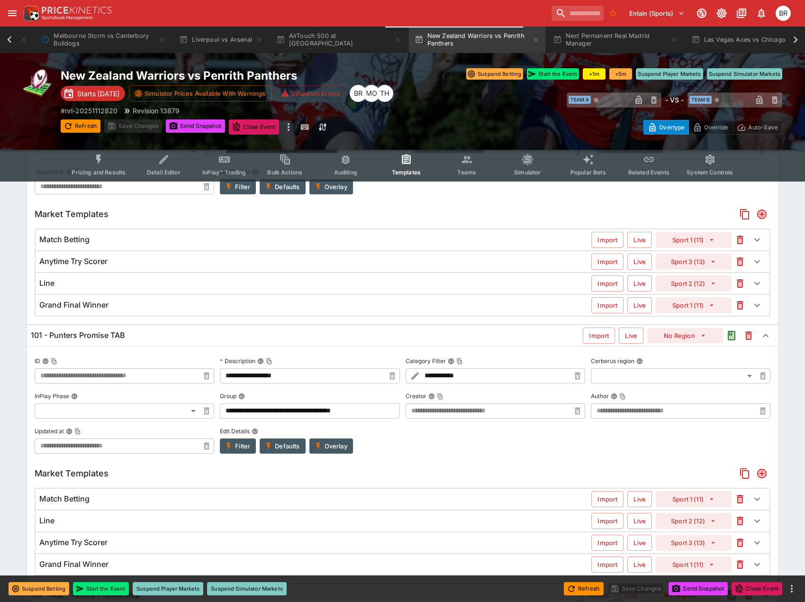
scroll to position [240, 0]
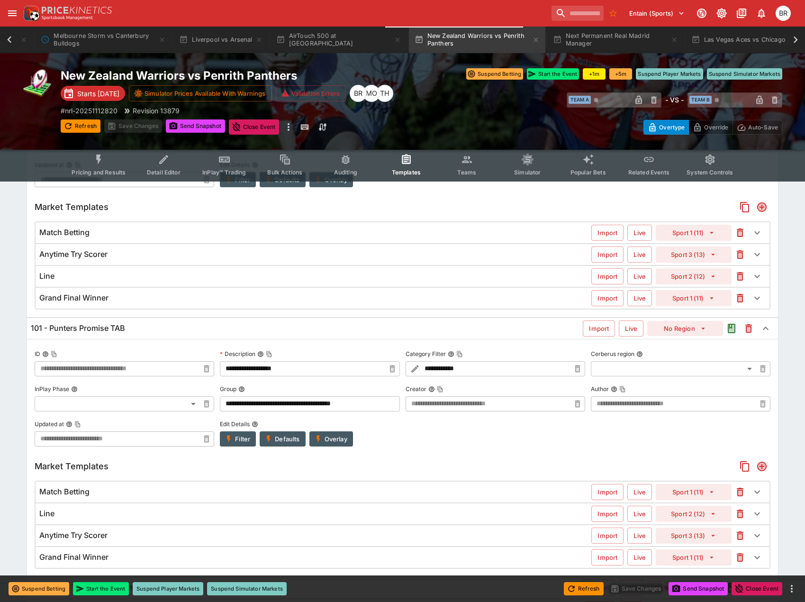
click at [243, 444] on button "Filter" at bounding box center [238, 438] width 36 height 15
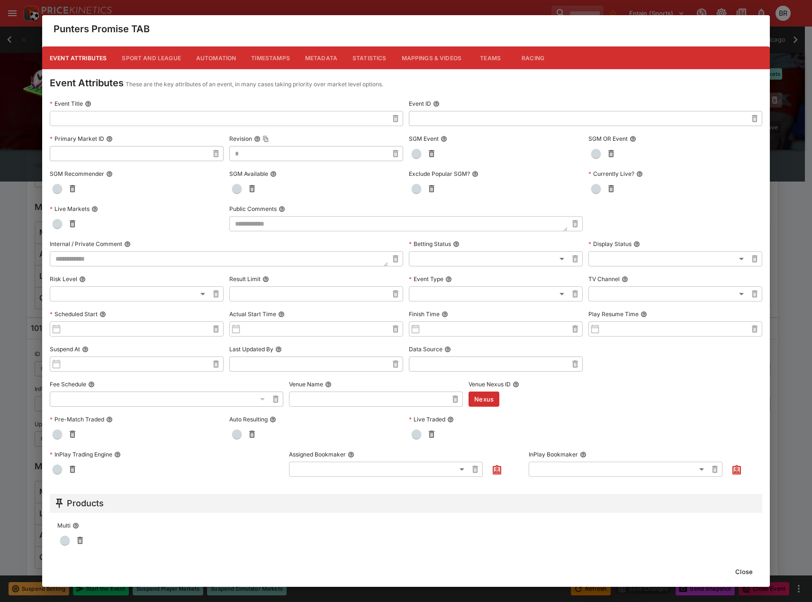
click at [326, 59] on button "Metadata" at bounding box center [321, 57] width 47 height 23
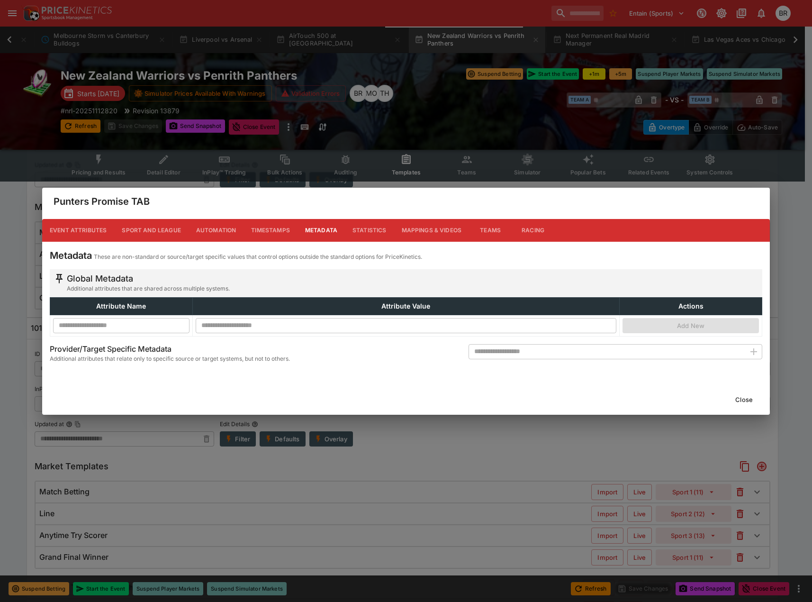
click at [569, 348] on input "text" at bounding box center [607, 351] width 277 height 15
type input "**********"
click at [747, 350] on button "button" at bounding box center [753, 351] width 17 height 17
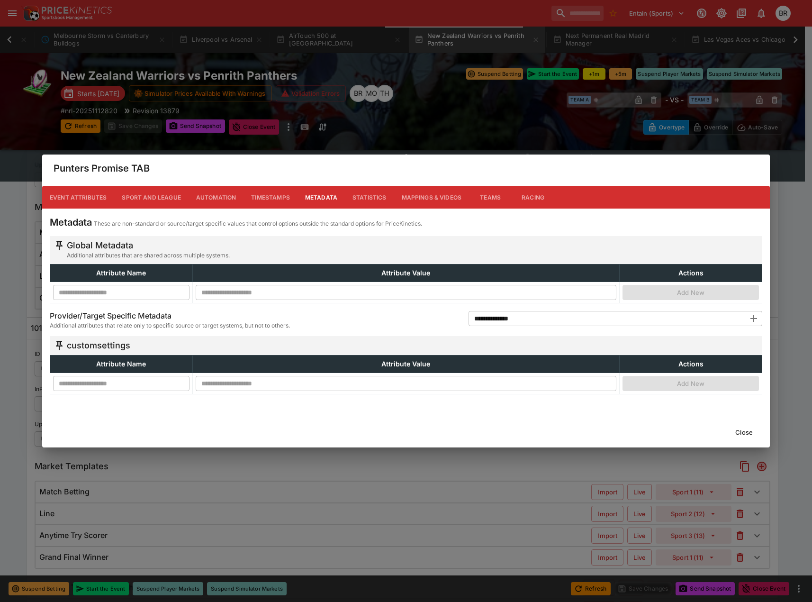
click at [129, 387] on input "text" at bounding box center [121, 383] width 136 height 15
paste input "**********"
type input "**********"
click at [343, 394] on td "​" at bounding box center [405, 383] width 427 height 21
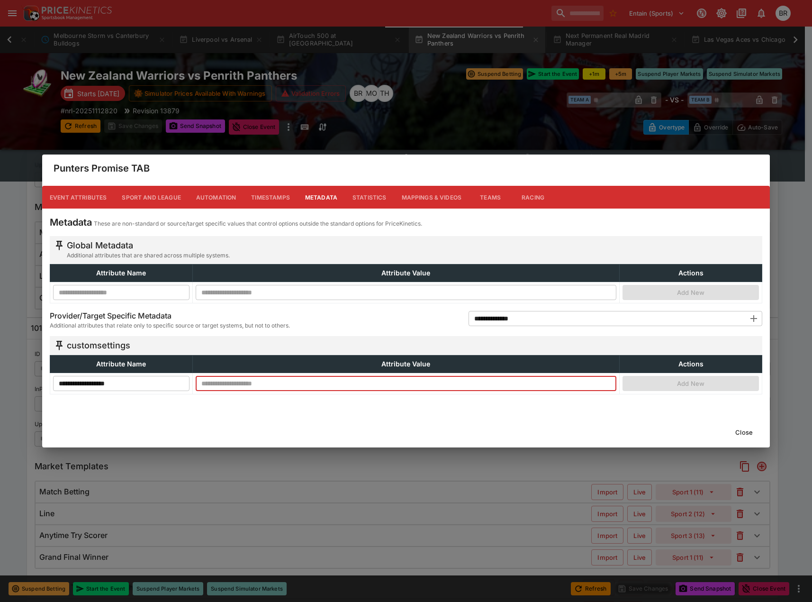
click at [350, 390] on input "text" at bounding box center [406, 383] width 421 height 15
type input "****"
click at [697, 380] on button "Add New" at bounding box center [691, 383] width 136 height 15
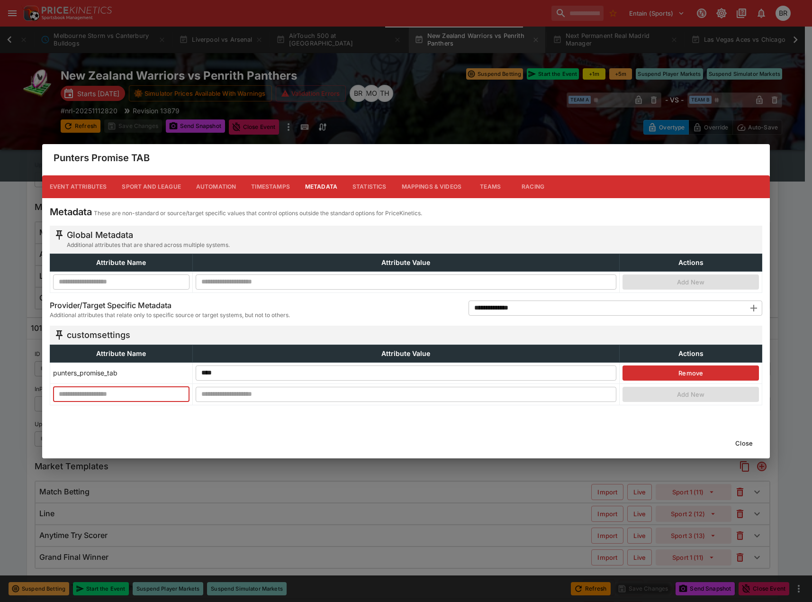
click at [154, 392] on input "text" at bounding box center [121, 393] width 136 height 15
paste input "**********"
type input "**********"
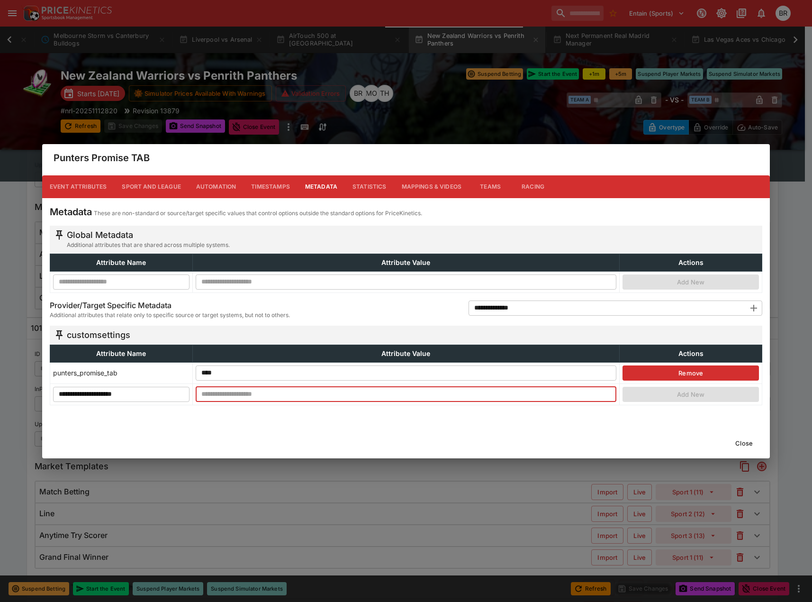
click at [247, 392] on input "text" at bounding box center [406, 393] width 421 height 15
type input "****"
click at [673, 387] on button "Add New" at bounding box center [691, 394] width 136 height 15
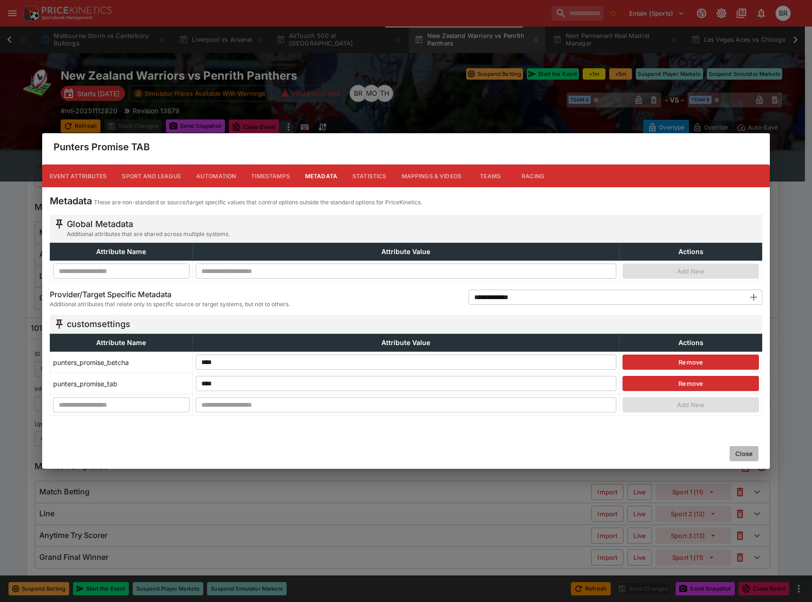
click at [745, 451] on button "Close" at bounding box center [744, 453] width 29 height 15
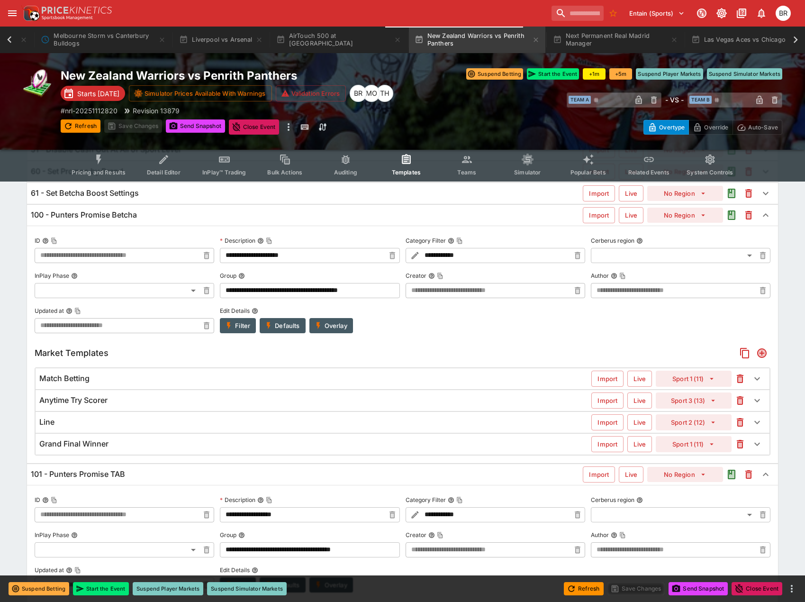
scroll to position [0, 0]
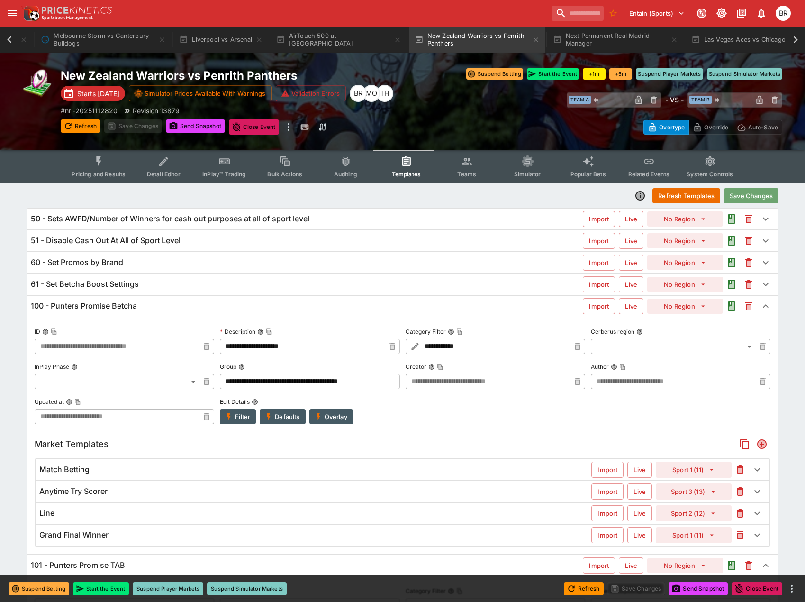
click at [776, 198] on button "Save Changes" at bounding box center [751, 195] width 54 height 15
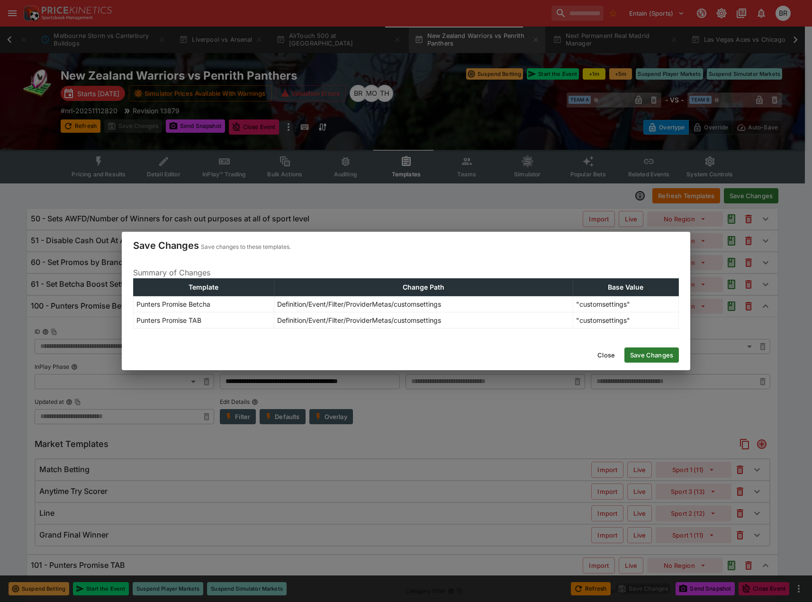
click at [641, 356] on button "Save Changes" at bounding box center [652, 354] width 54 height 15
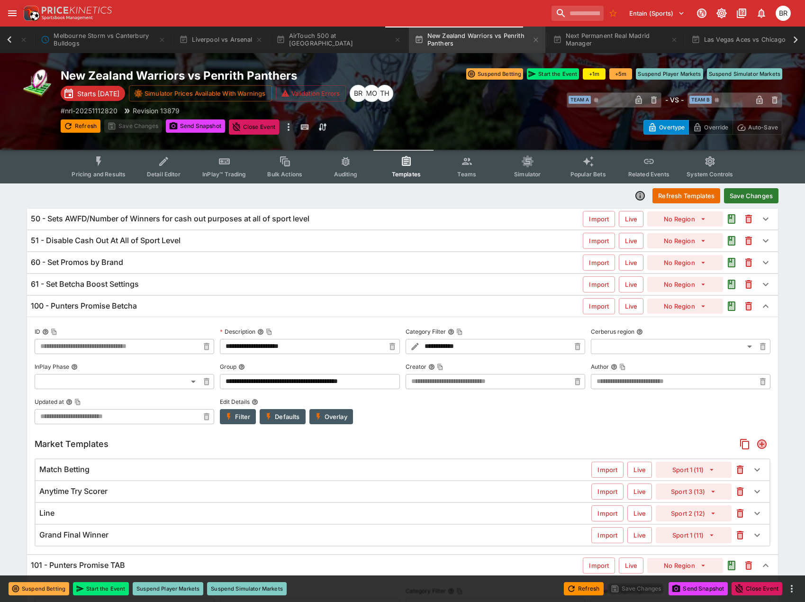
click at [141, 185] on div "**********" at bounding box center [403, 598] width 760 height 831
click at [741, 198] on button "Save Changes" at bounding box center [751, 195] width 54 height 15
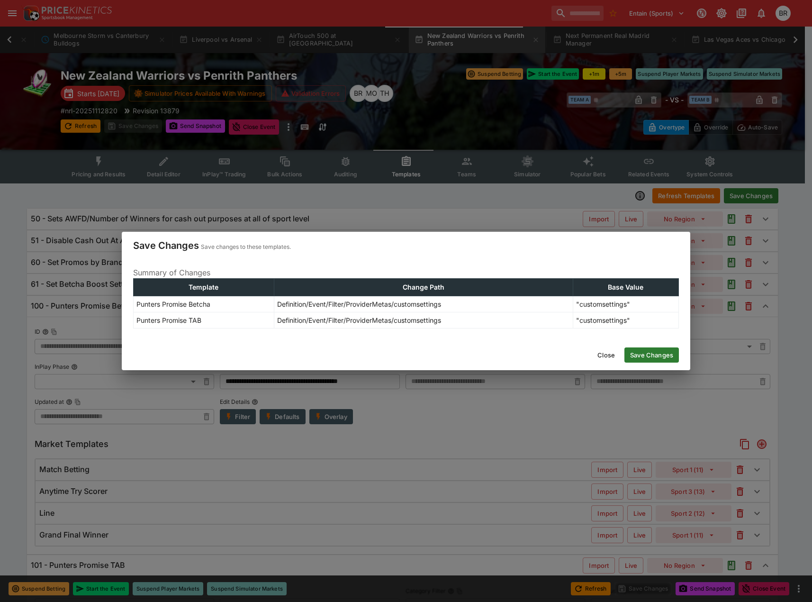
click at [646, 351] on button "Save Changes" at bounding box center [652, 354] width 54 height 15
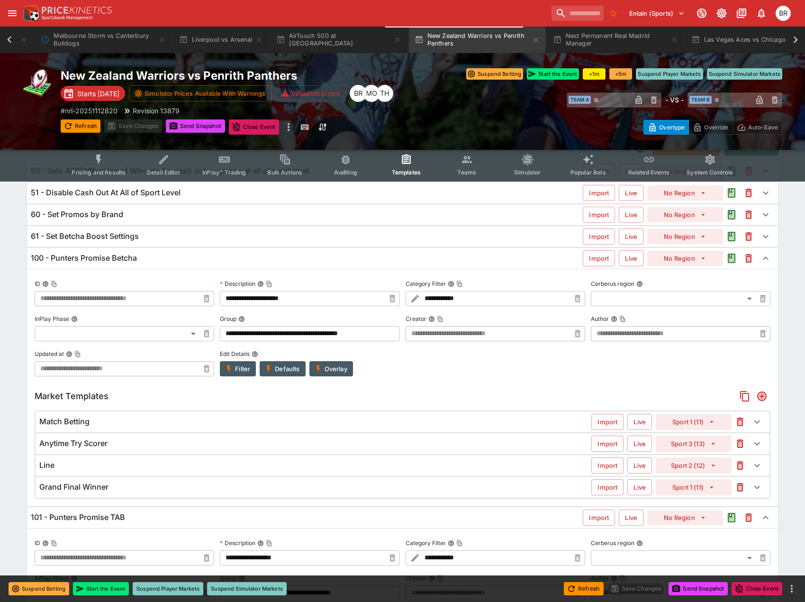
scroll to position [47, 0]
click at [127, 265] on div "100 - Punters Promise Betcha Import Live No Region" at bounding box center [402, 258] width 751 height 21
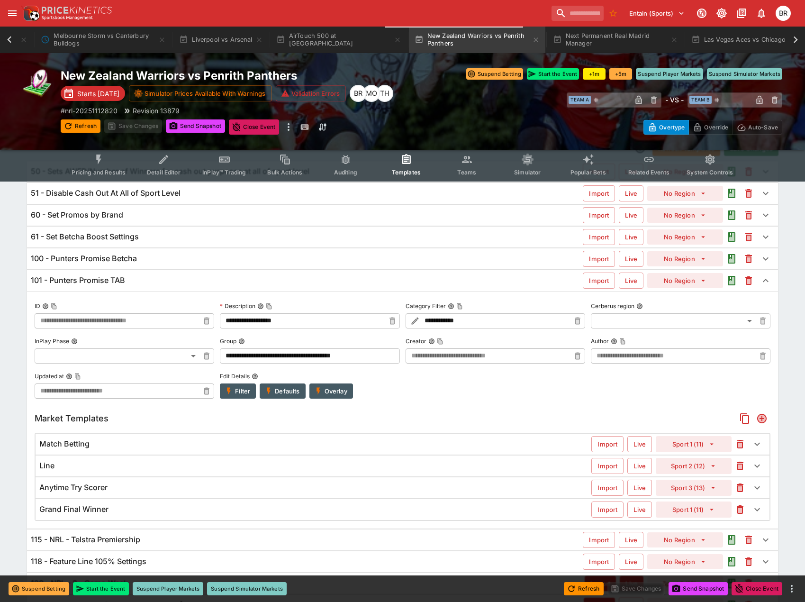
click at [119, 283] on h6 "101 - Punters Promise TAB" at bounding box center [78, 280] width 94 height 10
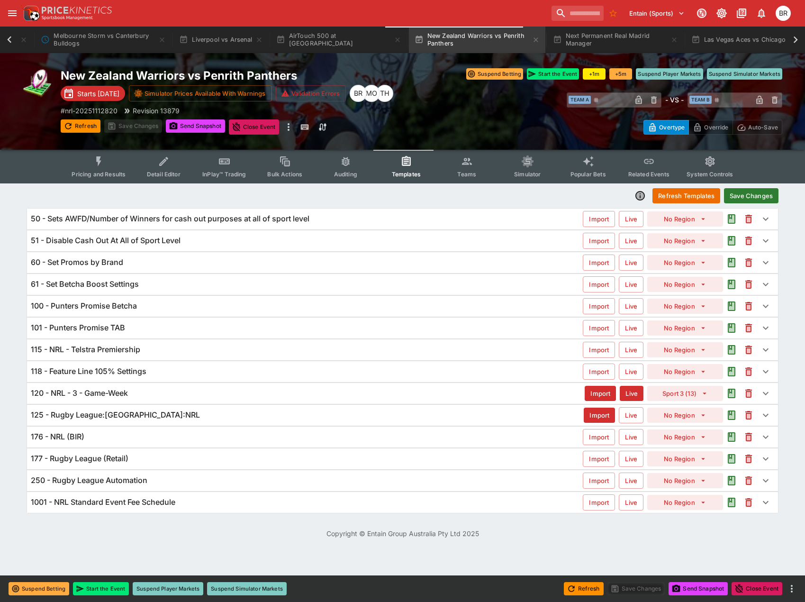
scroll to position [0, 0]
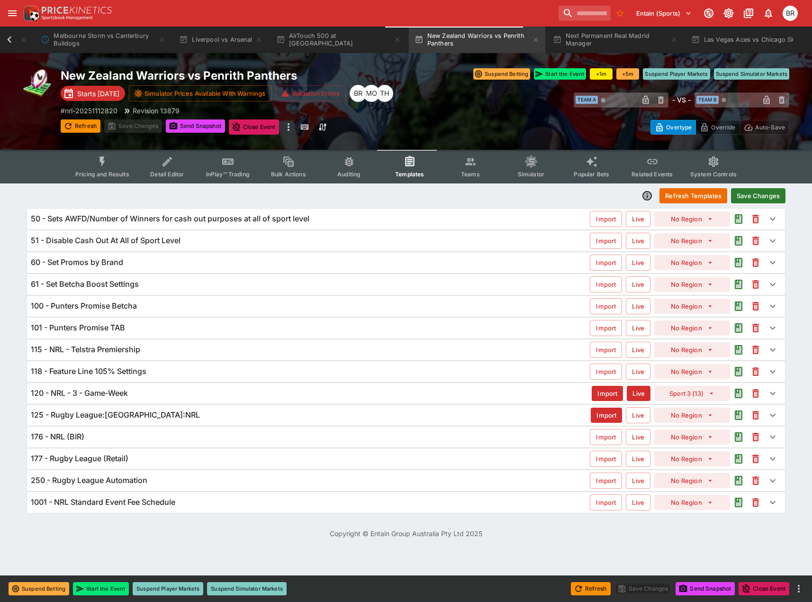
click at [79, 136] on div "New Zealand Warriors vs Penrith Panthers Starts in 3 days Simulator Prices Avai…" at bounding box center [406, 101] width 812 height 97
click at [79, 133] on div "Refresh" at bounding box center [81, 126] width 40 height 15
click at [79, 122] on button "Refresh" at bounding box center [81, 125] width 40 height 13
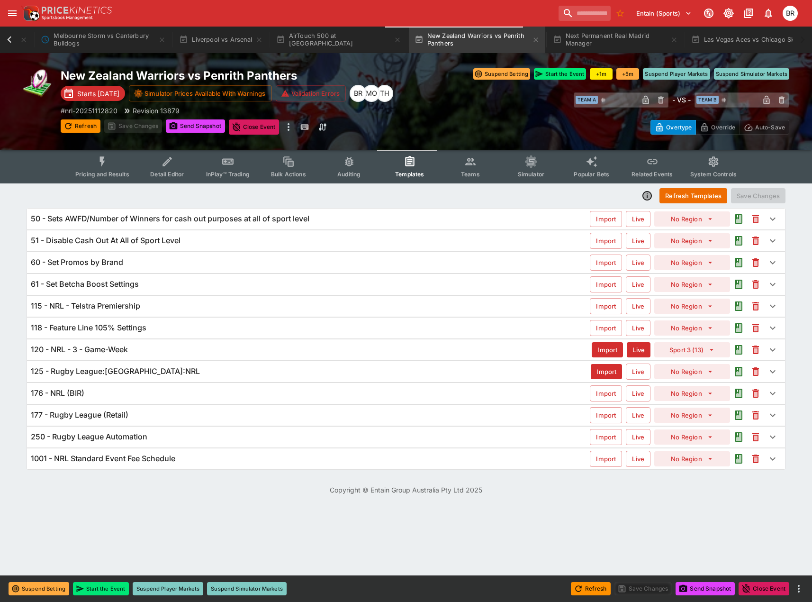
click at [213, 349] on div "120 - NRL - 3 - Game-Week" at bounding box center [311, 349] width 561 height 10
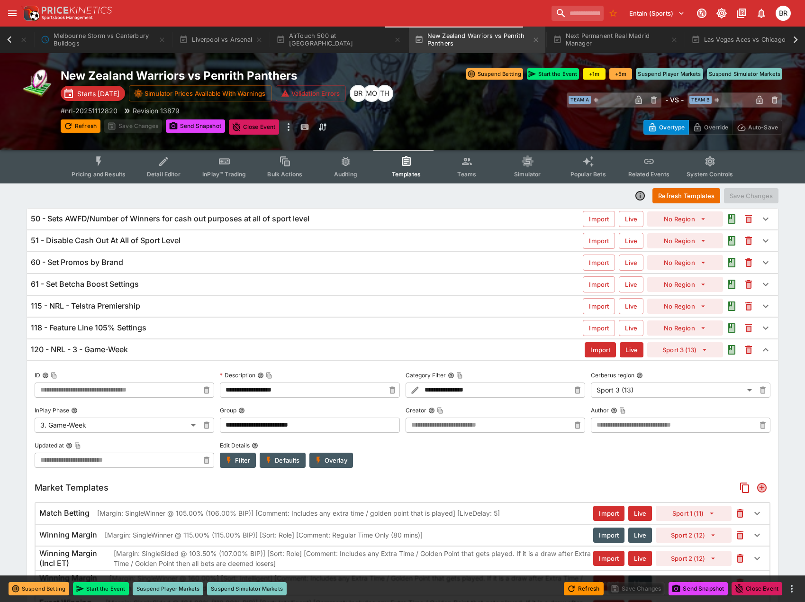
click at [213, 349] on div "120 - NRL - 3 - Game-Week" at bounding box center [308, 349] width 554 height 10
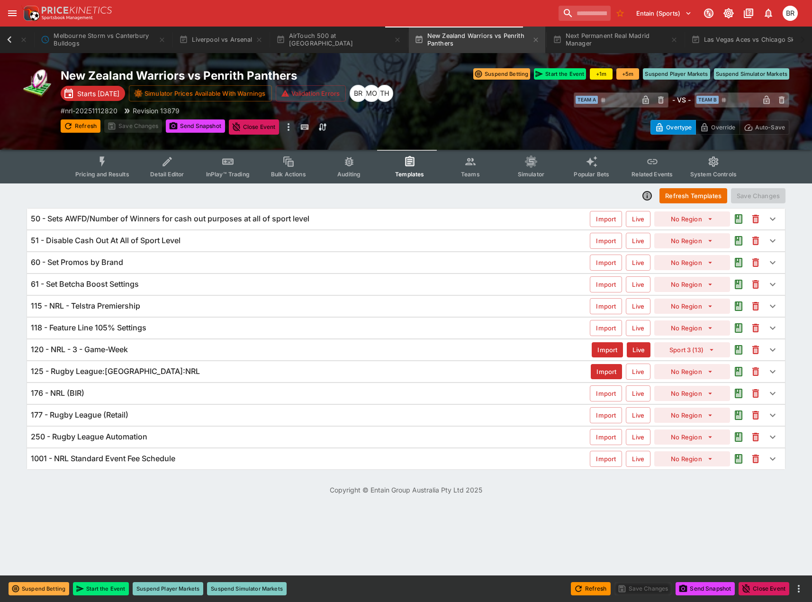
click at [186, 372] on div "125 - Rugby League:[GEOGRAPHIC_DATA]:NRL" at bounding box center [311, 371] width 560 height 10
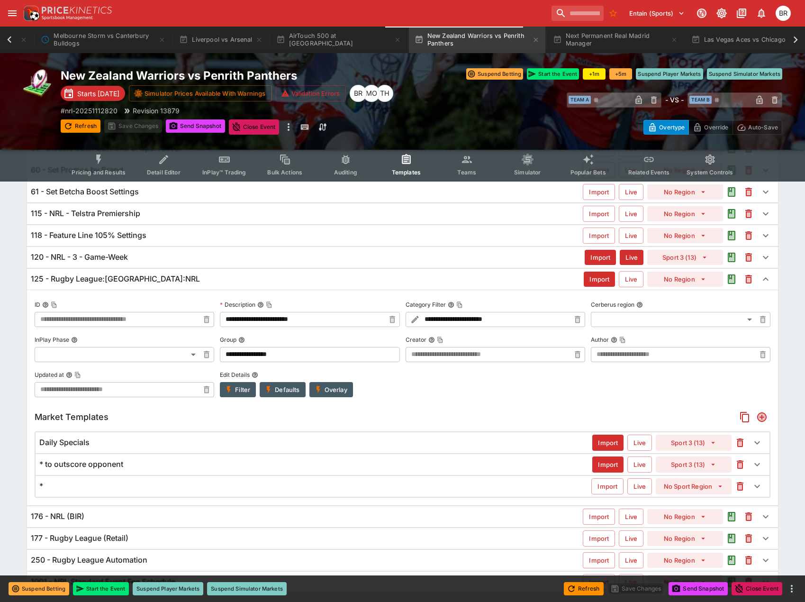
scroll to position [95, 0]
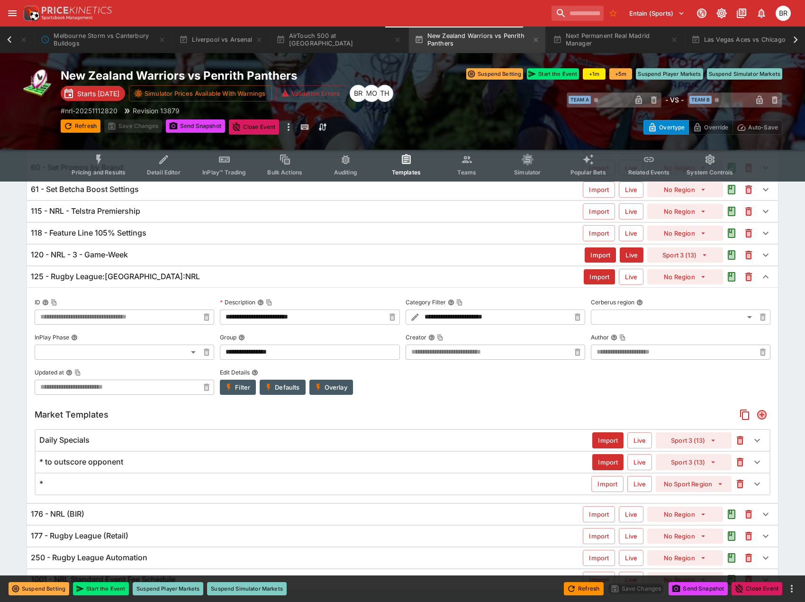
click at [335, 387] on button "Overlay" at bounding box center [331, 387] width 44 height 15
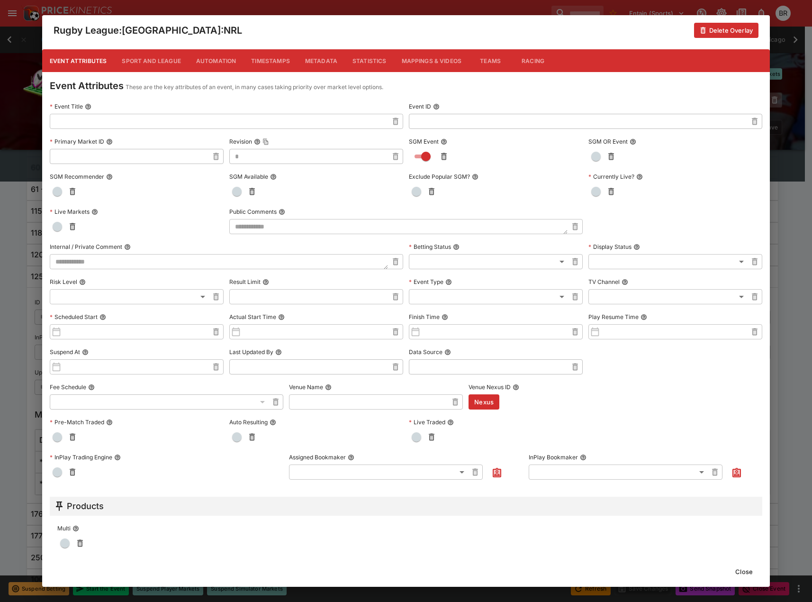
click at [289, 54] on button "Timestamps" at bounding box center [271, 60] width 54 height 23
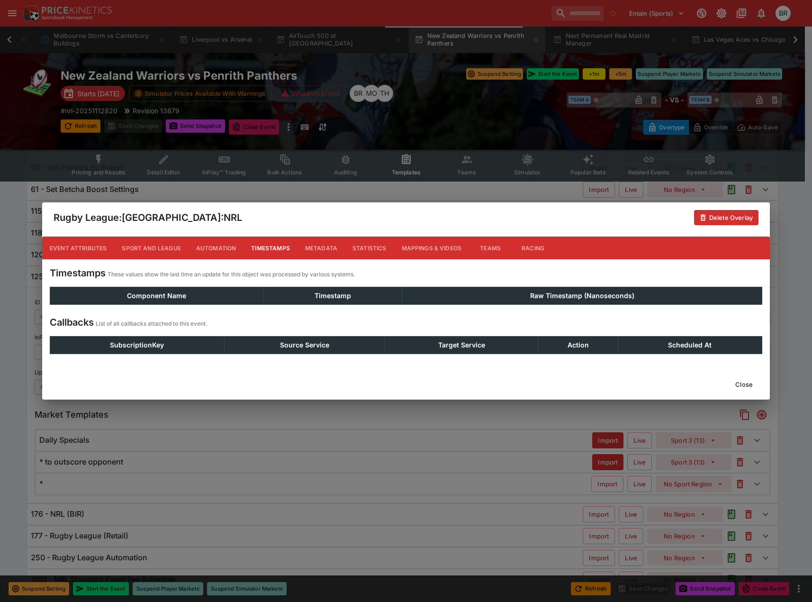
click at [306, 250] on button "Metadata" at bounding box center [321, 247] width 47 height 23
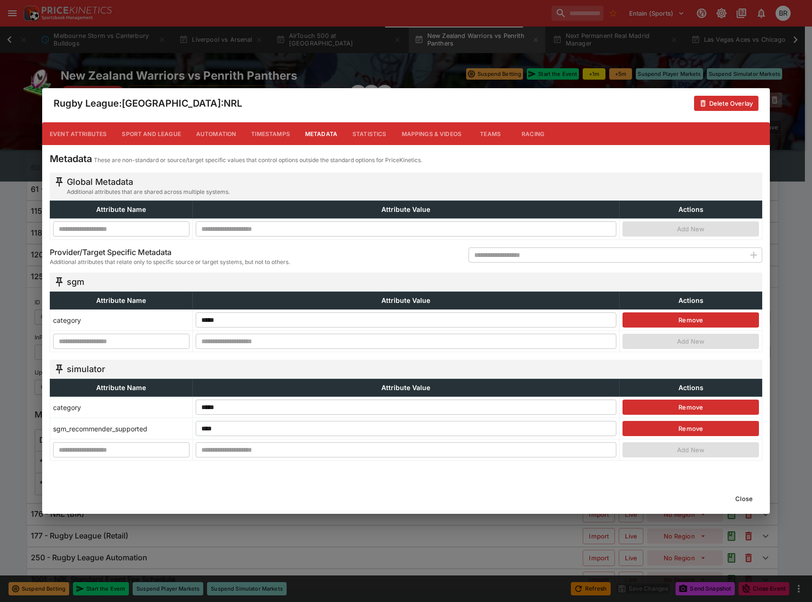
click at [749, 506] on div "Close" at bounding box center [406, 498] width 728 height 30
click at [748, 498] on button "Close" at bounding box center [744, 498] width 29 height 15
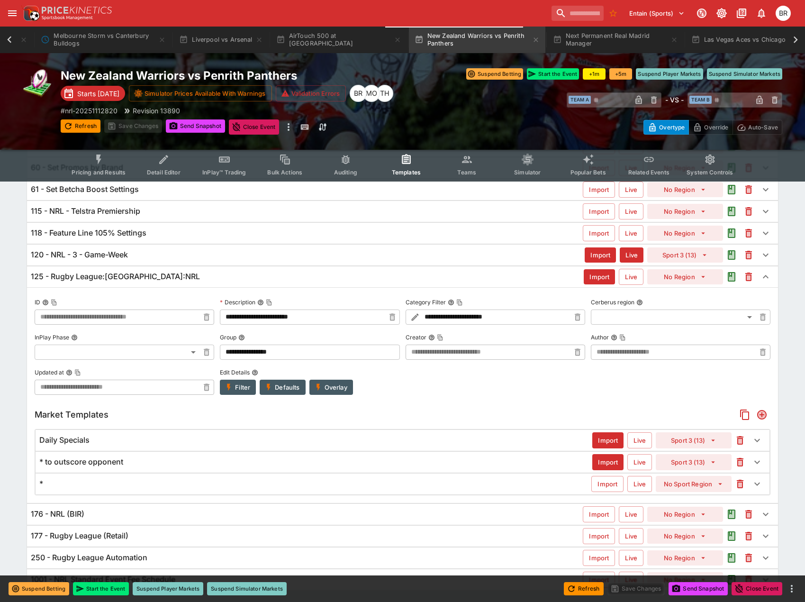
click at [199, 283] on div "125 - Rugby League:Australia:NRL Import Live No Region" at bounding box center [402, 276] width 751 height 21
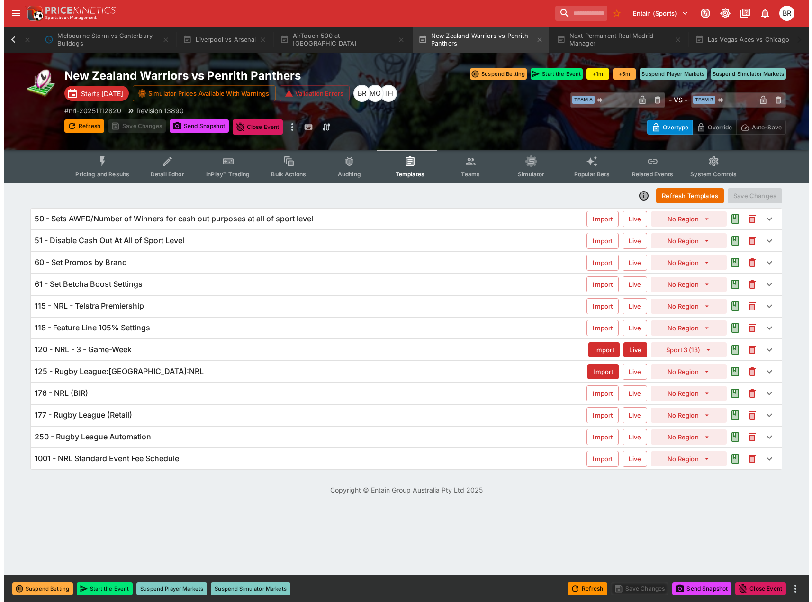
scroll to position [0, 0]
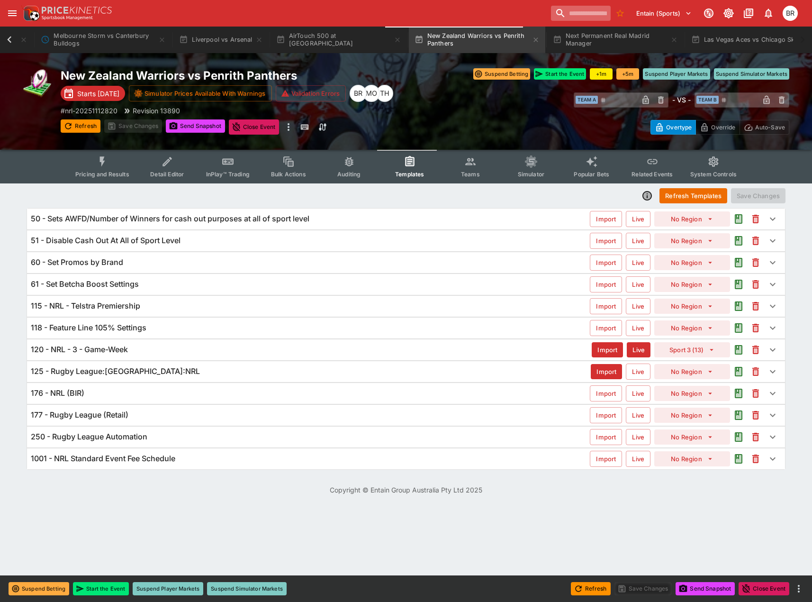
click at [574, 18] on input "search" at bounding box center [581, 13] width 60 height 15
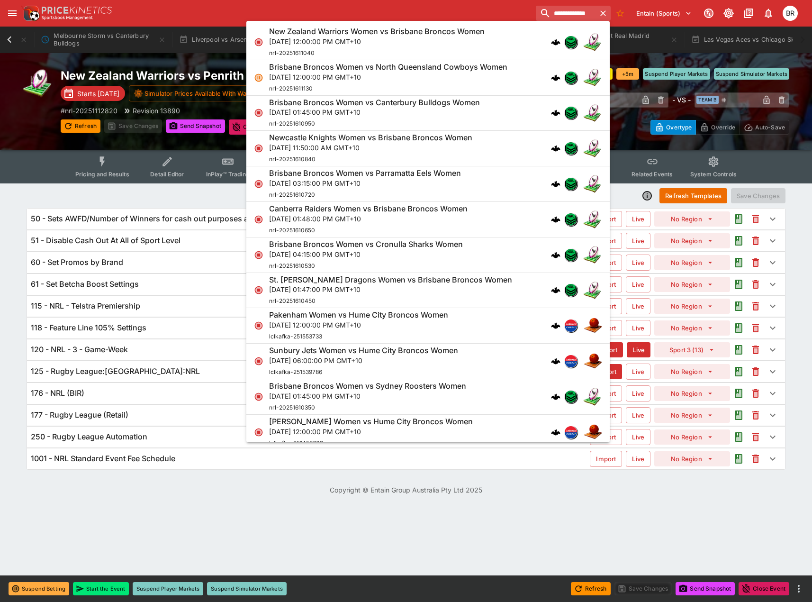
type input "**********"
click at [478, 32] on h6 "New Zealand Warriors Women vs Brisbane Broncos Women" at bounding box center [377, 32] width 216 height 10
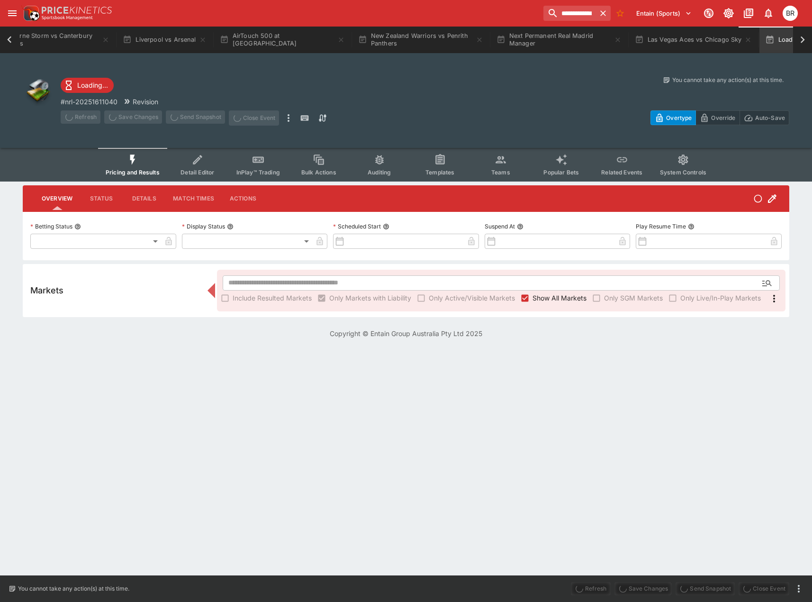
scroll to position [0, 275]
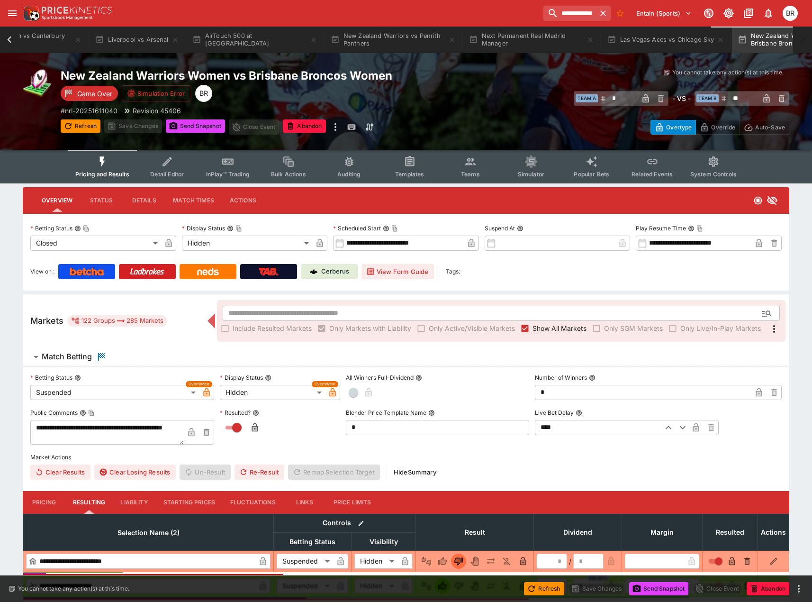
type input "**********"
type input "******"
type input "**********"
